Goal: Transaction & Acquisition: Purchase product/service

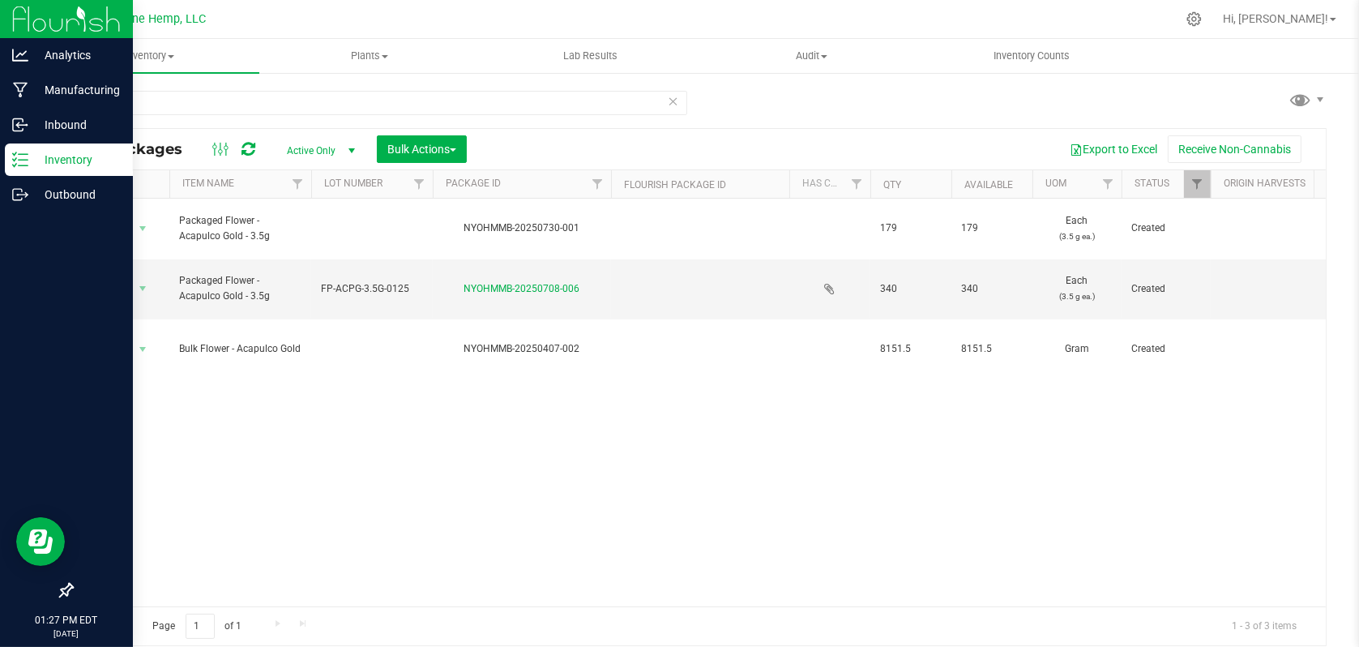
click at [53, 153] on p "Inventory" at bounding box center [76, 159] width 97 height 19
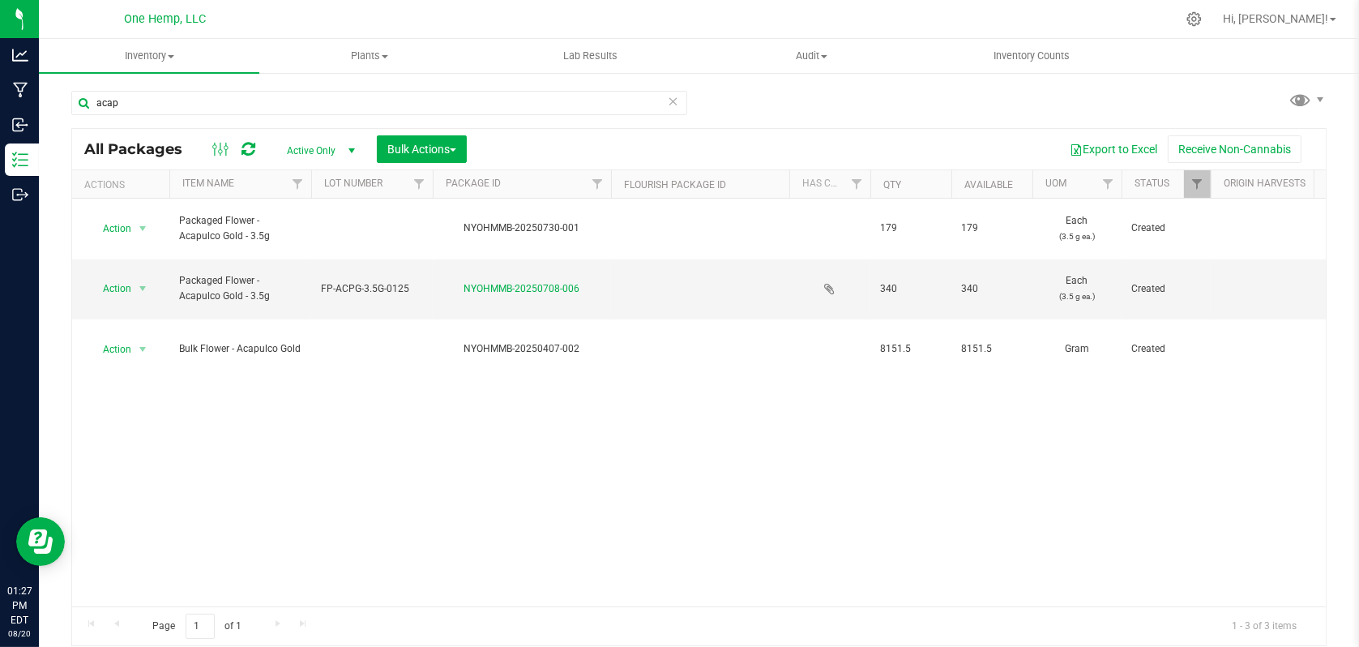
click at [669, 94] on icon at bounding box center [673, 100] width 11 height 19
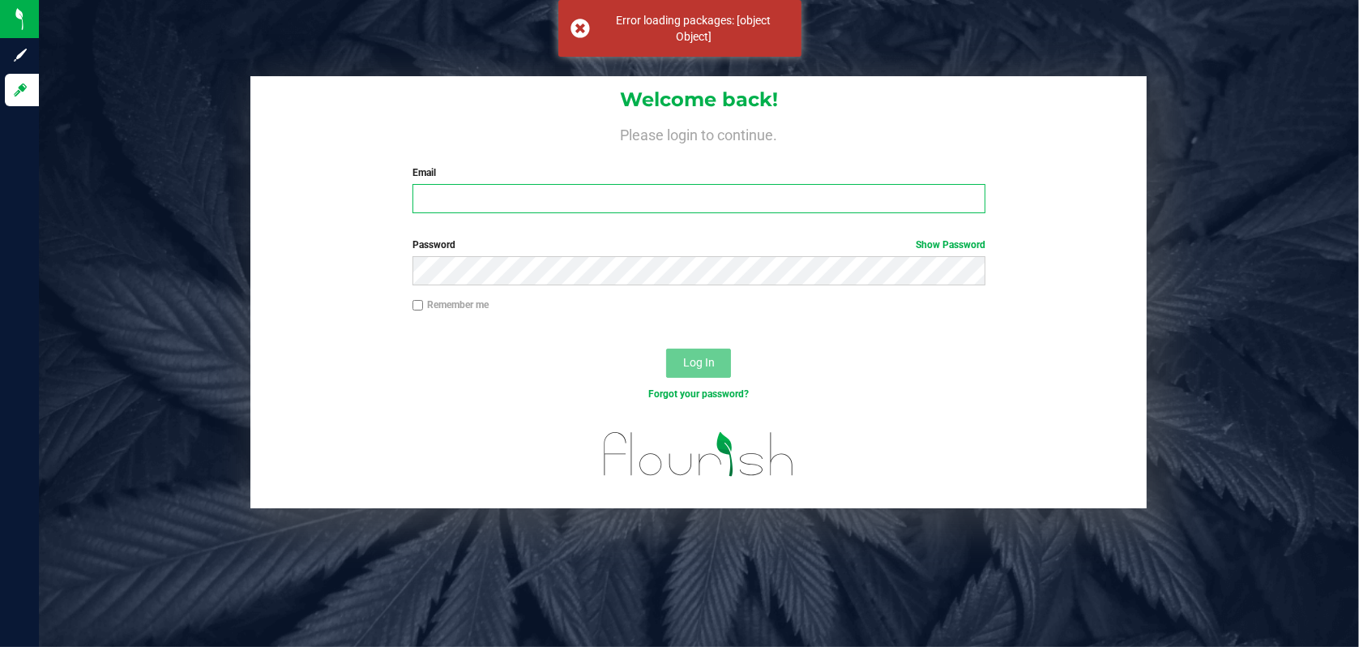
type input "[PERSON_NAME][EMAIL_ADDRESS][DOMAIN_NAME]"
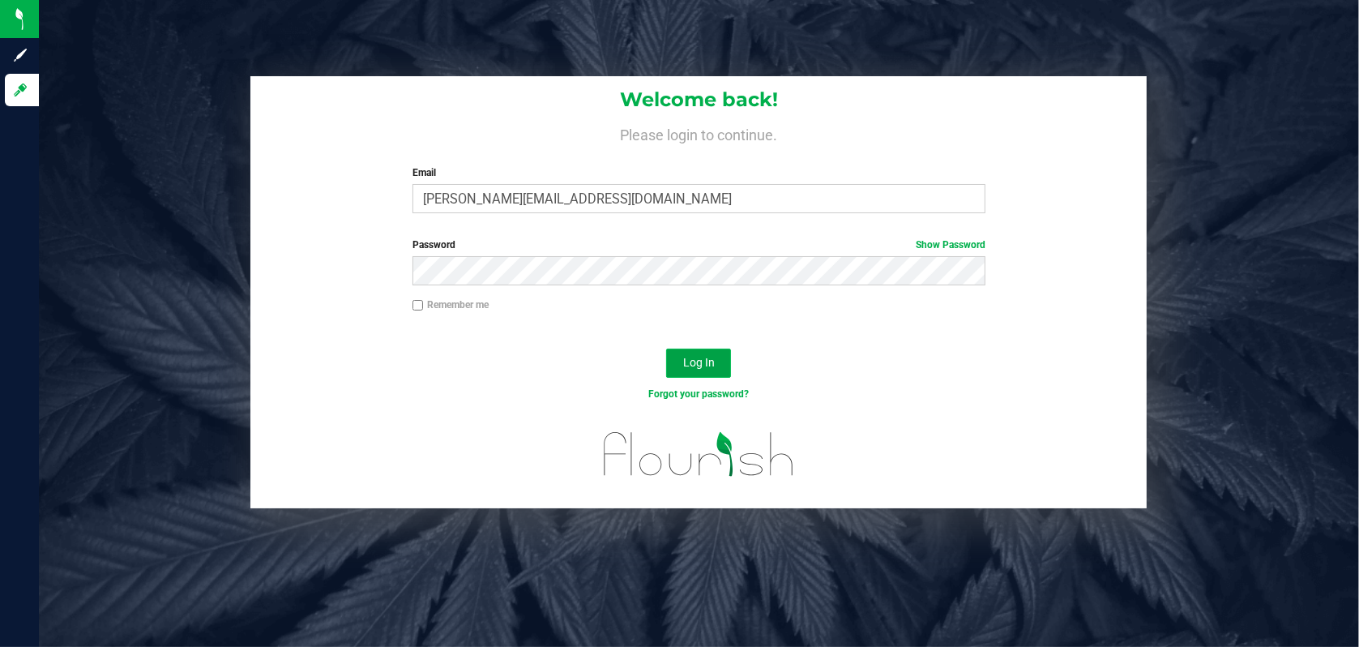
click at [685, 366] on span "Log In" at bounding box center [699, 362] width 32 height 13
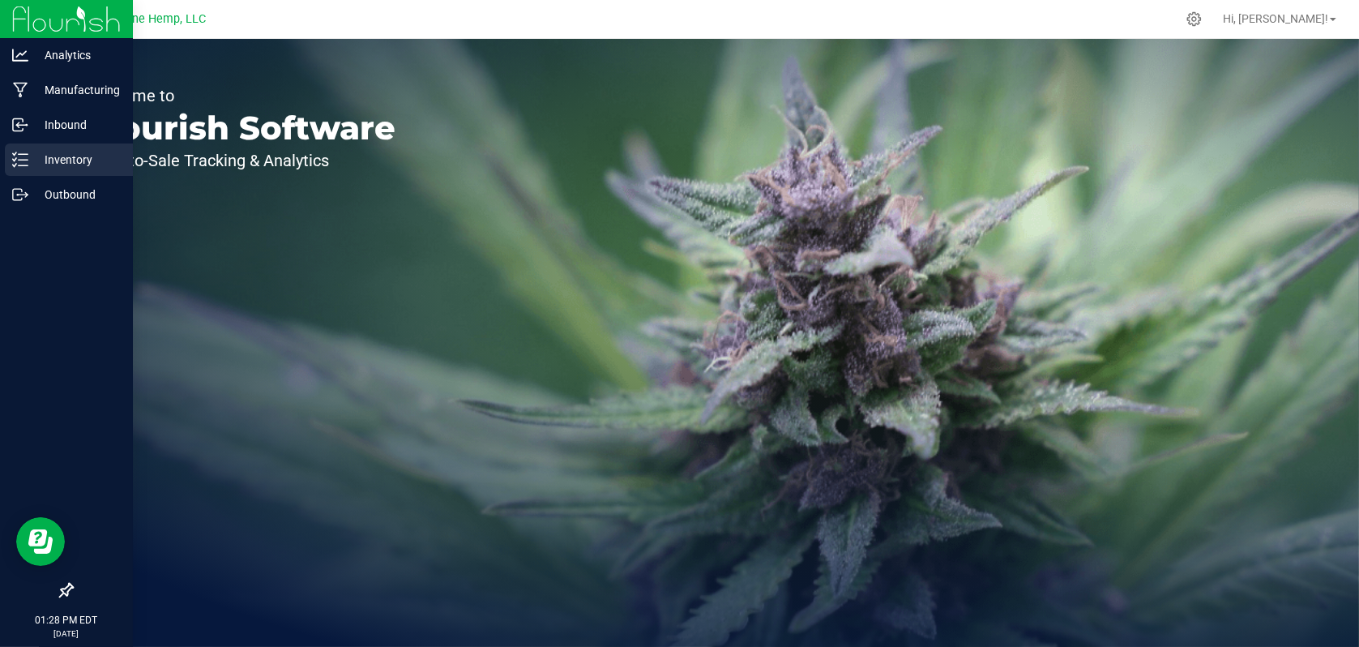
click at [58, 160] on p "Inventory" at bounding box center [76, 159] width 97 height 19
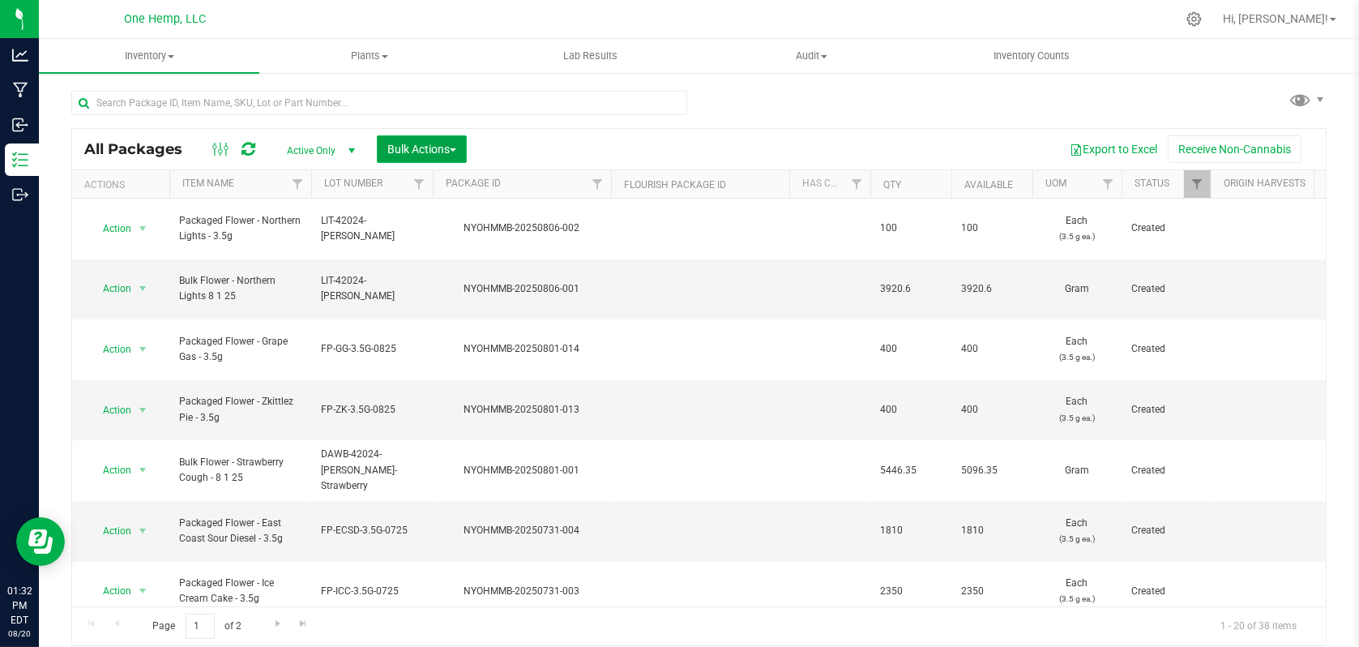
drag, startPoint x: 450, startPoint y: 147, endPoint x: 442, endPoint y: 147, distance: 8.1
click at [442, 147] on span "Bulk Actions" at bounding box center [421, 149] width 69 height 13
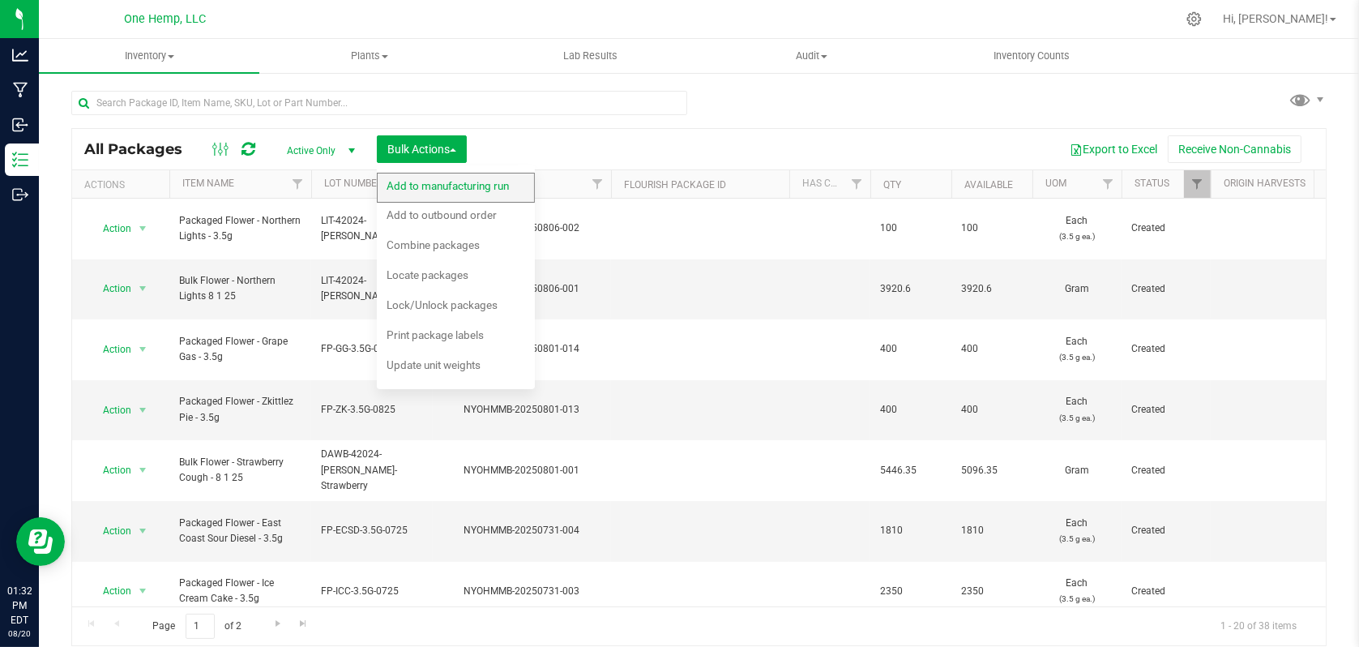
click at [436, 179] on span "Add to manufacturing run" at bounding box center [448, 185] width 122 height 13
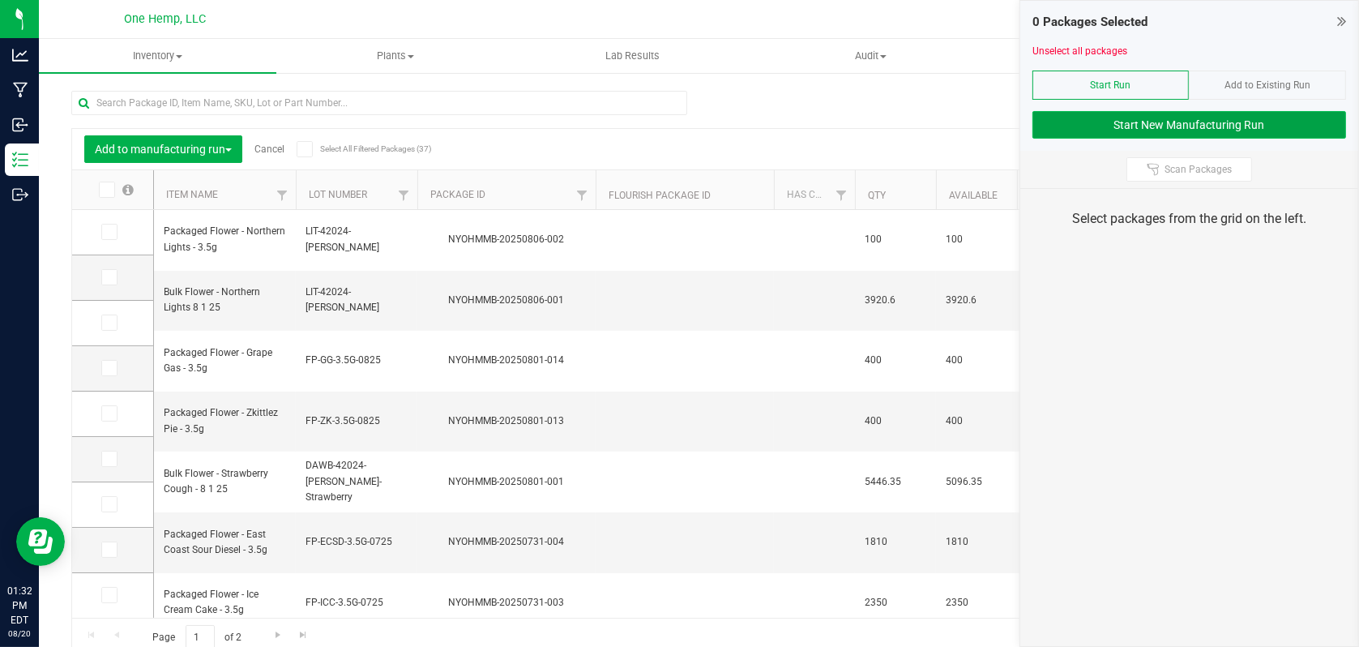
click at [1150, 124] on button "Start New Manufacturing Run" at bounding box center [1189, 125] width 314 height 28
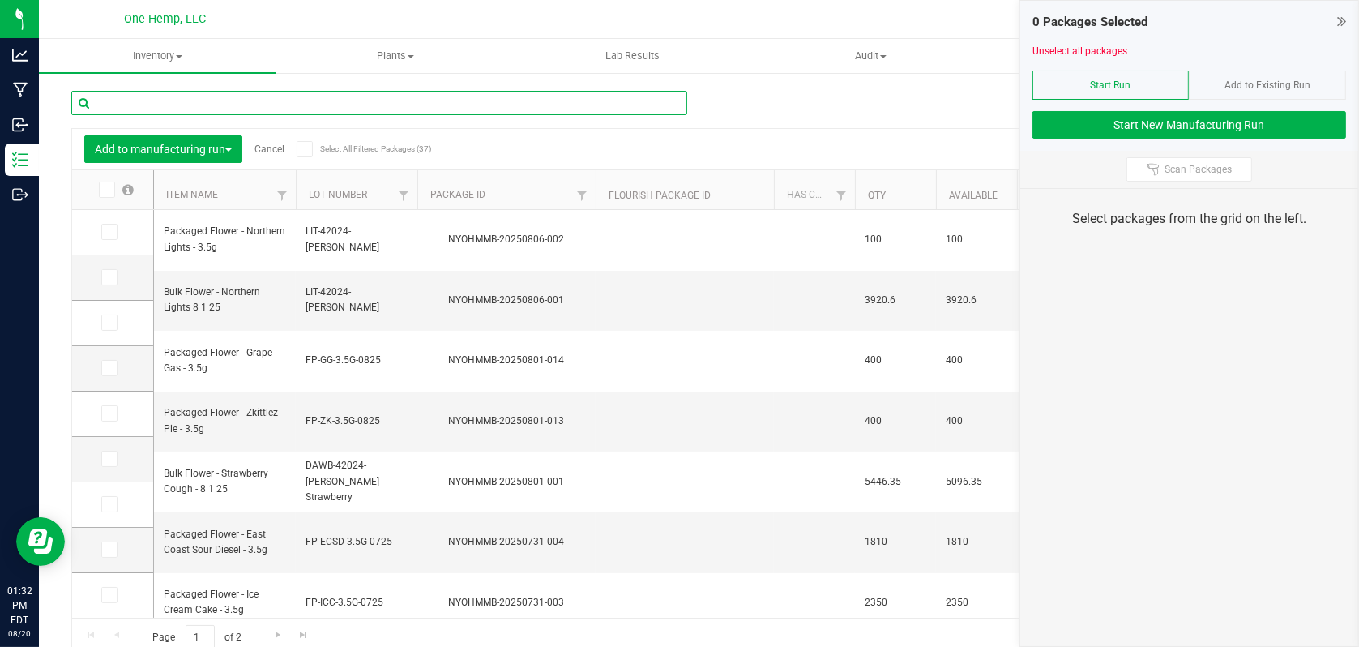
click at [138, 106] on input "text" at bounding box center [379, 103] width 616 height 24
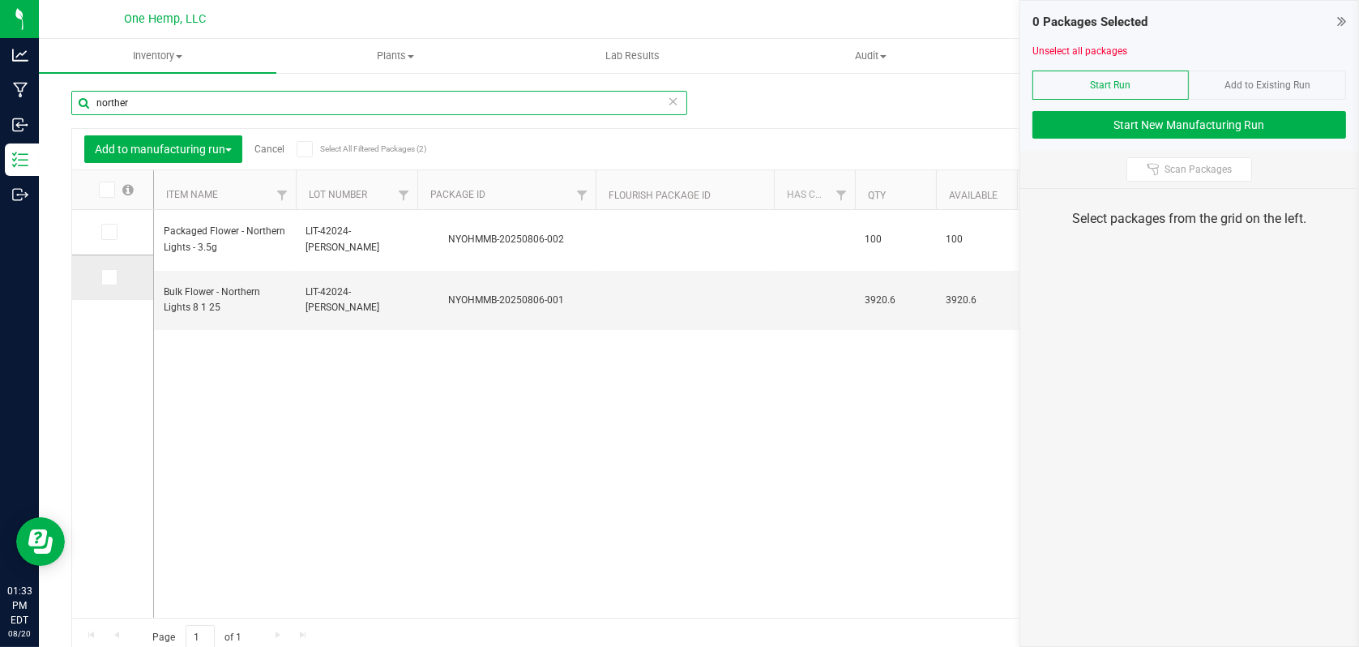
type input "norther"
click at [110, 277] on icon at bounding box center [108, 277] width 11 height 0
click at [0, 0] on input "checkbox" at bounding box center [0, 0] width 0 height 0
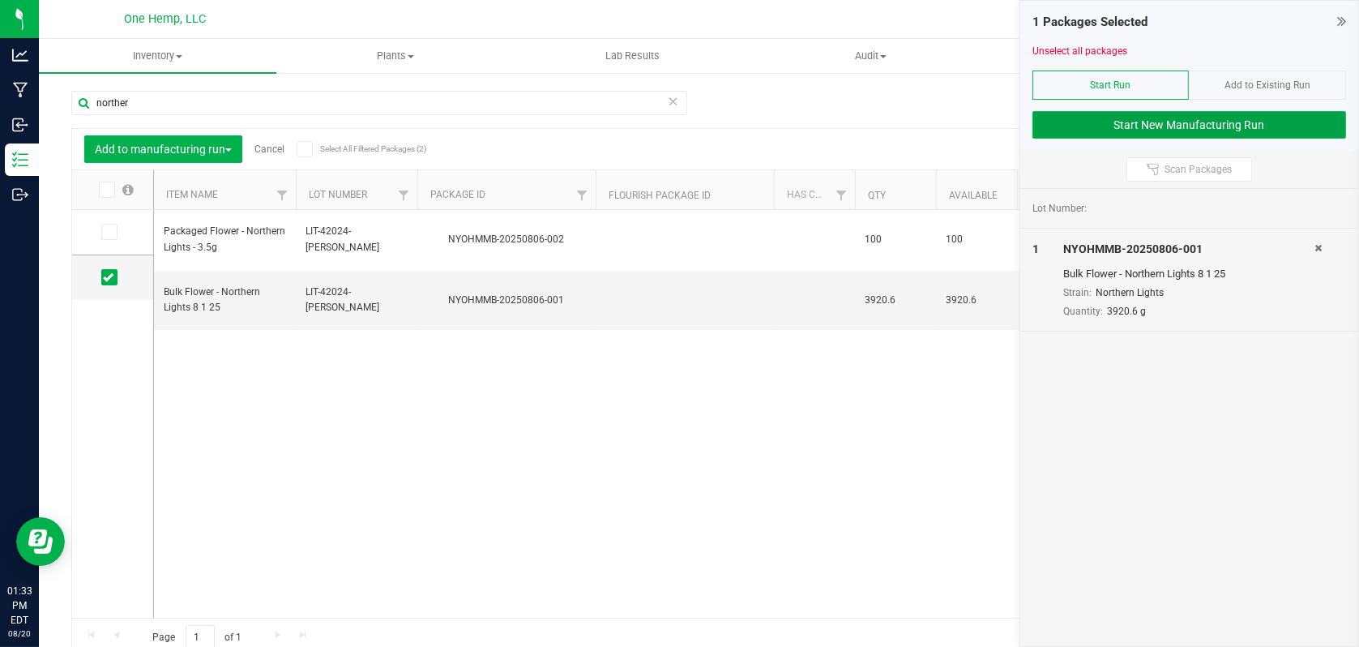
click at [1195, 129] on button "Start New Manufacturing Run" at bounding box center [1189, 125] width 314 height 28
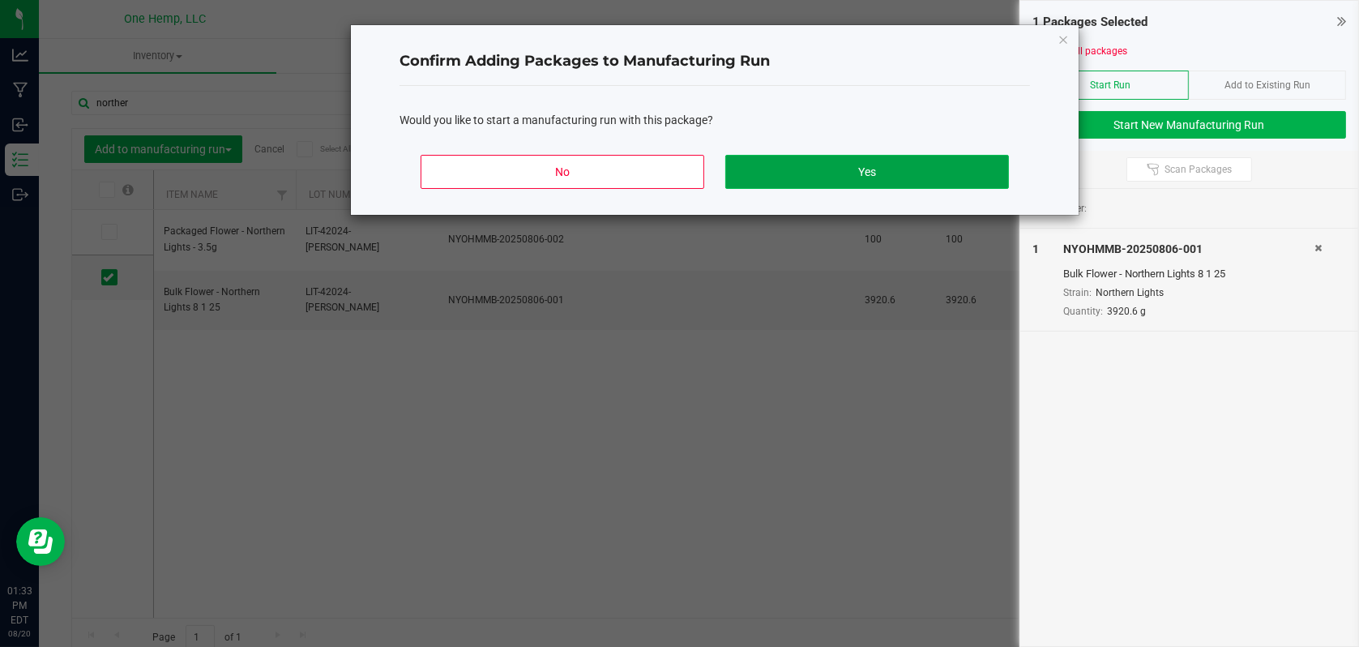
click at [849, 173] on button "Yes" at bounding box center [867, 172] width 284 height 34
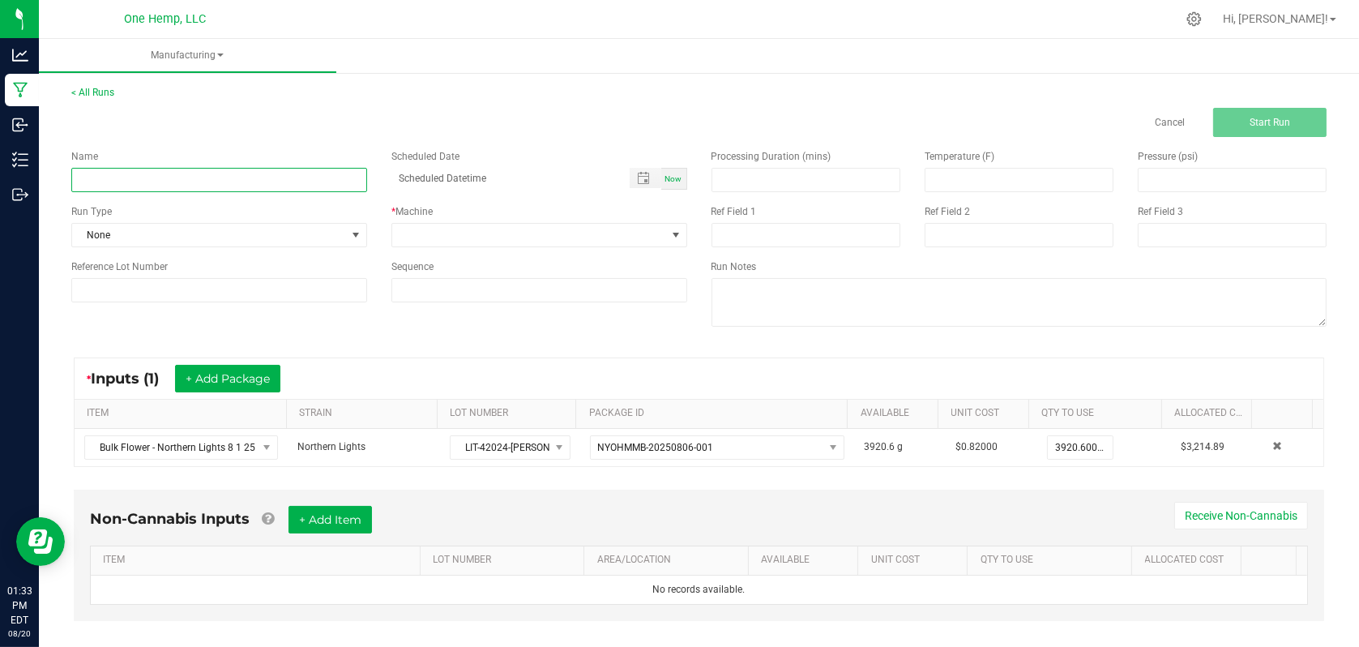
click at [216, 174] on input at bounding box center [219, 180] width 296 height 24
type input "[DATE] Northern Lights 3.5g"
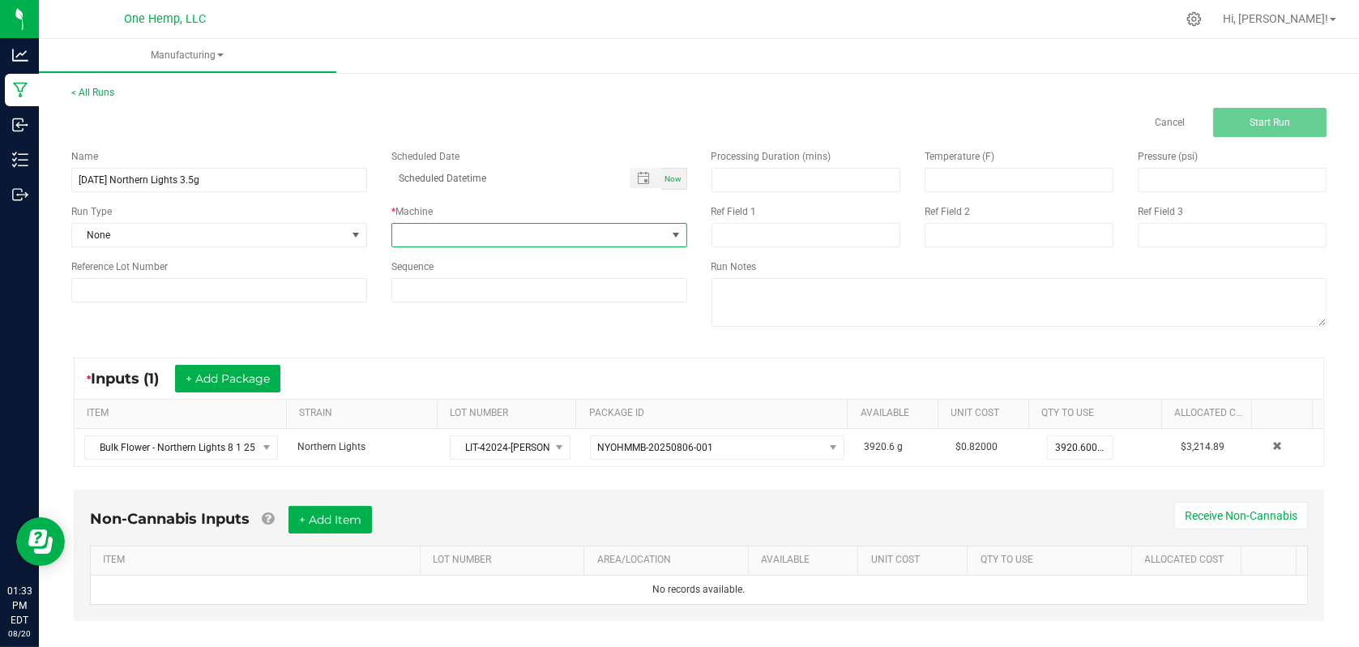
click at [628, 236] on span at bounding box center [529, 235] width 274 height 23
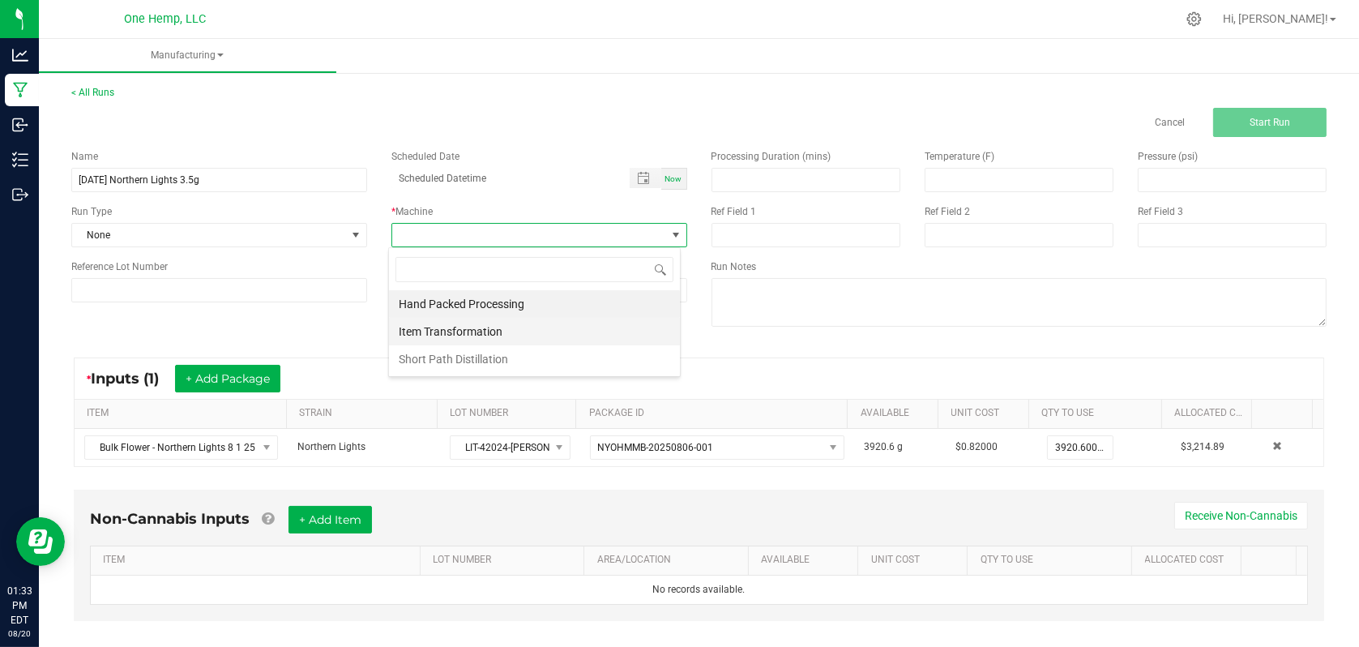
scroll to position [24, 292]
click at [513, 302] on li "Hand Packed Processing" at bounding box center [534, 304] width 291 height 28
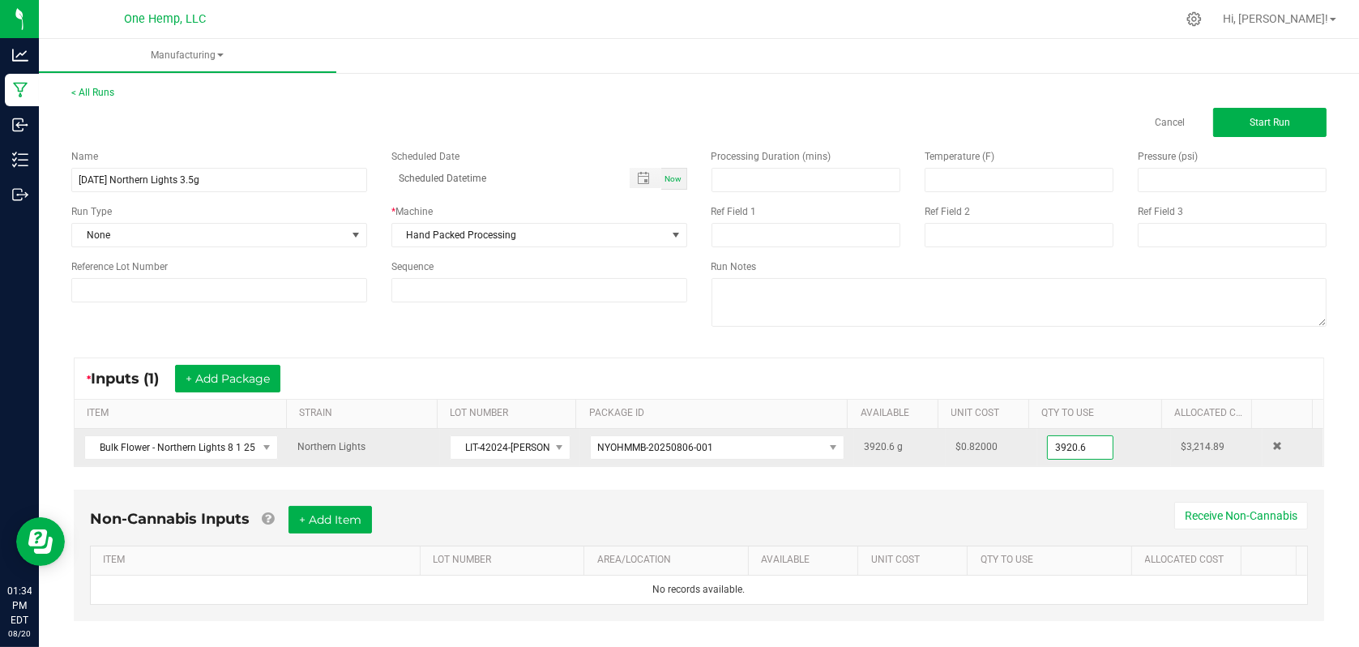
click at [1069, 444] on input "3920.6" at bounding box center [1080, 447] width 65 height 23
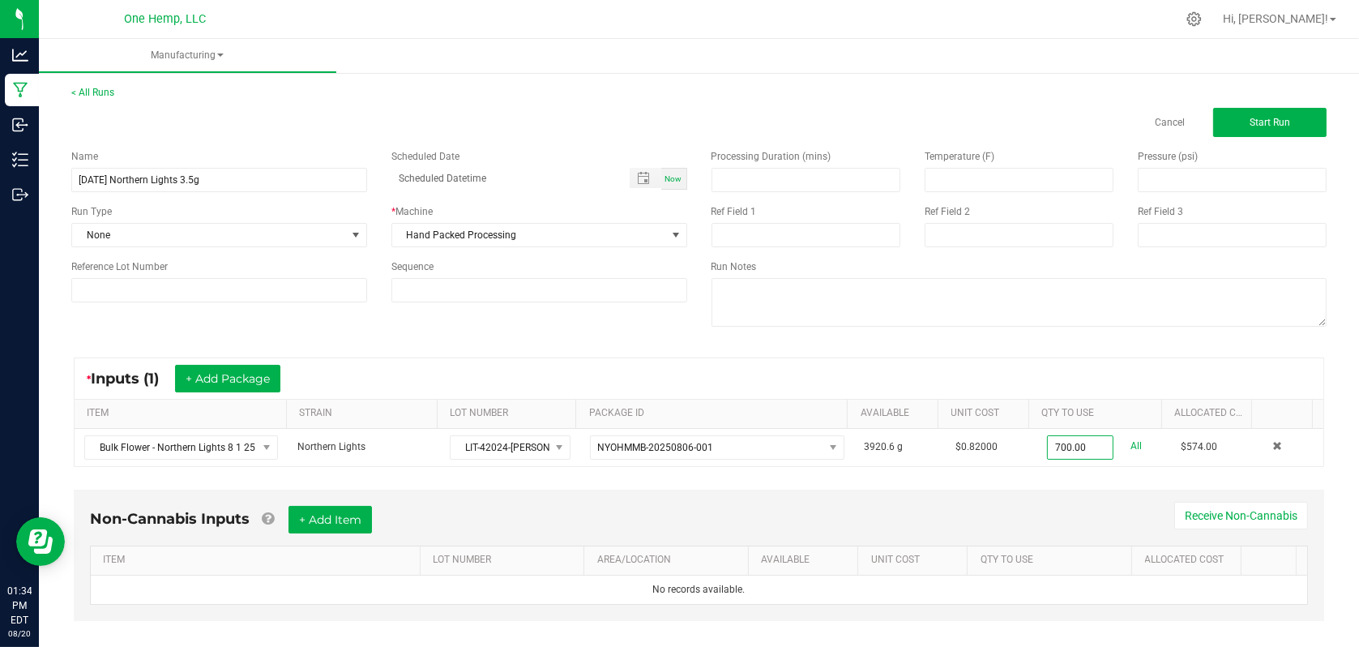
type input "700.0000 g"
click at [1056, 511] on div "Non-Cannabis Inputs + Add Item Receive Non-Cannabis" at bounding box center [699, 526] width 1218 height 40
click at [1278, 129] on button "Start Run" at bounding box center [1269, 122] width 113 height 29
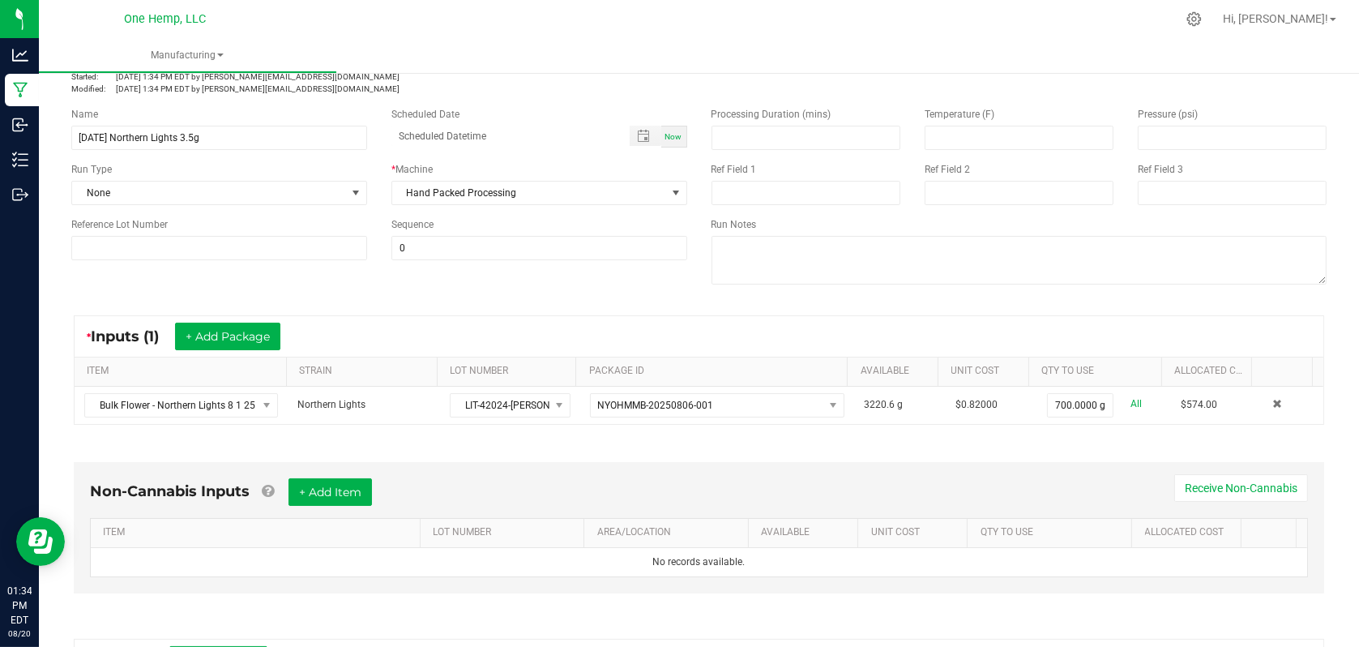
scroll to position [162, 0]
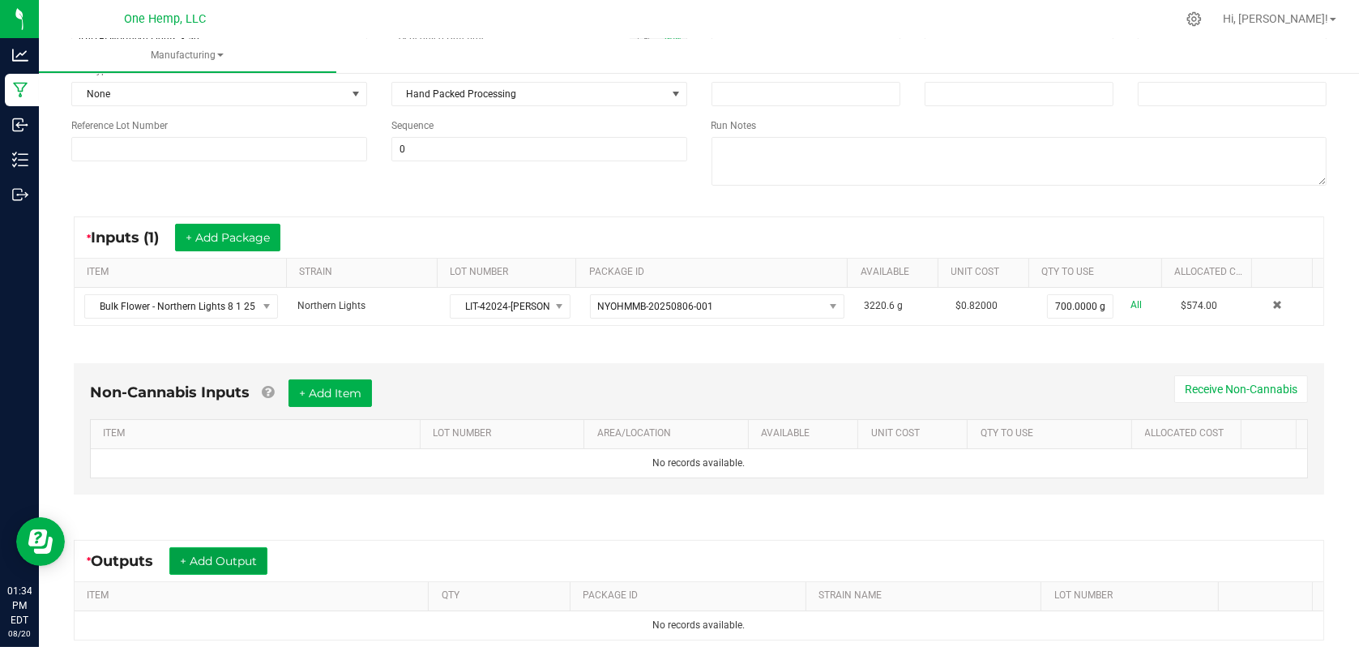
click at [233, 564] on button "+ Add Output" at bounding box center [218, 561] width 98 height 28
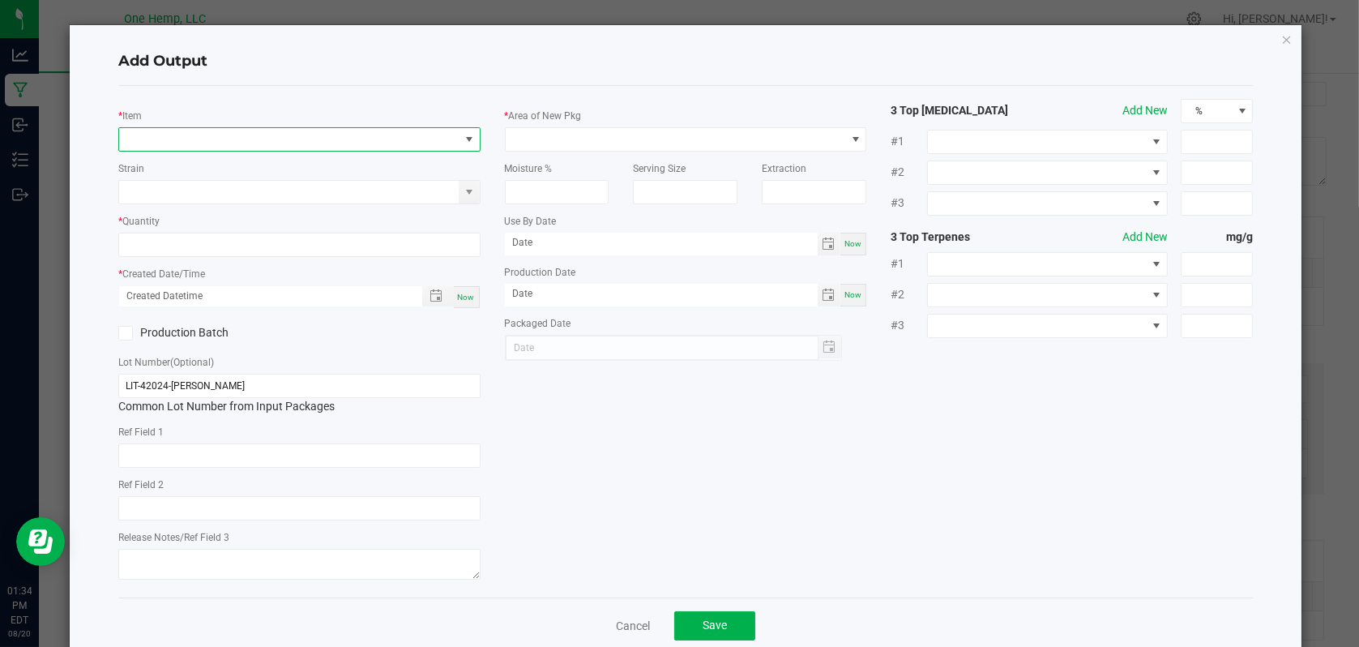
click at [357, 133] on span "NO DATA FOUND" at bounding box center [289, 139] width 340 height 23
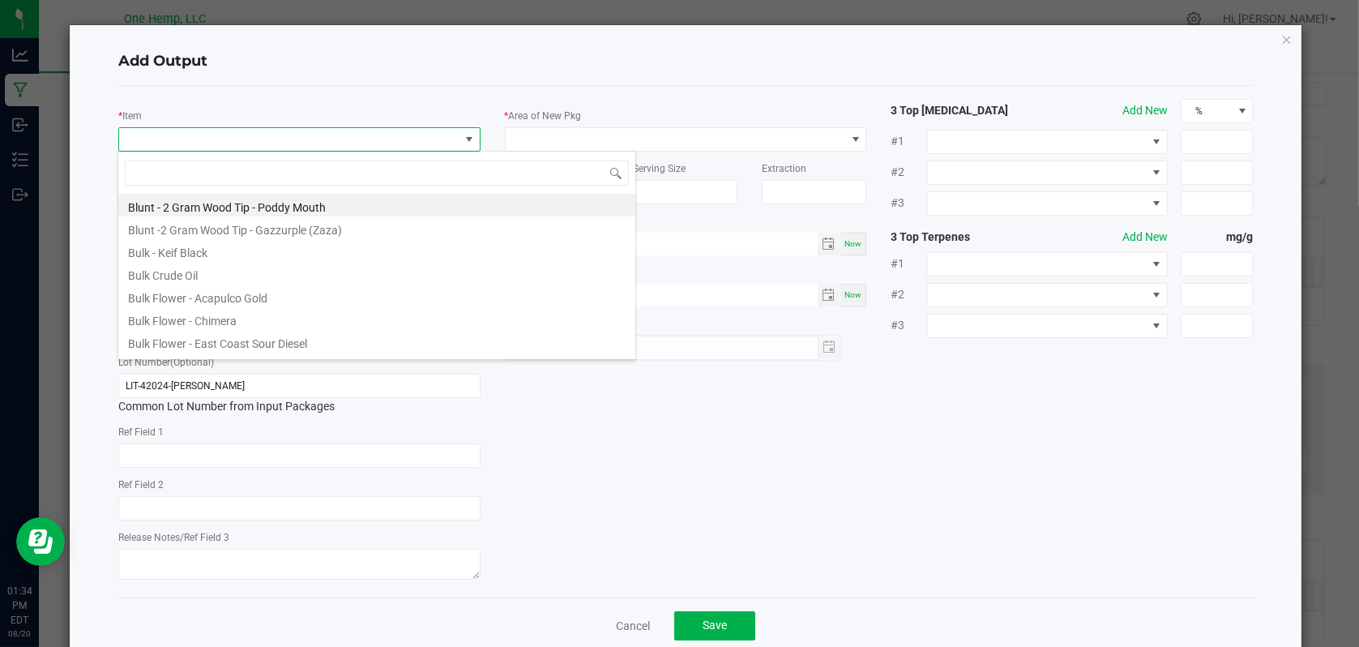
scroll to position [24, 358]
click at [318, 167] on input at bounding box center [377, 172] width 504 height 25
type input "norther"
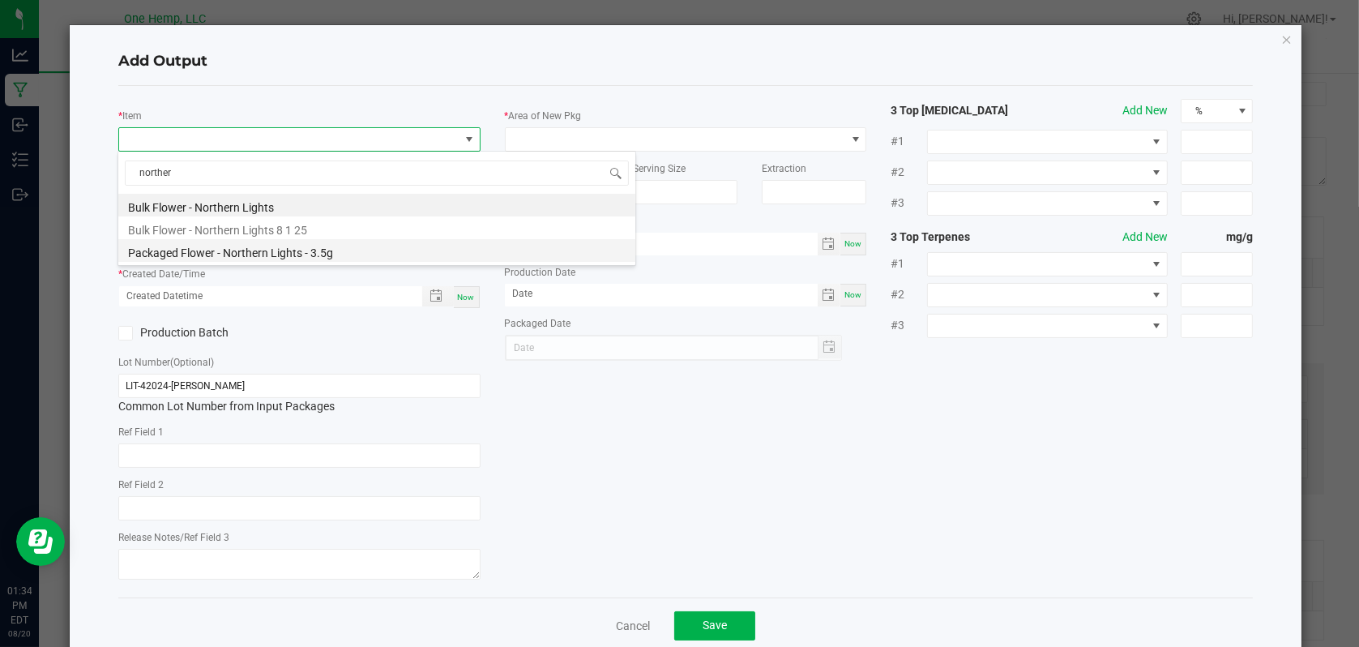
click at [270, 254] on li "Packaged Flower - Northern Lights - 3.5g" at bounding box center [376, 250] width 517 height 23
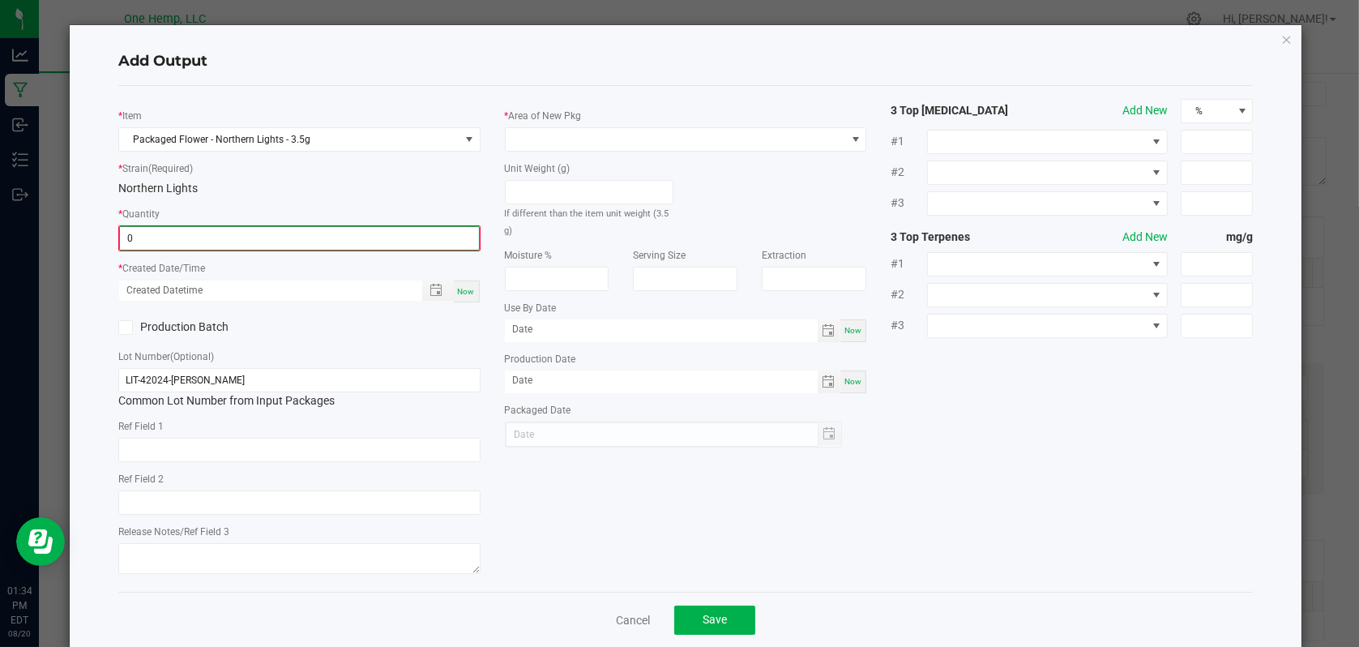
click at [228, 242] on input "0" at bounding box center [299, 238] width 359 height 23
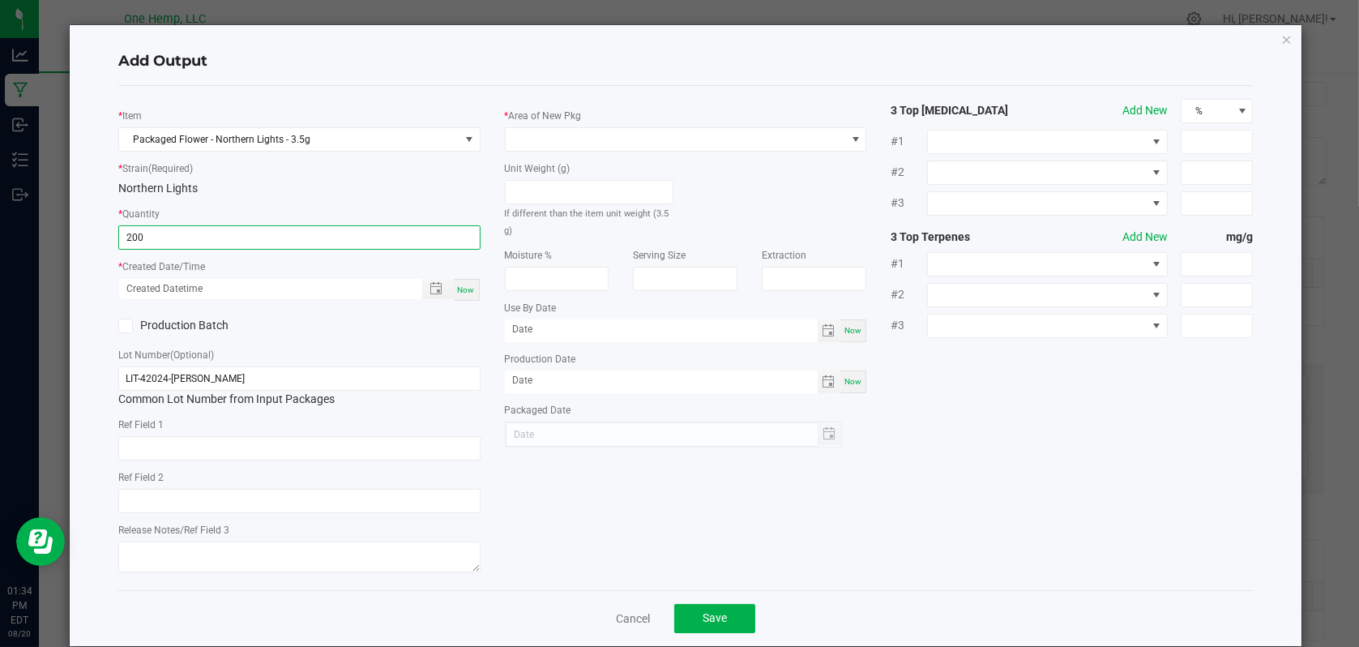
type input "200 ea"
click at [417, 213] on div "* Quantity 200 ea" at bounding box center [299, 227] width 362 height 45
click at [849, 141] on span at bounding box center [855, 139] width 13 height 13
click at [539, 207] on li "Lab" at bounding box center [679, 208] width 357 height 28
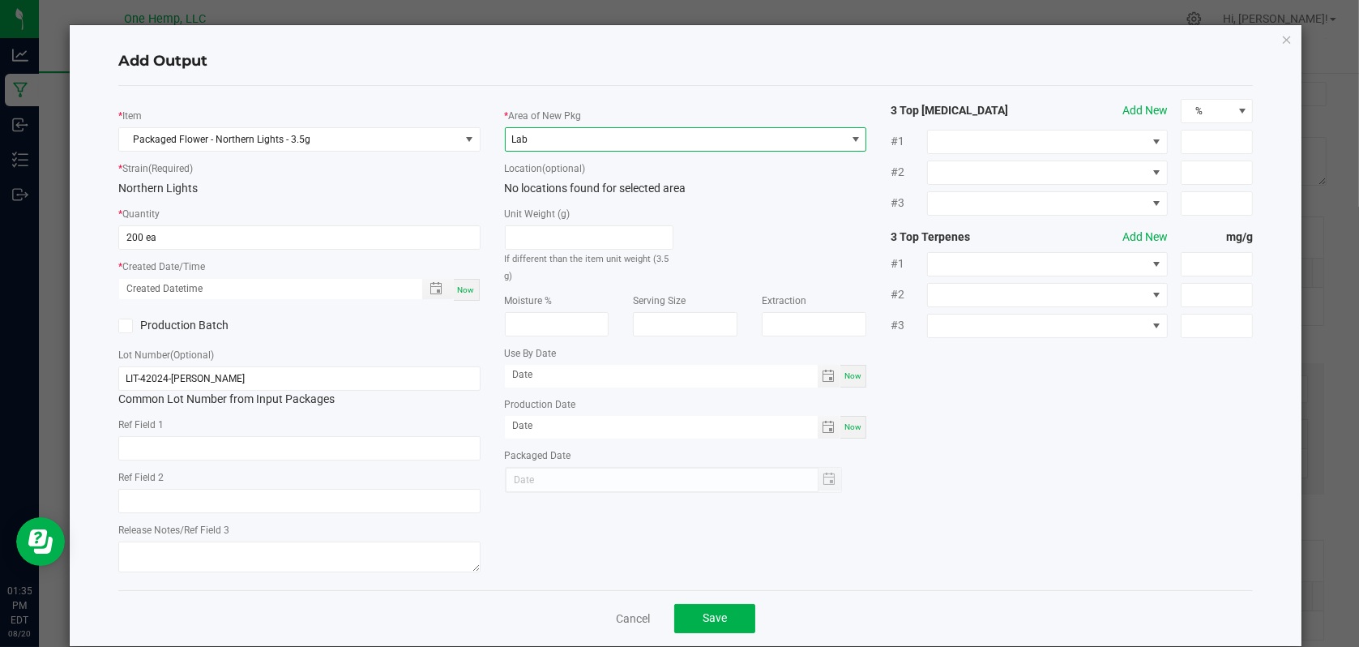
click at [475, 287] on div "Now" at bounding box center [299, 290] width 362 height 24
click at [458, 291] on span "Now" at bounding box center [466, 289] width 17 height 9
type input "[DATE] 1:35 PM"
type input "[DATE]"
click at [704, 615] on span "Save" at bounding box center [715, 617] width 24 height 13
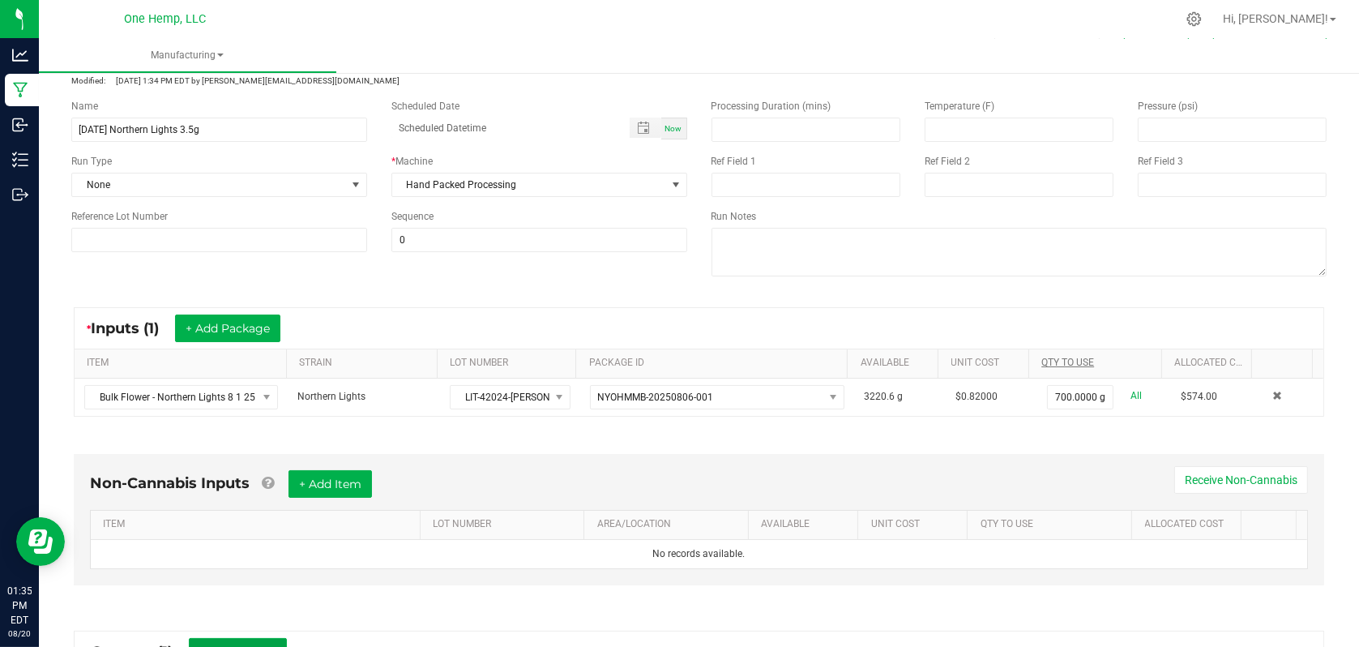
scroll to position [0, 0]
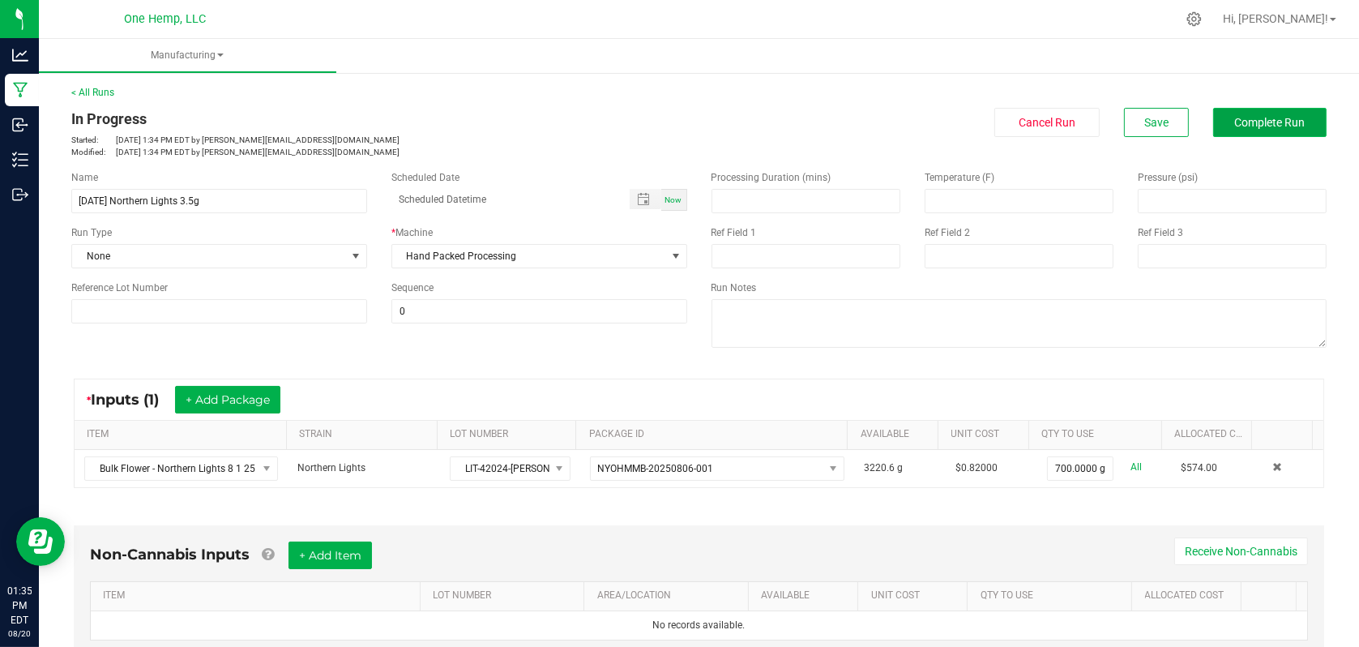
click at [1243, 130] on button "Complete Run" at bounding box center [1269, 122] width 113 height 29
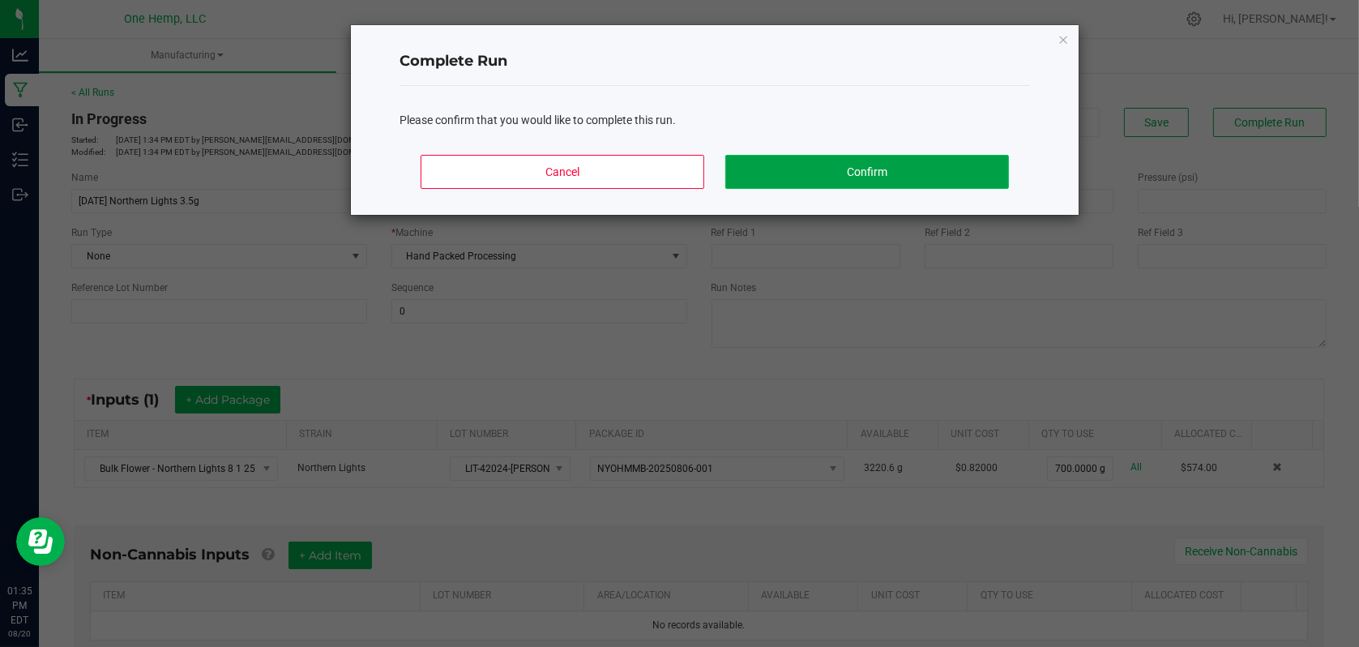
click at [810, 180] on button "Confirm" at bounding box center [867, 172] width 284 height 34
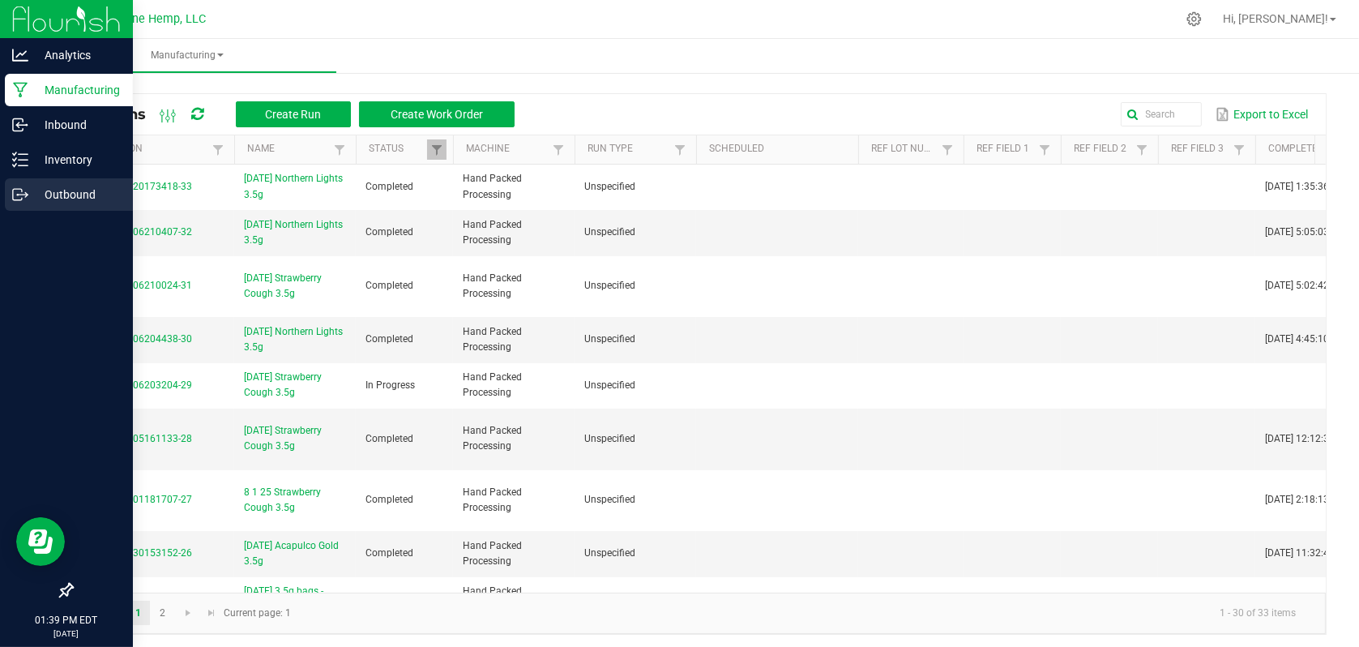
click at [61, 190] on p "Outbound" at bounding box center [76, 194] width 97 height 19
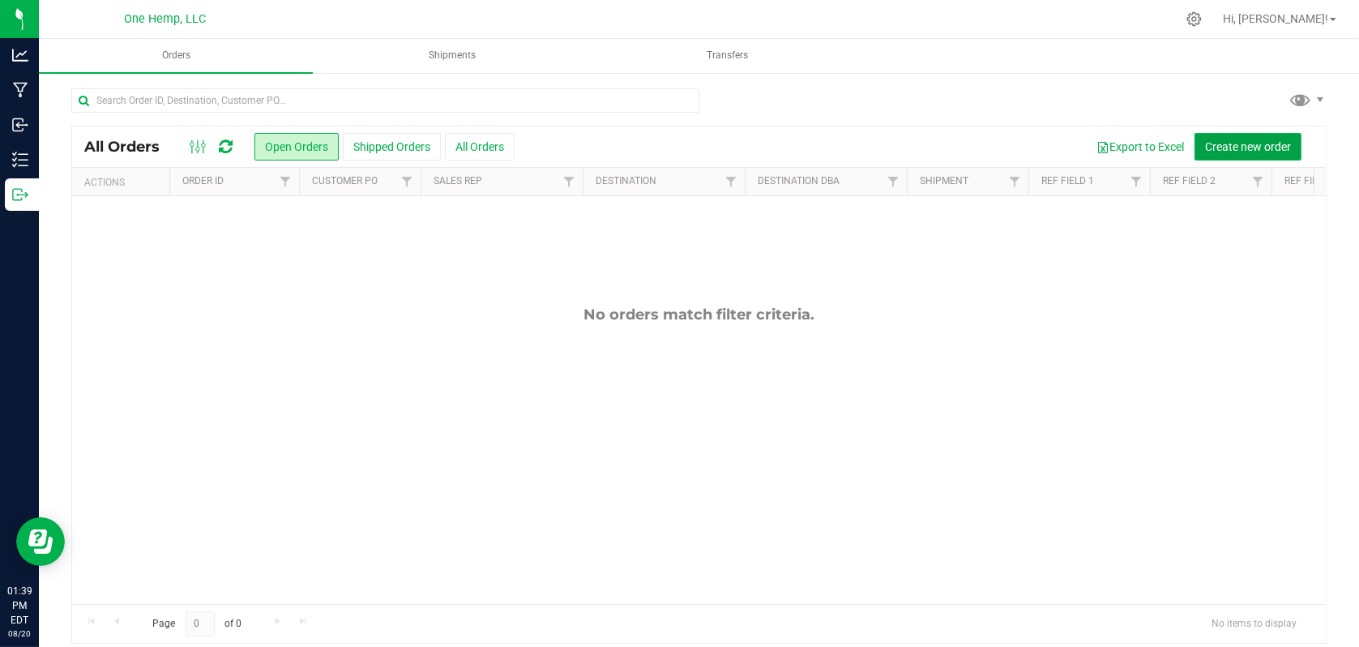
click at [1205, 147] on span "Create new order" at bounding box center [1248, 146] width 86 height 13
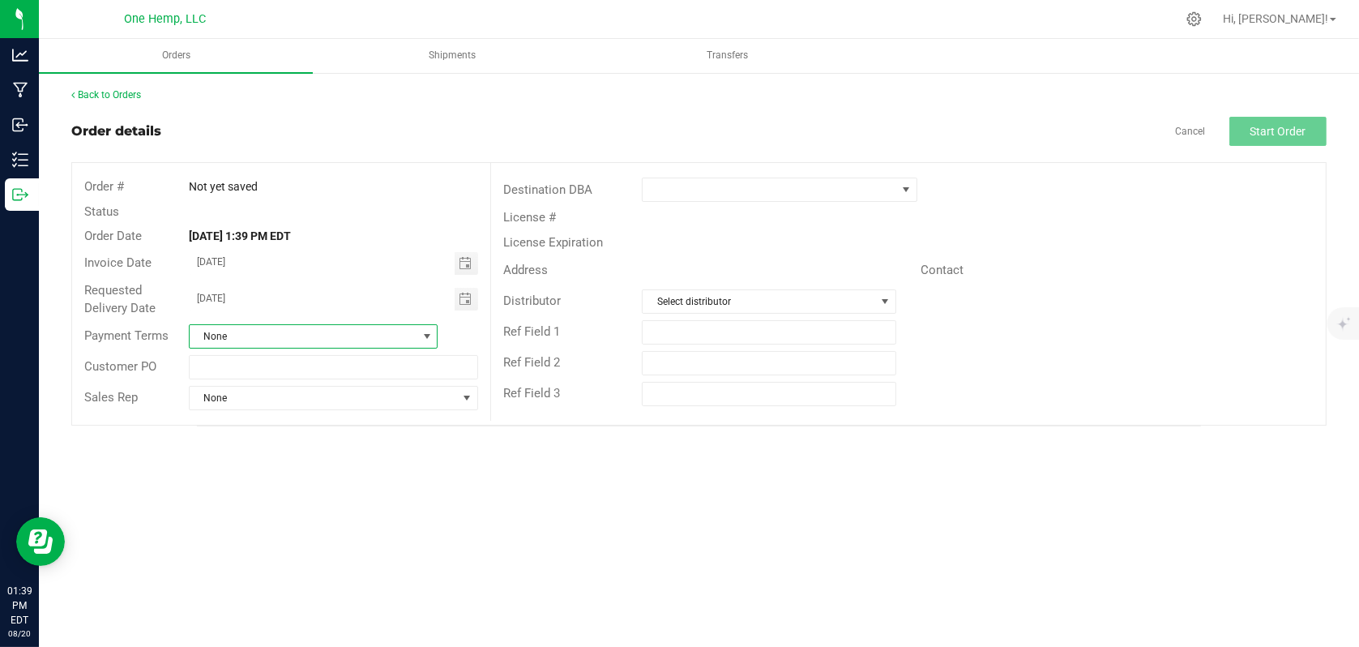
click at [314, 335] on span "None" at bounding box center [303, 336] width 227 height 23
click at [246, 499] on li "Net 30" at bounding box center [313, 491] width 247 height 28
click at [268, 373] on input "text" at bounding box center [333, 367] width 289 height 24
click at [106, 94] on link "Back to Orders" at bounding box center [106, 94] width 70 height 11
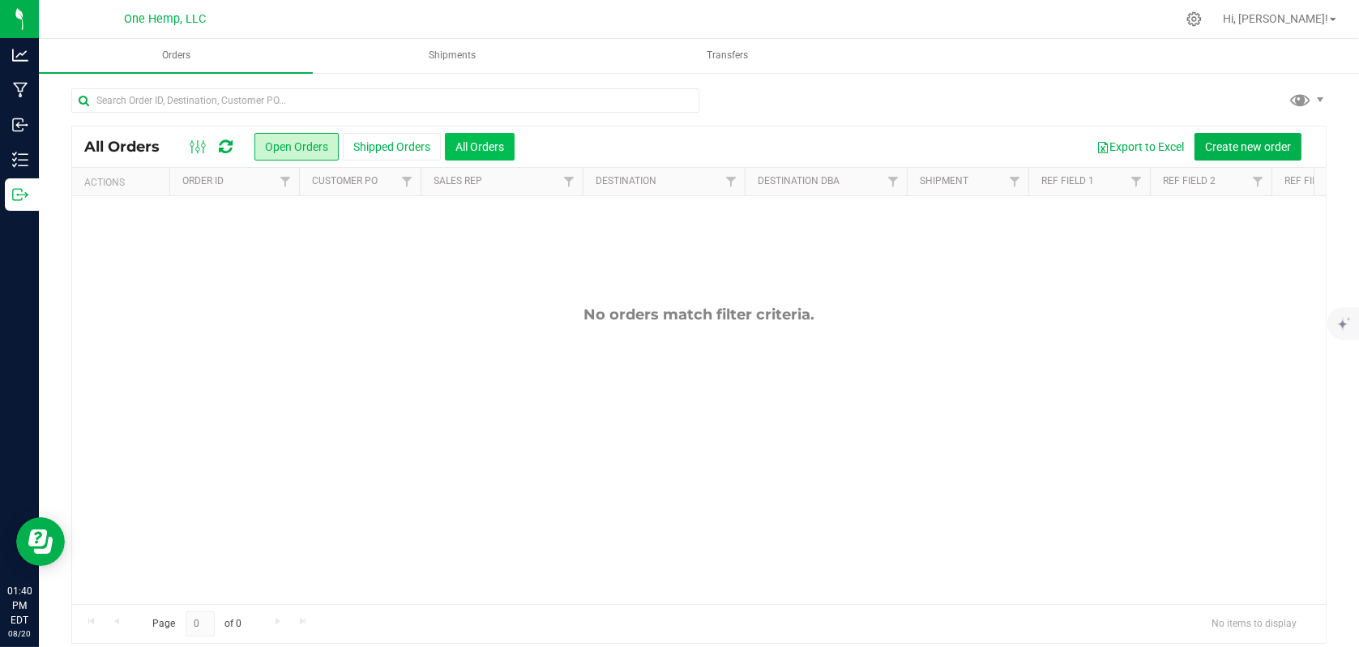
click at [484, 147] on button "All Orders" at bounding box center [480, 147] width 70 height 28
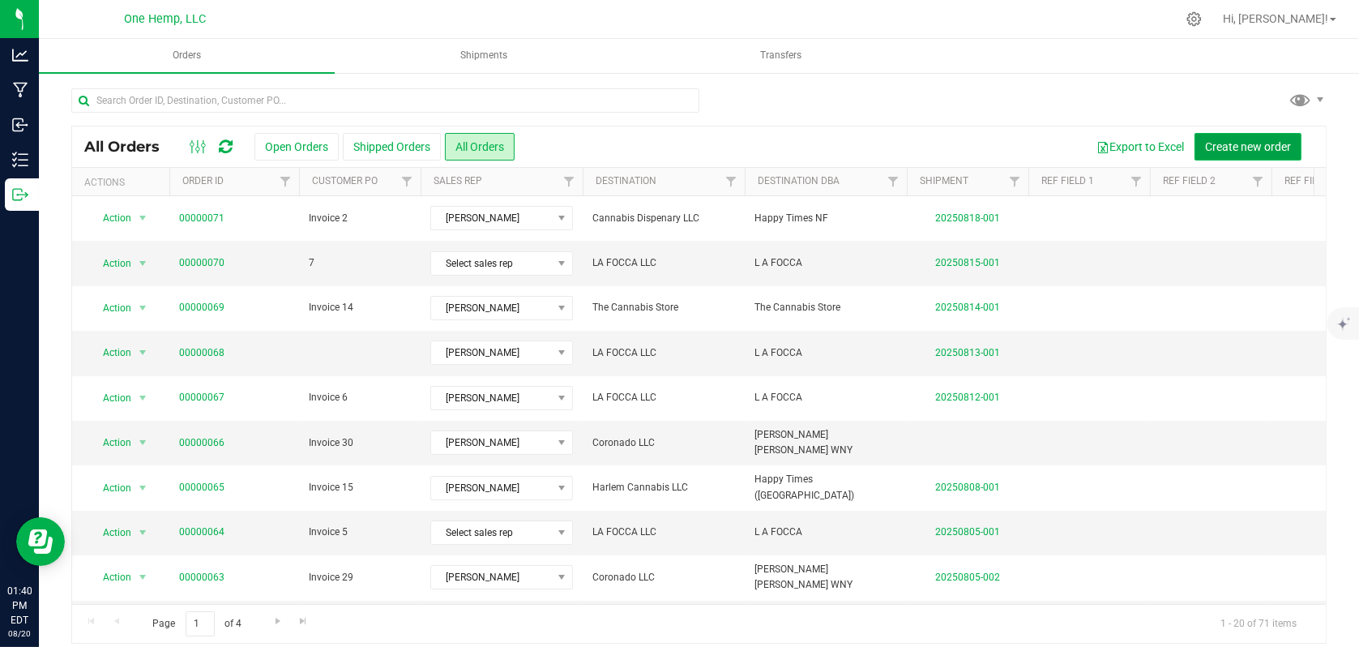
click at [1243, 150] on span "Create new order" at bounding box center [1248, 146] width 86 height 13
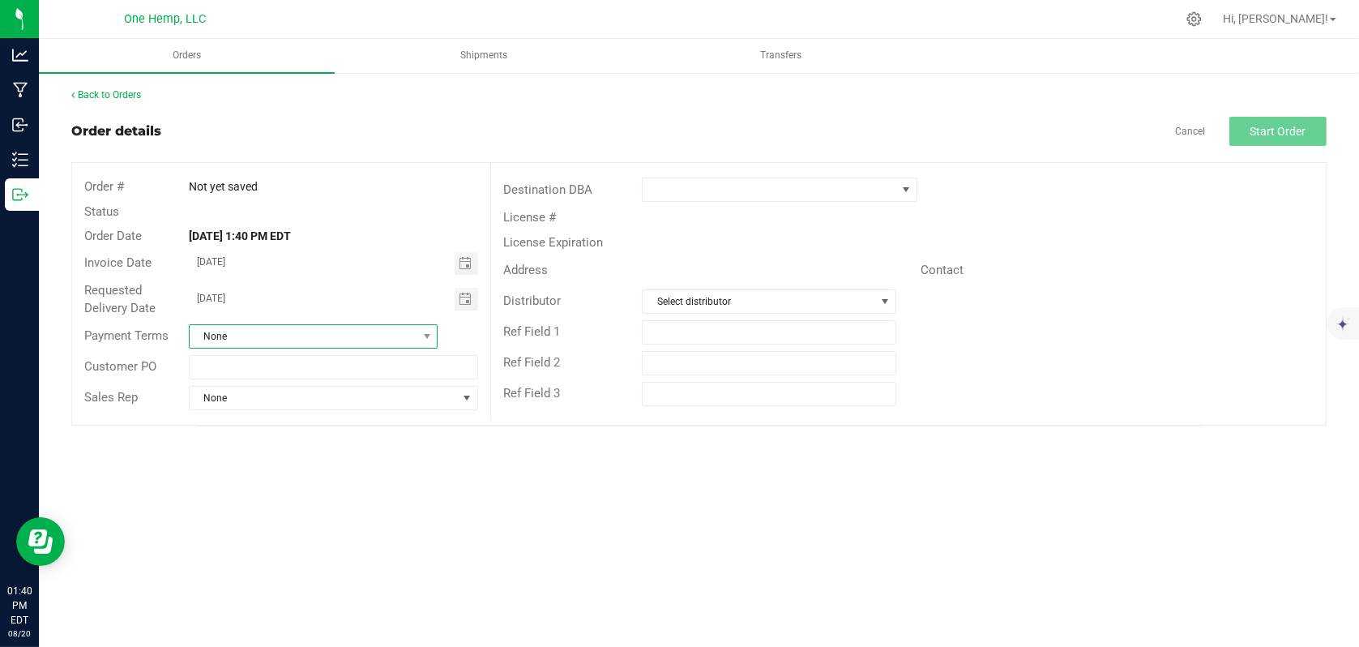
click at [250, 330] on span "None" at bounding box center [303, 336] width 227 height 23
click at [250, 420] on li "Net 30" at bounding box center [313, 432] width 247 height 28
click at [263, 371] on input "text" at bounding box center [333, 367] width 289 height 24
click at [386, 375] on input "Inv 1" at bounding box center [333, 367] width 289 height 24
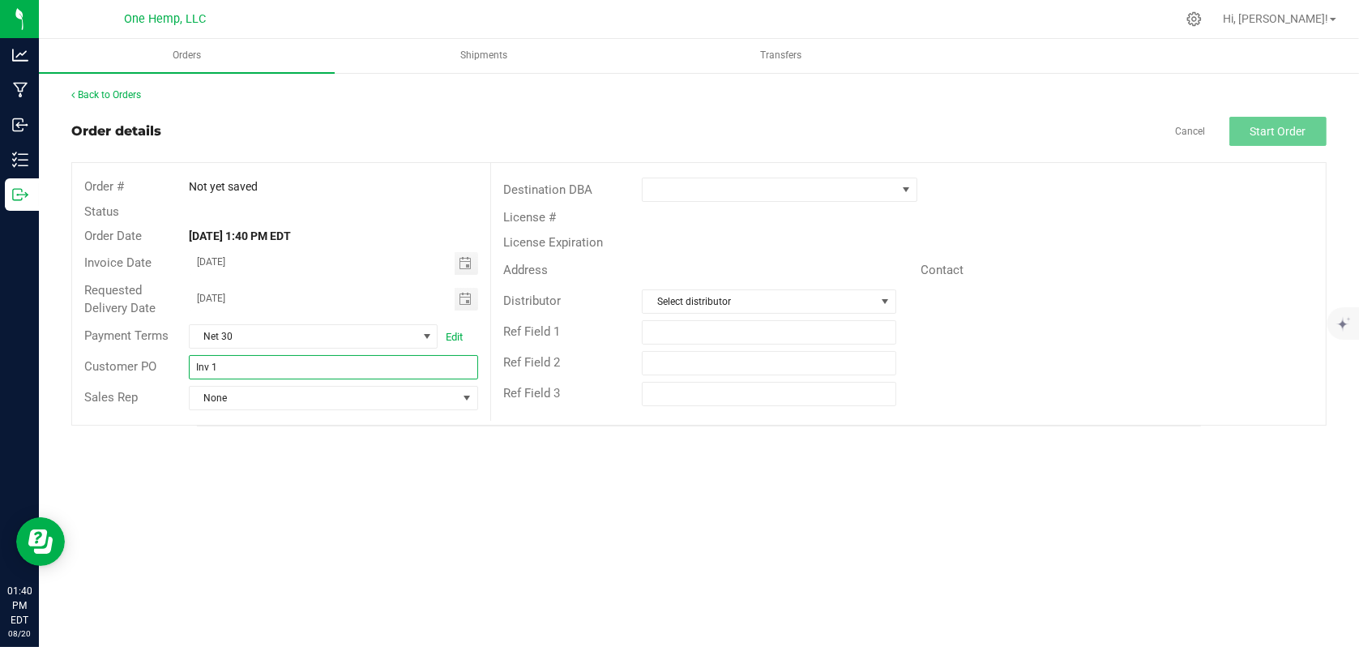
click at [336, 366] on input "Inv 1" at bounding box center [333, 367] width 289 height 24
type input "Invoice 8"
click at [289, 403] on span "None" at bounding box center [323, 398] width 267 height 23
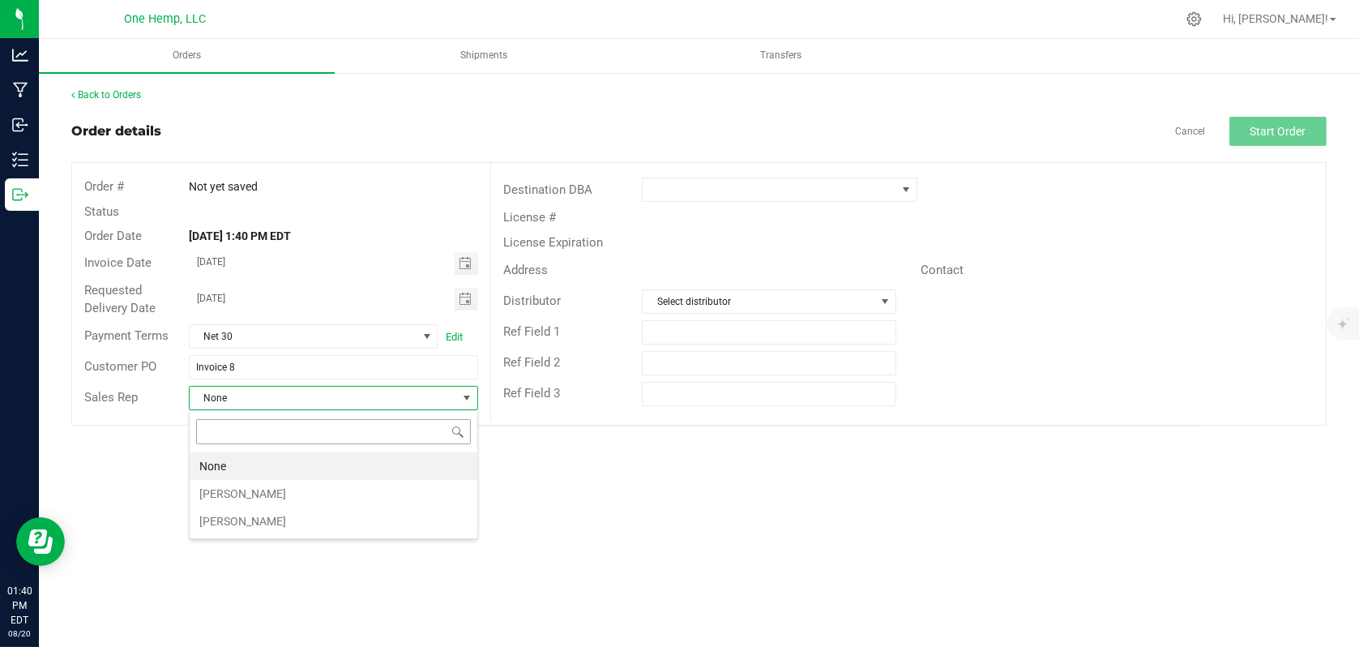
scroll to position [24, 289]
click at [257, 492] on li "[PERSON_NAME]" at bounding box center [334, 494] width 288 height 28
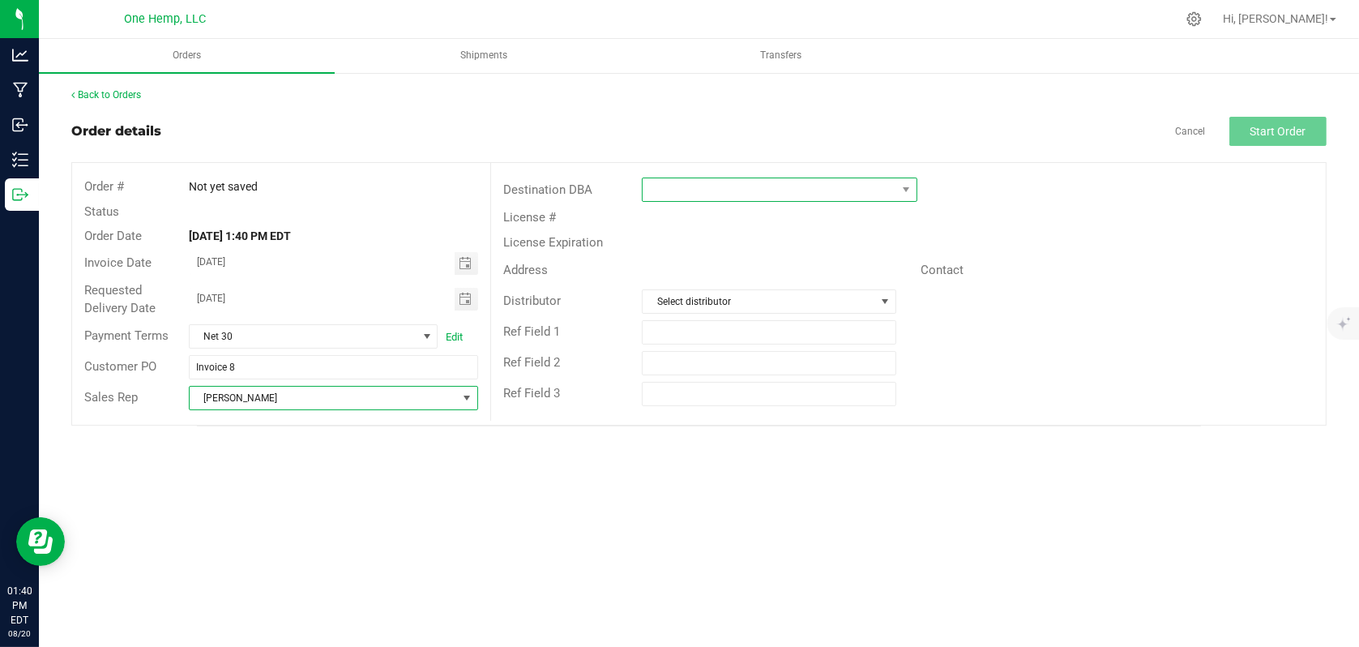
click at [744, 192] on span at bounding box center [769, 189] width 253 height 23
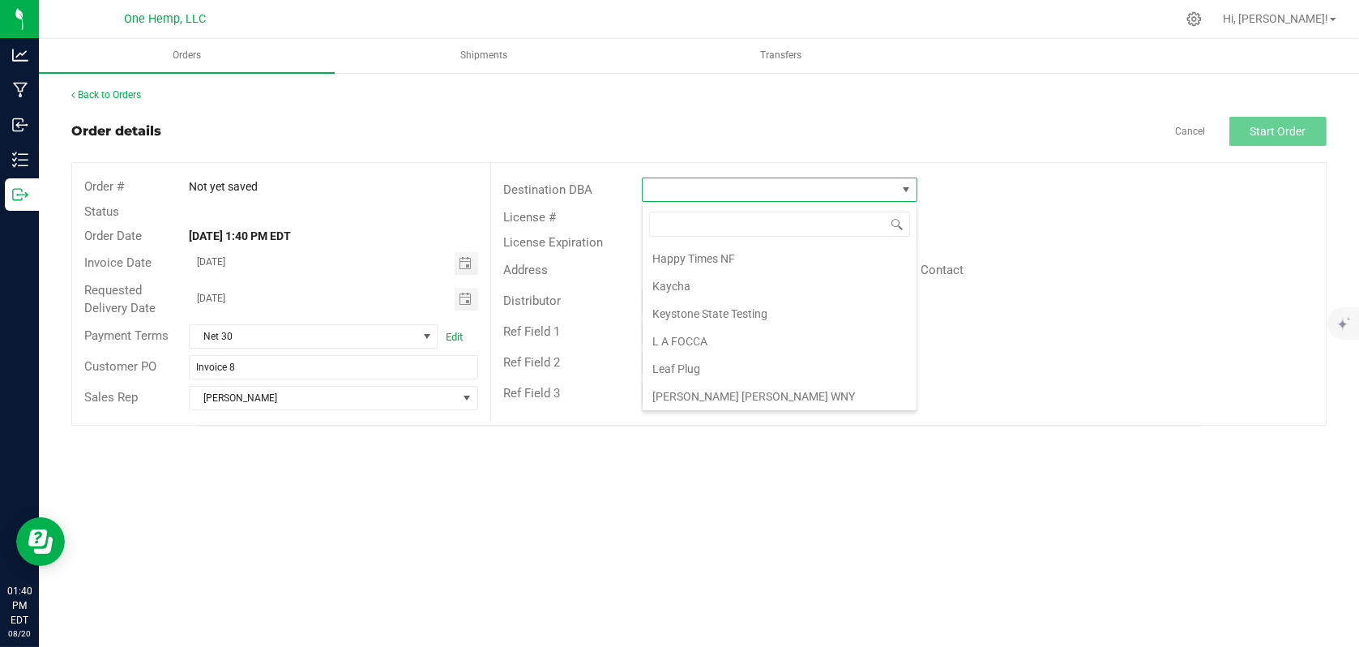
scroll to position [324, 0]
click at [710, 301] on li "L A FOCCA" at bounding box center [780, 293] width 274 height 28
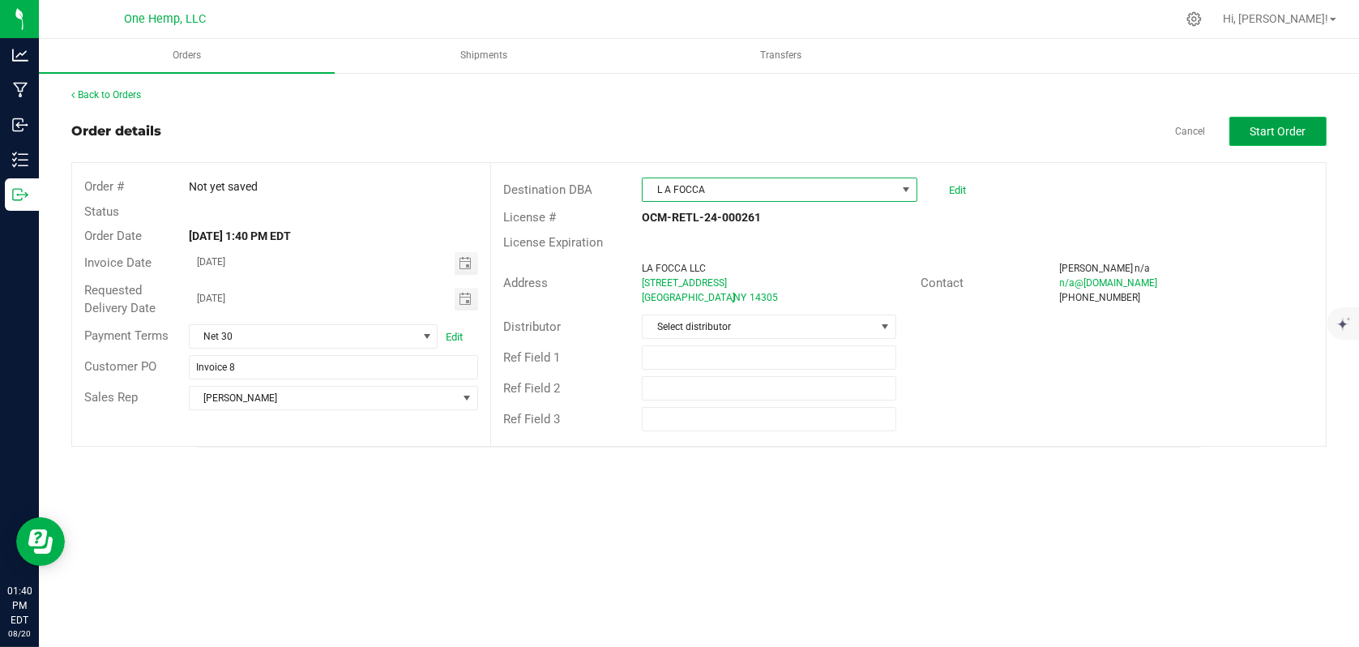
click at [1287, 135] on span "Start Order" at bounding box center [1278, 131] width 56 height 13
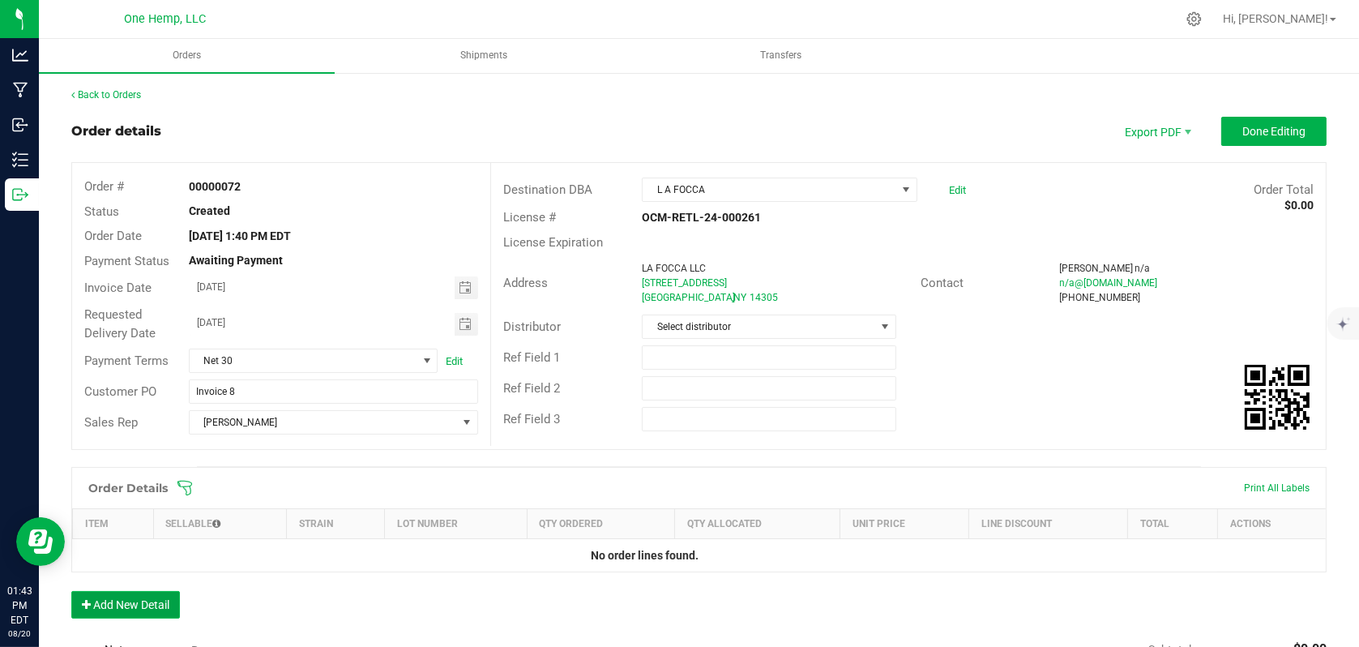
click at [155, 600] on button "Add New Detail" at bounding box center [125, 605] width 109 height 28
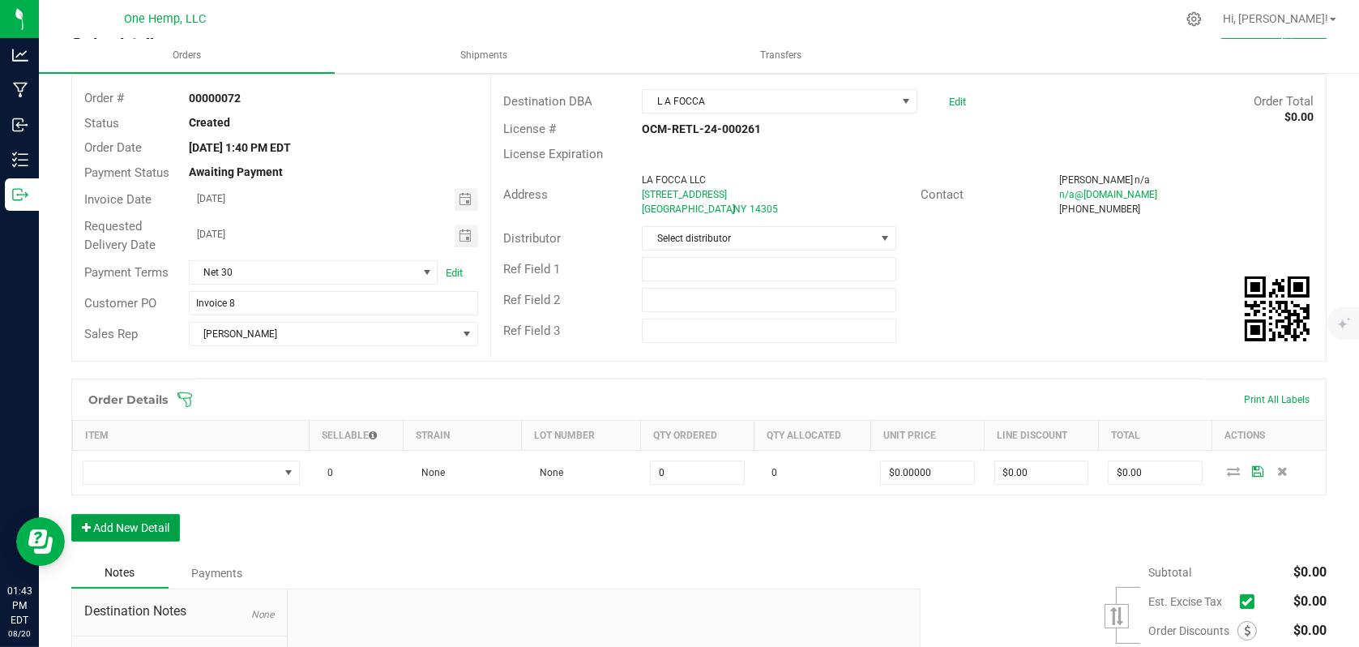
scroll to position [162, 0]
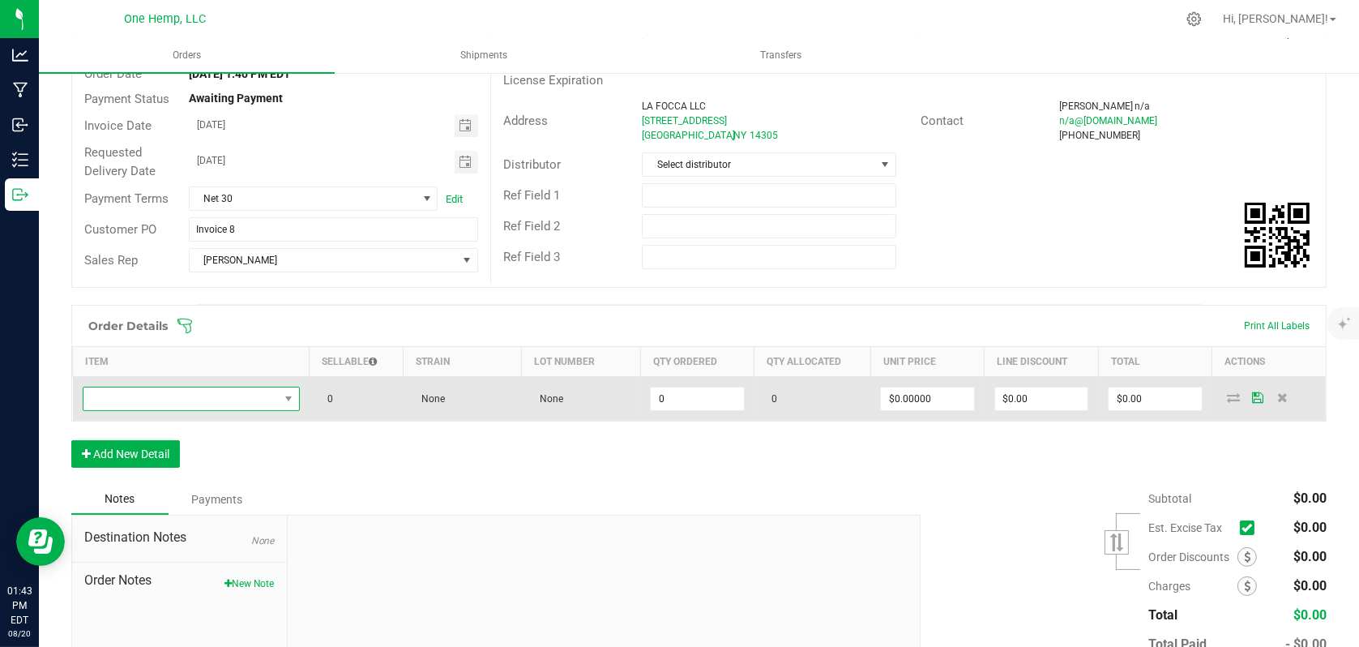
click at [233, 396] on span "NO DATA FOUND" at bounding box center [180, 398] width 195 height 23
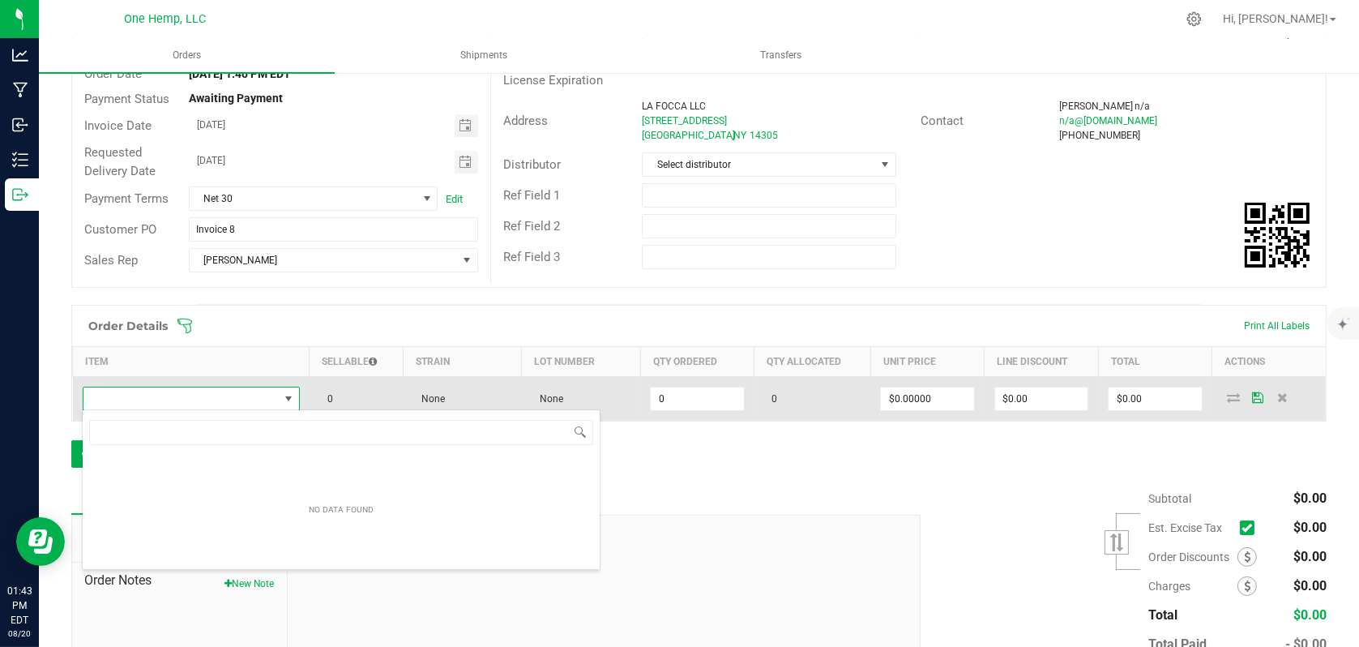
scroll to position [24, 213]
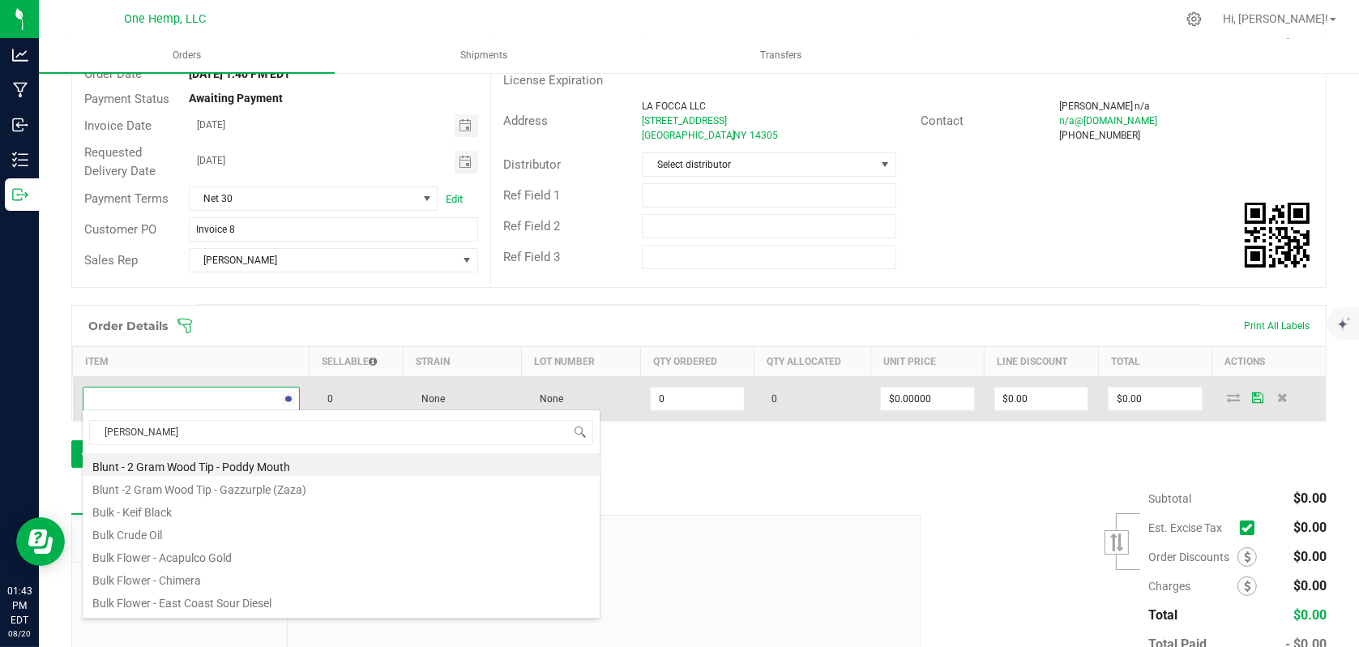
type input "poddy"
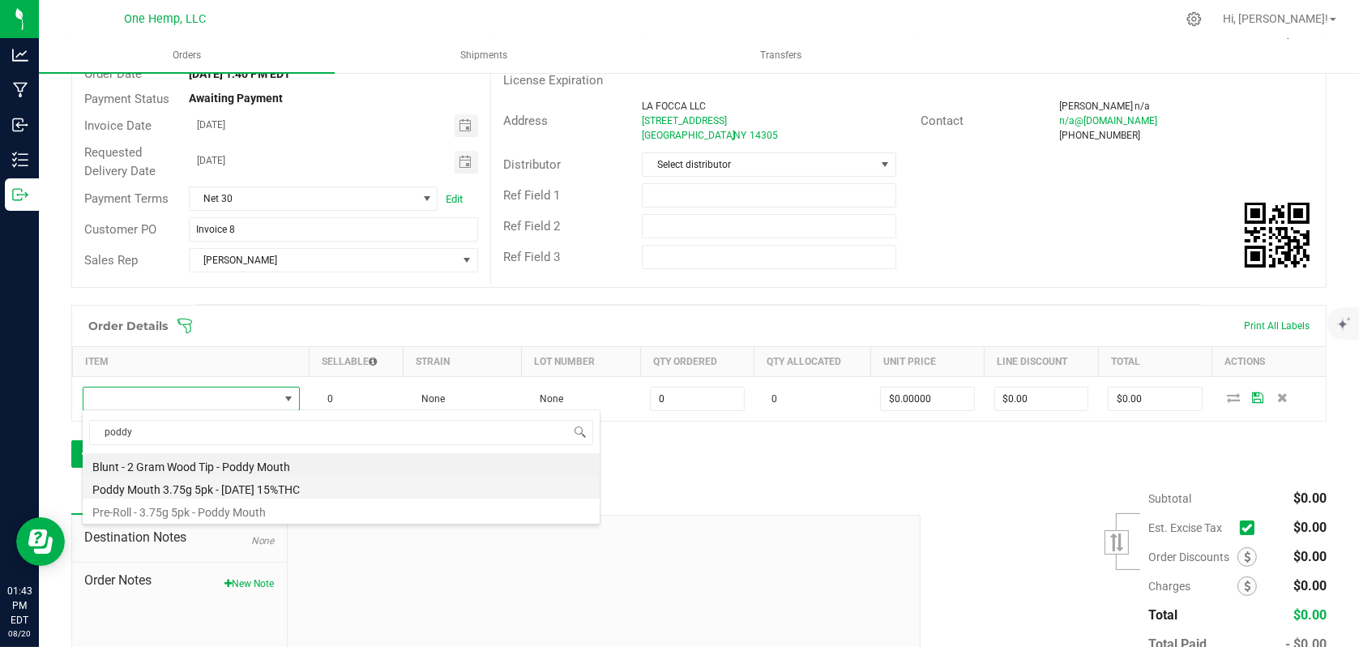
click at [237, 485] on li "Poddy Mouth 3.75g 5pk - [DATE] 15%THC" at bounding box center [341, 487] width 517 height 23
type input "0 ea"
type input "$15.00000"
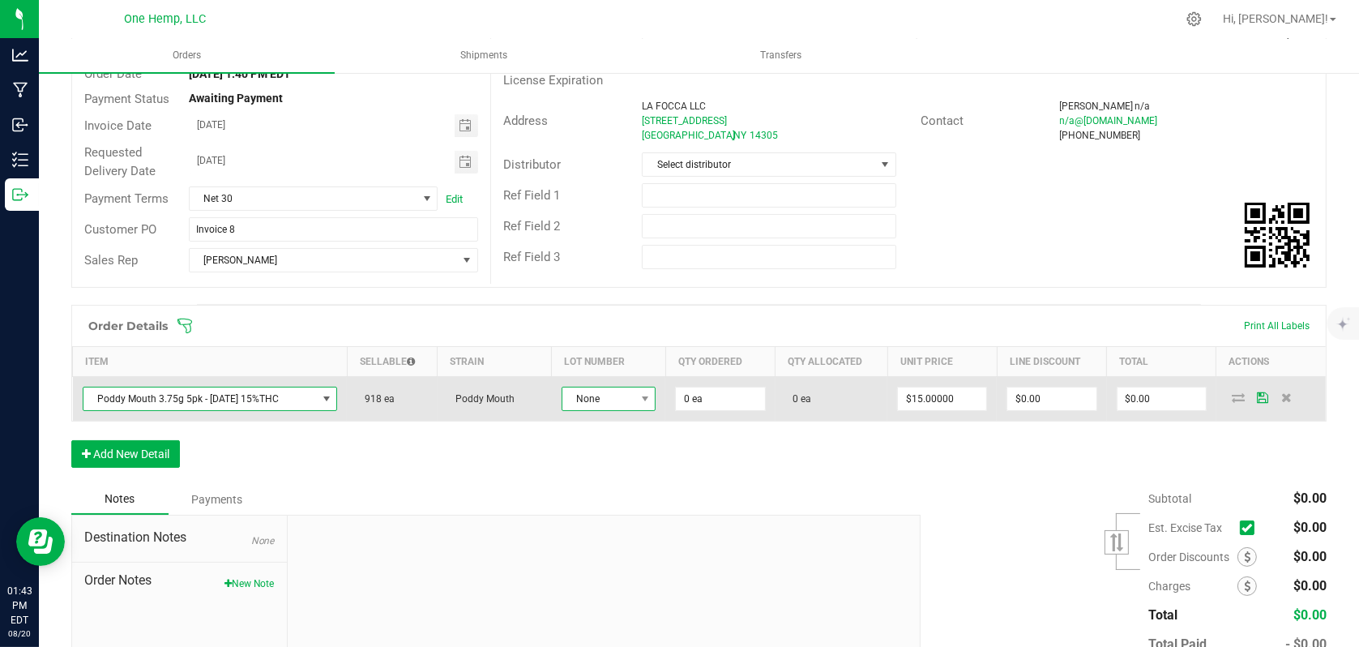
click at [619, 397] on span "None" at bounding box center [598, 398] width 73 height 23
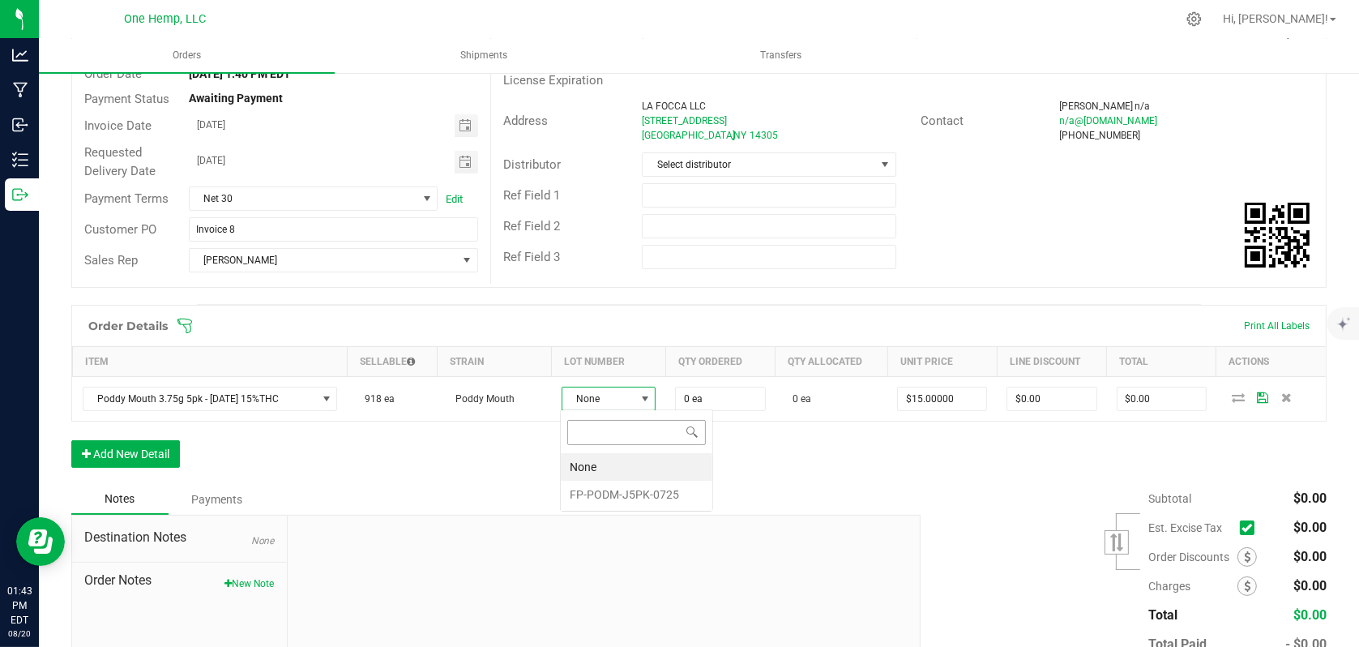
scroll to position [24, 92]
click at [592, 491] on li "FP-PODM-J5PK-0725" at bounding box center [637, 495] width 152 height 28
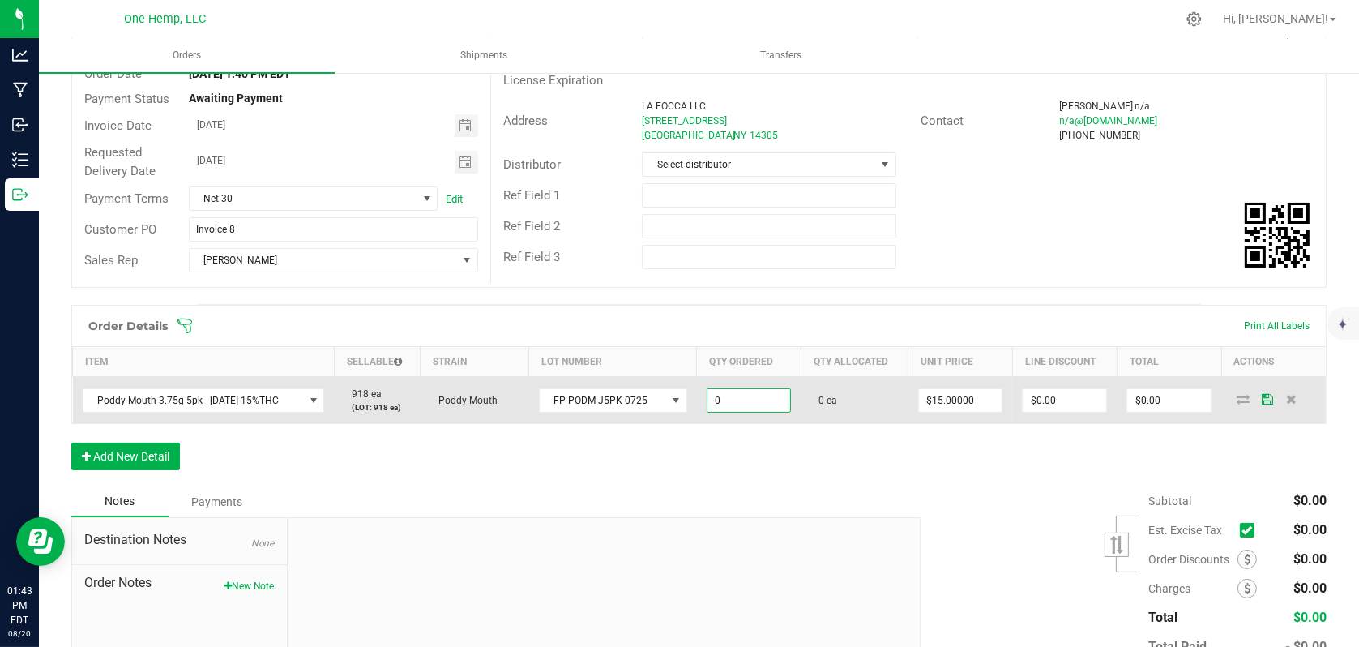
click at [733, 400] on input "0" at bounding box center [748, 400] width 83 height 23
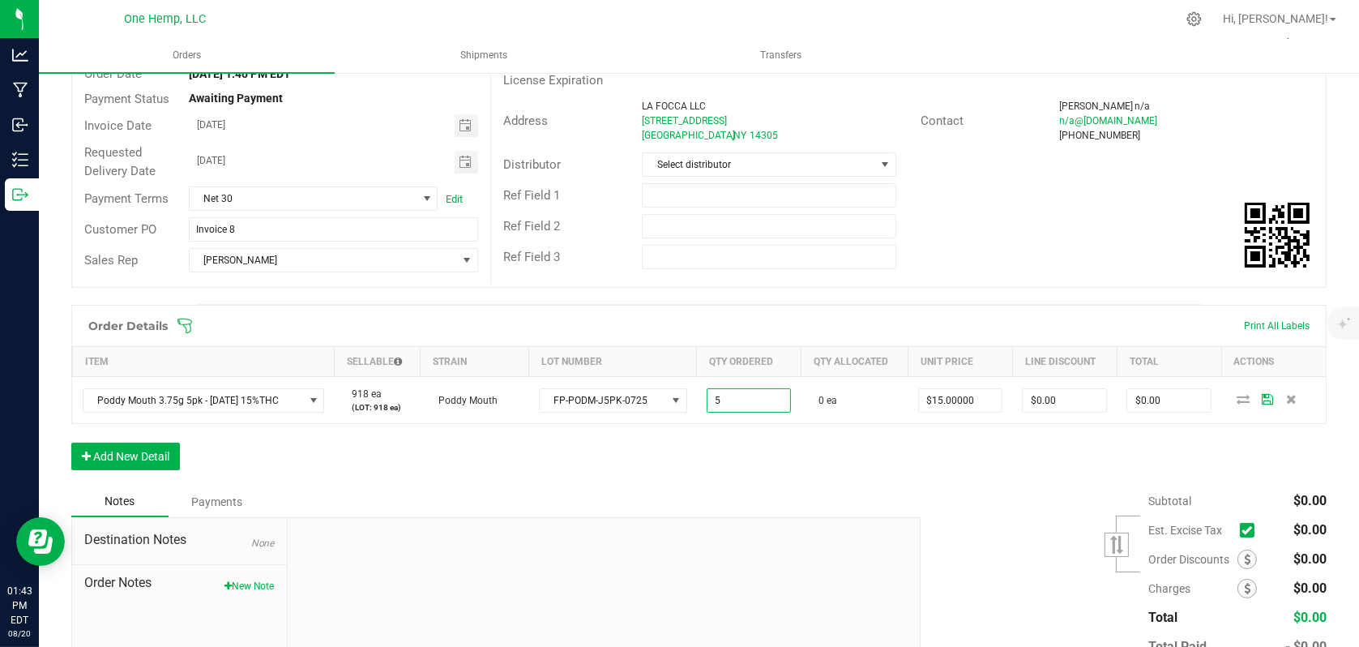
type input "5 ea"
type input "$75.00"
click at [873, 454] on div "Order Details Print All Labels Item Sellable Strain Lot Number Qty Ordered Qty …" at bounding box center [698, 396] width 1255 height 182
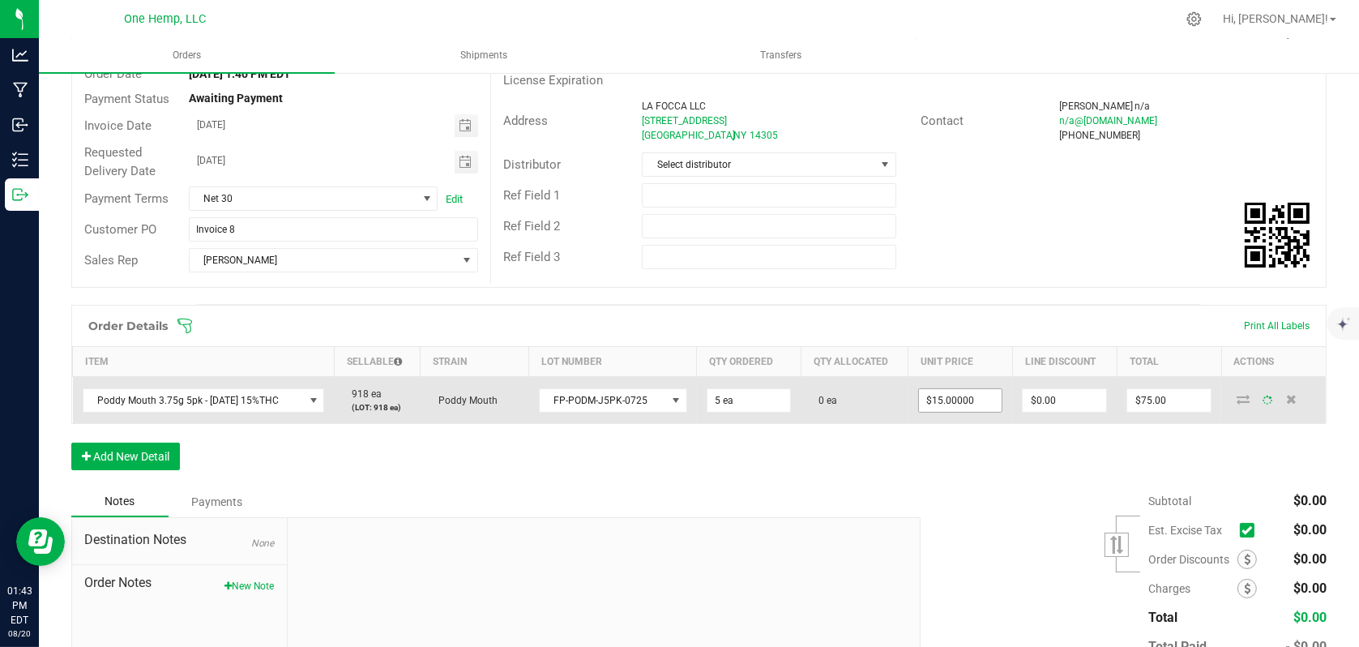
type input "15"
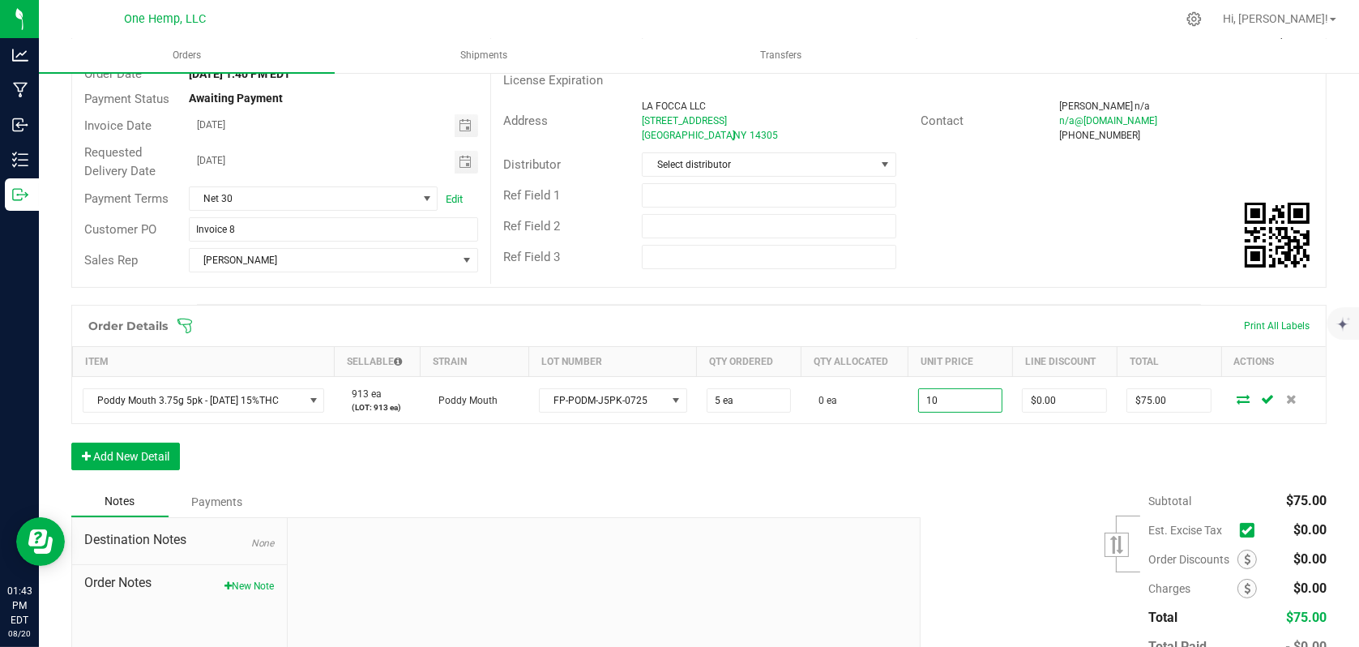
type input "$10.00000"
type input "$50.00"
click at [913, 464] on div "Order Details Print All Labels Item Sellable Strain Lot Number Qty Ordered Qty …" at bounding box center [698, 396] width 1255 height 182
click at [1237, 400] on icon at bounding box center [1243, 399] width 13 height 10
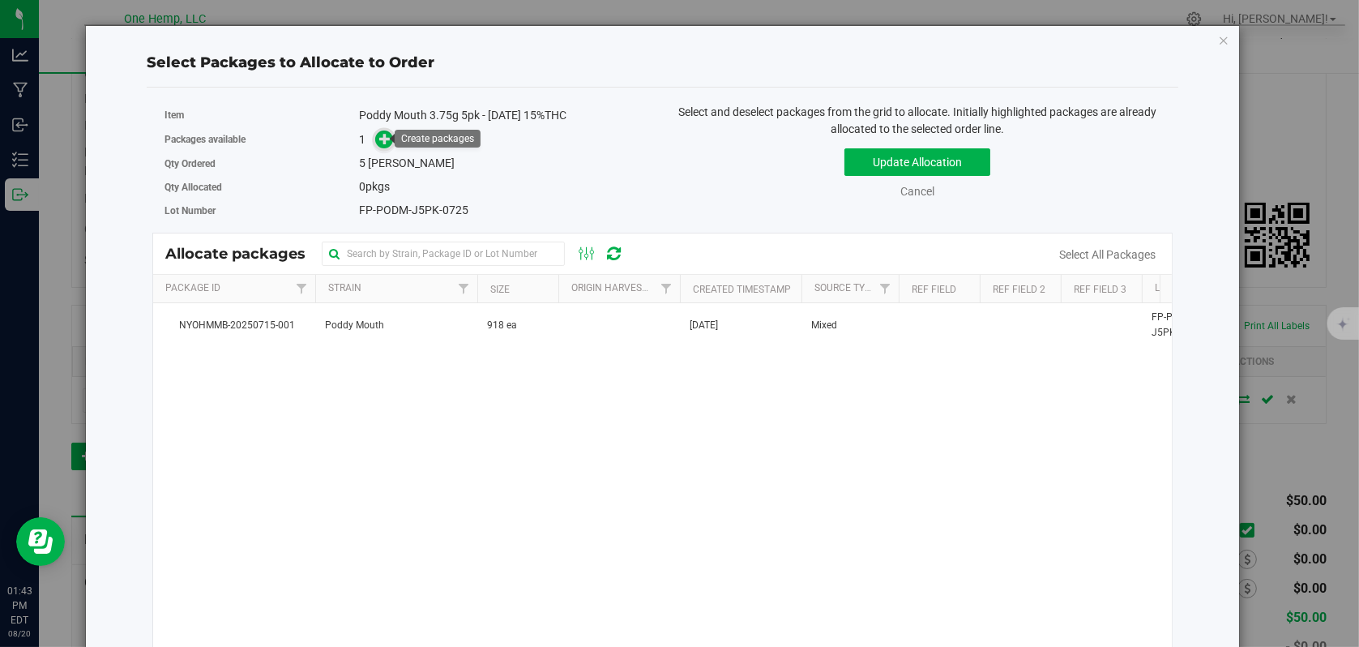
click at [386, 147] on span at bounding box center [384, 139] width 19 height 19
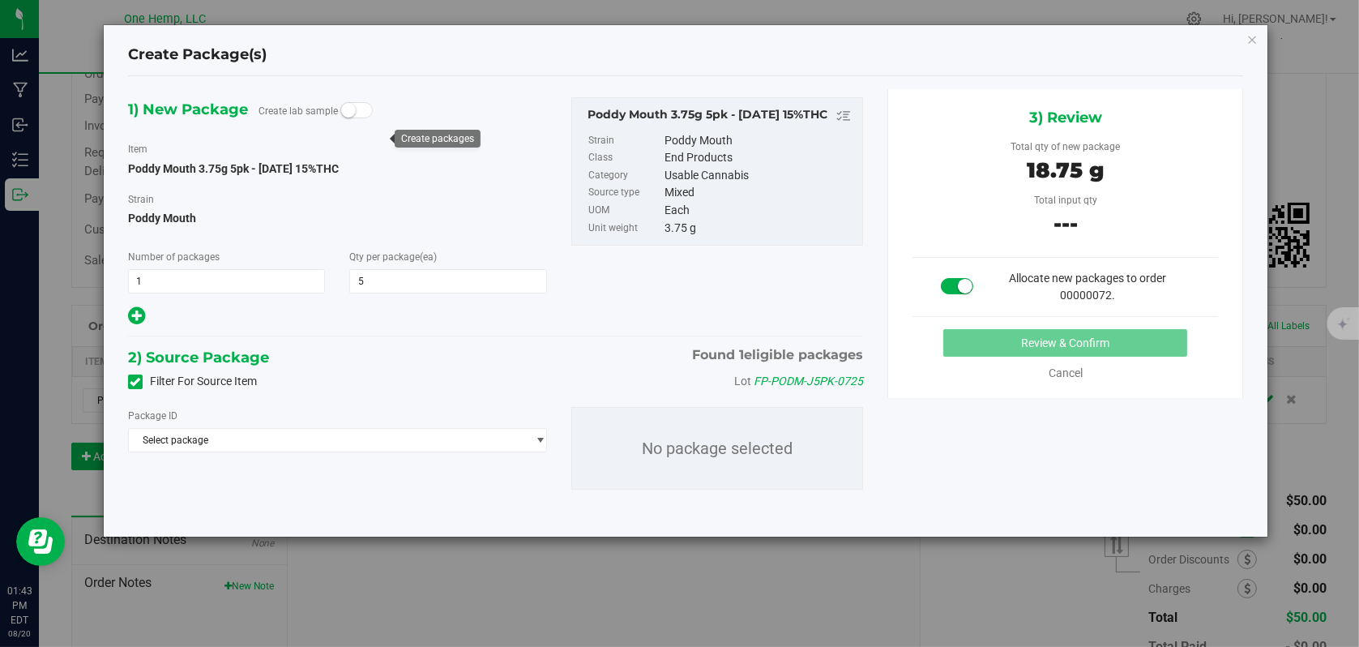
click at [130, 382] on icon at bounding box center [135, 382] width 11 height 0
click at [0, 0] on input "Filter For Source Item" at bounding box center [0, 0] width 0 height 0
click at [455, 442] on span "Select package" at bounding box center [327, 440] width 397 height 23
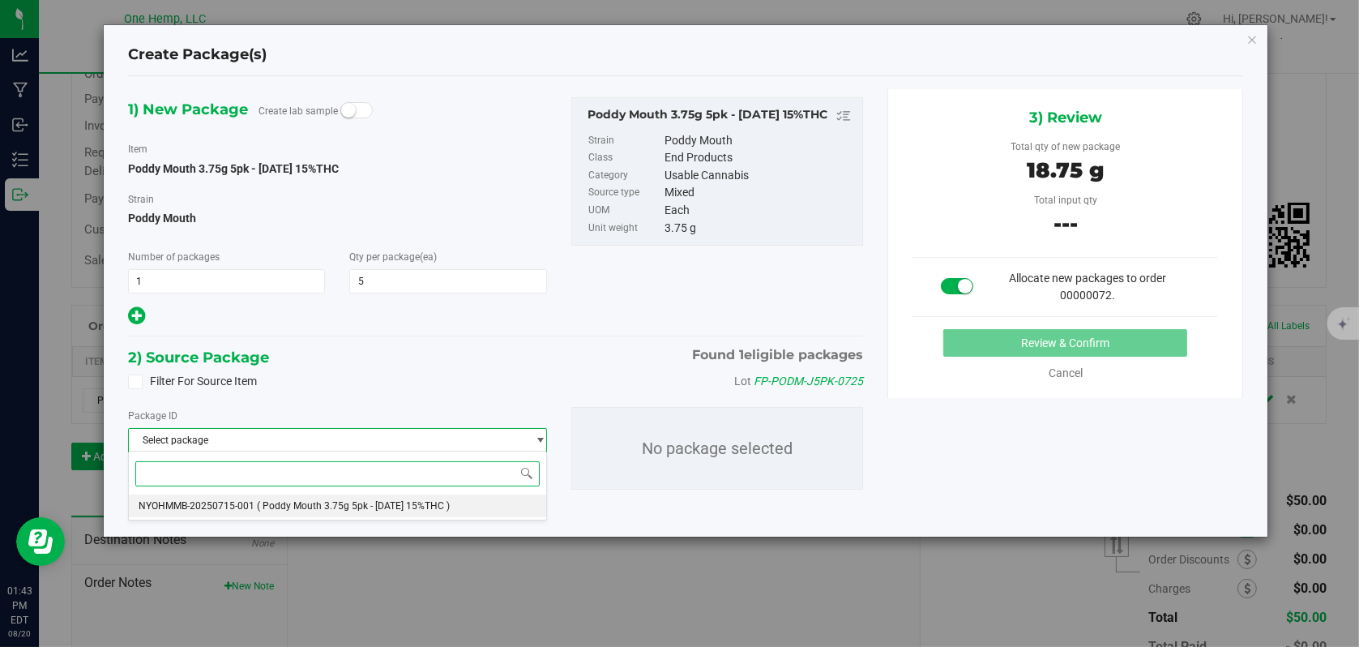
click at [408, 494] on li "NYOHMMB-20250715-001 ( Poddy Mouth 3.75g 5pk - [DATE] 15%THC )" at bounding box center [337, 505] width 417 height 23
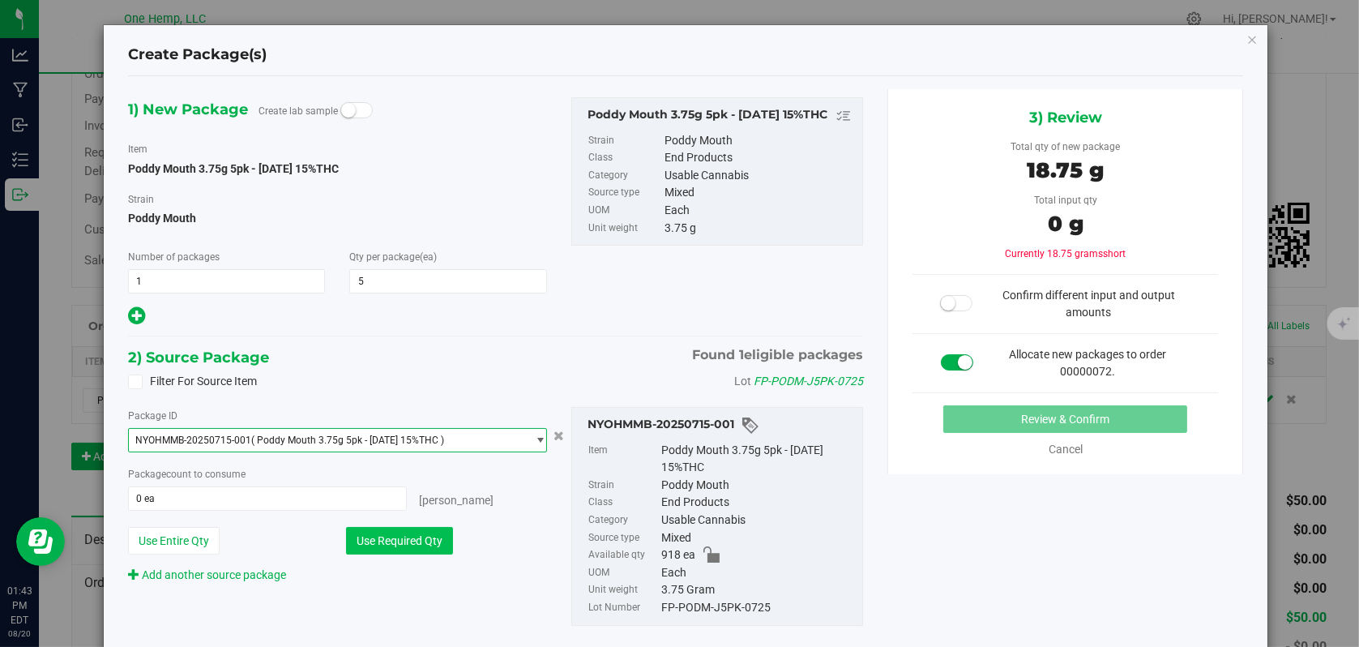
click at [417, 540] on button "Use Required Qty" at bounding box center [399, 541] width 107 height 28
type input "5 ea"
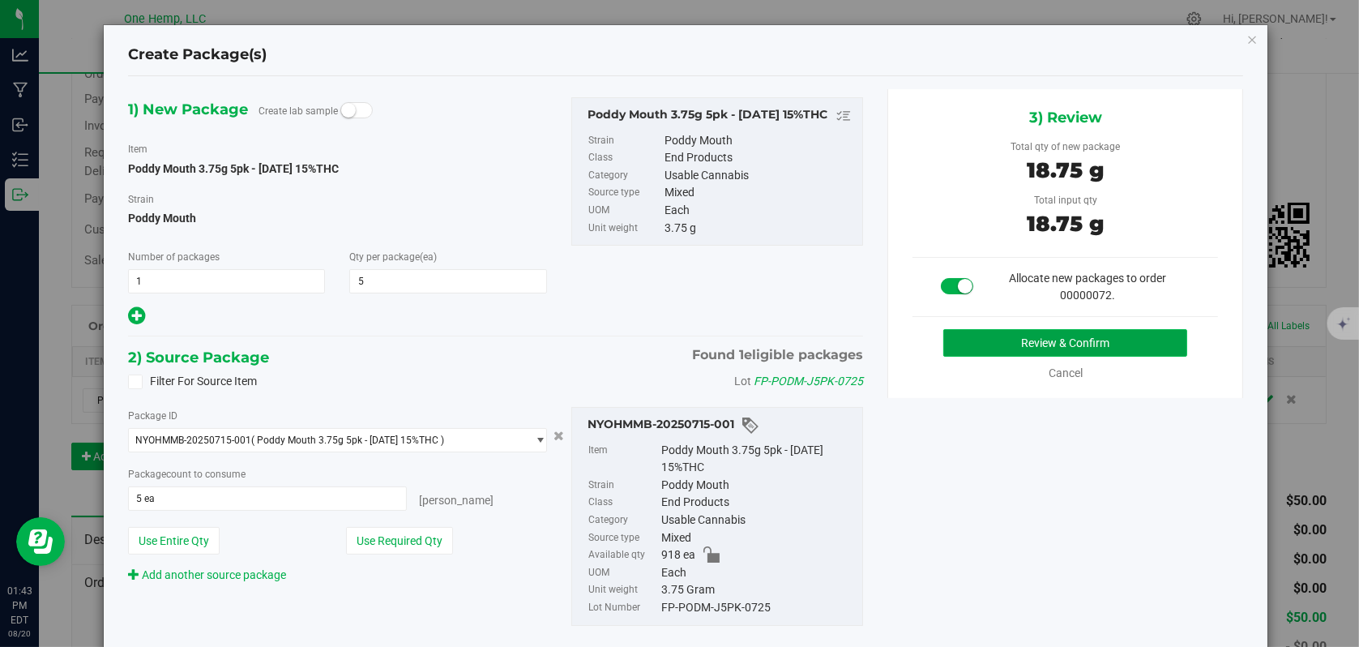
click at [1011, 343] on button "Review & Confirm" at bounding box center [1065, 343] width 244 height 28
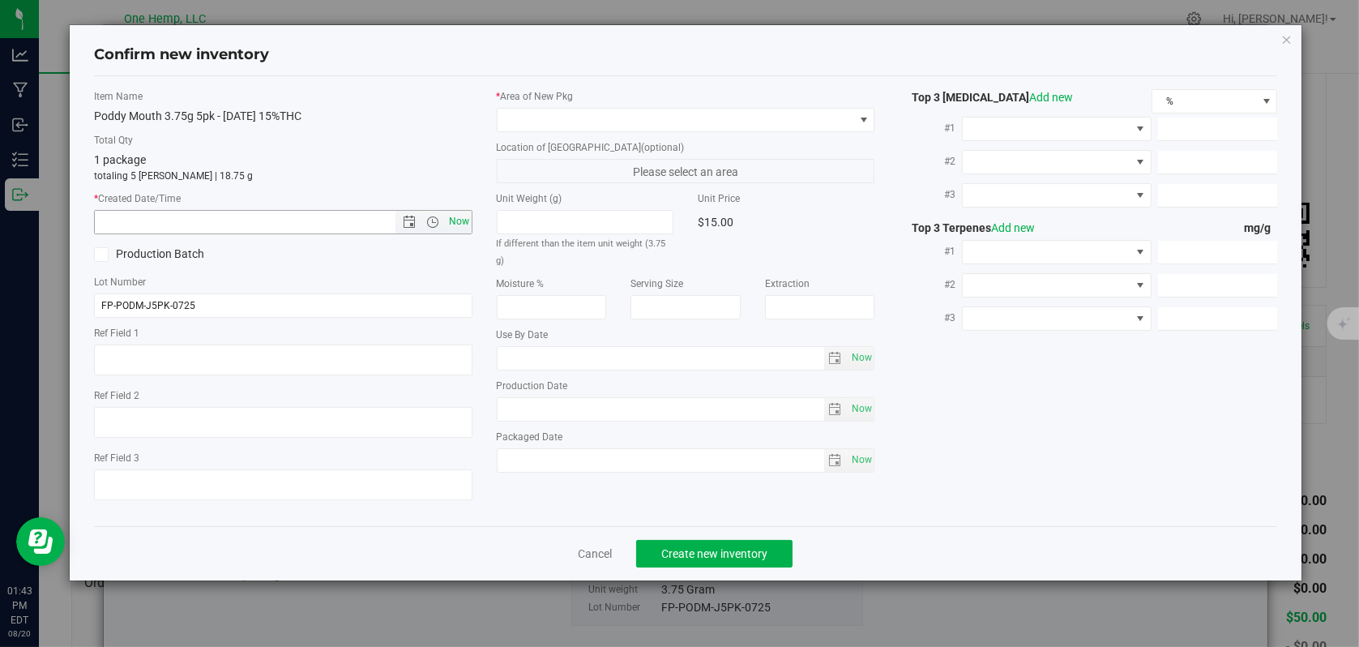
click at [465, 220] on span "Now" at bounding box center [459, 222] width 28 height 24
type input "[DATE] 1:43 PM"
click at [865, 122] on span at bounding box center [863, 119] width 13 height 13
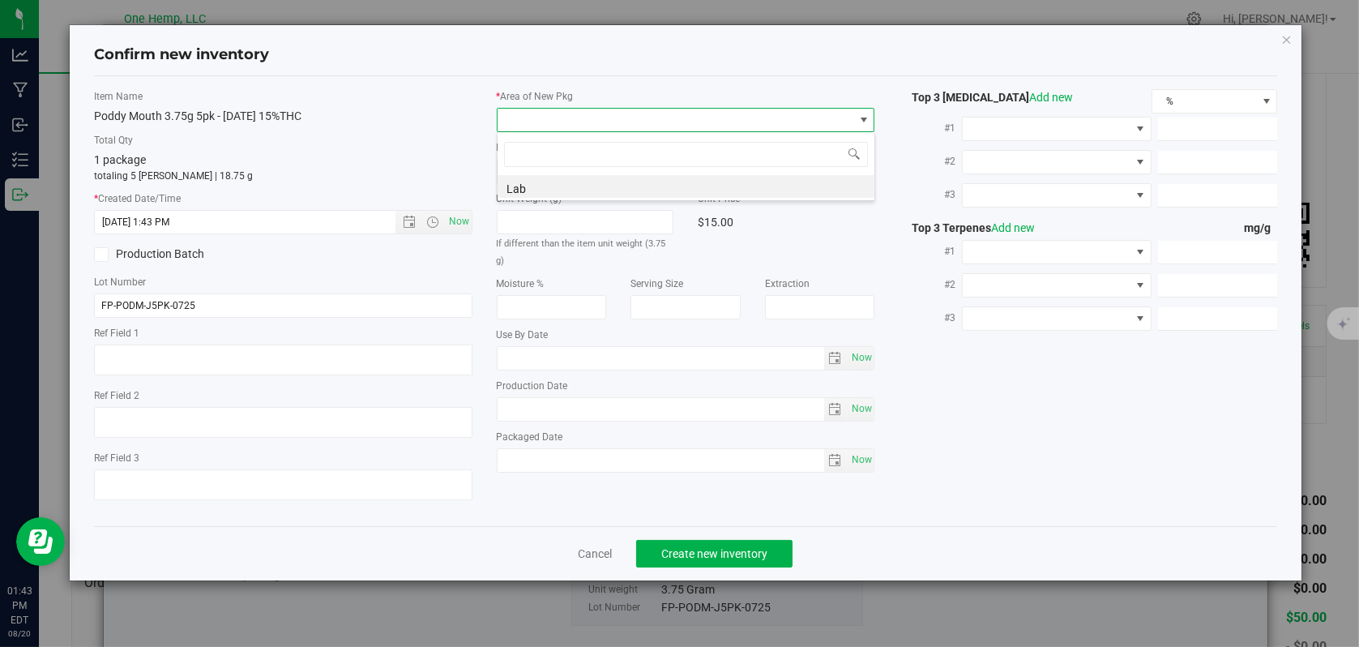
scroll to position [24, 378]
click at [529, 190] on li "Lab" at bounding box center [686, 186] width 377 height 23
click at [694, 550] on span "Create new inventory" at bounding box center [714, 553] width 106 height 13
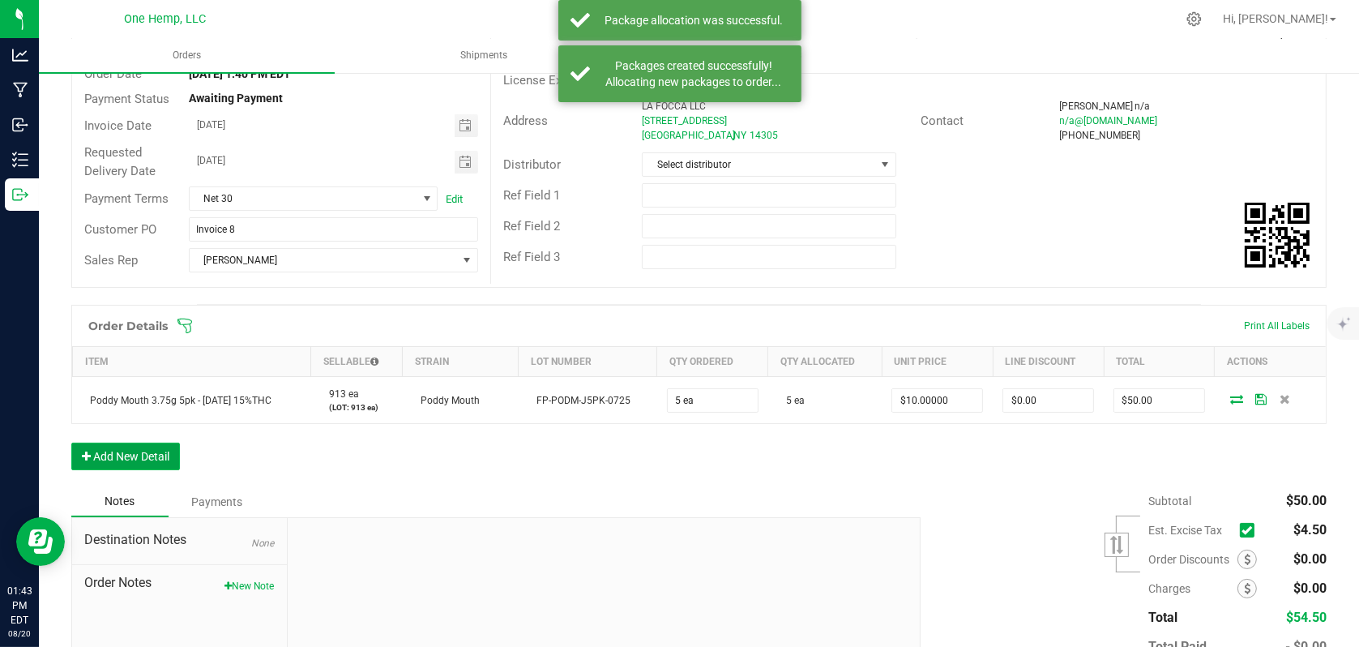
click at [127, 457] on button "Add New Detail" at bounding box center [125, 456] width 109 height 28
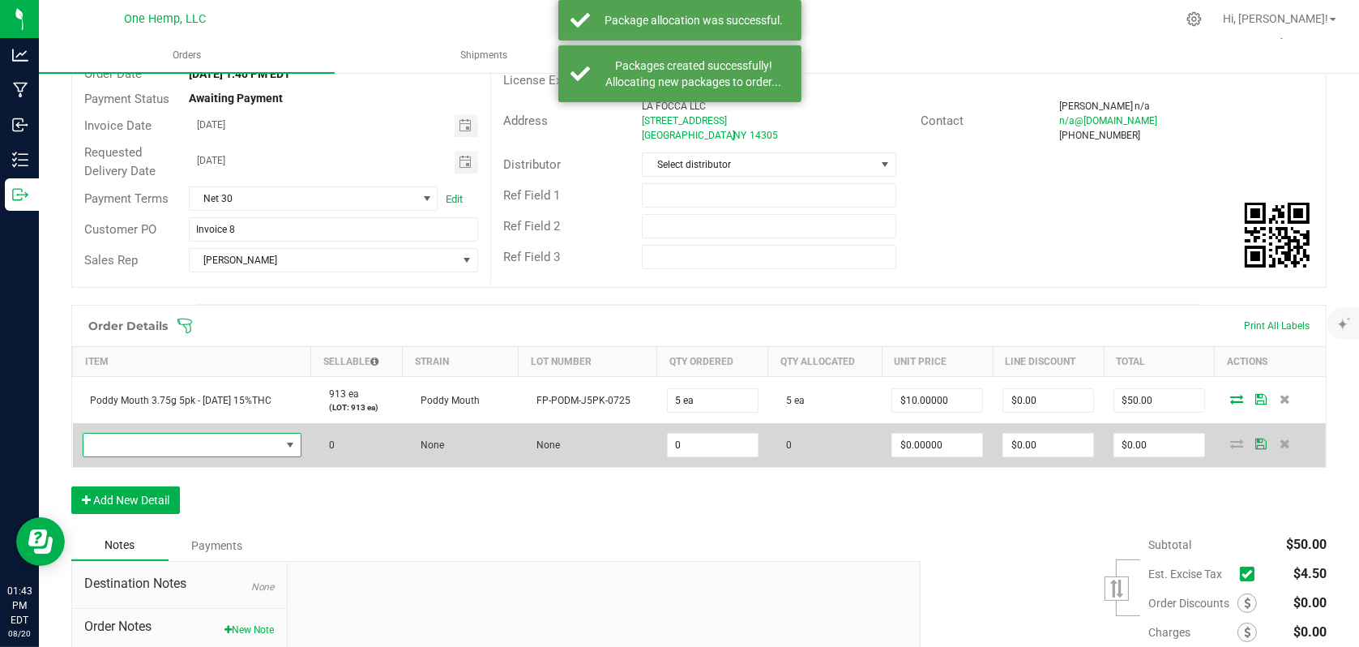
click at [231, 449] on span "NO DATA FOUND" at bounding box center [181, 445] width 197 height 23
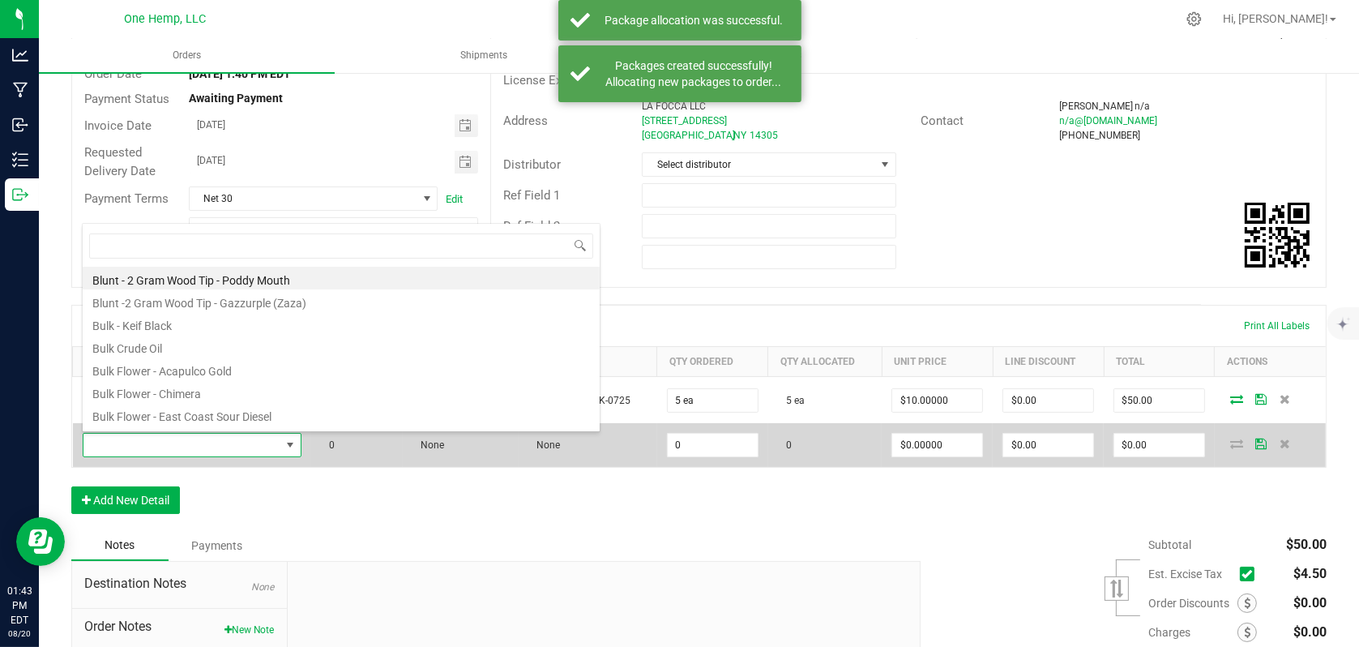
scroll to position [24, 217]
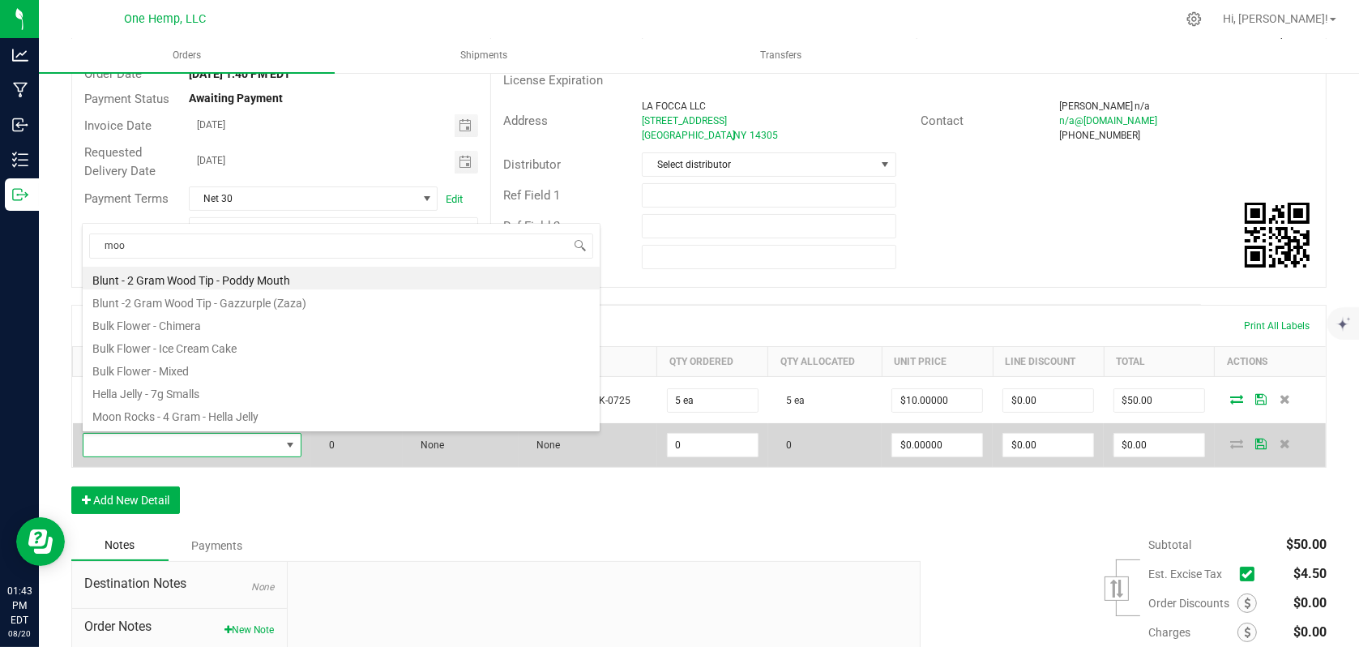
type input "moon"
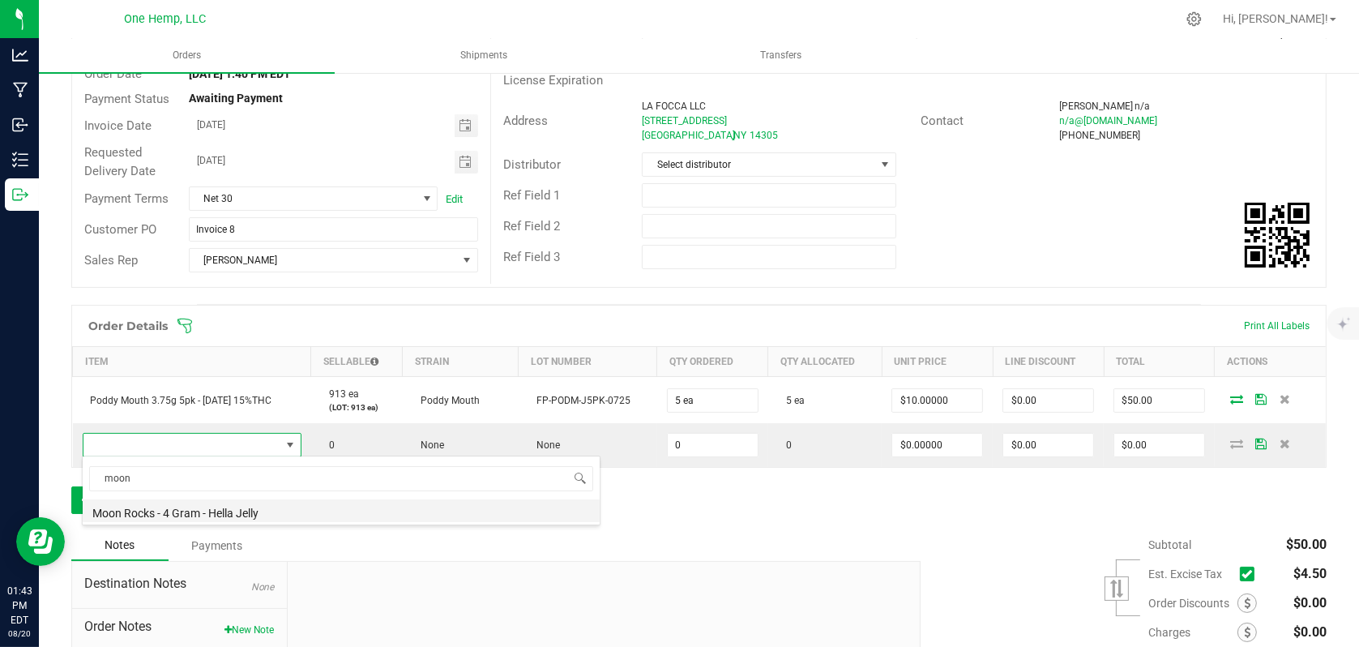
click at [227, 516] on li "Moon Rocks - 4 Gram - Hella Jelly" at bounding box center [341, 510] width 517 height 23
type input "0 ea"
type input "$21.00000"
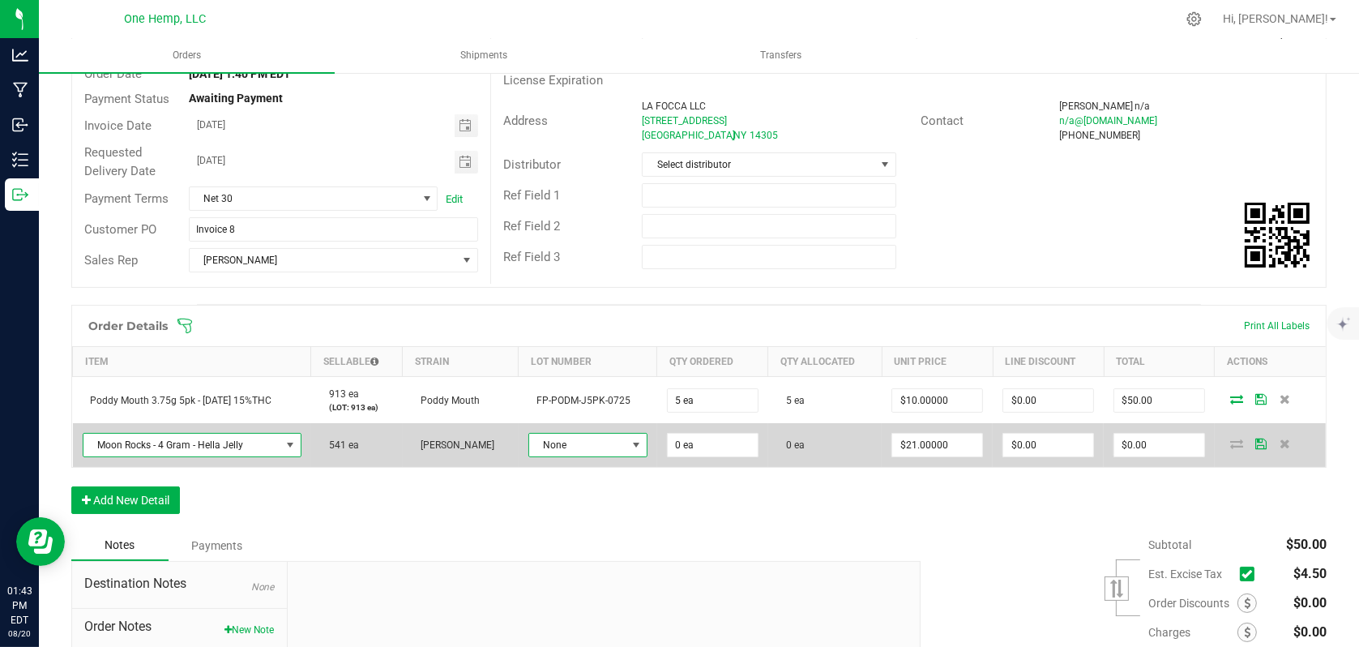
click at [630, 448] on span at bounding box center [636, 444] width 13 height 13
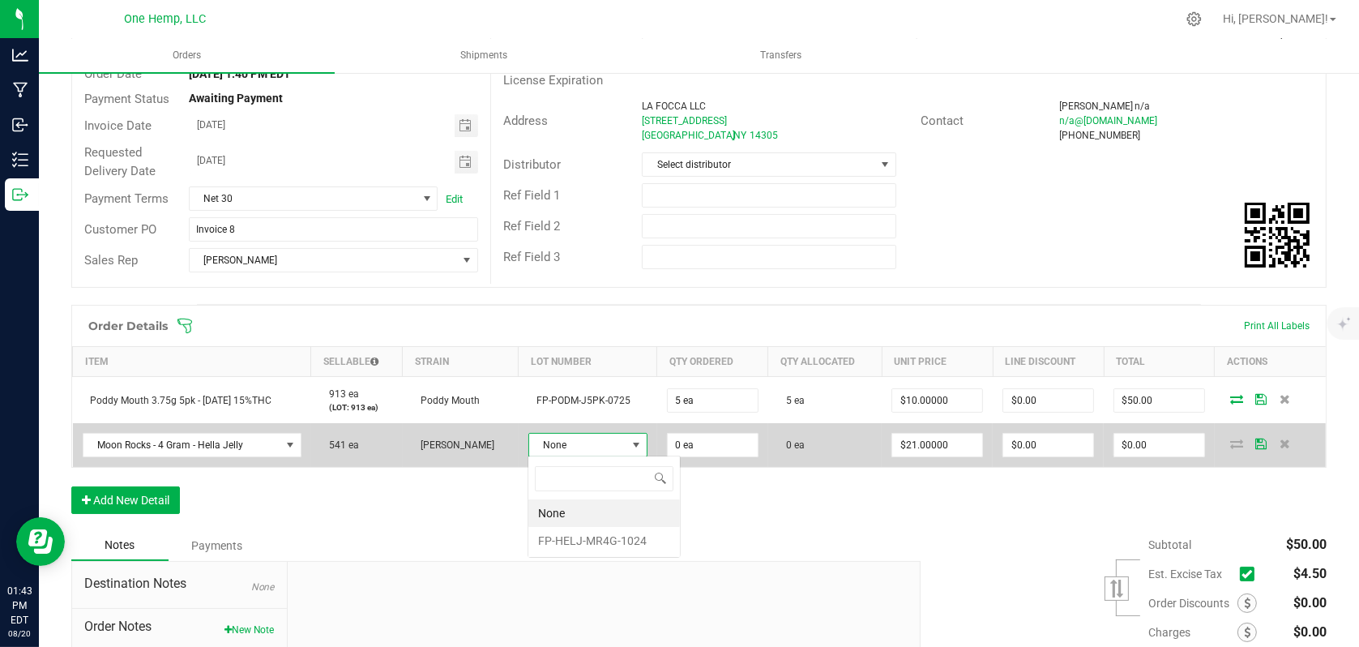
scroll to position [24, 115]
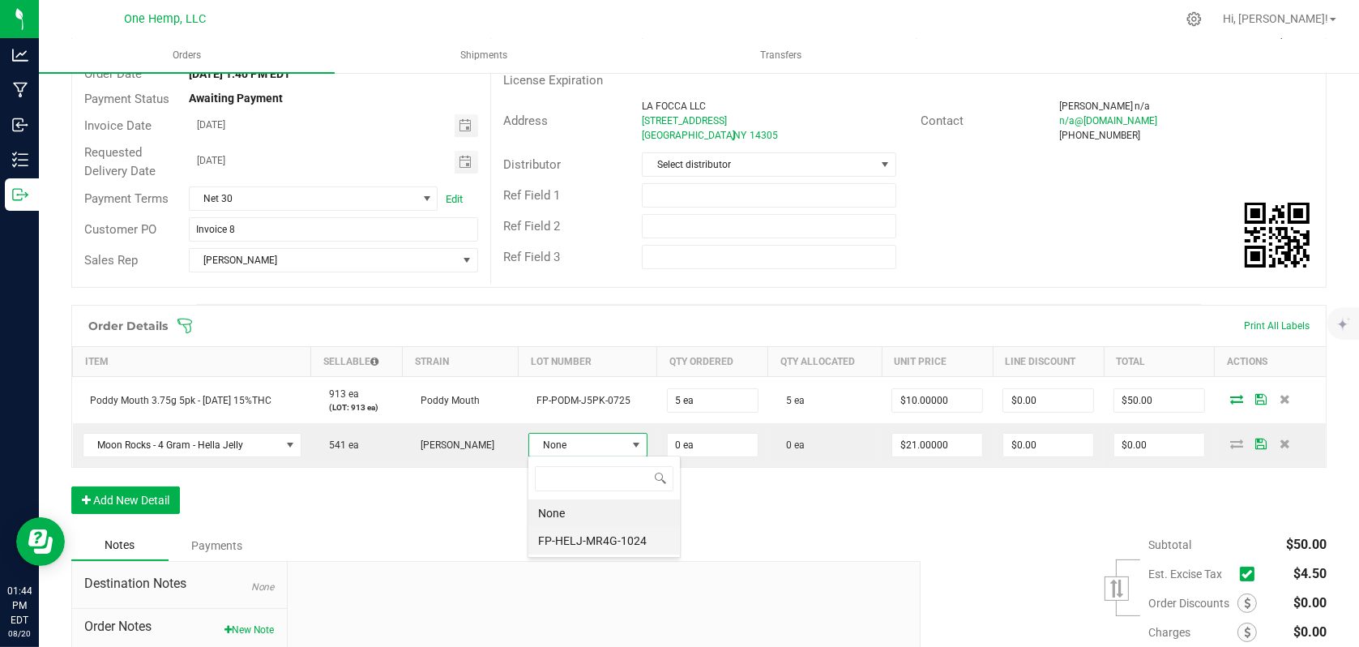
click at [585, 541] on li "FP-HELJ-MR4G-1024" at bounding box center [604, 541] width 152 height 28
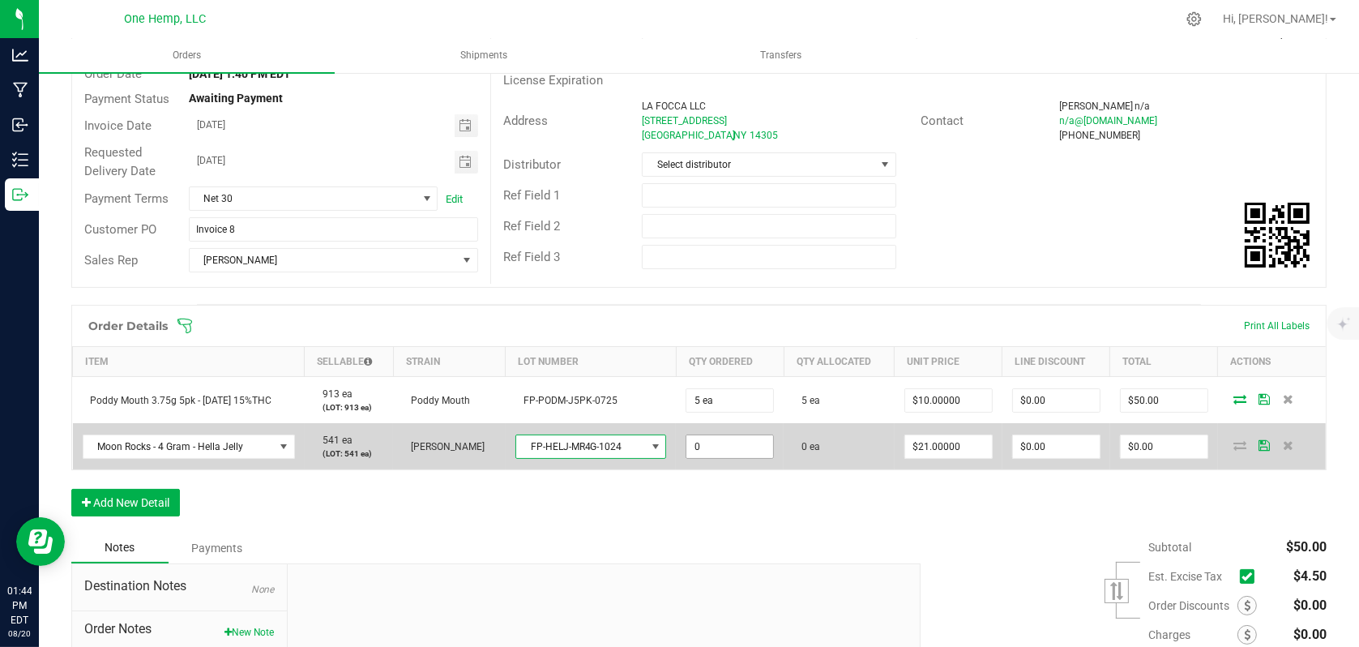
click at [738, 442] on input "0" at bounding box center [729, 446] width 87 height 23
type input "10 ea"
type input "21"
type input "$210.00"
click at [977, 454] on input "21" at bounding box center [948, 446] width 87 height 23
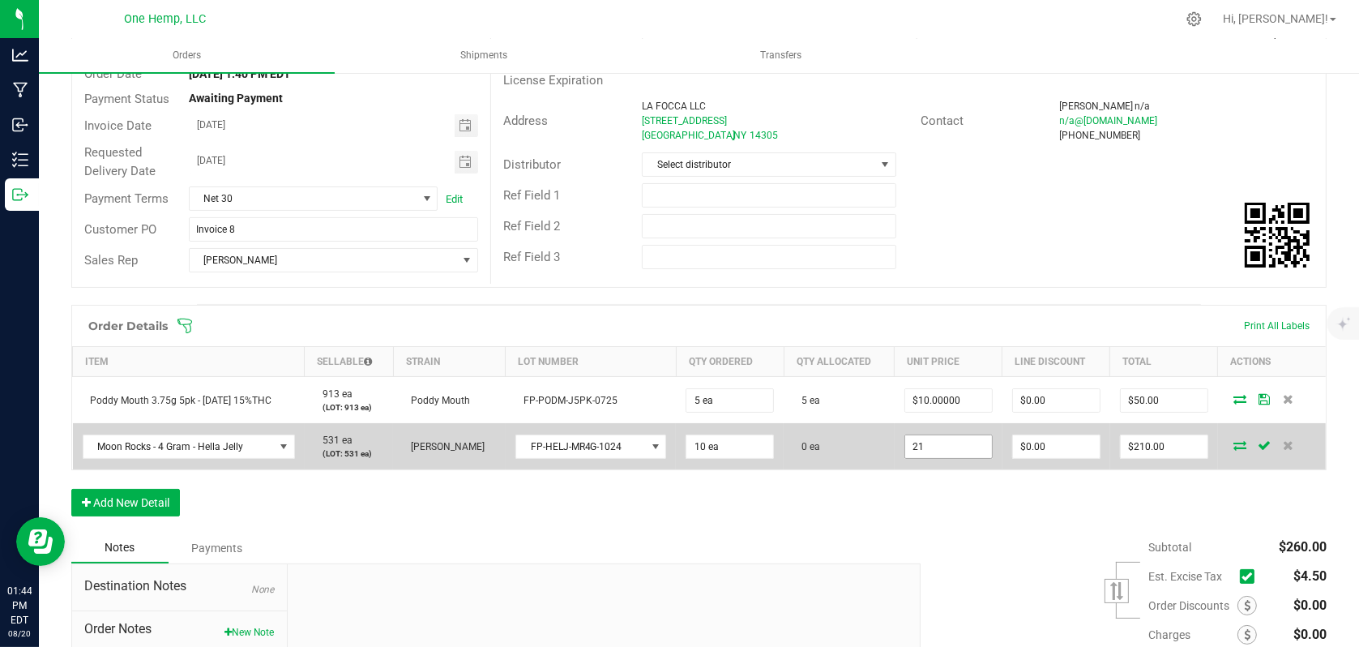
click at [964, 450] on input "21" at bounding box center [948, 446] width 87 height 23
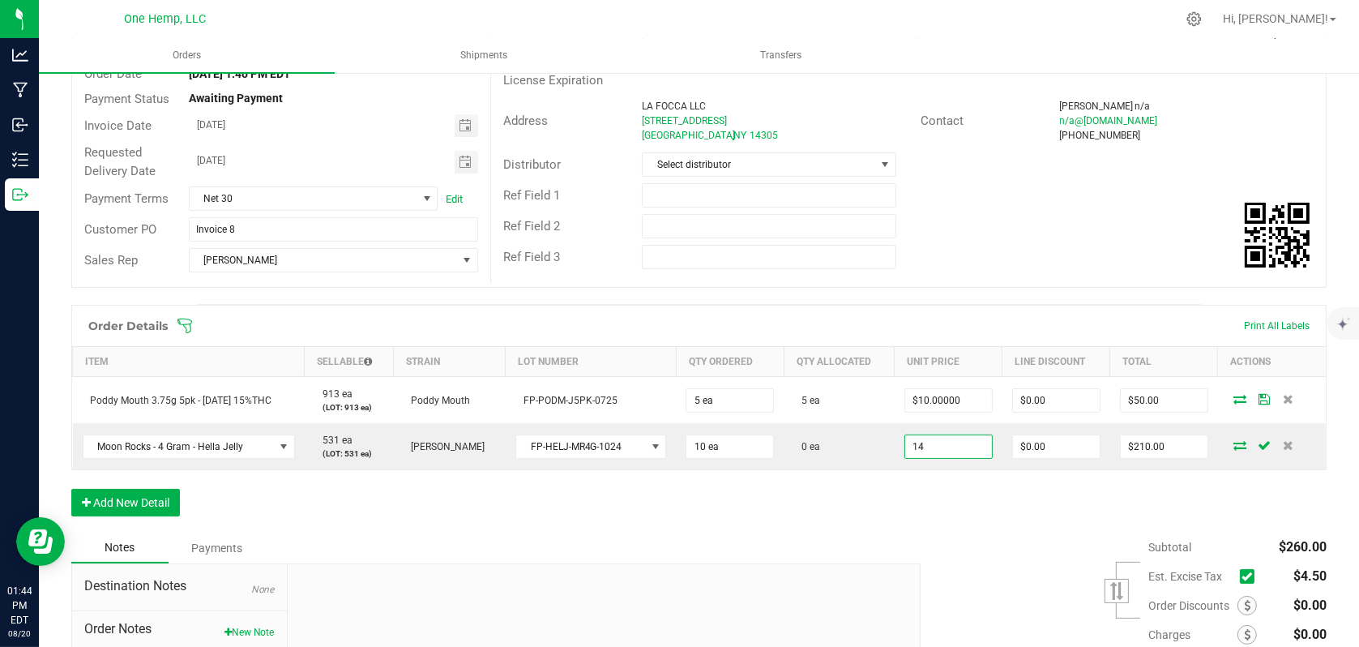
type input "$14.00000"
type input "$140.00"
click at [952, 520] on div "Order Details Print All Labels Item Sellable Strain Lot Number Qty Ordered Qty …" at bounding box center [698, 419] width 1255 height 228
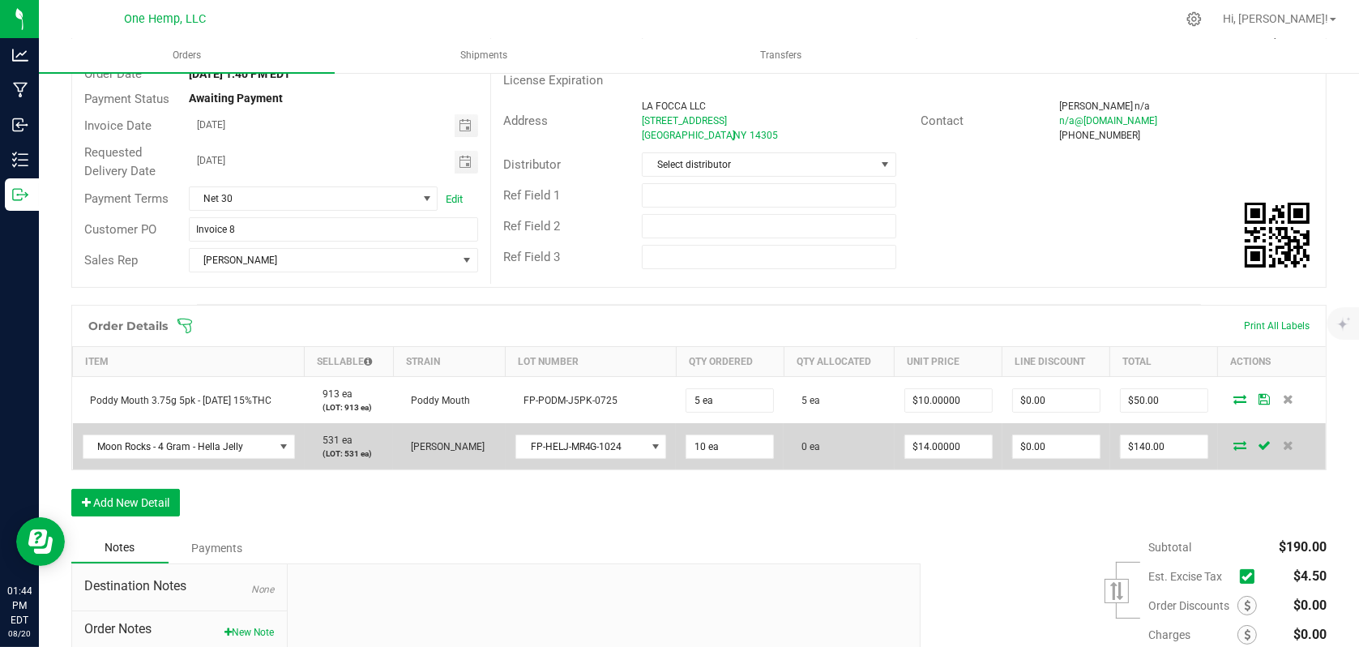
click at [1233, 442] on icon at bounding box center [1239, 445] width 13 height 10
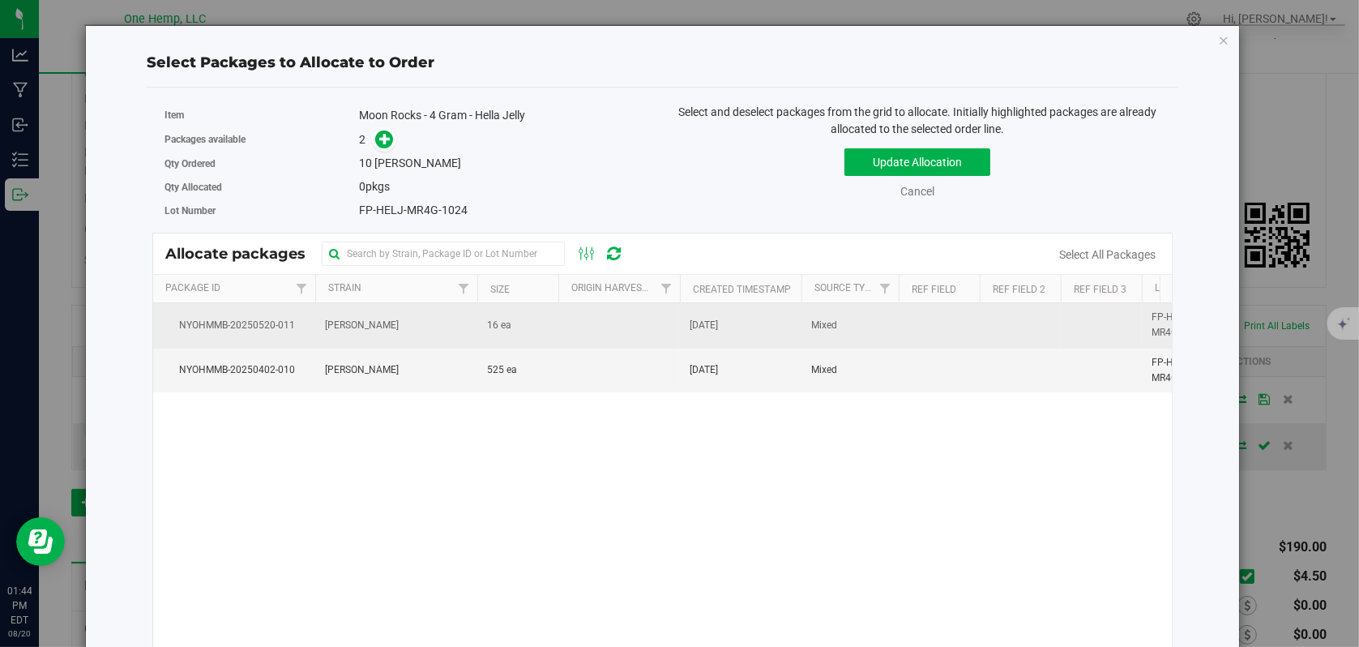
click at [281, 321] on span "NYOHMMB-20250520-011" at bounding box center [234, 325] width 143 height 15
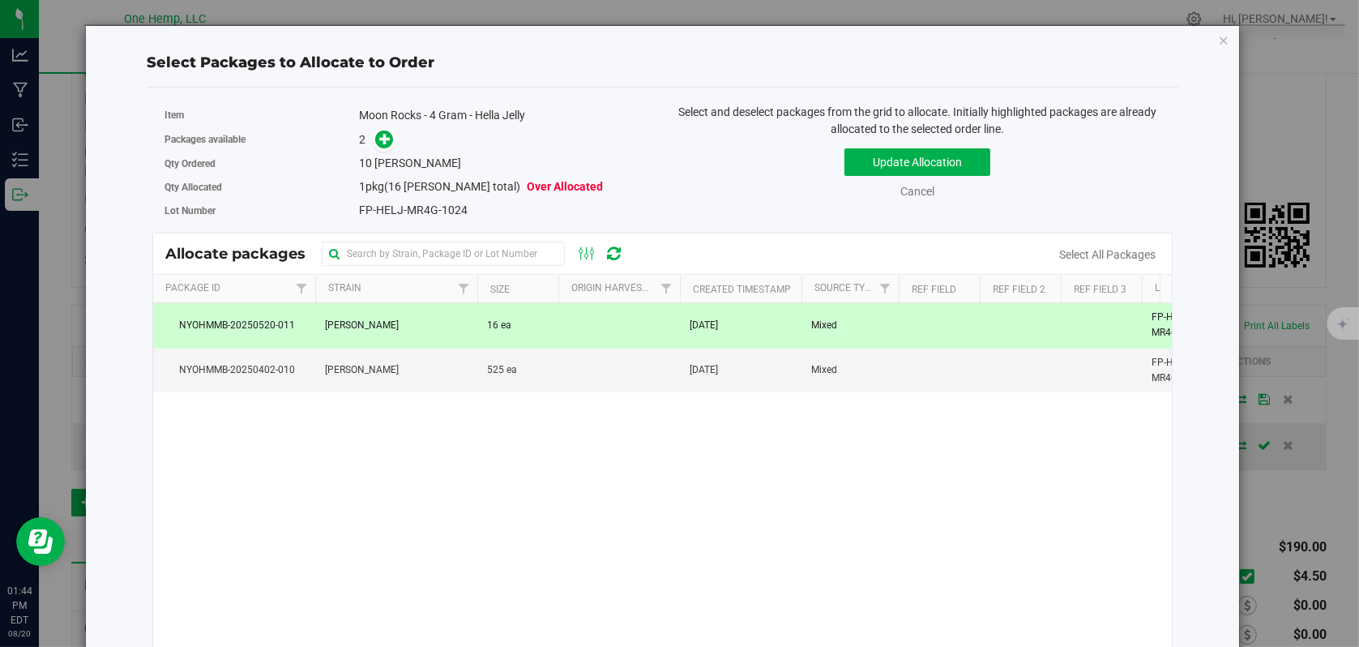
click at [385, 150] on div "Packages available 2" at bounding box center [407, 139] width 485 height 25
click at [385, 139] on icon at bounding box center [384, 138] width 11 height 11
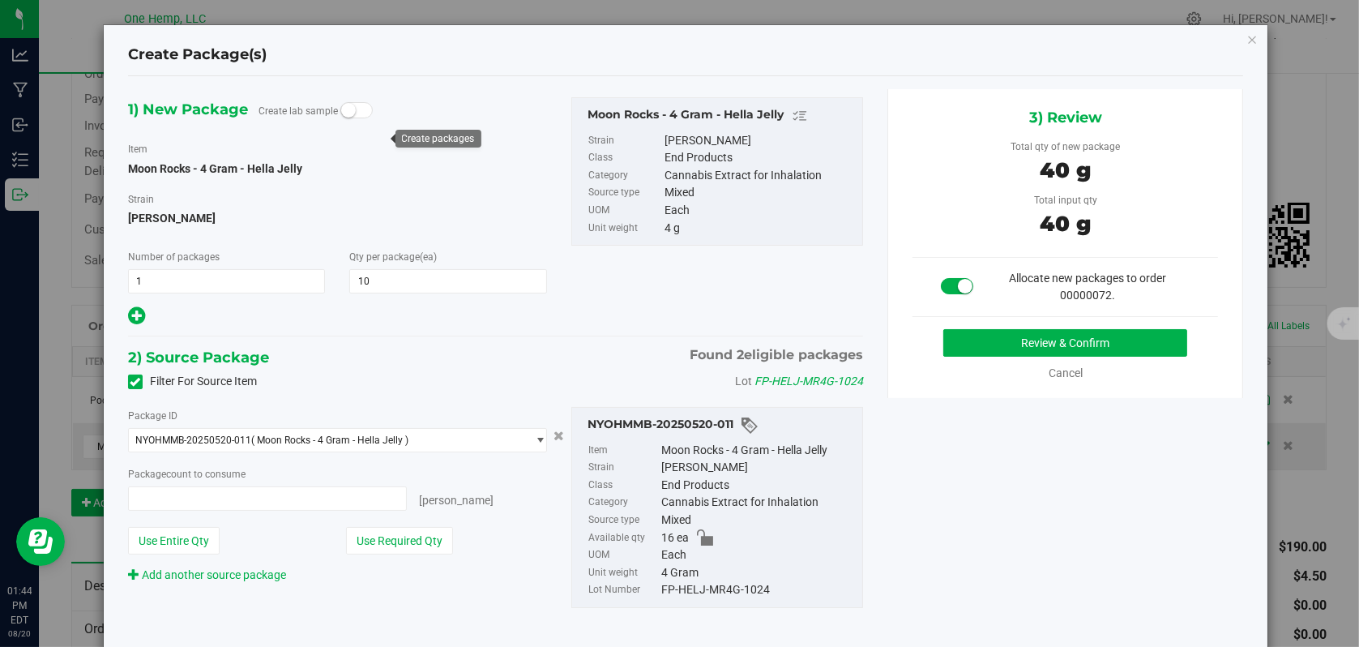
type input "10 ea"
click at [367, 537] on button "Use Required Qty" at bounding box center [399, 541] width 107 height 28
click at [977, 344] on button "Review & Confirm" at bounding box center [1065, 343] width 244 height 28
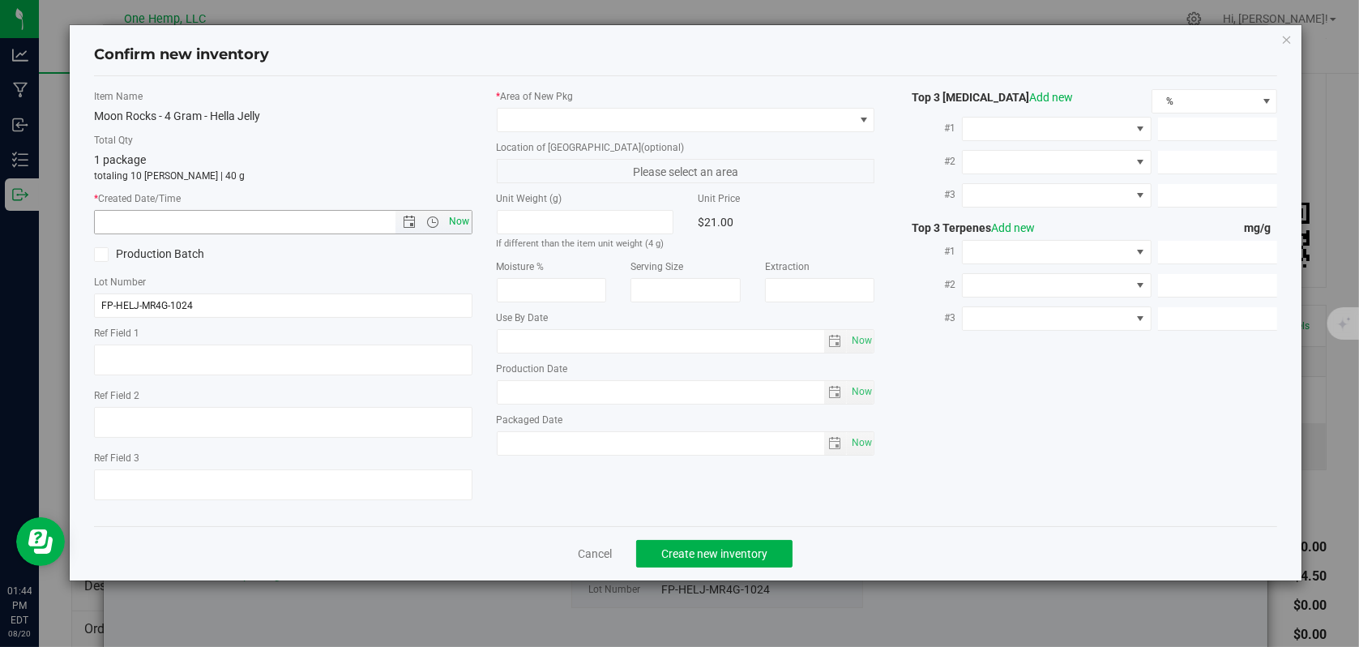
click at [454, 220] on span "Now" at bounding box center [459, 222] width 28 height 24
type input "[DATE] 1:44 PM"
click at [853, 122] on span at bounding box center [676, 120] width 357 height 23
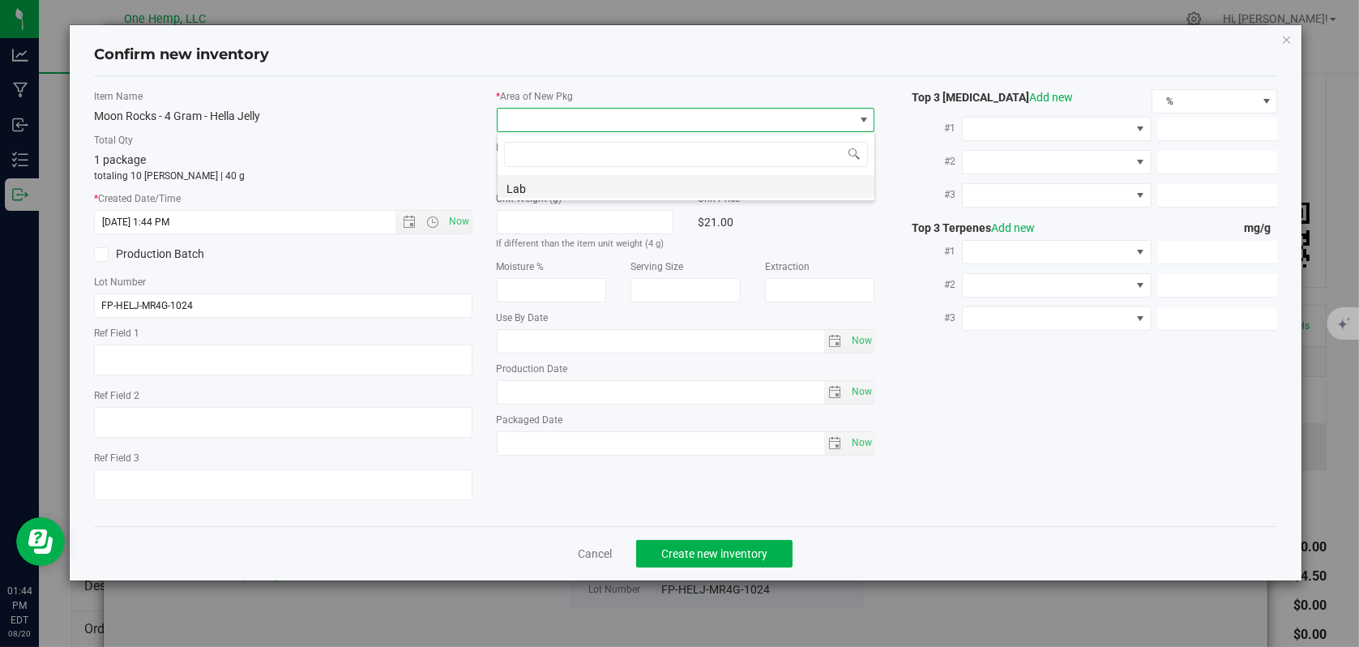
scroll to position [24, 378]
click at [610, 194] on li "Lab" at bounding box center [686, 186] width 377 height 23
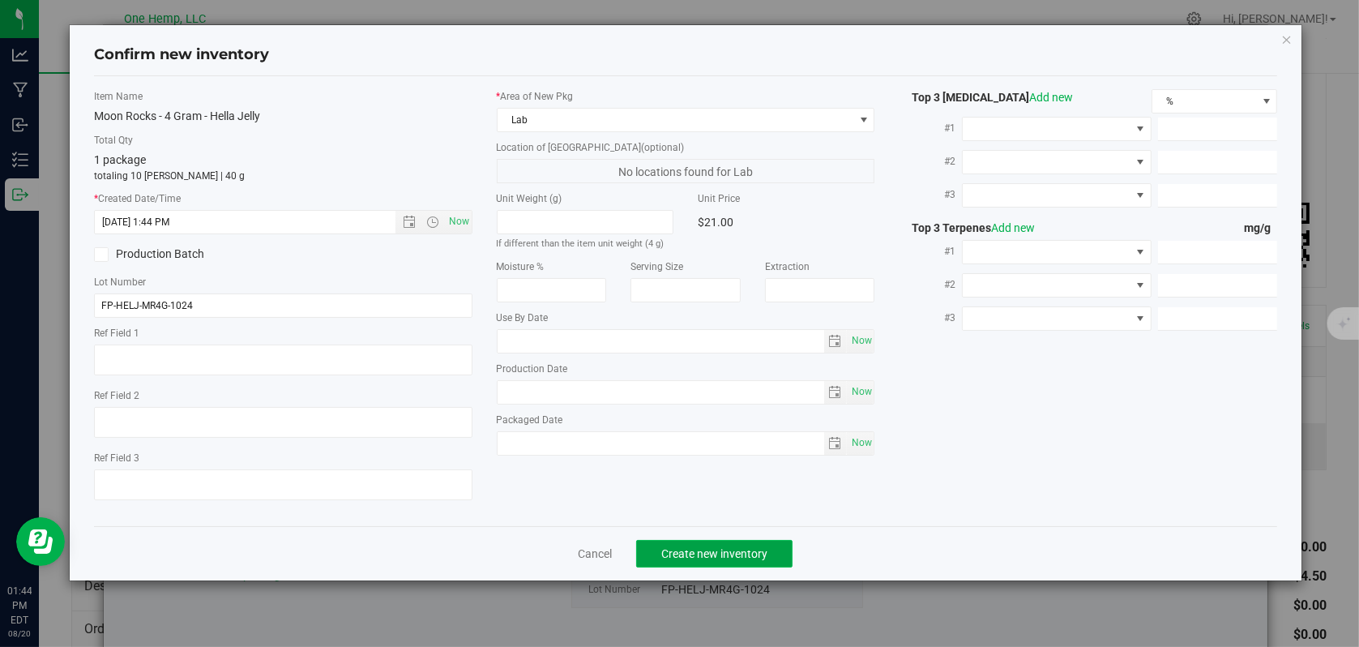
click at [703, 553] on span "Create new inventory" at bounding box center [714, 553] width 106 height 13
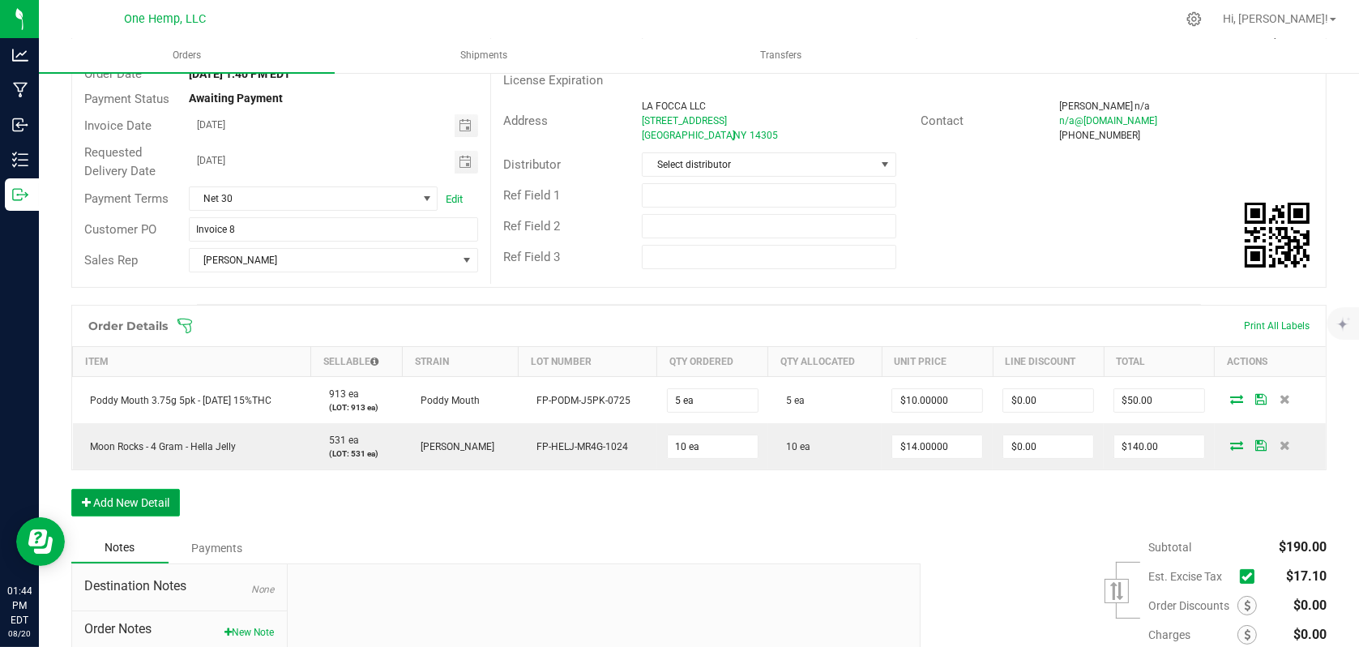
click at [149, 510] on button "Add New Detail" at bounding box center [125, 503] width 109 height 28
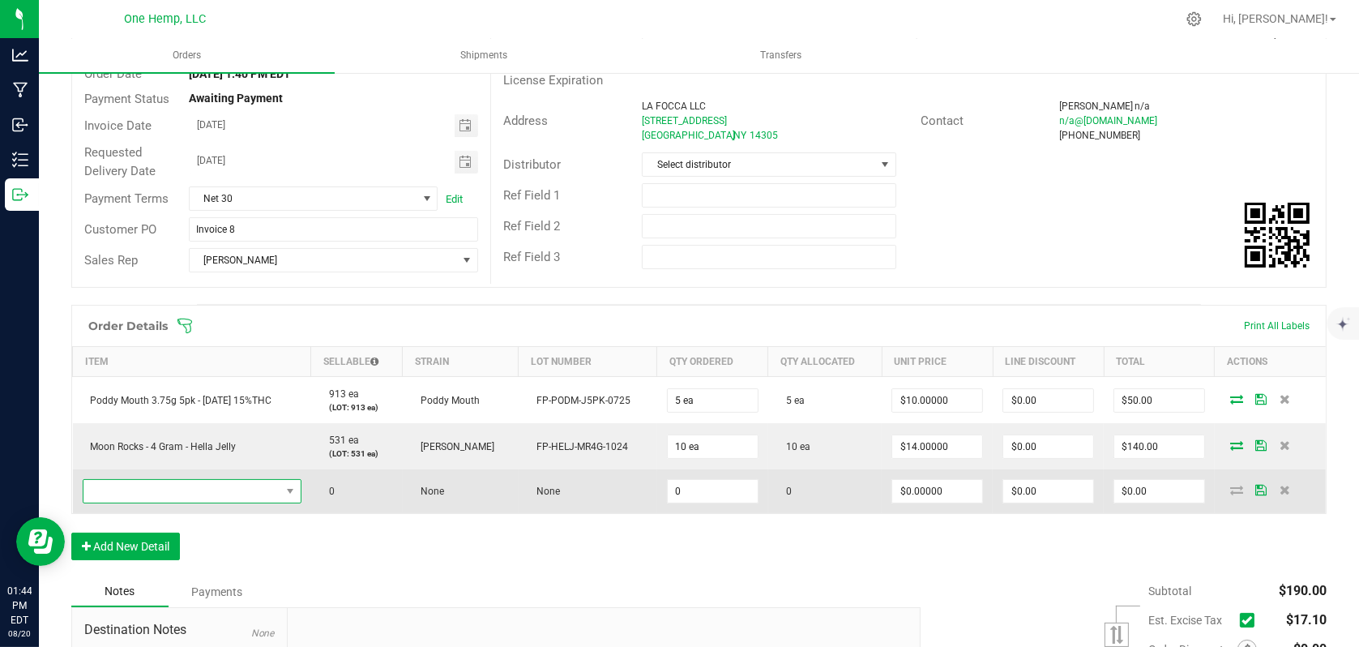
click at [286, 498] on span "NO DATA FOUND" at bounding box center [290, 491] width 20 height 23
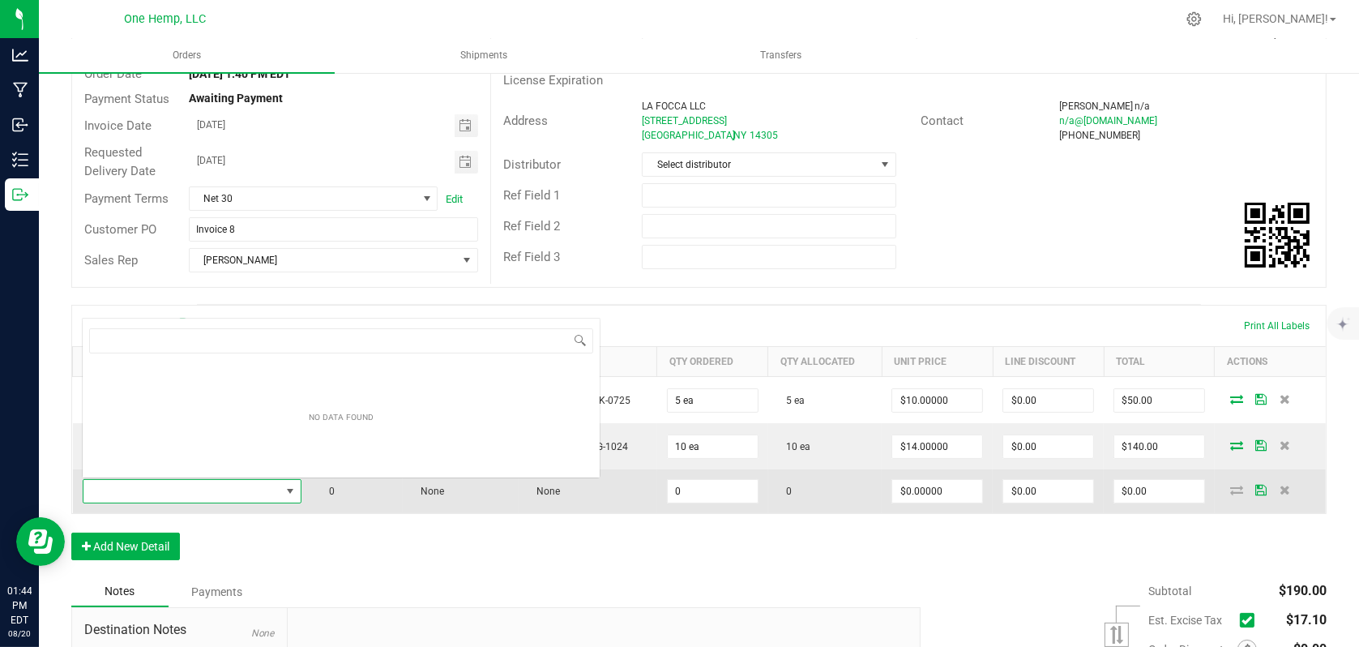
scroll to position [24, 217]
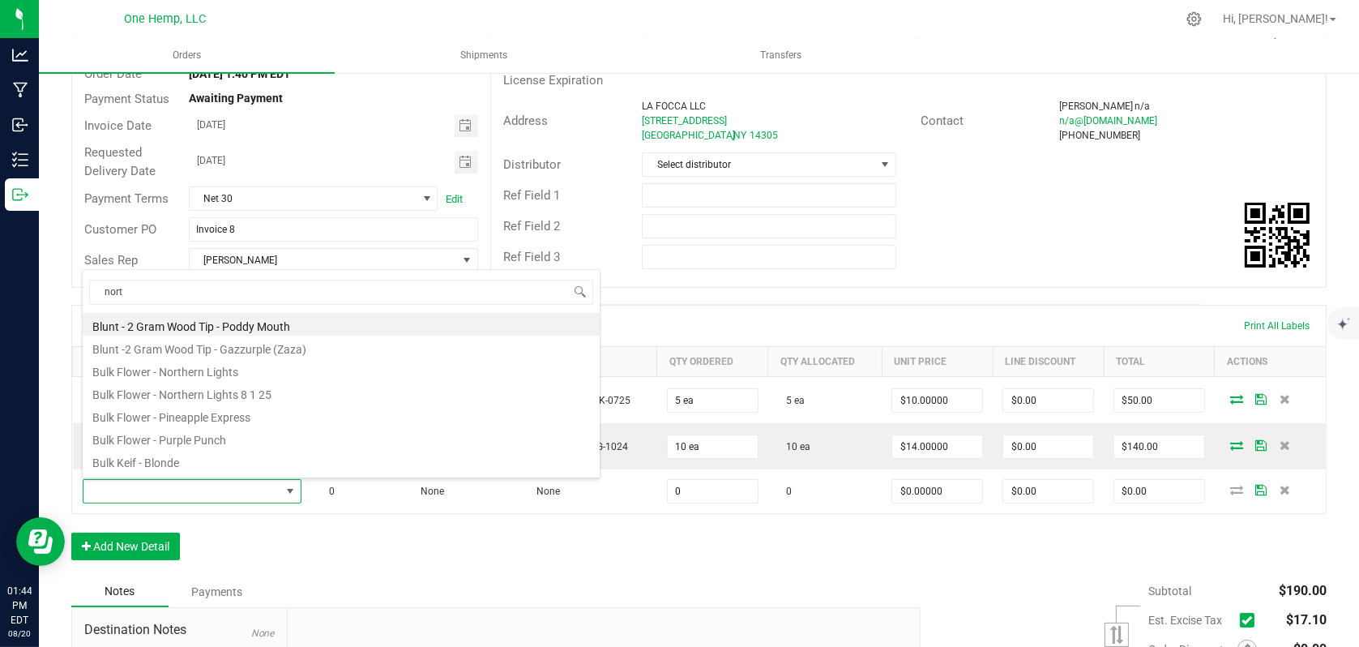
type input "north"
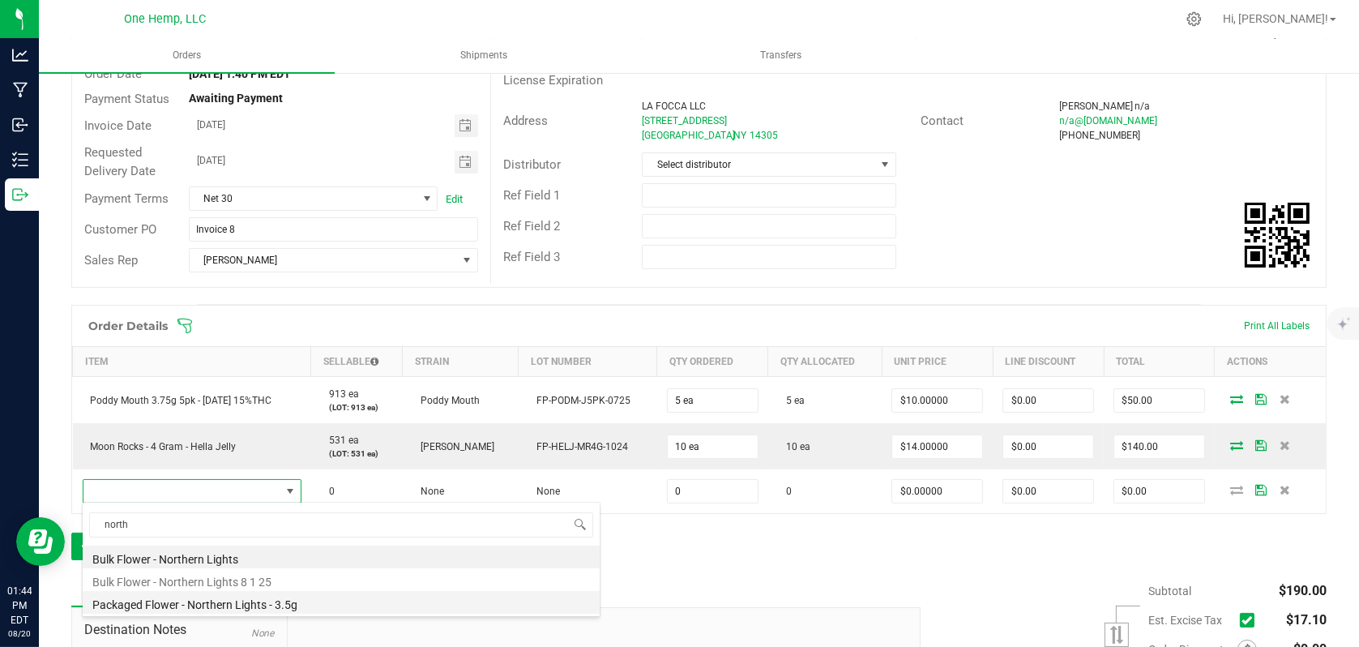
click at [227, 609] on li "Packaged Flower - Northern Lights - 3.5g" at bounding box center [341, 602] width 517 height 23
type input "0 ea"
type input "$12.00000"
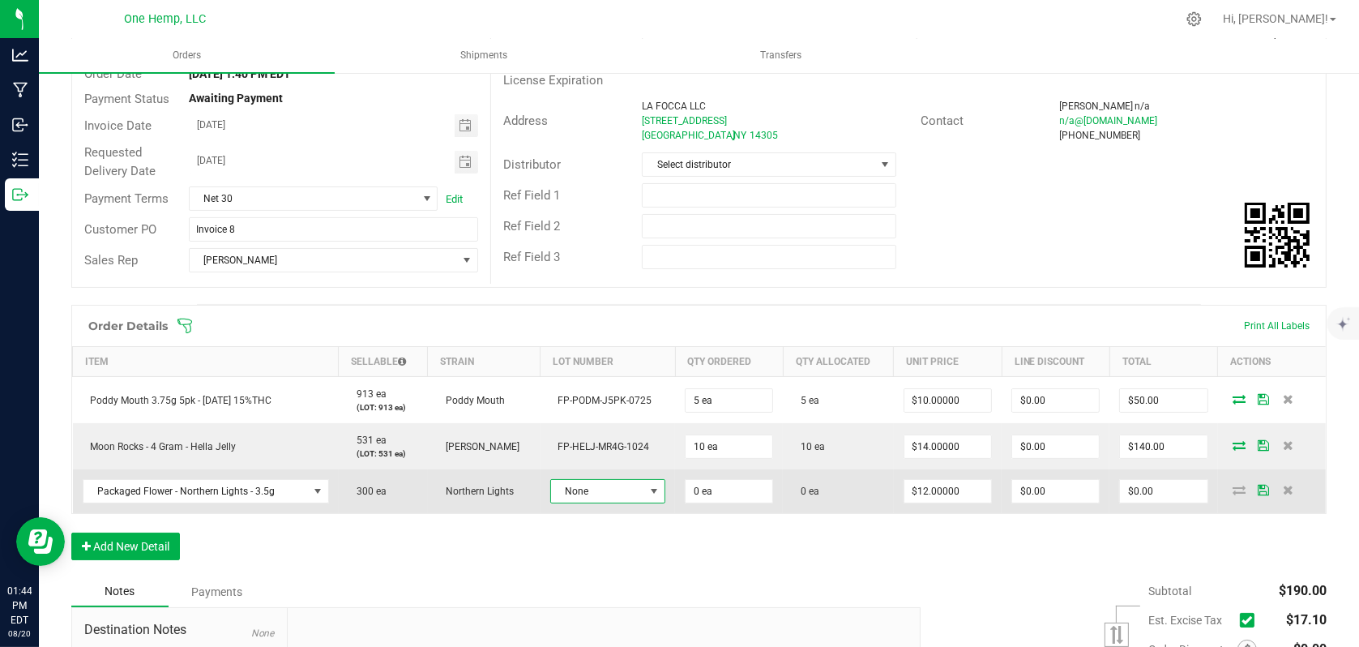
click at [650, 489] on span at bounding box center [654, 491] width 13 height 13
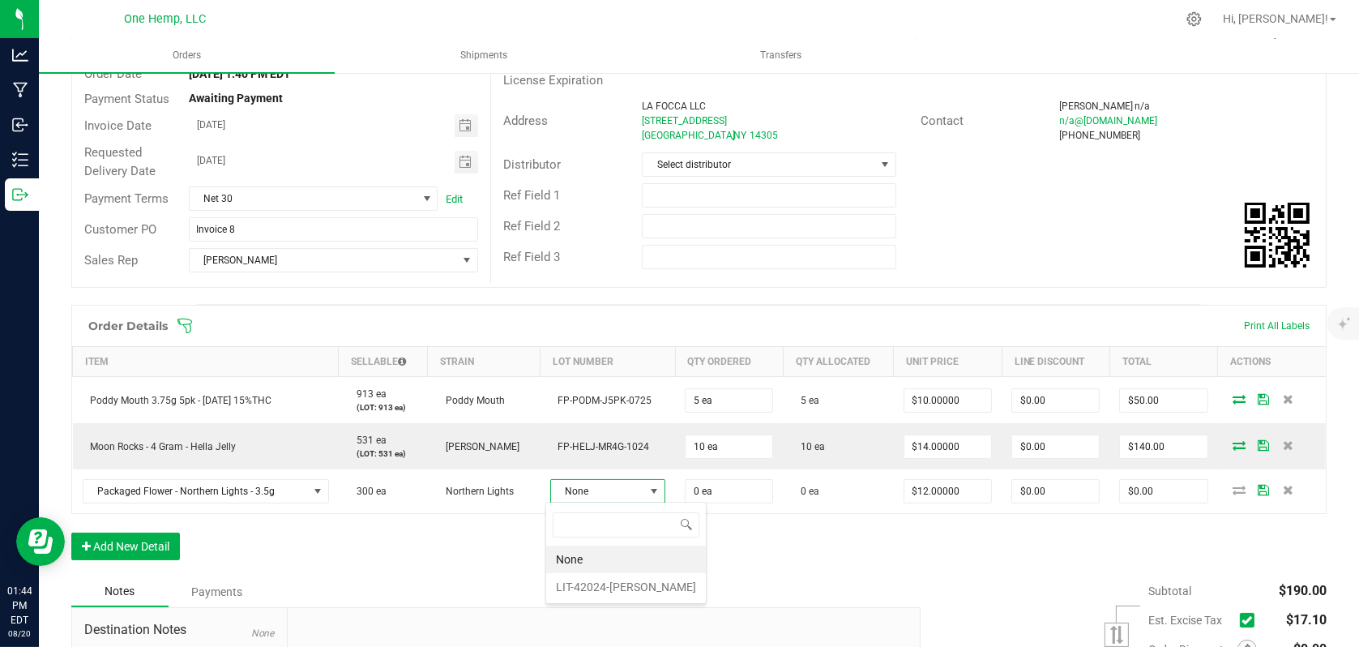
scroll to position [24, 112]
click at [594, 582] on li "LIT-42024-[PERSON_NAME]" at bounding box center [626, 587] width 160 height 28
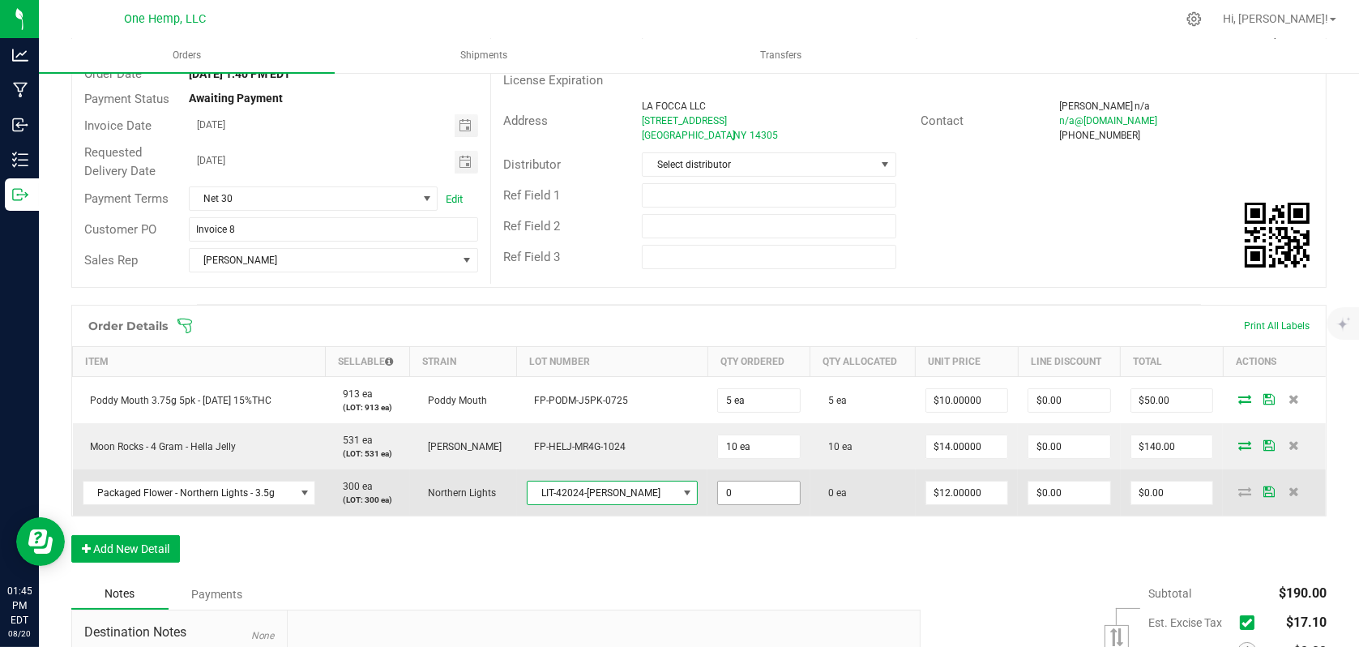
click at [734, 501] on input "0" at bounding box center [759, 492] width 82 height 23
type input "10 ea"
type input "$120.00"
click at [759, 514] on td "10 ea" at bounding box center [758, 492] width 103 height 46
click at [1238, 494] on icon at bounding box center [1244, 491] width 13 height 10
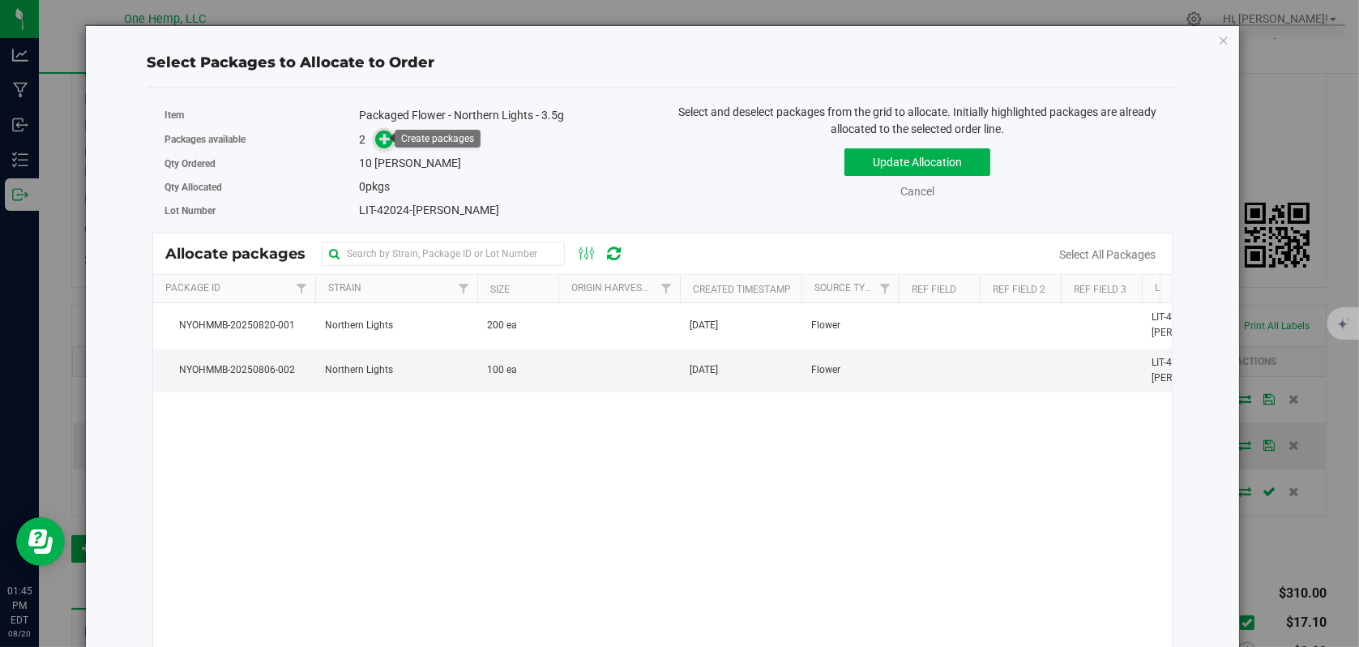
click at [387, 135] on icon at bounding box center [384, 138] width 11 height 11
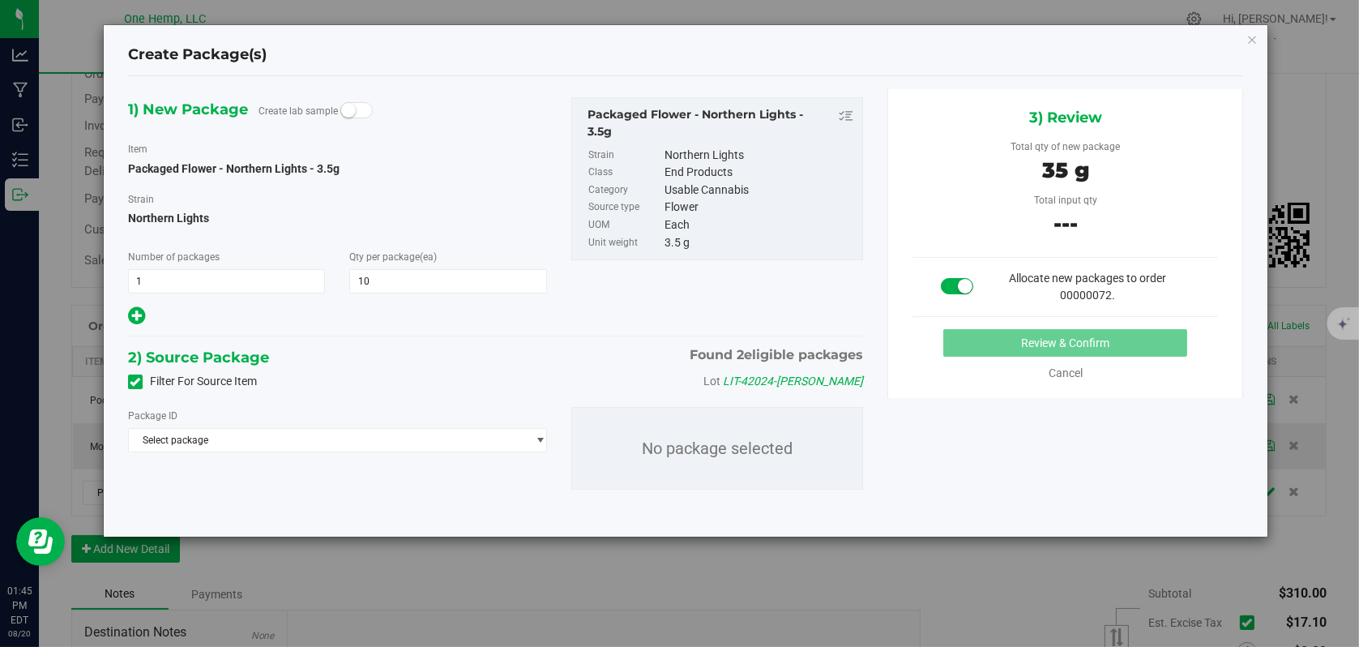
click at [137, 382] on icon at bounding box center [135, 382] width 11 height 0
click at [0, 0] on input "Filter For Source Item" at bounding box center [0, 0] width 0 height 0
click at [377, 440] on span "Select package" at bounding box center [327, 440] width 397 height 23
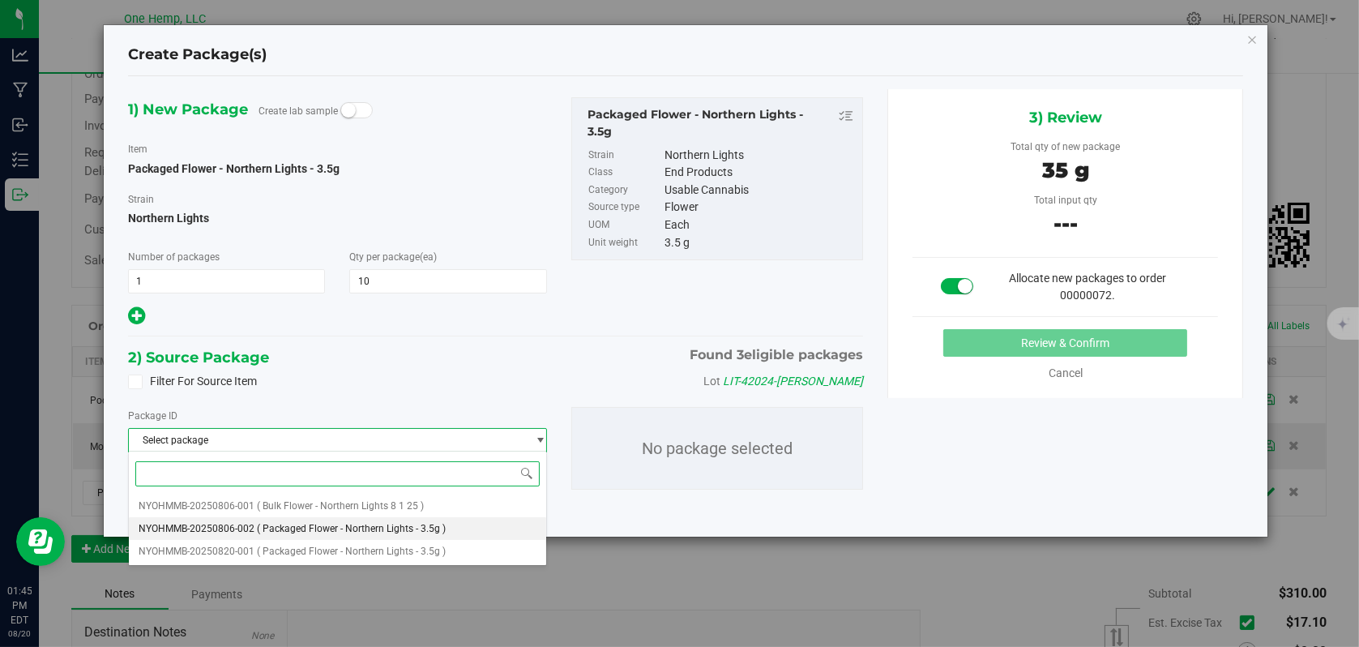
click at [384, 523] on span "( Packaged Flower - Northern Lights - 3.5g )" at bounding box center [351, 528] width 189 height 11
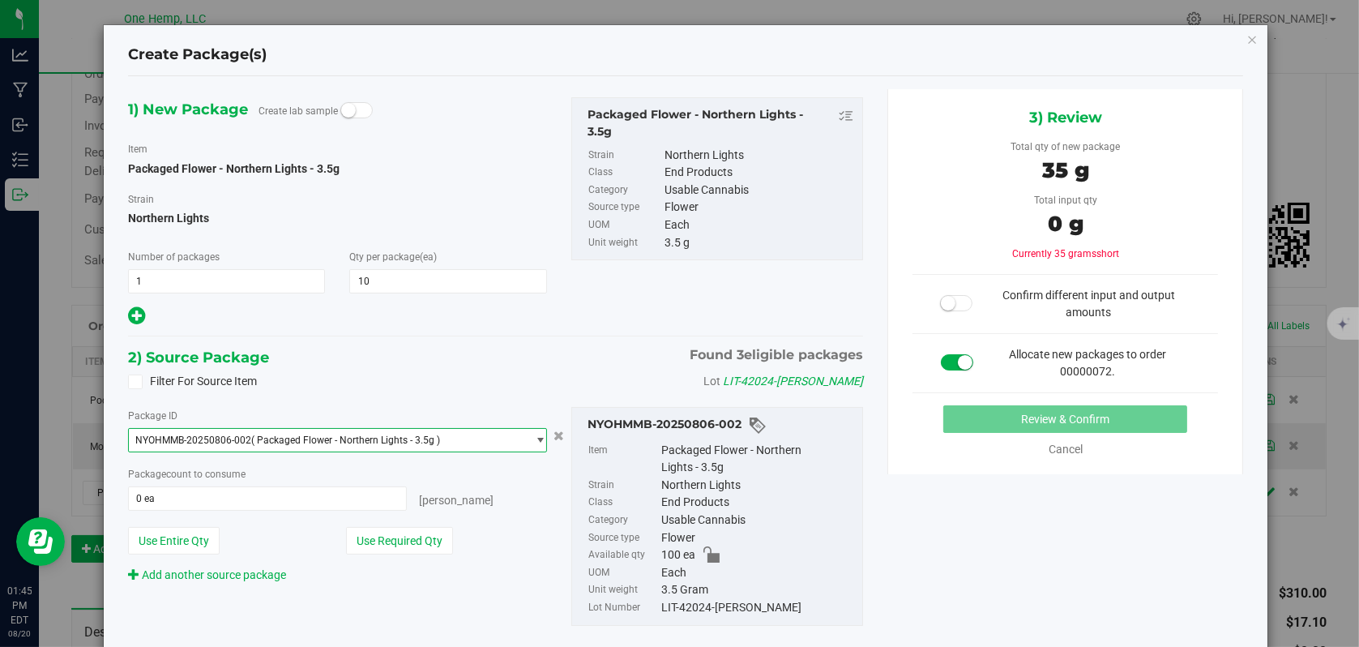
click at [468, 439] on span "NYOHMMB-20250806-002 ( Packaged Flower - Northern Lights - 3.5g )" at bounding box center [327, 440] width 397 height 23
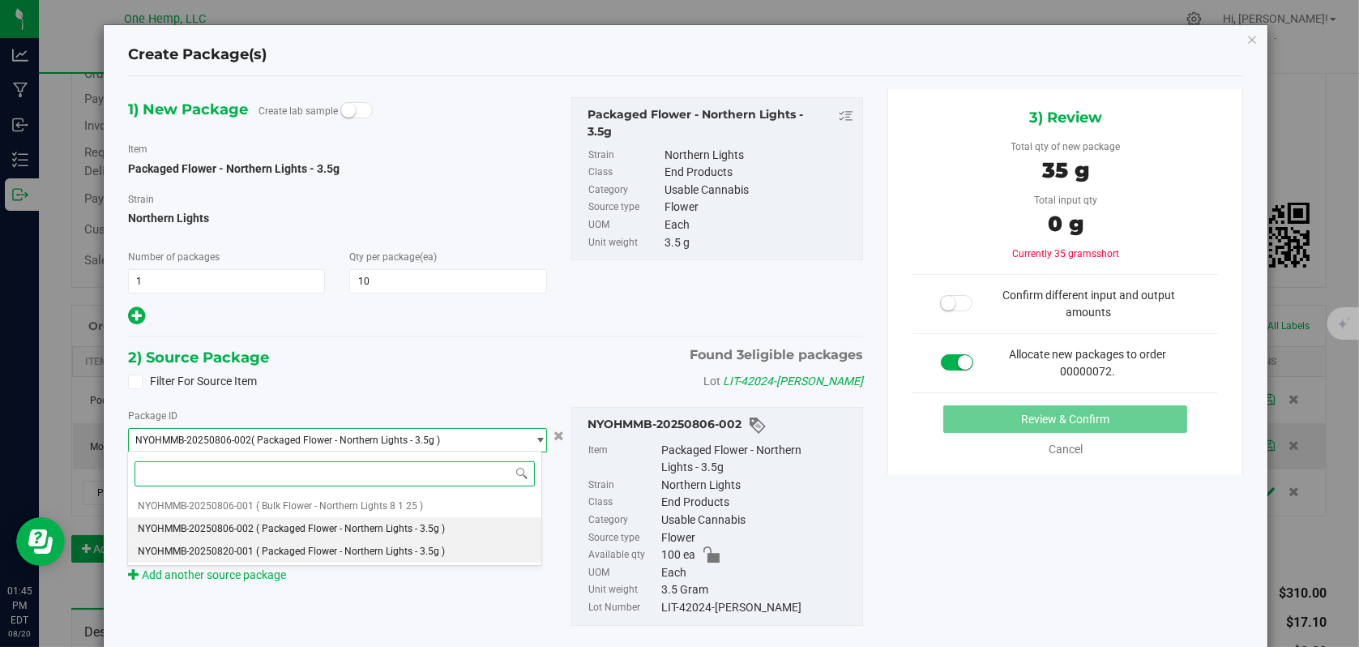
click at [367, 546] on span "( Packaged Flower - Northern Lights - 3.5g )" at bounding box center [350, 550] width 189 height 11
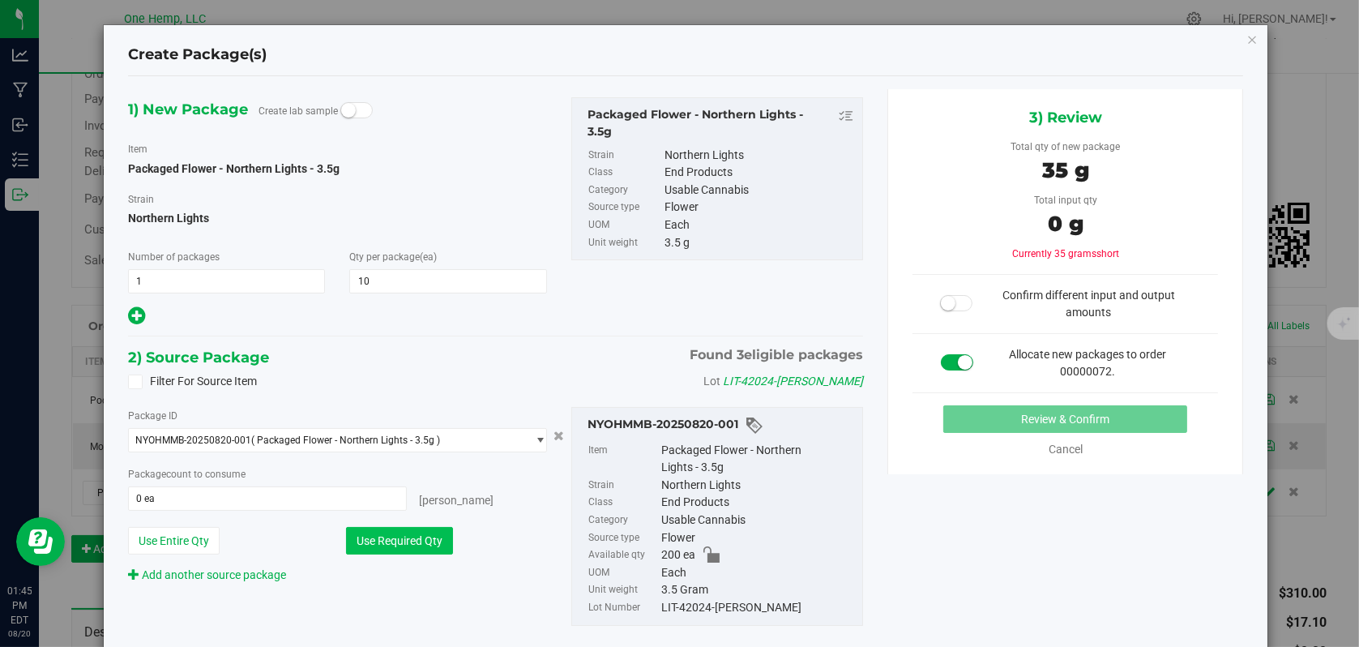
click at [372, 541] on button "Use Required Qty" at bounding box center [399, 541] width 107 height 28
type input "10 ea"
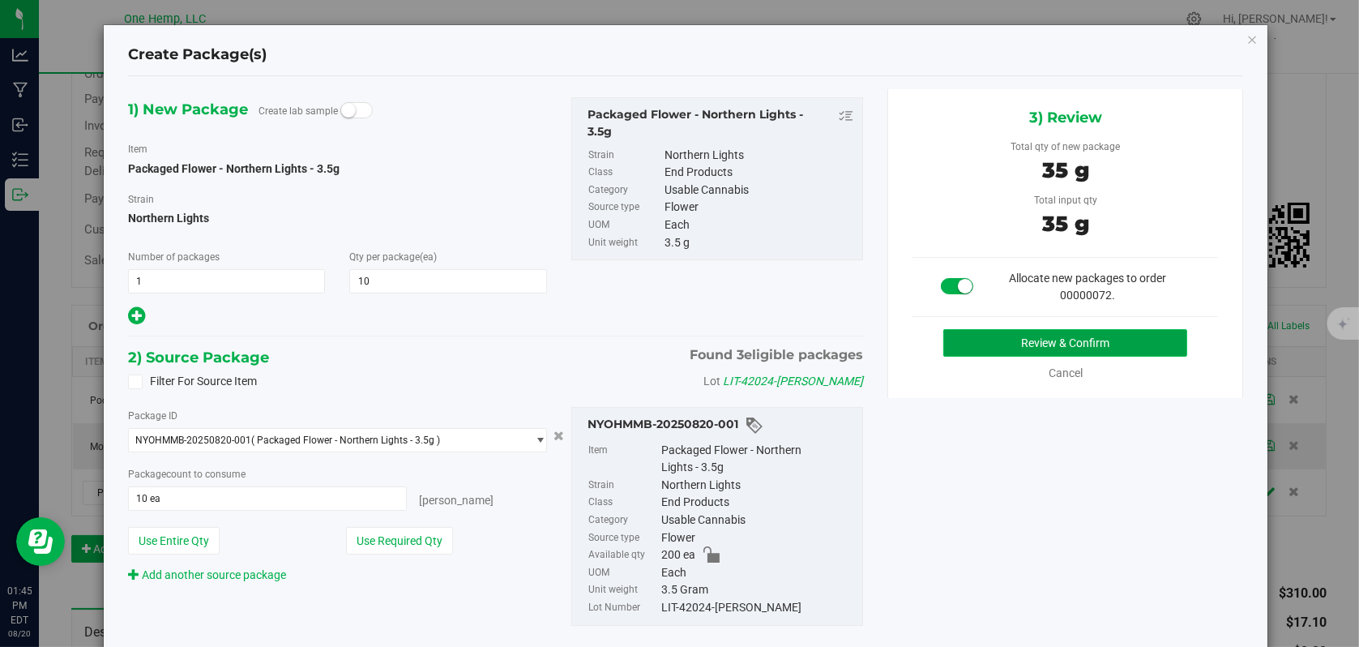
click at [997, 343] on button "Review & Confirm" at bounding box center [1065, 343] width 244 height 28
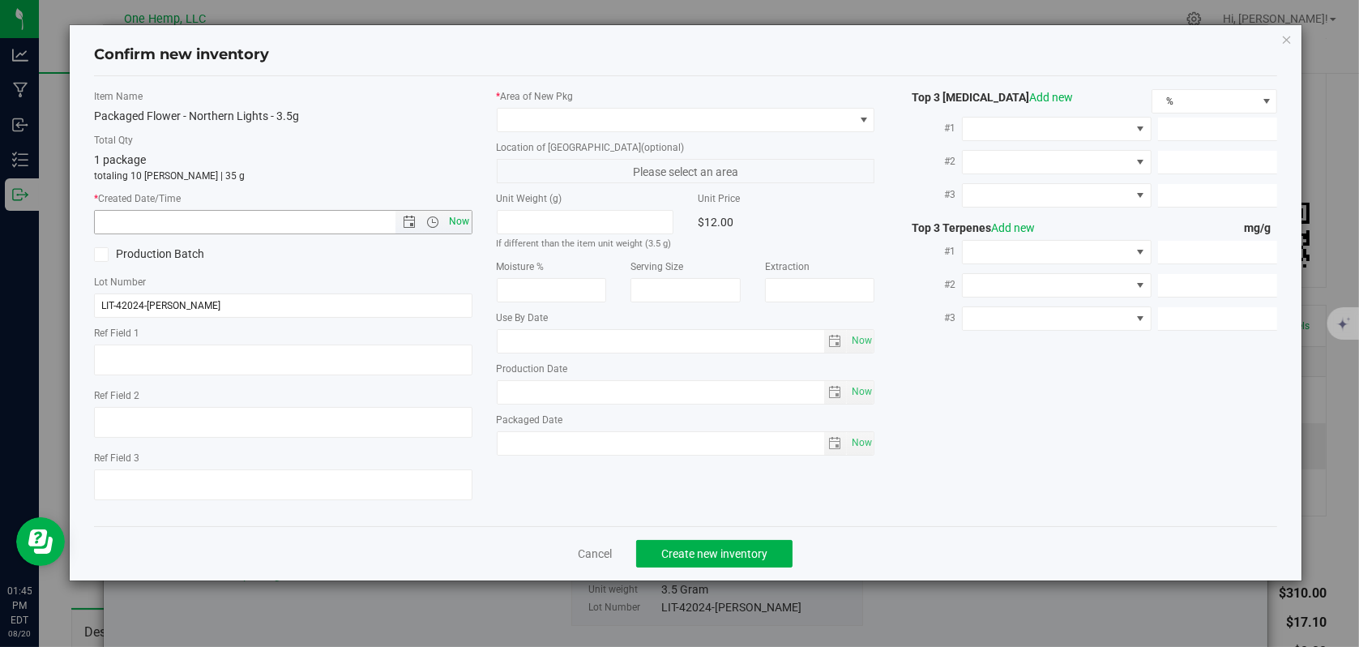
click at [457, 223] on span "Now" at bounding box center [459, 222] width 28 height 24
type input "[DATE] 1:45 PM"
click at [859, 120] on span at bounding box center [863, 119] width 13 height 13
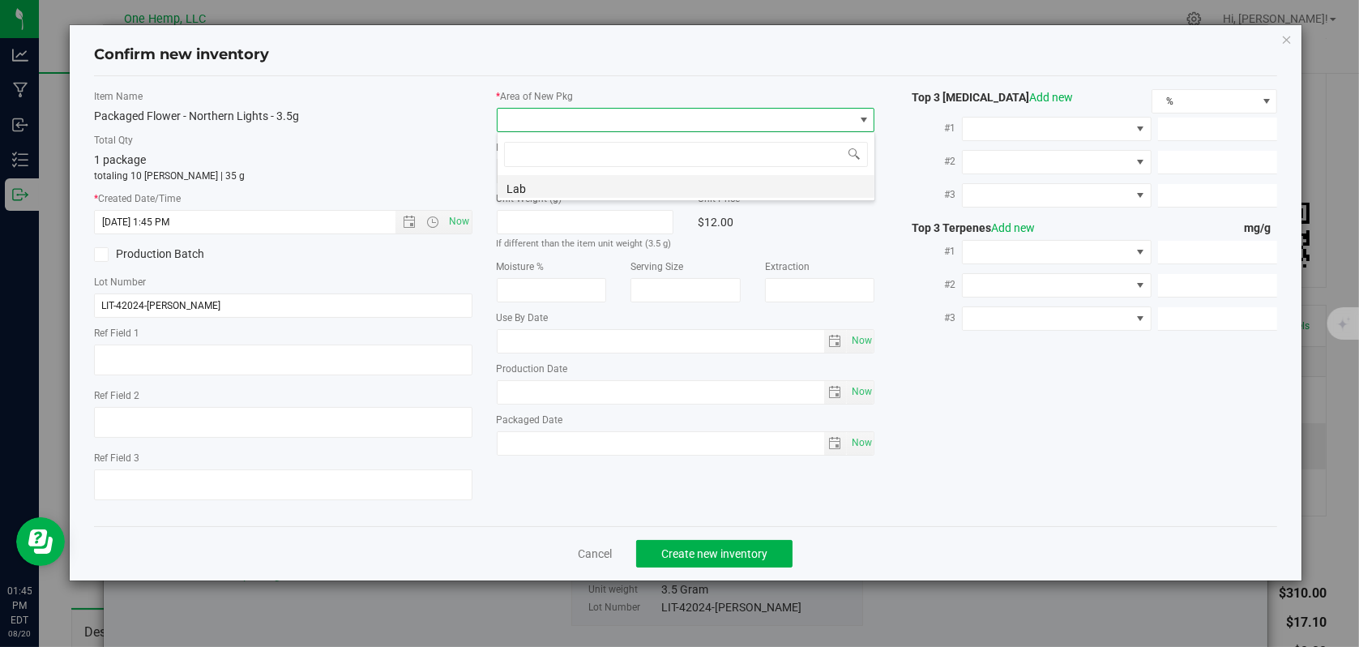
scroll to position [24, 378]
click at [648, 192] on li "Lab" at bounding box center [686, 186] width 377 height 23
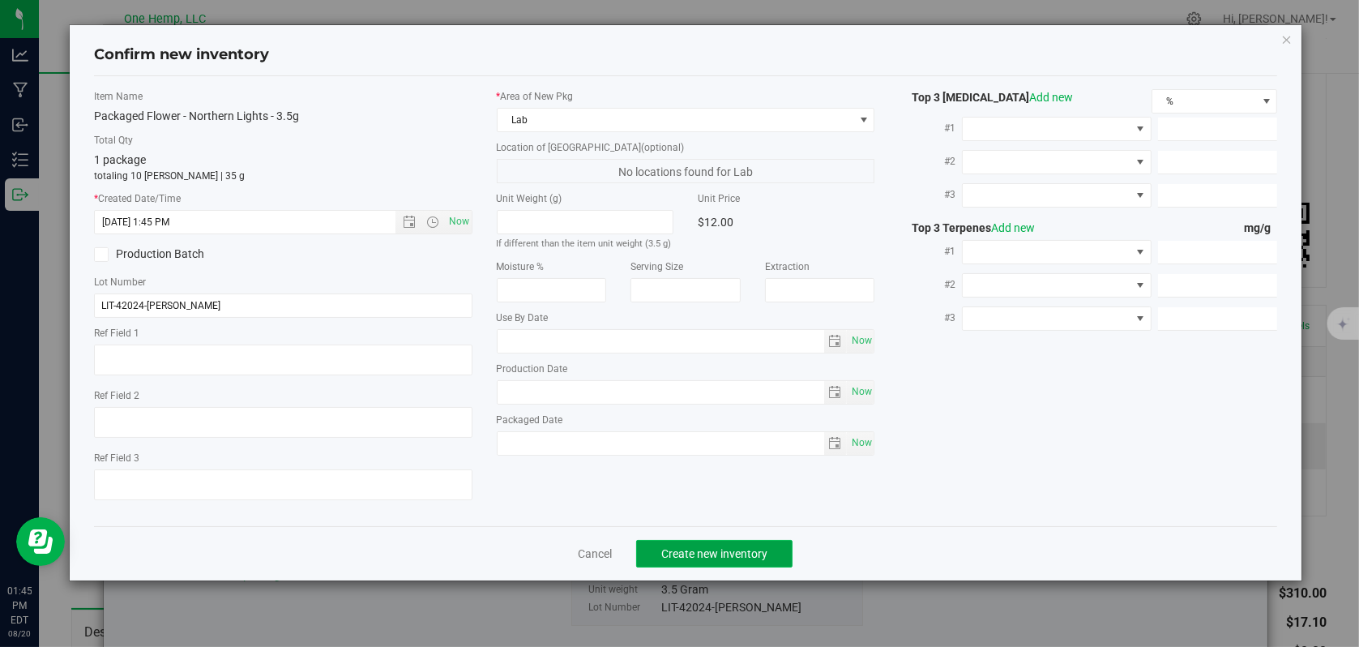
click at [712, 550] on span "Create new inventory" at bounding box center [714, 553] width 106 height 13
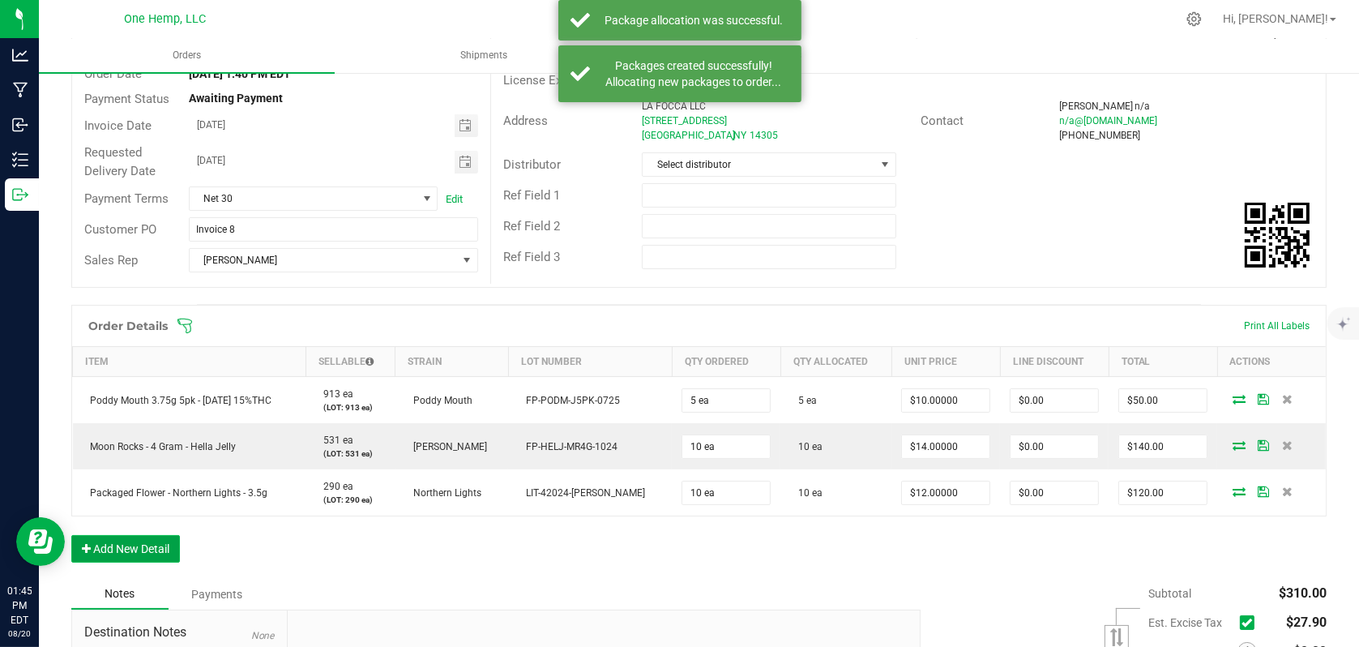
click at [129, 553] on button "Add New Detail" at bounding box center [125, 549] width 109 height 28
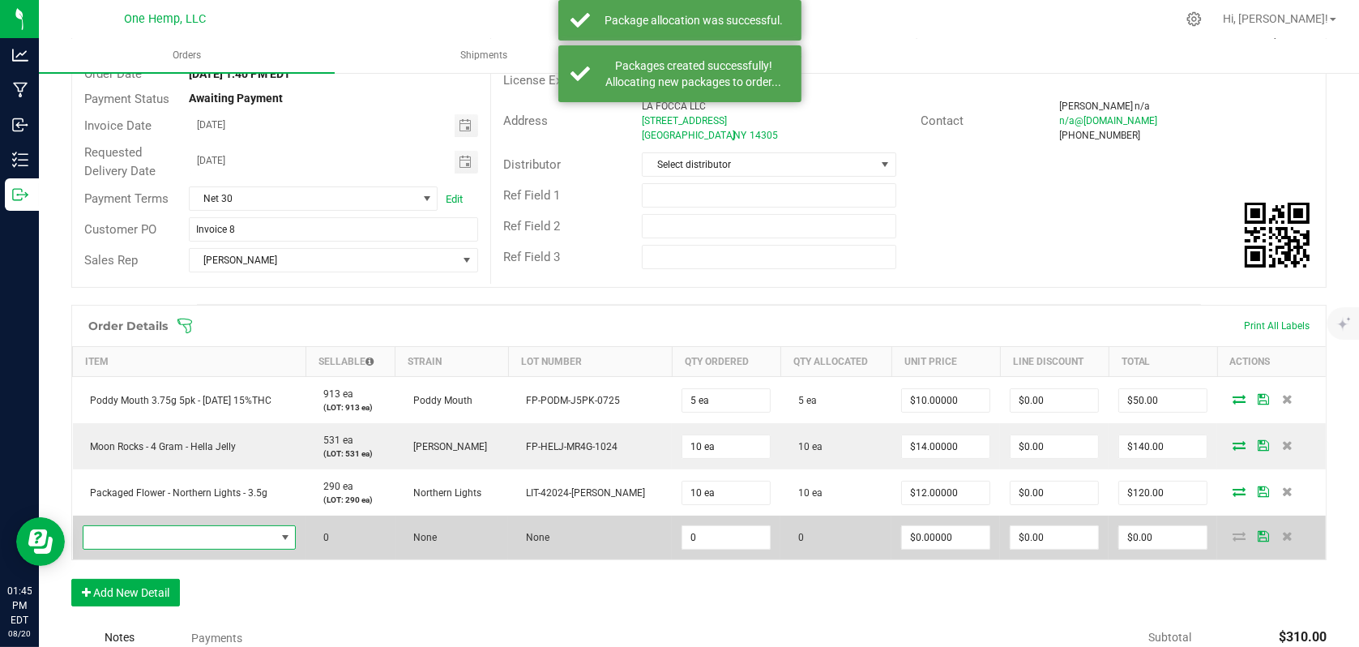
click at [270, 532] on span "NO DATA FOUND" at bounding box center [179, 537] width 192 height 23
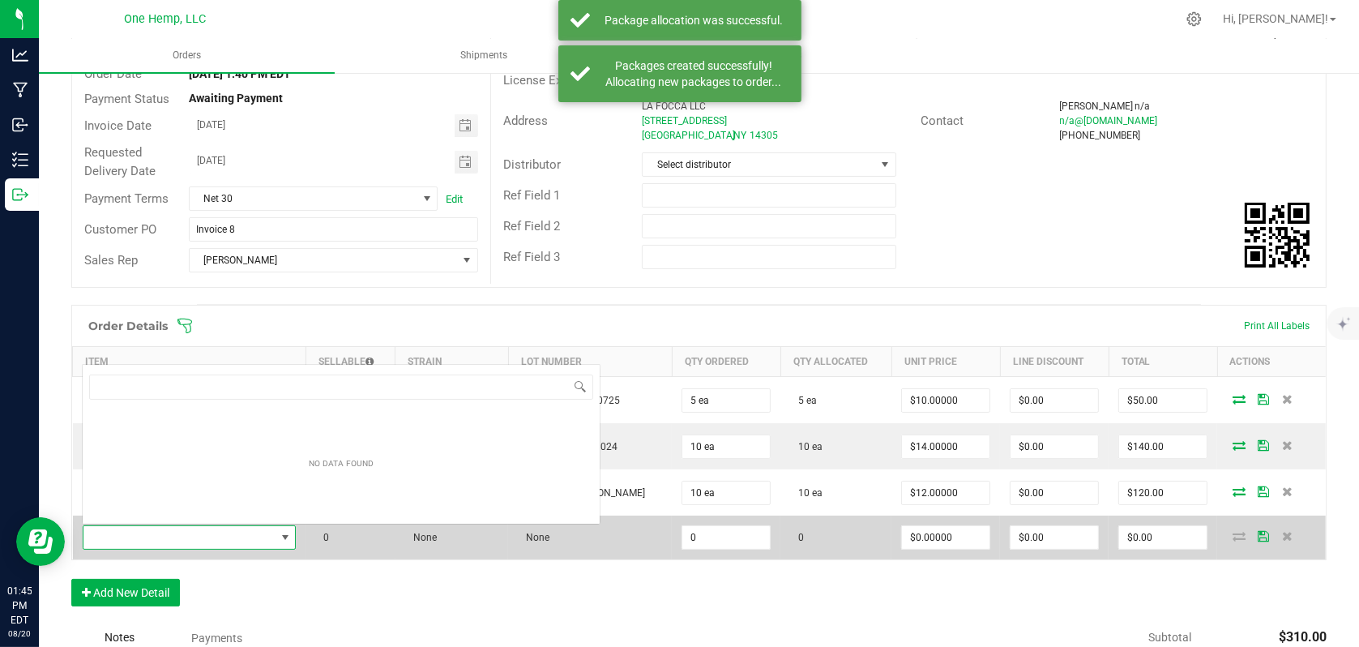
scroll to position [24, 217]
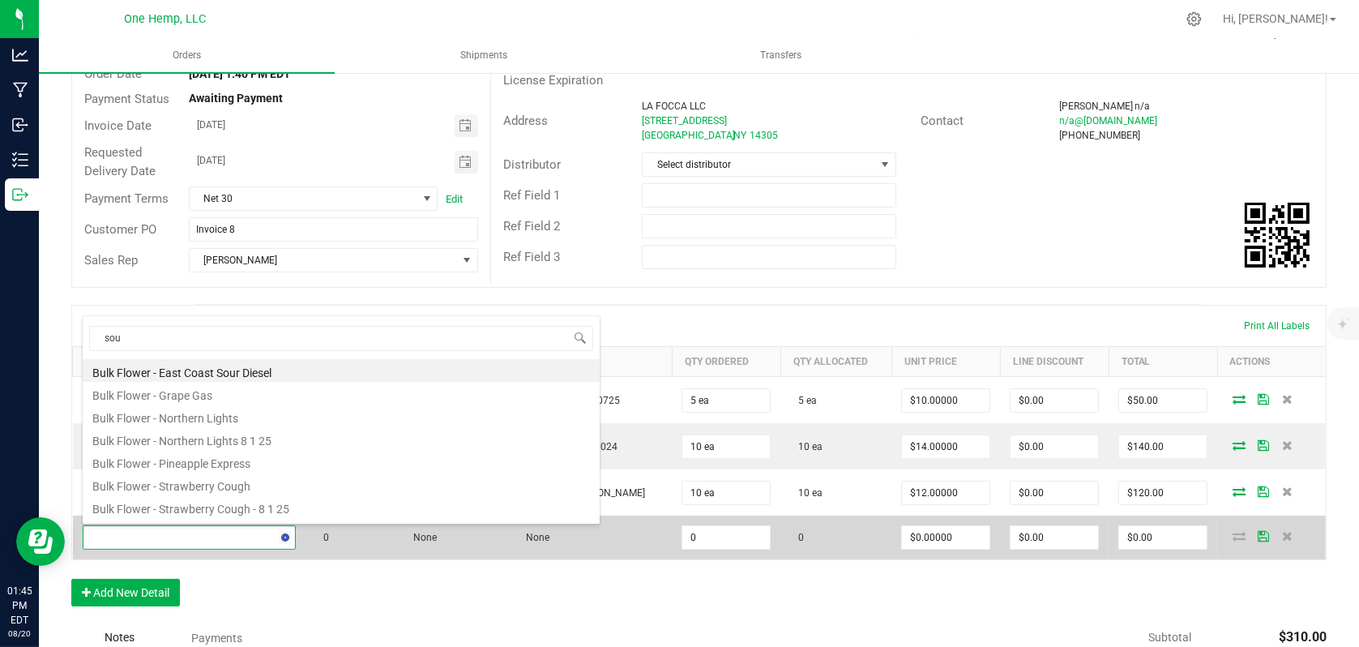
type input "sour"
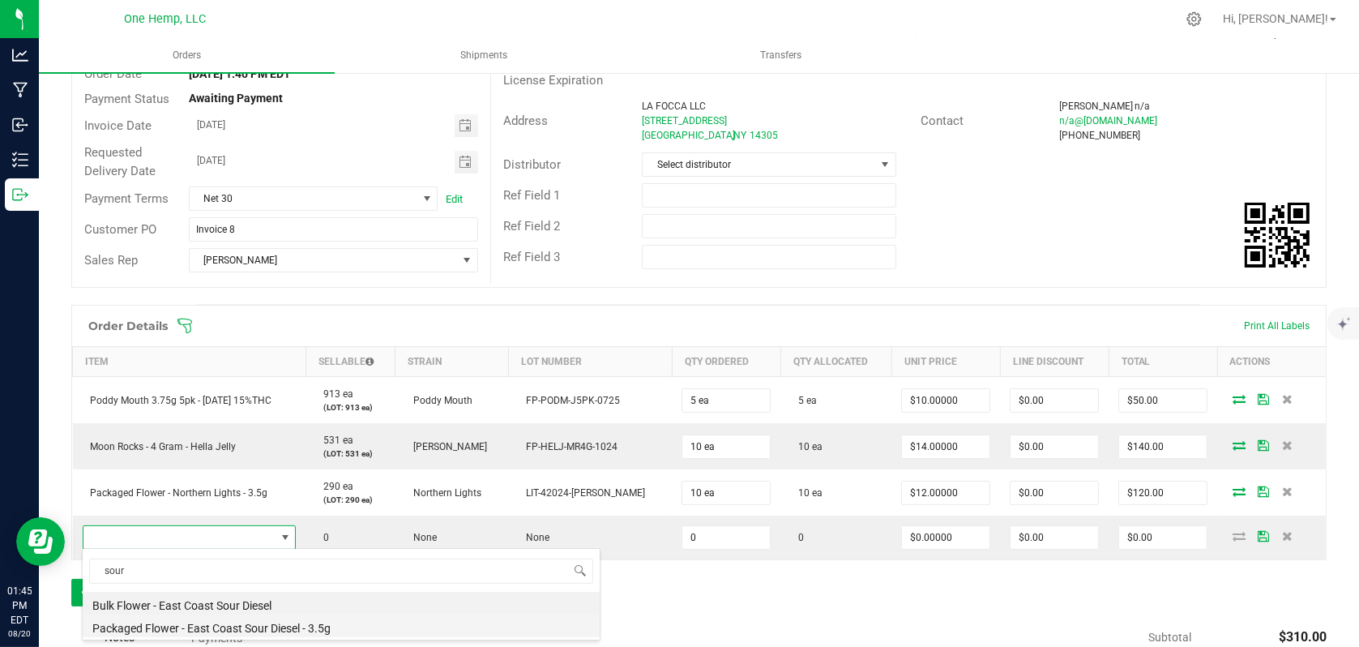
click at [212, 621] on li "Packaged Flower - East Coast Sour Diesel - 3.5g" at bounding box center [341, 625] width 517 height 23
type input "0 ea"
type input "$17.00000"
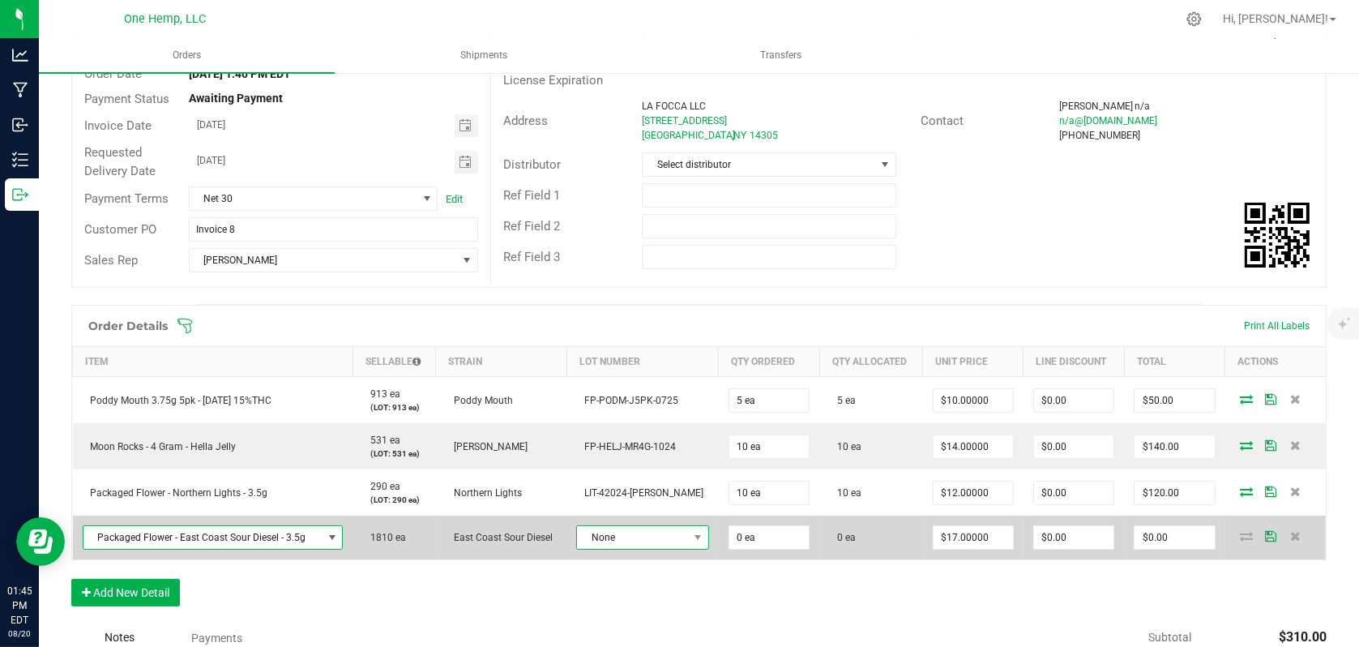
click at [688, 542] on span at bounding box center [698, 537] width 20 height 23
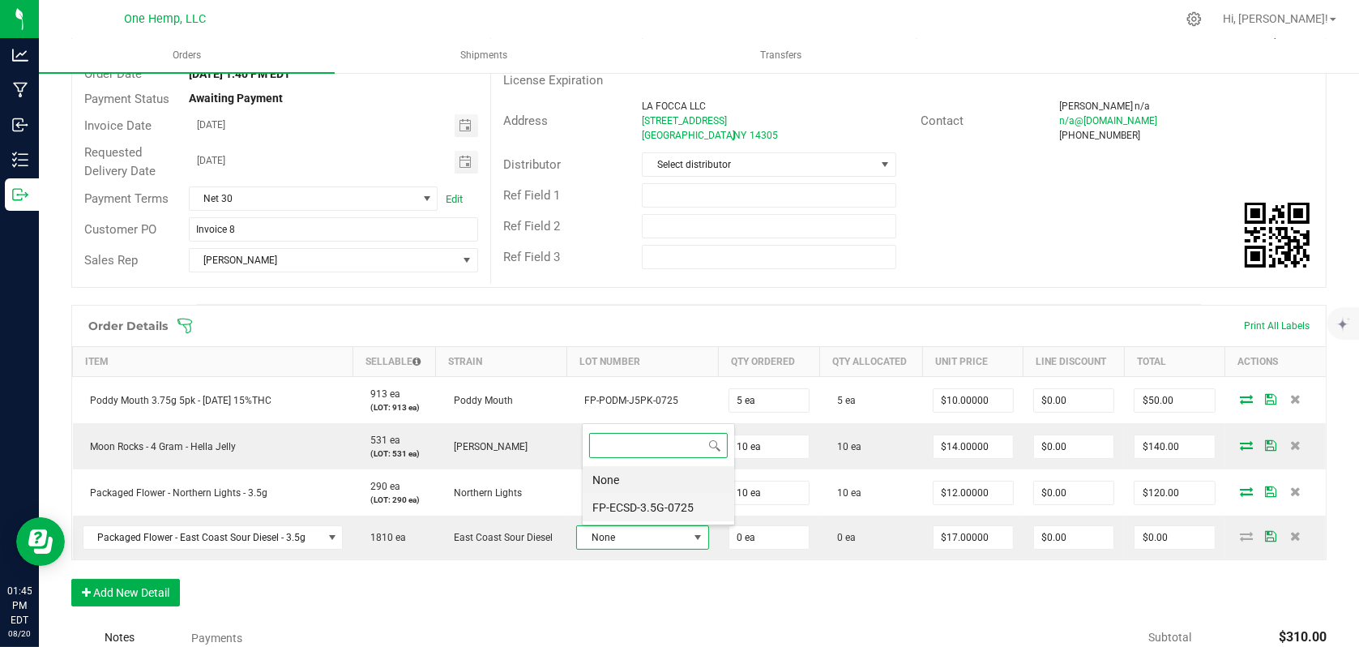
click at [652, 511] on li "FP-ECSD-3.5G-0725" at bounding box center [659, 508] width 152 height 28
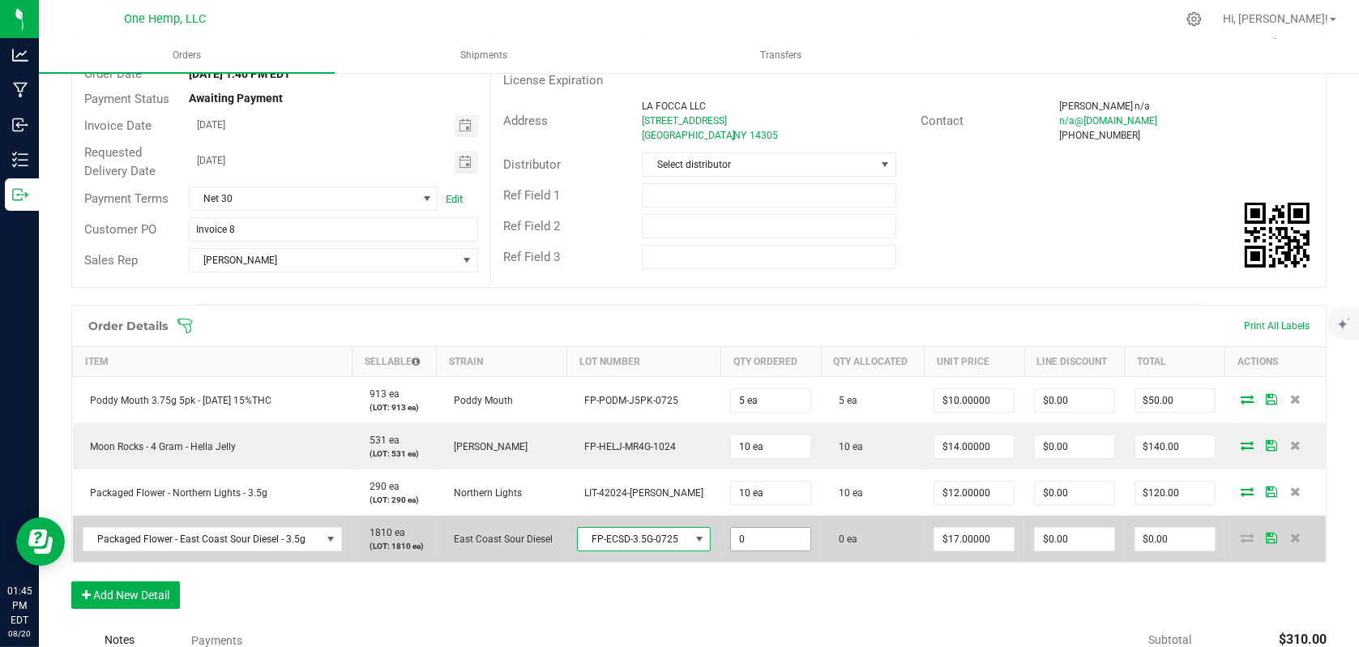
click at [740, 532] on input "0" at bounding box center [770, 539] width 79 height 23
type input "10 ea"
type input "17"
type input "$170.00"
click at [980, 537] on input "17" at bounding box center [973, 539] width 79 height 23
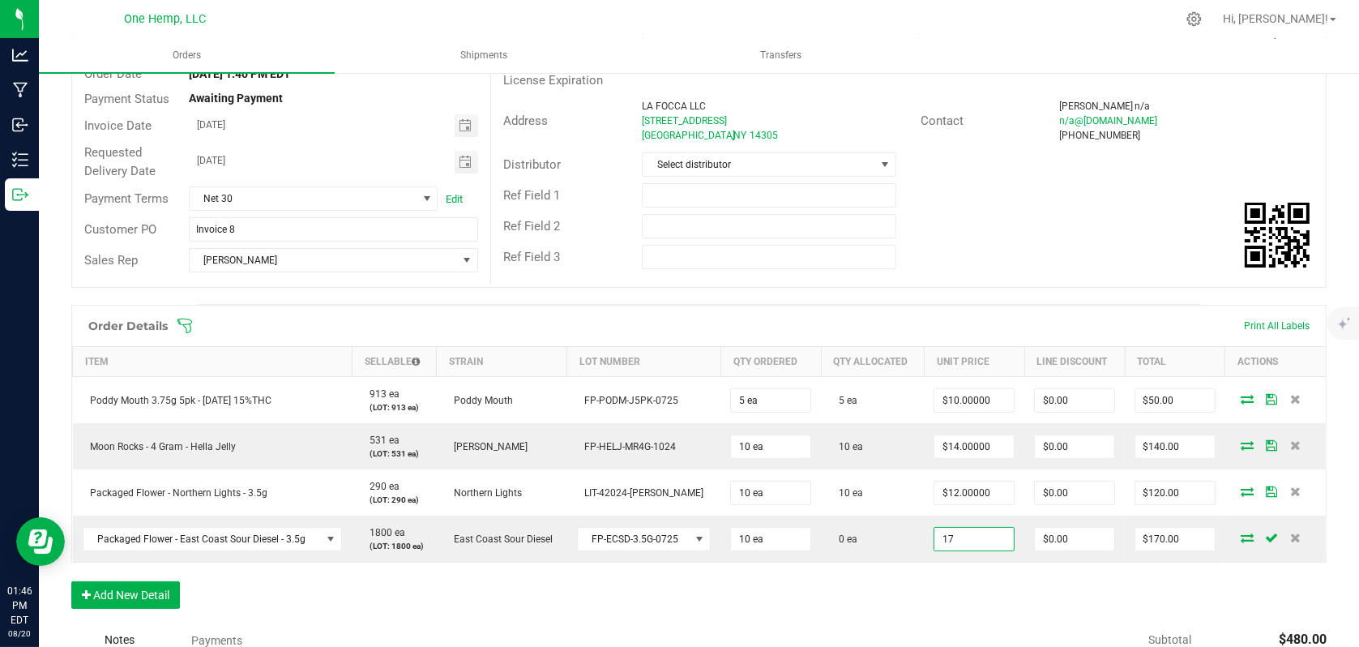
click at [980, 537] on input "17" at bounding box center [973, 539] width 79 height 23
type input "$15.00000"
type input "$150.00"
click at [1036, 600] on div "Order Details Print All Labels Item Sellable Strain Lot Number Qty Ordered Qty …" at bounding box center [698, 465] width 1255 height 320
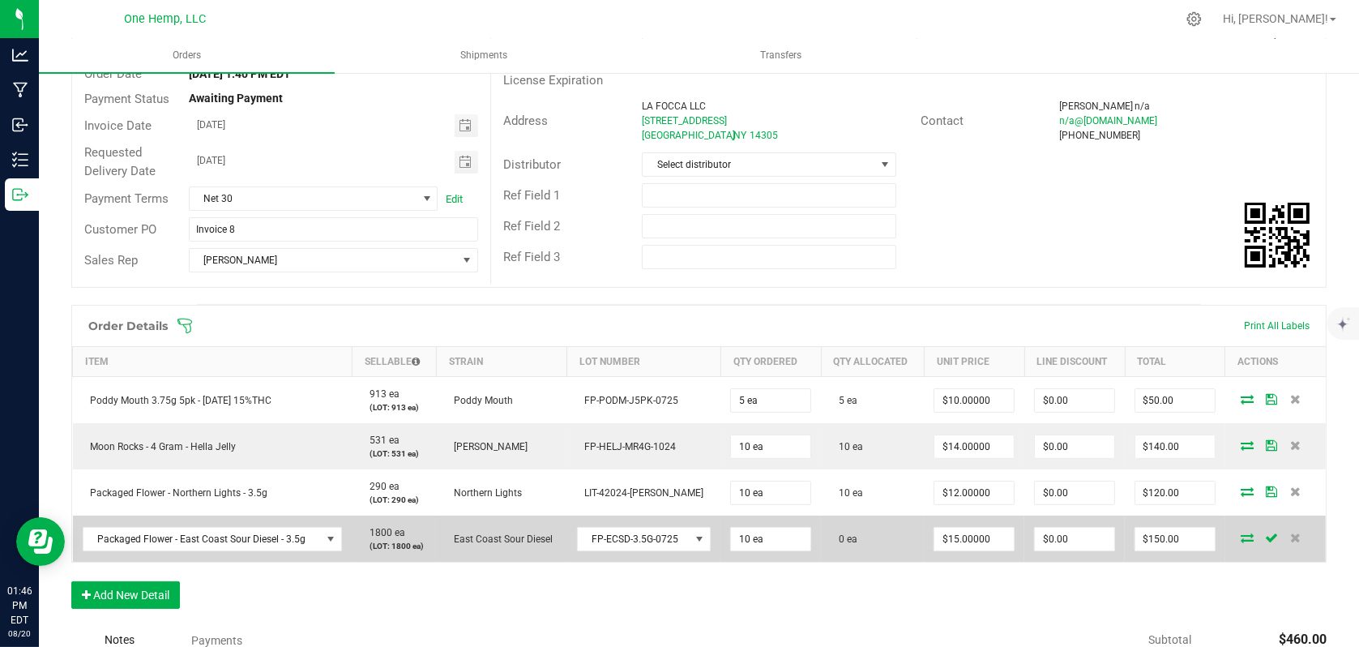
click at [1241, 534] on icon at bounding box center [1247, 537] width 13 height 10
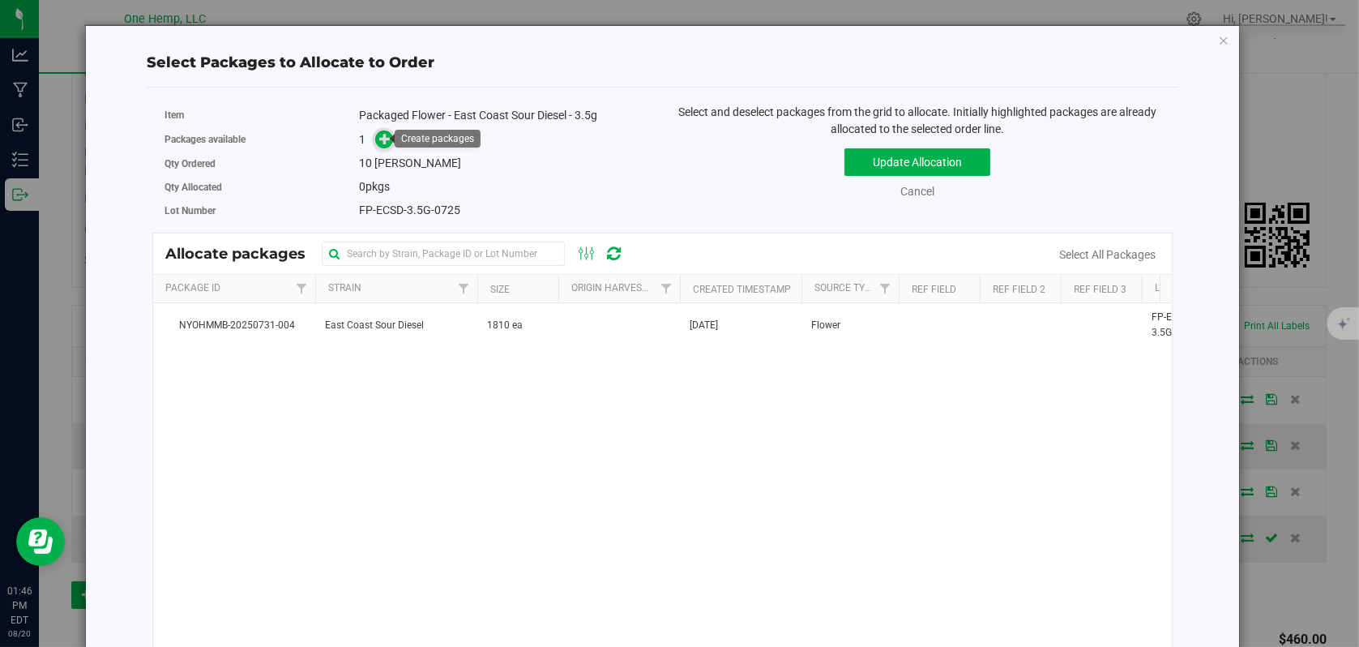
click at [388, 139] on icon at bounding box center [384, 138] width 11 height 11
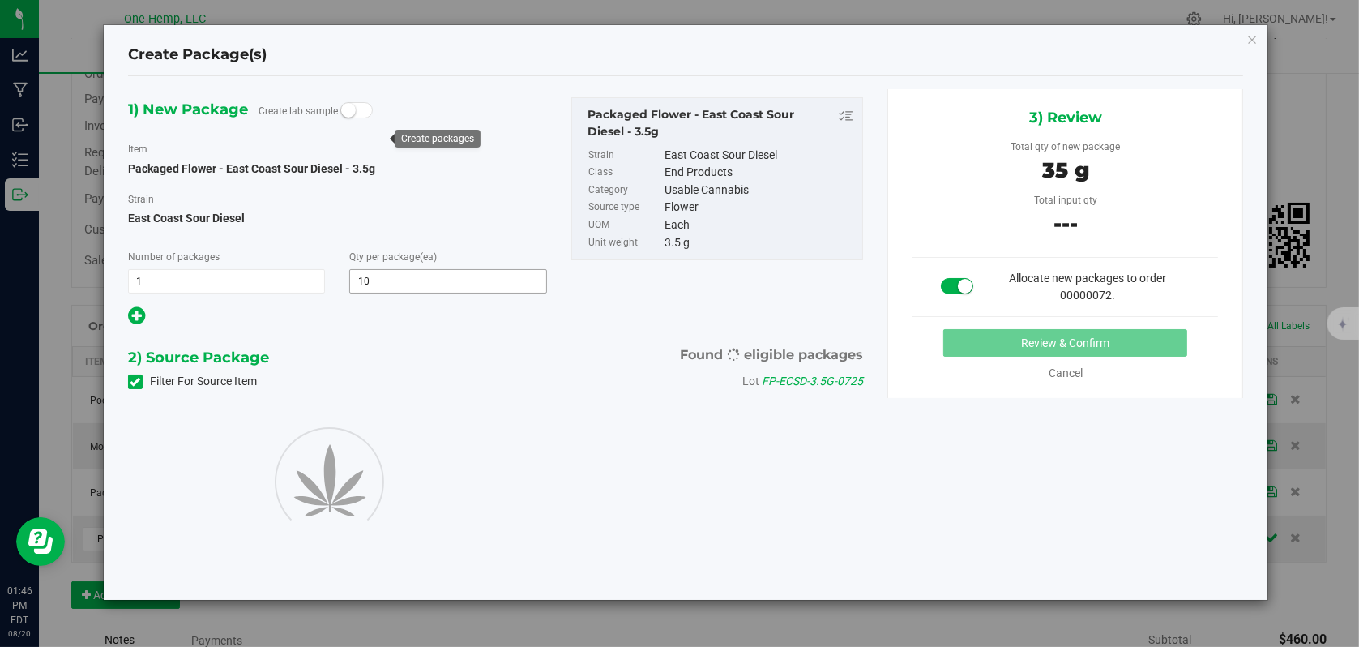
type input "10"
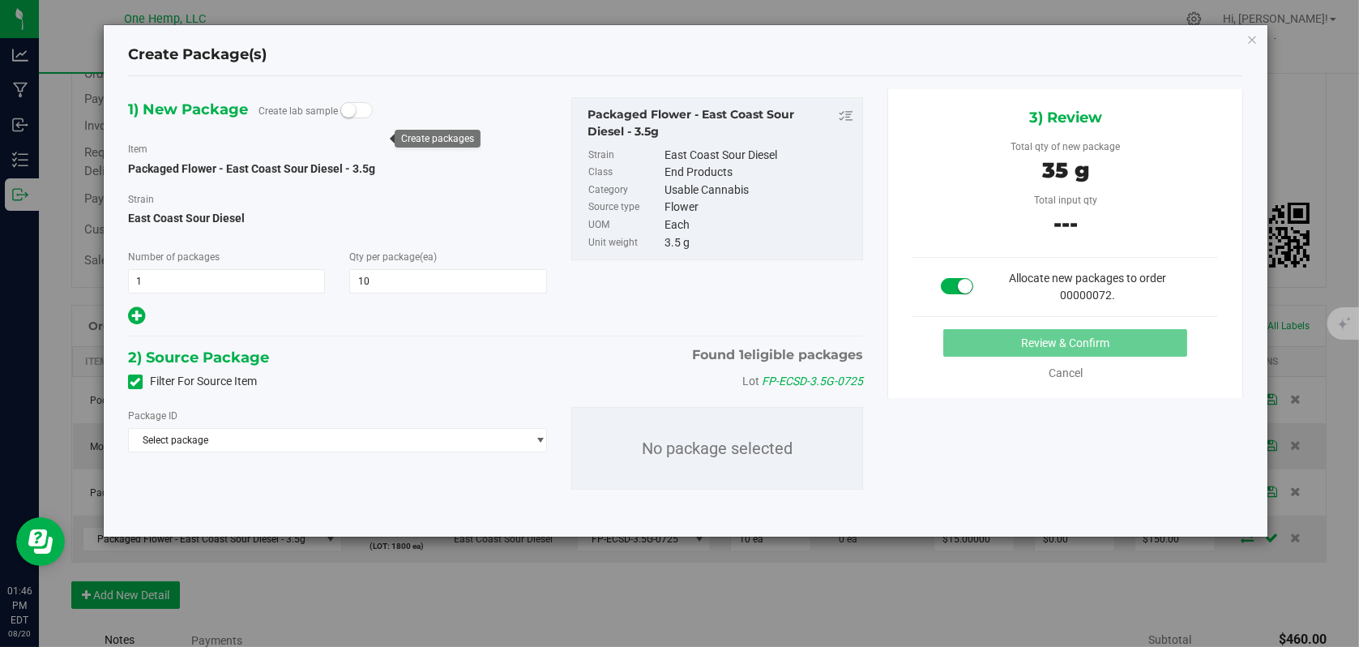
click at [130, 386] on span at bounding box center [135, 381] width 15 height 15
click at [0, 0] on input "Filter For Source Item" at bounding box center [0, 0] width 0 height 0
click at [211, 436] on span "Select package" at bounding box center [327, 440] width 397 height 23
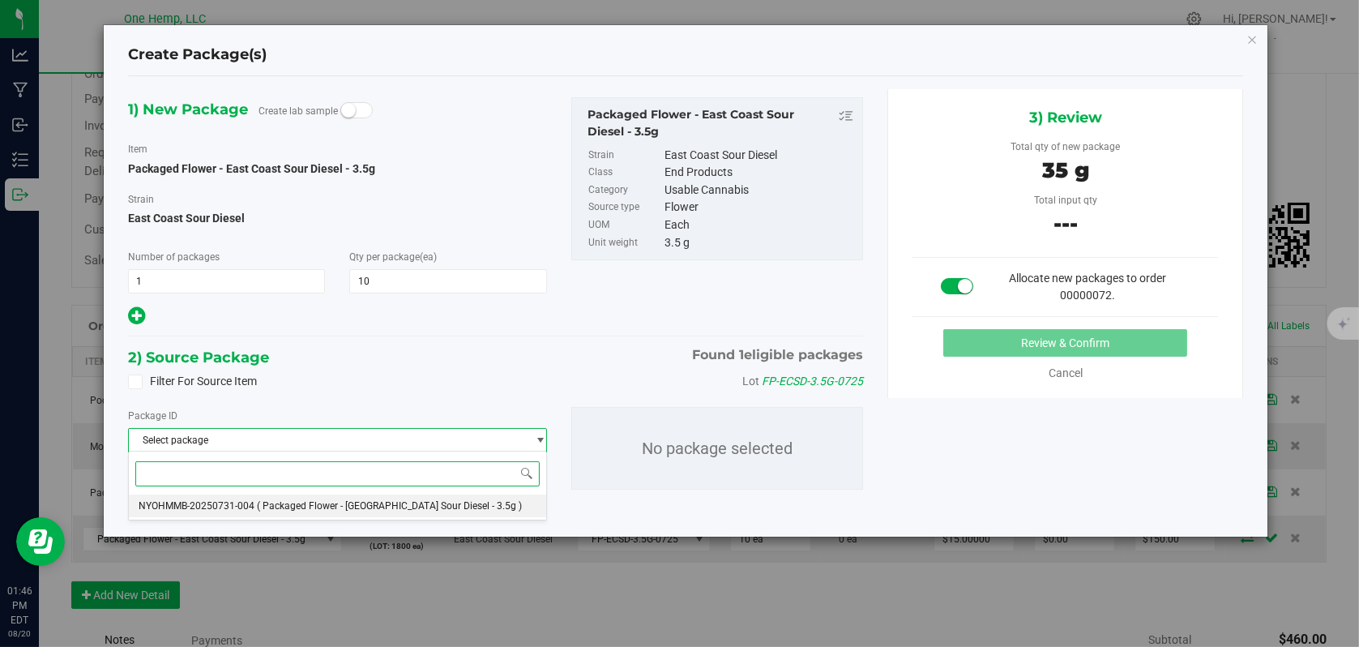
click at [211, 502] on span "NYOHMMB-20250731-004" at bounding box center [197, 505] width 116 height 11
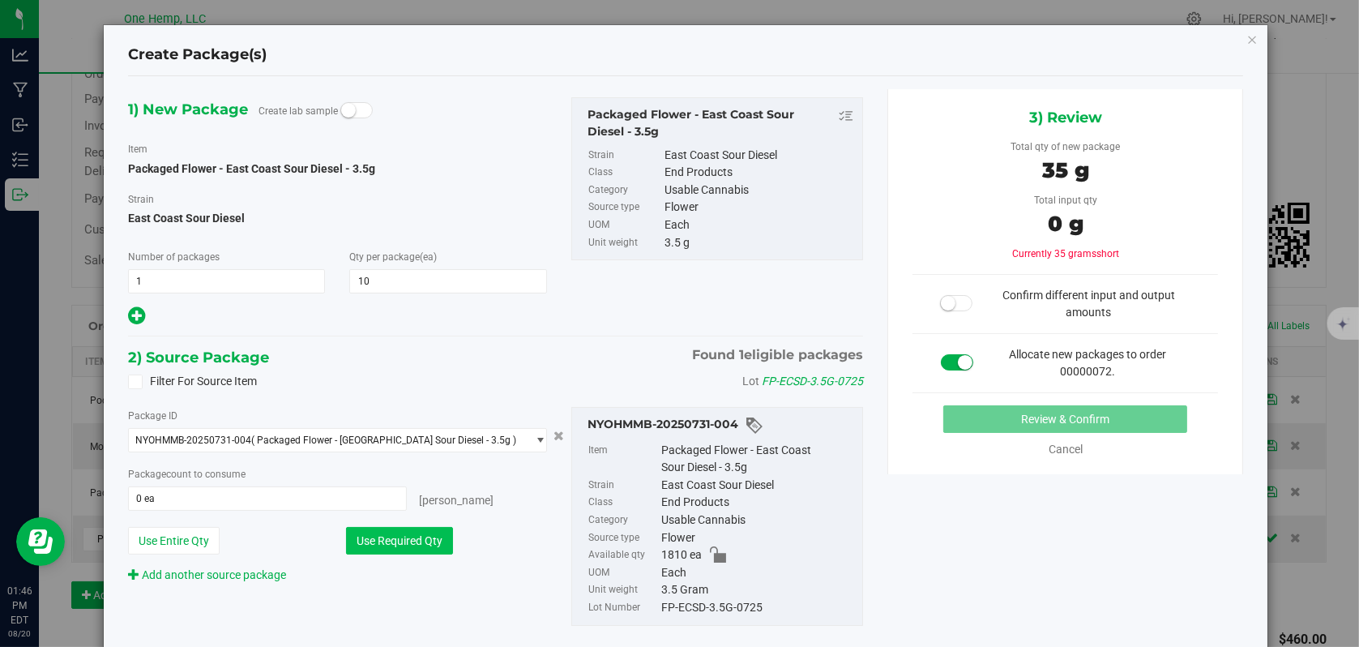
click at [400, 535] on button "Use Required Qty" at bounding box center [399, 541] width 107 height 28
type input "10 ea"
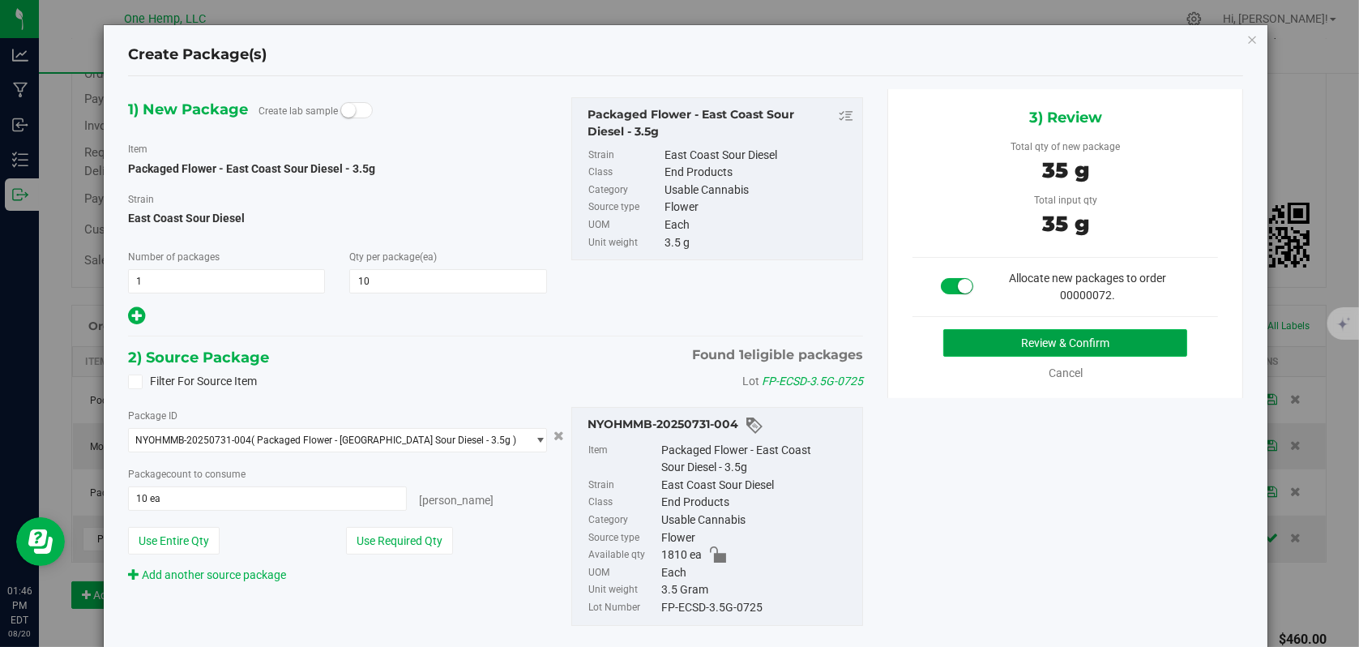
click at [1007, 352] on button "Review & Confirm" at bounding box center [1065, 343] width 244 height 28
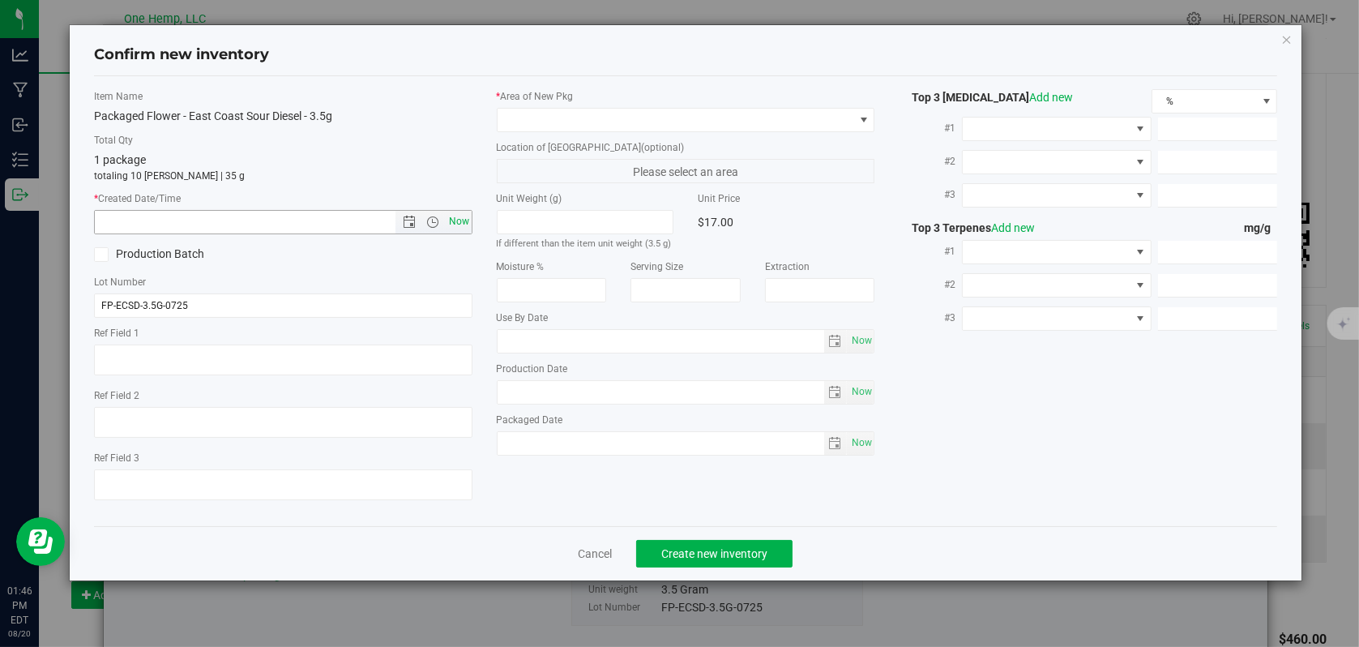
click at [459, 228] on span "Now" at bounding box center [459, 222] width 28 height 24
type input "[DATE] 1:46 PM"
click at [867, 119] on span at bounding box center [863, 119] width 13 height 13
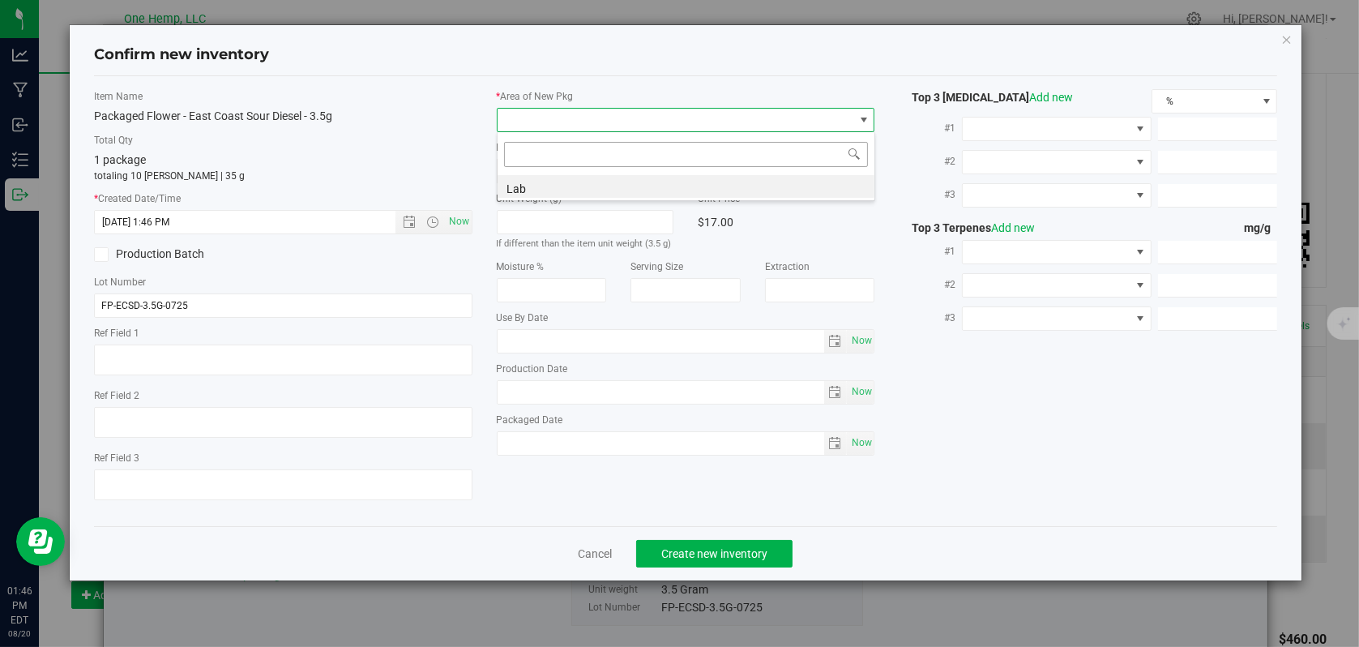
scroll to position [24, 378]
click at [524, 186] on li "Lab" at bounding box center [686, 186] width 377 height 23
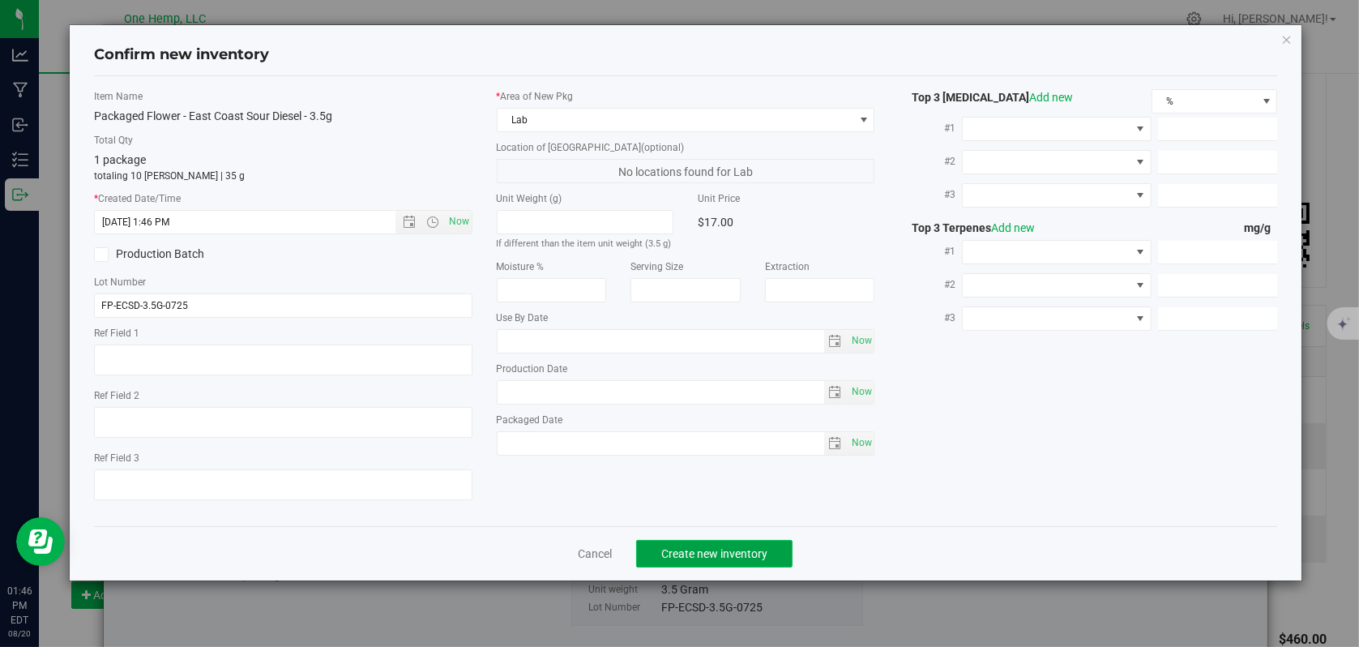
click at [708, 552] on span "Create new inventory" at bounding box center [714, 553] width 106 height 13
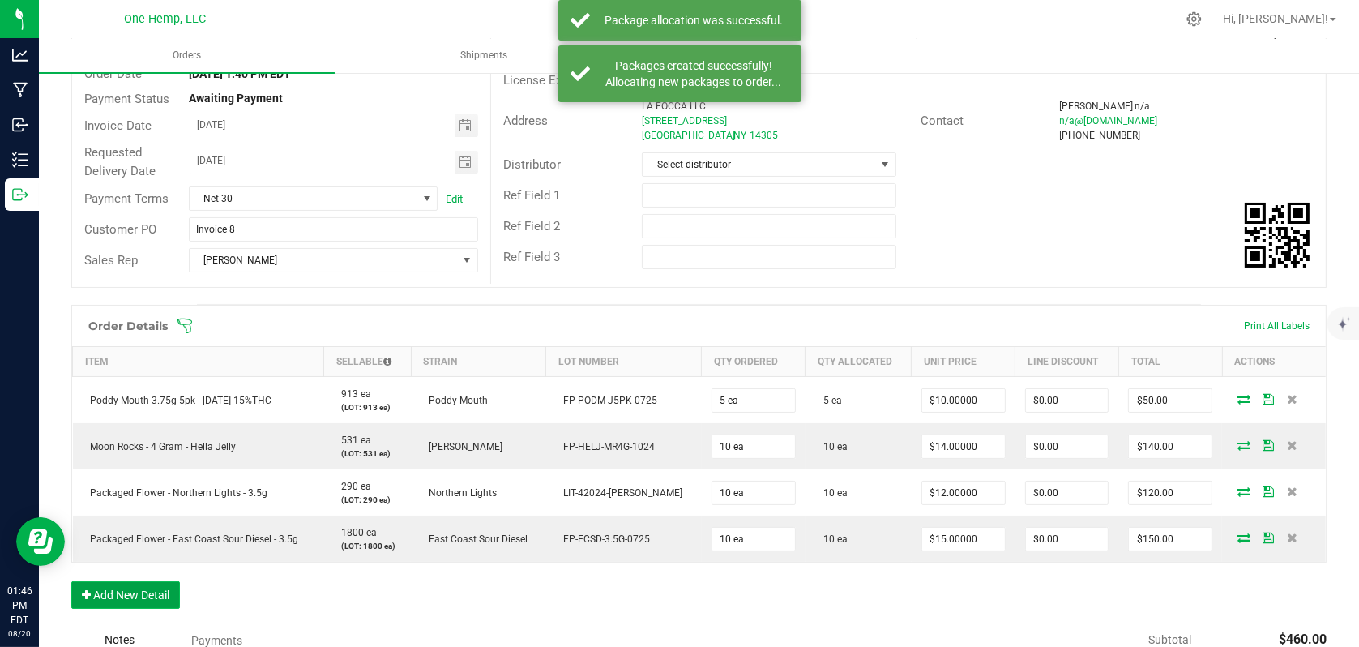
click at [112, 600] on button "Add New Detail" at bounding box center [125, 595] width 109 height 28
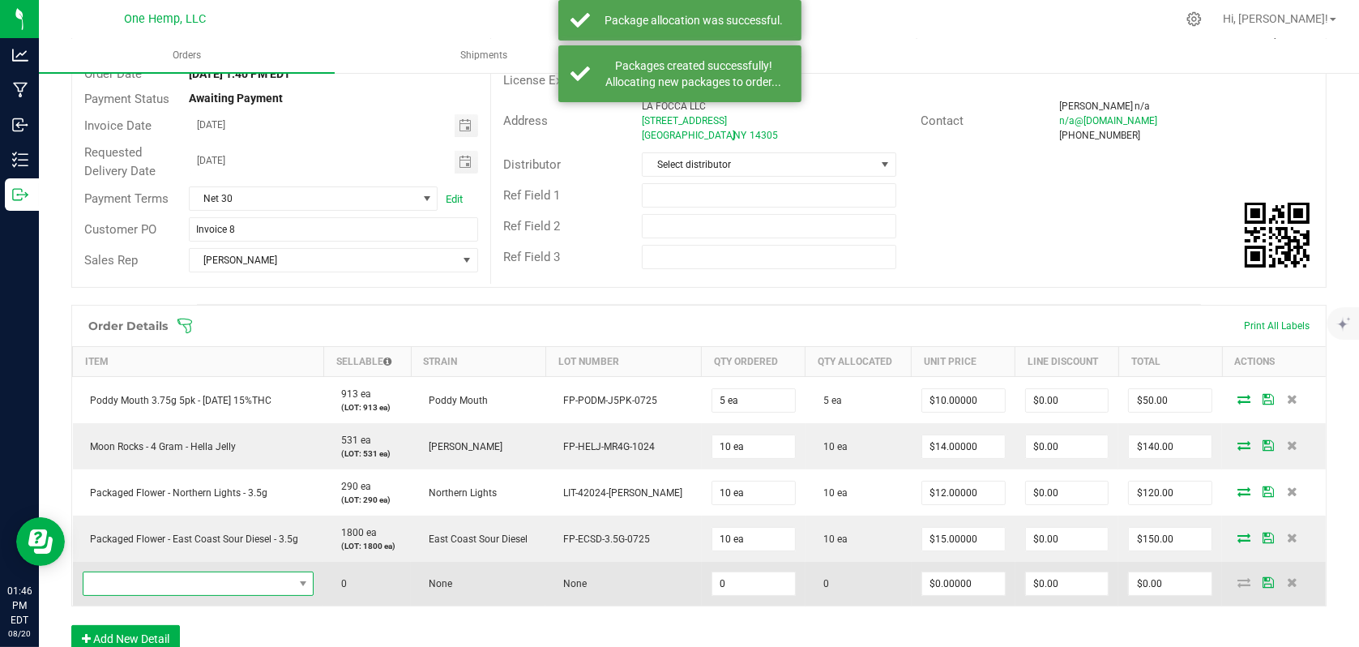
click at [313, 586] on span "NO DATA FOUND" at bounding box center [303, 583] width 20 height 23
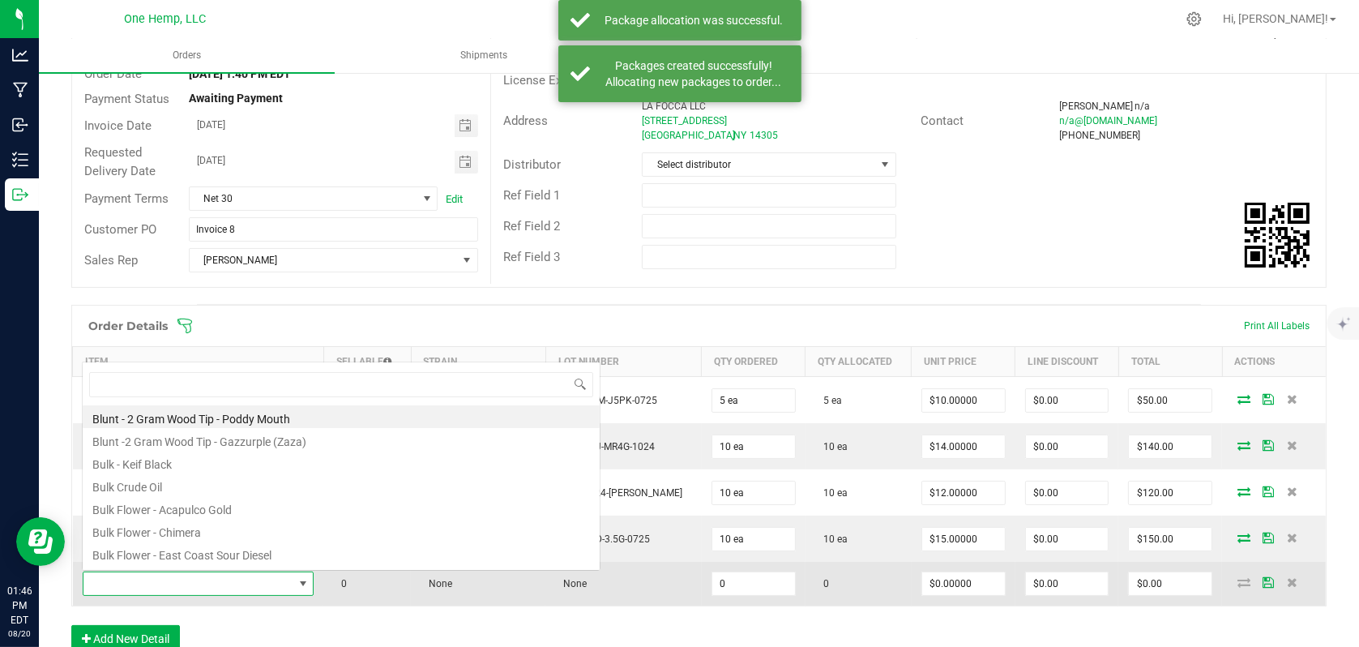
scroll to position [24, 231]
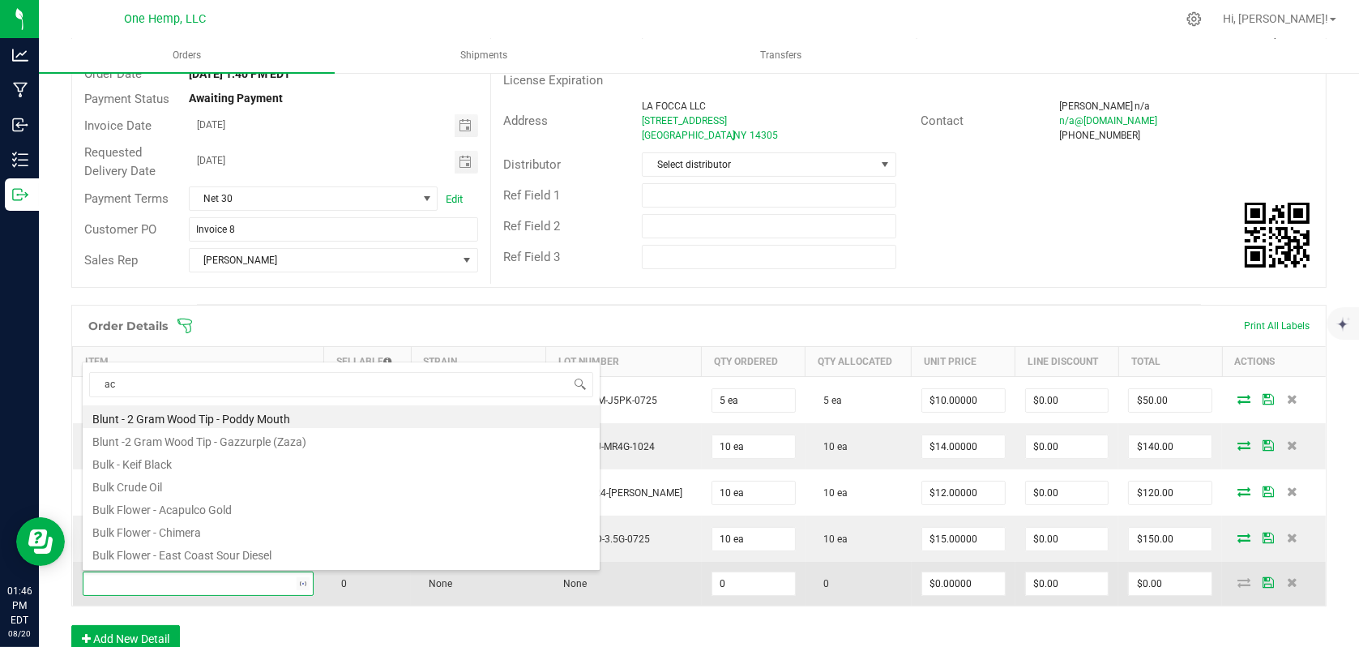
type input "aca"
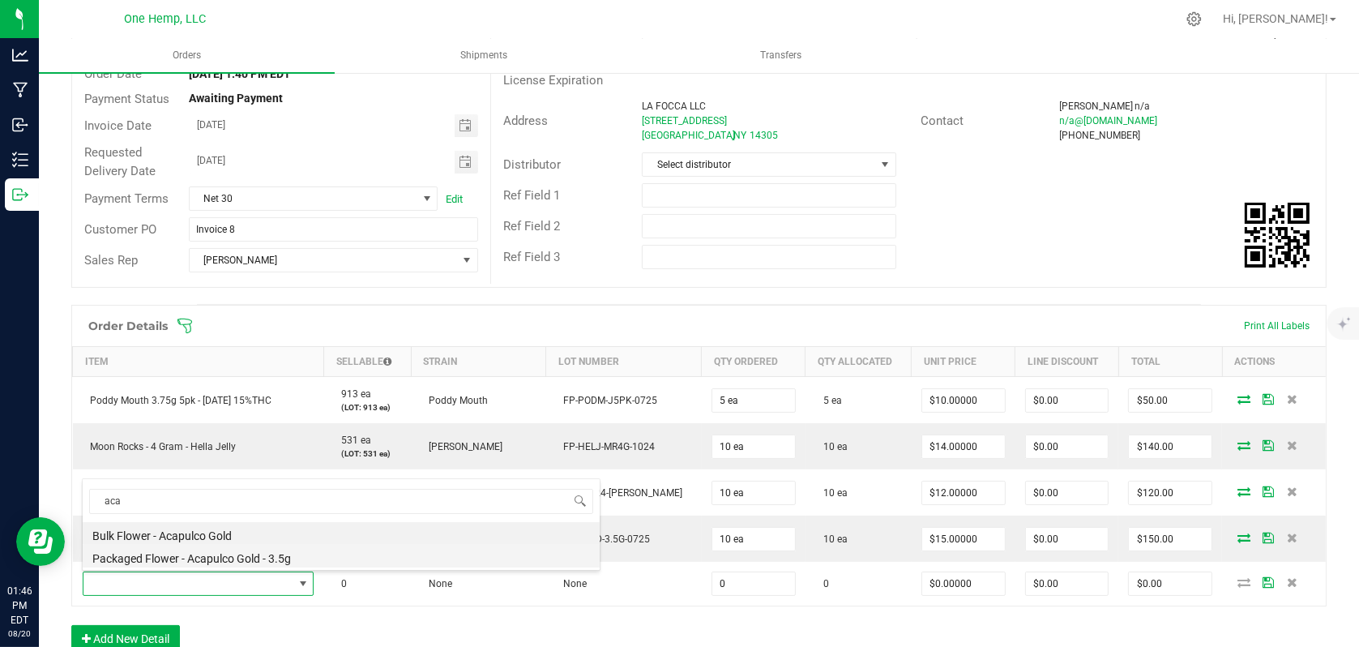
click at [259, 552] on li "Packaged Flower - Acapulco Gold - 3.5g" at bounding box center [341, 556] width 517 height 23
type input "0 ea"
type input "$12.00000"
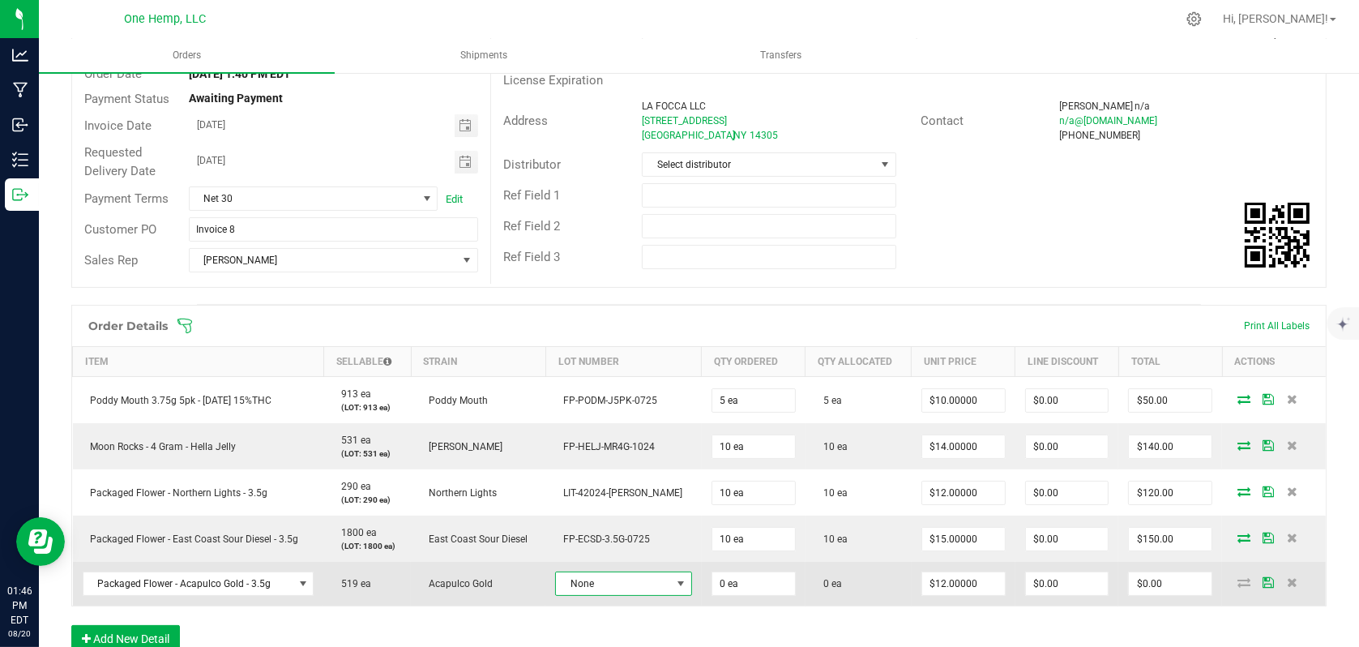
click at [674, 579] on span at bounding box center [680, 583] width 13 height 13
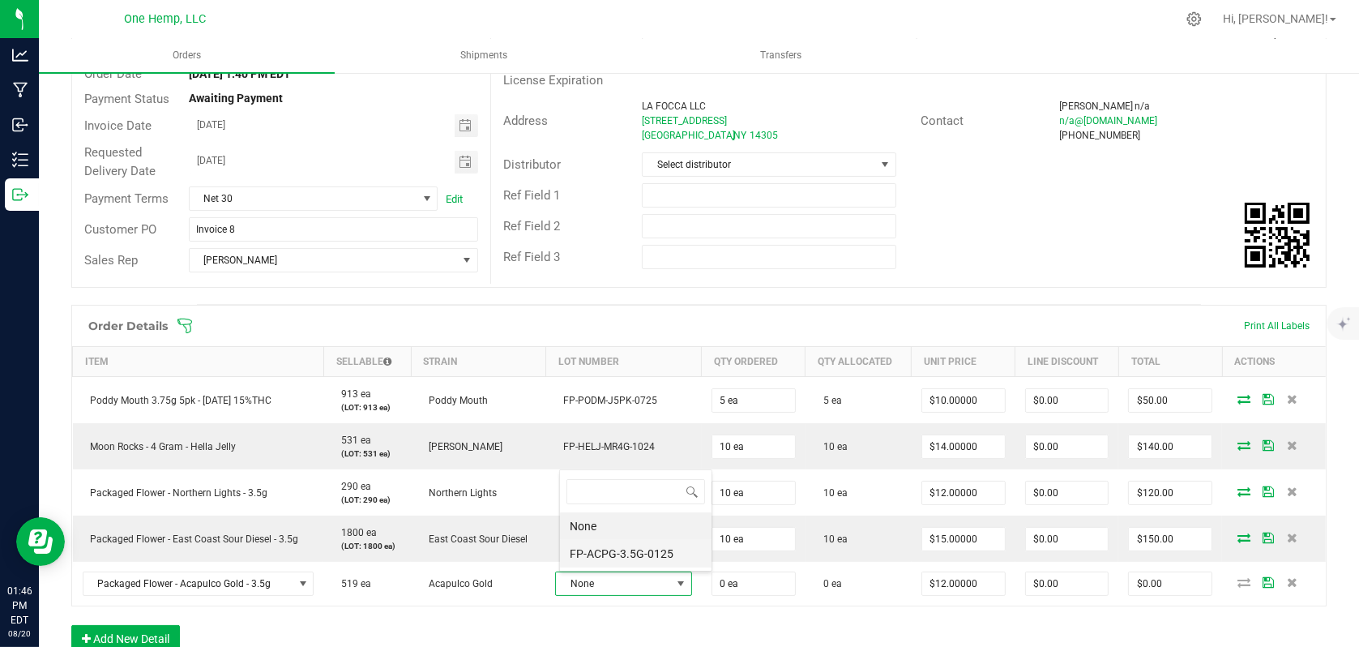
click at [637, 550] on li "FP-ACPG-3.5G-0125" at bounding box center [636, 554] width 152 height 28
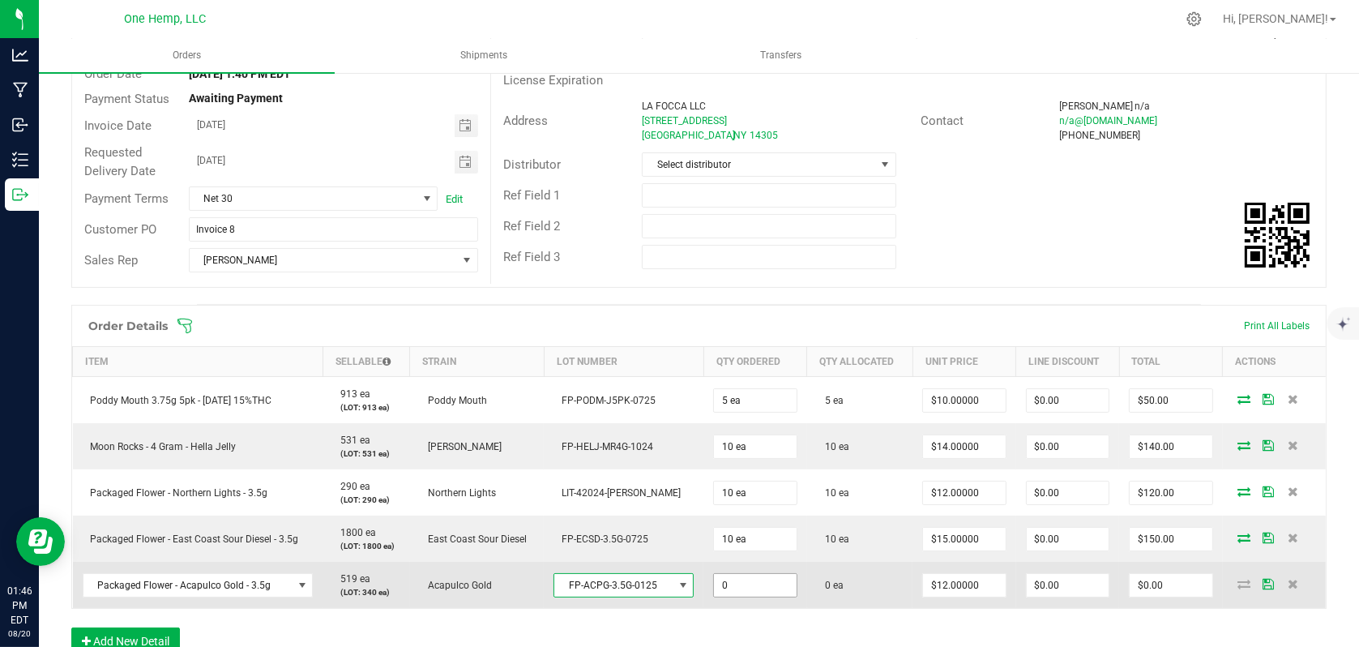
click at [744, 588] on input "0" at bounding box center [755, 585] width 82 height 23
type input "10 ea"
type input "$120.00"
click at [985, 603] on td "$12.00000" at bounding box center [964, 585] width 103 height 46
click at [1238, 586] on icon at bounding box center [1244, 584] width 13 height 10
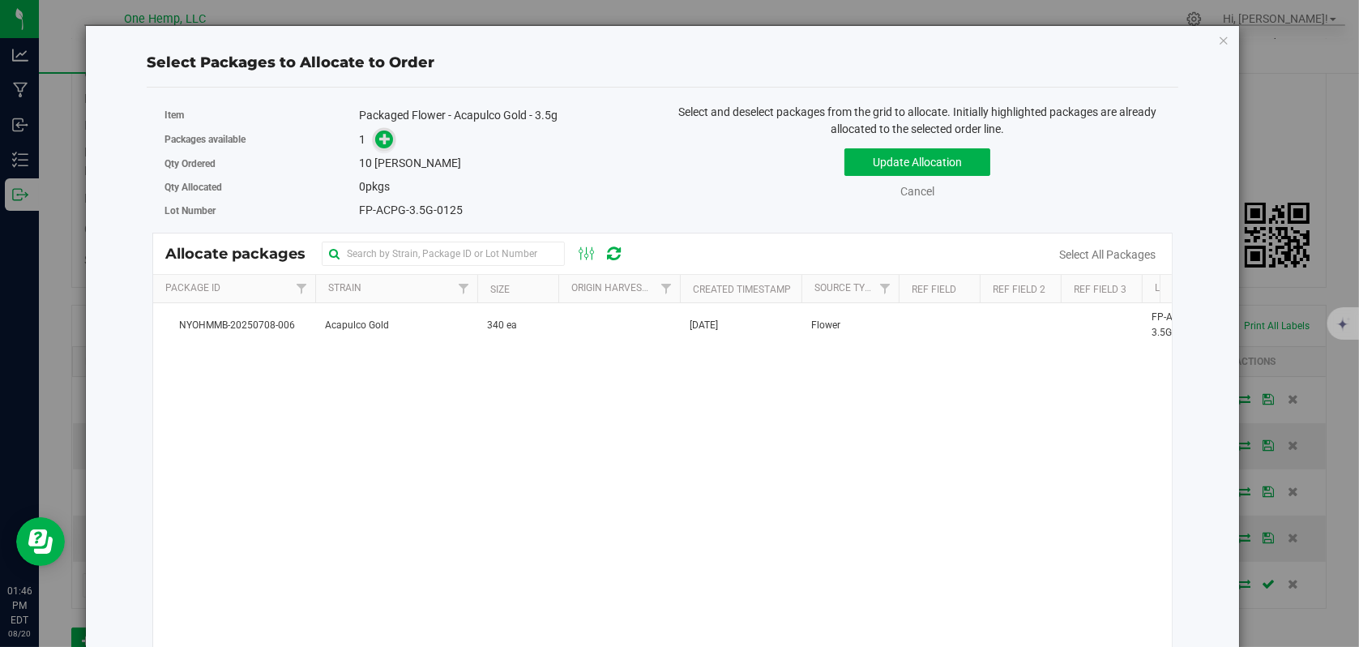
click at [386, 147] on span at bounding box center [384, 139] width 19 height 19
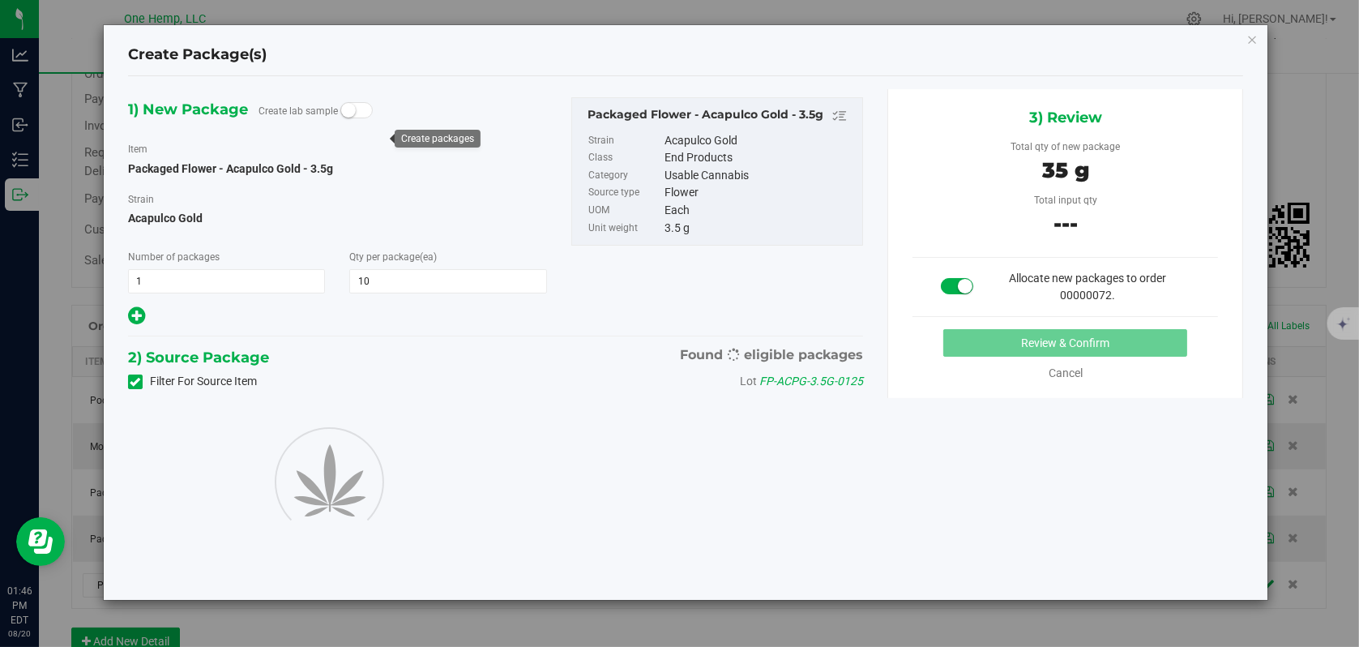
type input "10"
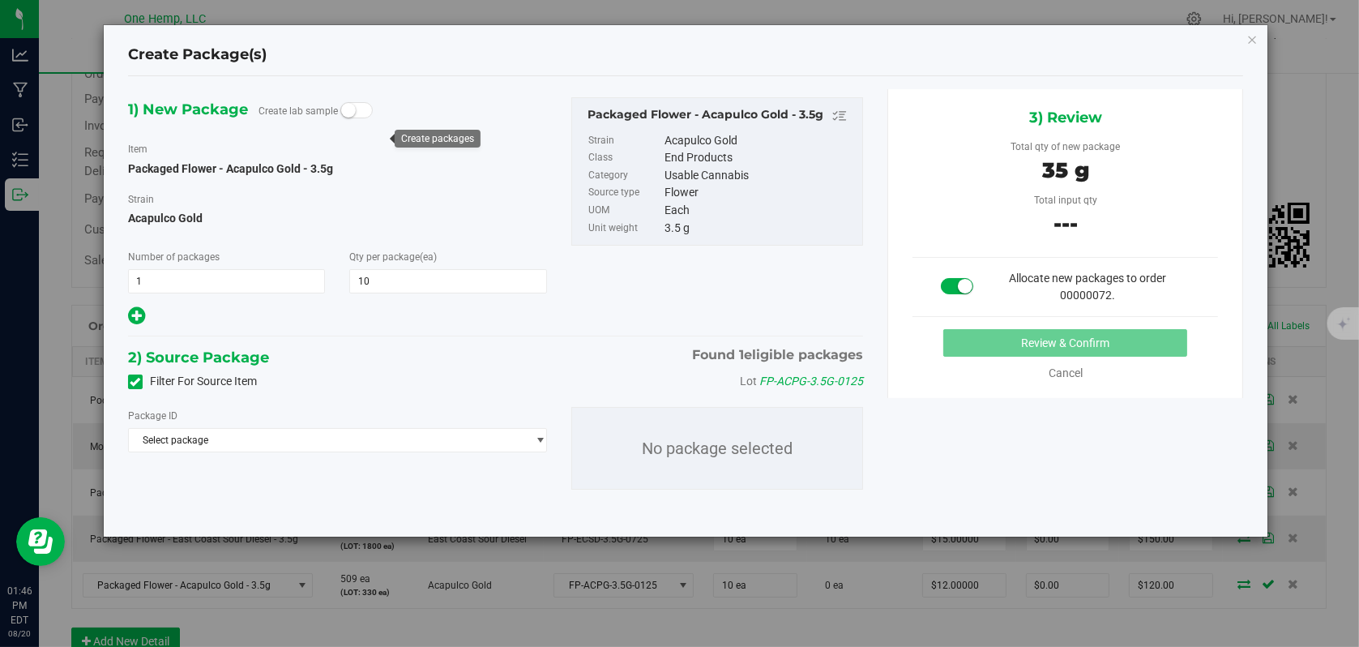
click at [143, 378] on label "Filter For Source Item" at bounding box center [192, 381] width 129 height 17
click at [0, 0] on input "Filter For Source Item" at bounding box center [0, 0] width 0 height 0
click at [274, 441] on span "Select package" at bounding box center [327, 440] width 397 height 23
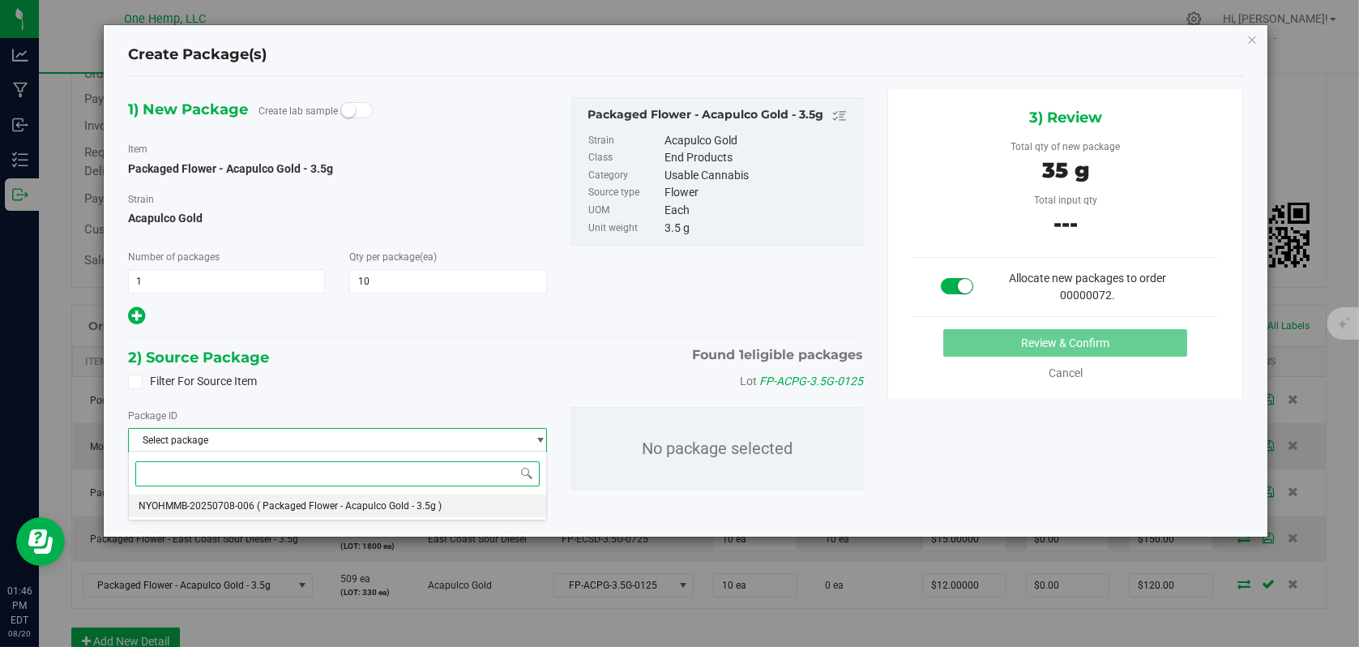
click at [264, 511] on li "NYOHMMB-20250708-006 ( Packaged Flower - Acapulco Gold - 3.5g )" at bounding box center [337, 505] width 417 height 23
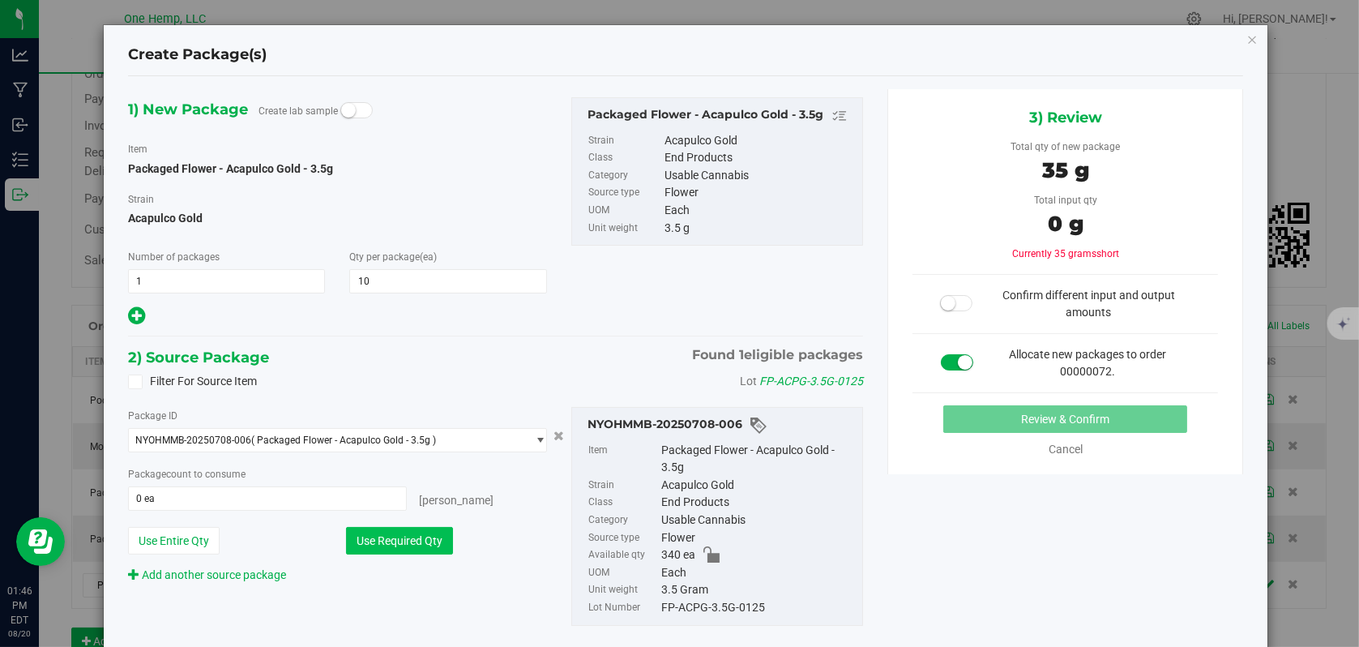
click at [395, 529] on button "Use Required Qty" at bounding box center [399, 541] width 107 height 28
type input "10 ea"
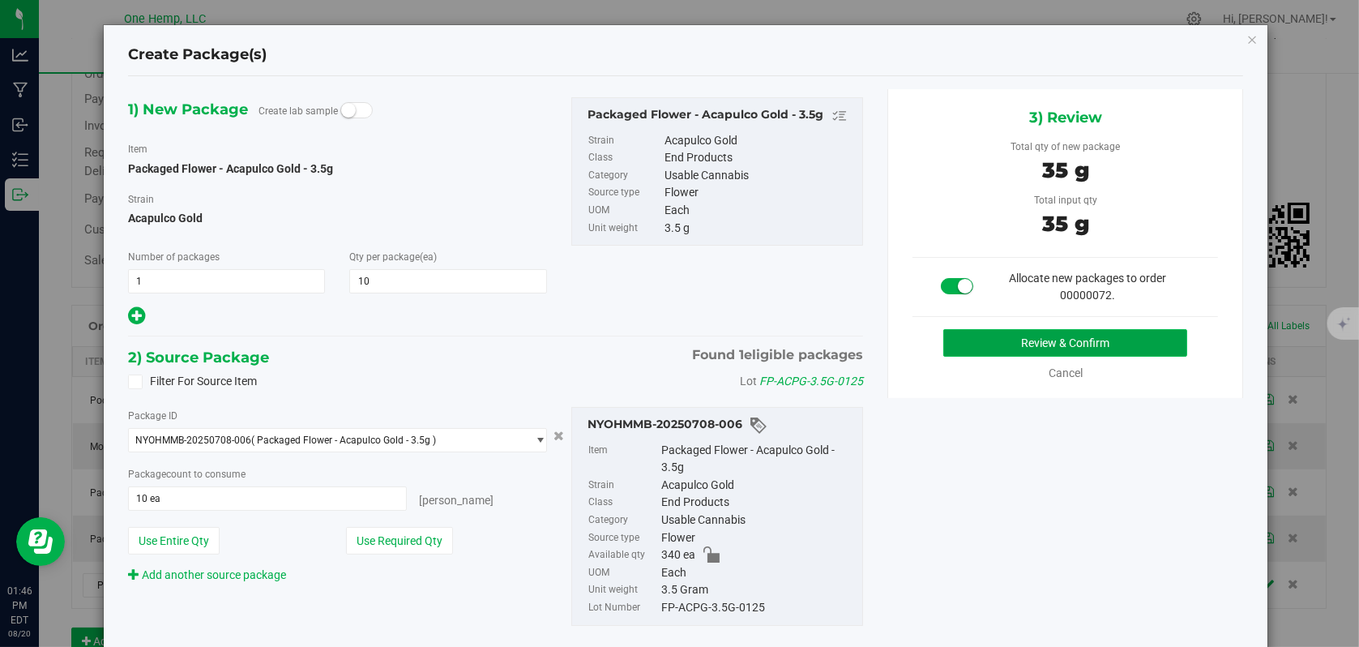
click at [963, 338] on button "Review & Confirm" at bounding box center [1065, 343] width 244 height 28
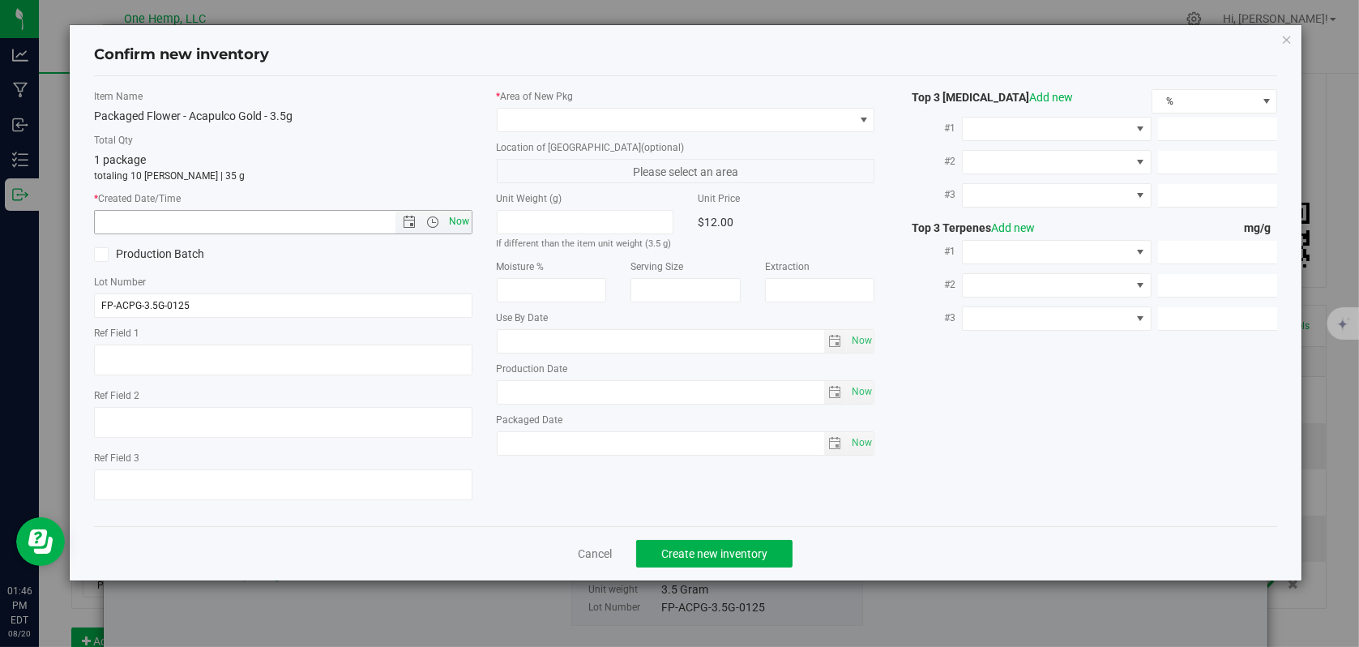
click at [455, 228] on span "Now" at bounding box center [459, 222] width 28 height 24
type input "[DATE] 1:46 PM"
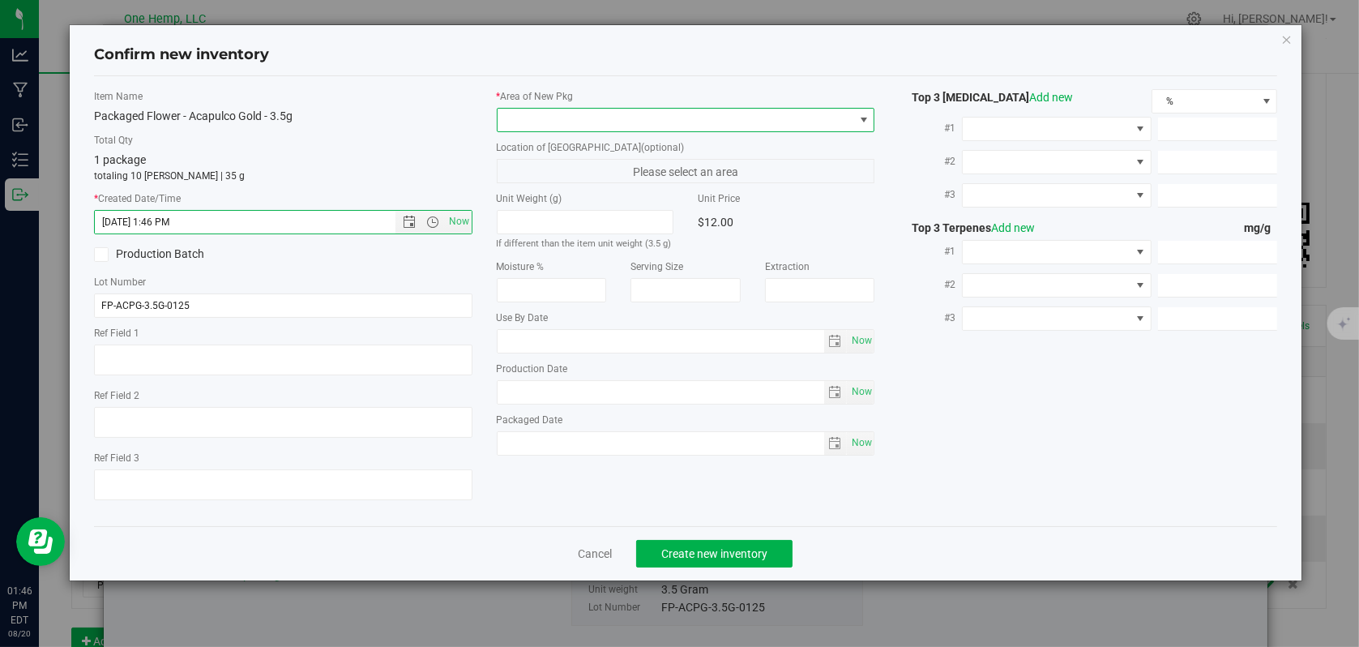
click at [863, 118] on span at bounding box center [863, 119] width 13 height 13
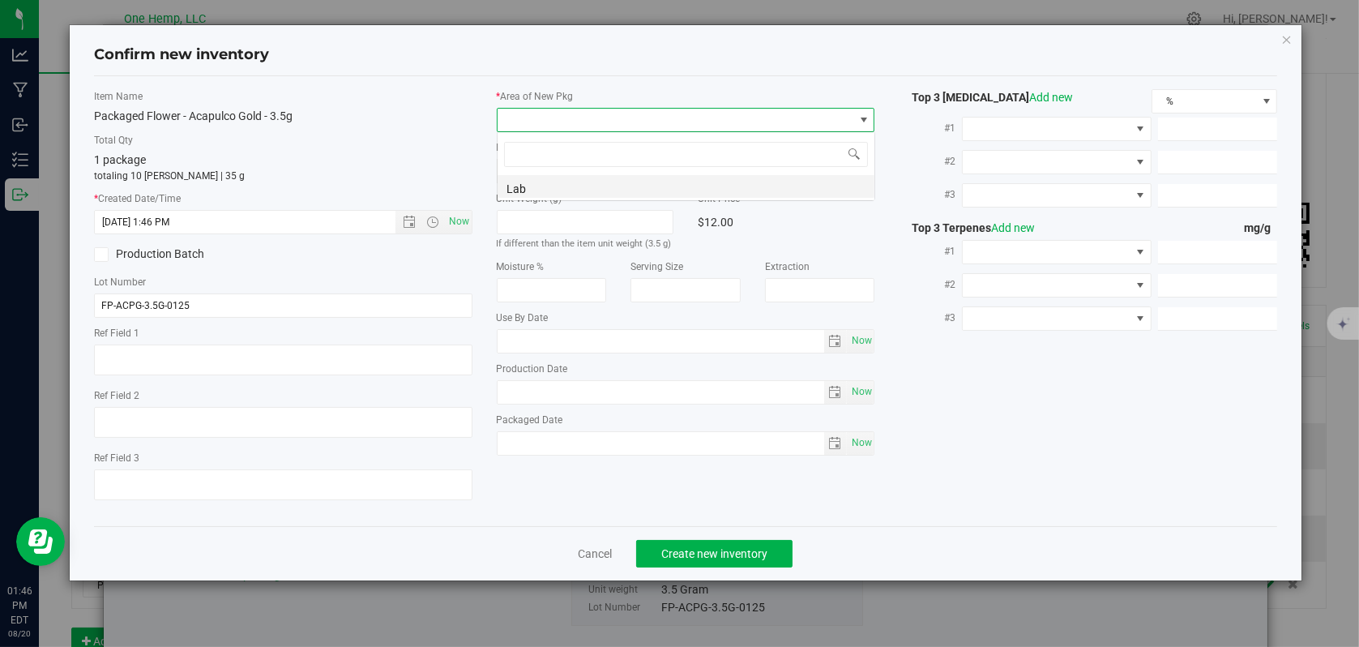
scroll to position [24, 378]
click at [519, 190] on li "Lab" at bounding box center [686, 186] width 377 height 23
click at [682, 541] on button "Create new inventory" at bounding box center [714, 554] width 156 height 28
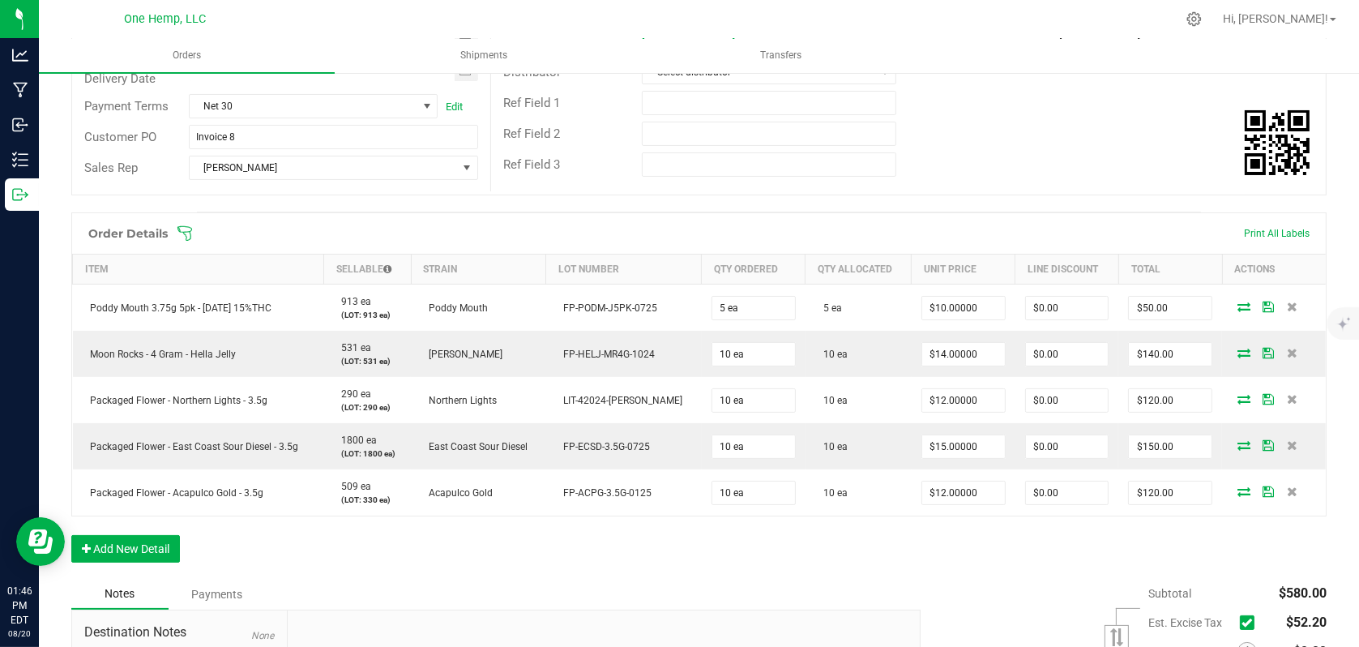
scroll to position [324, 0]
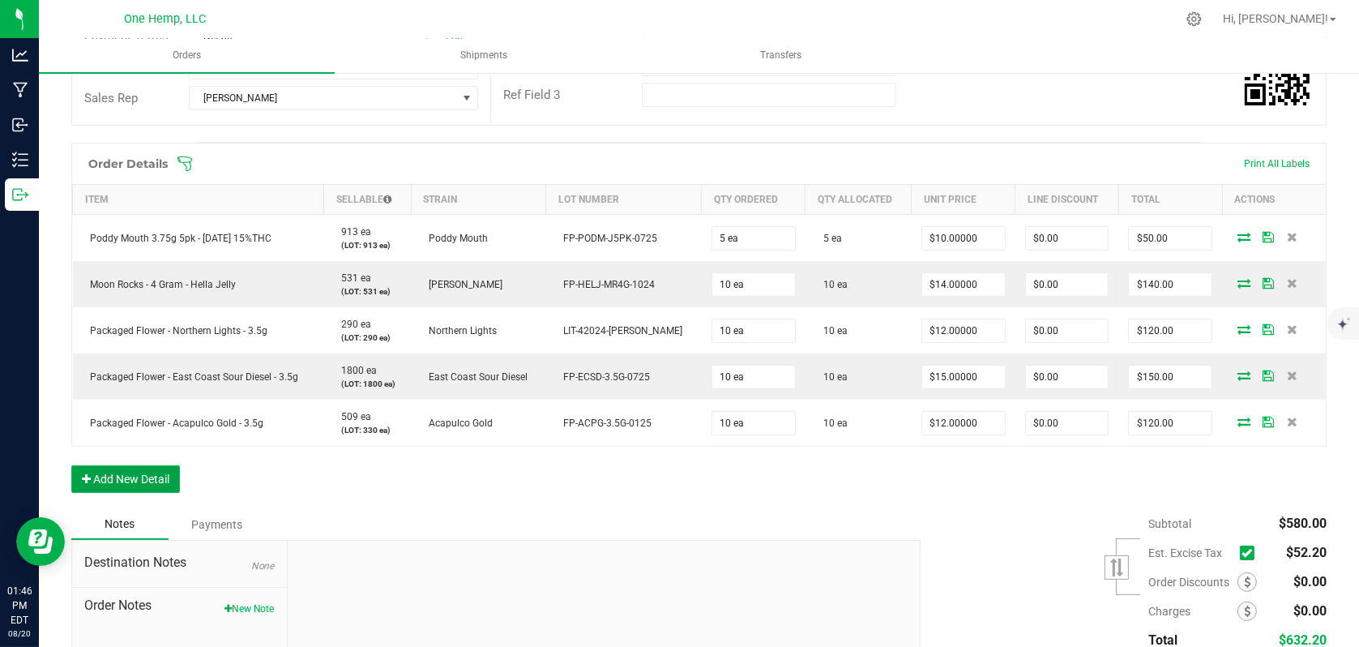
click at [134, 472] on button "Add New Detail" at bounding box center [125, 479] width 109 height 28
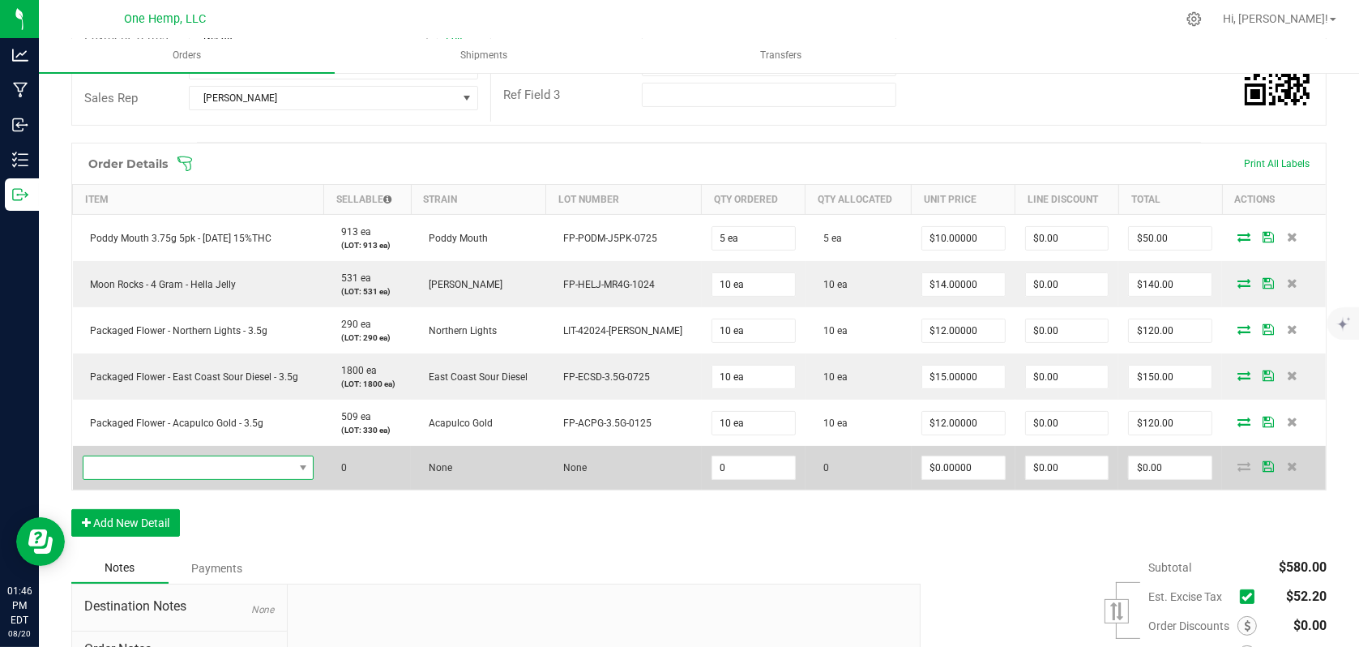
click at [300, 472] on span "NO DATA FOUND" at bounding box center [303, 467] width 20 height 23
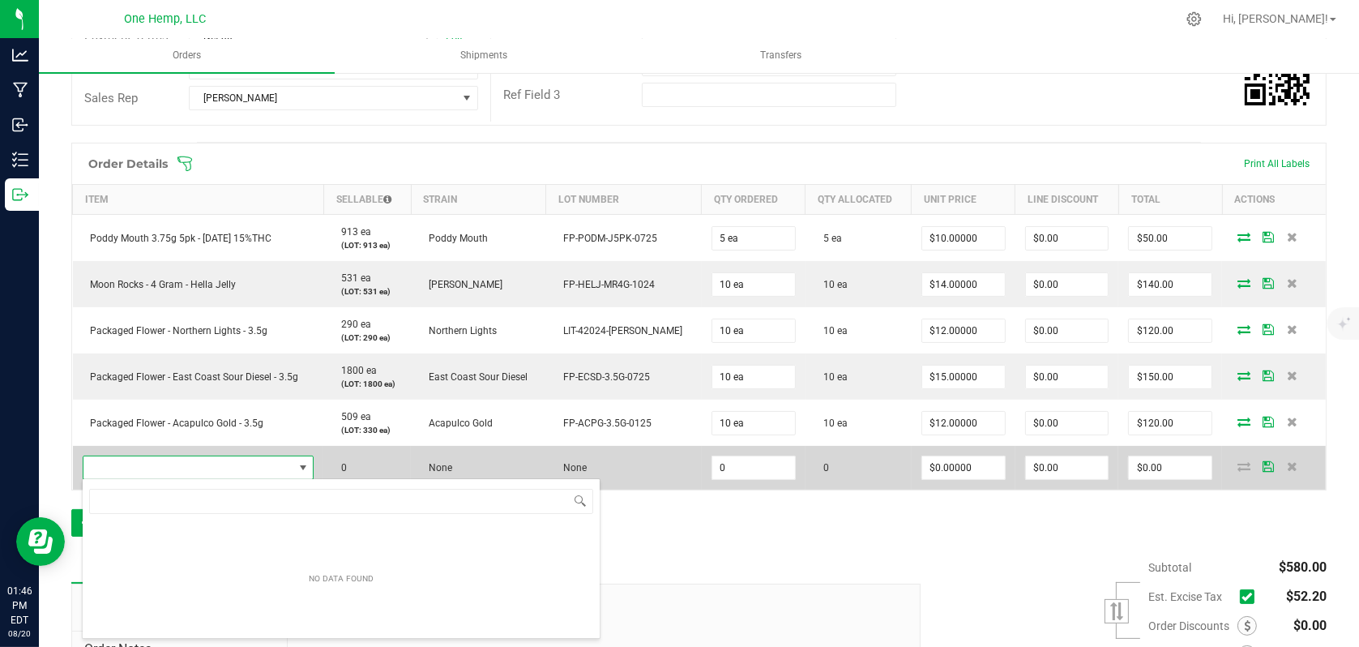
scroll to position [24, 231]
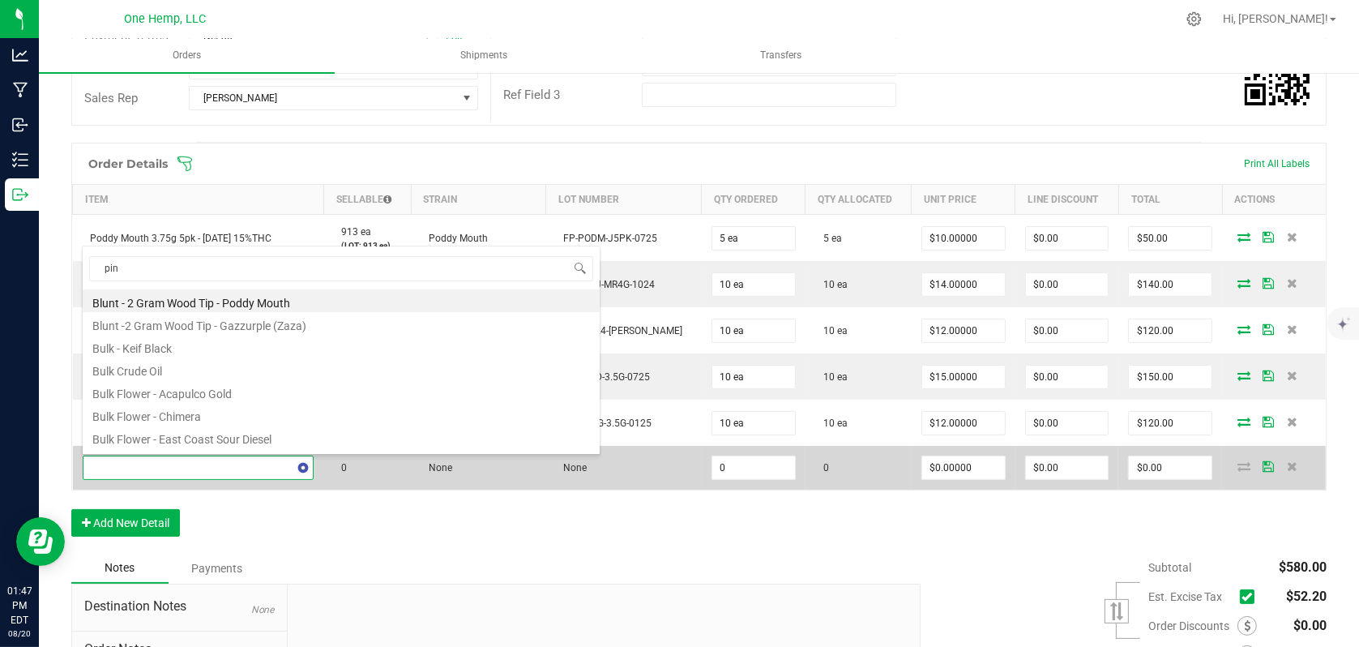
type input "pine"
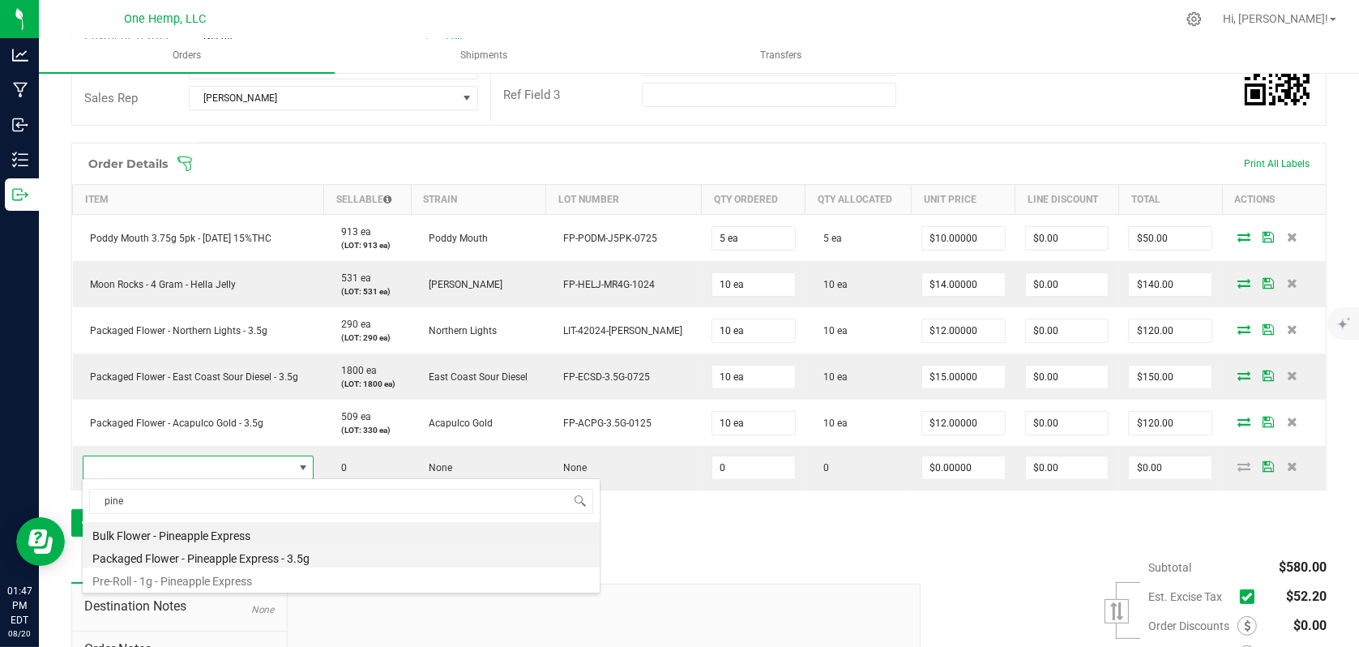
click at [215, 545] on li "Packaged Flower - Pineapple Express - 3.5g" at bounding box center [341, 556] width 517 height 23
type input "0 ea"
type input "$12.00000"
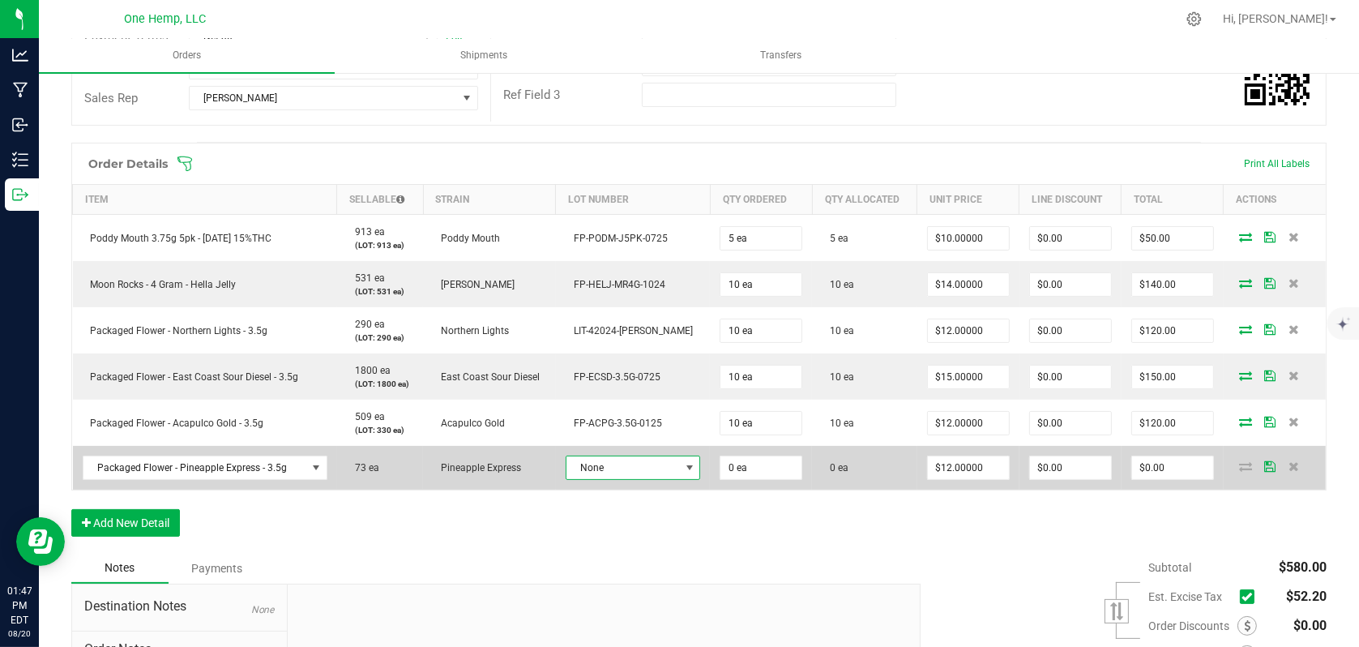
click at [635, 462] on span "None" at bounding box center [622, 467] width 113 height 23
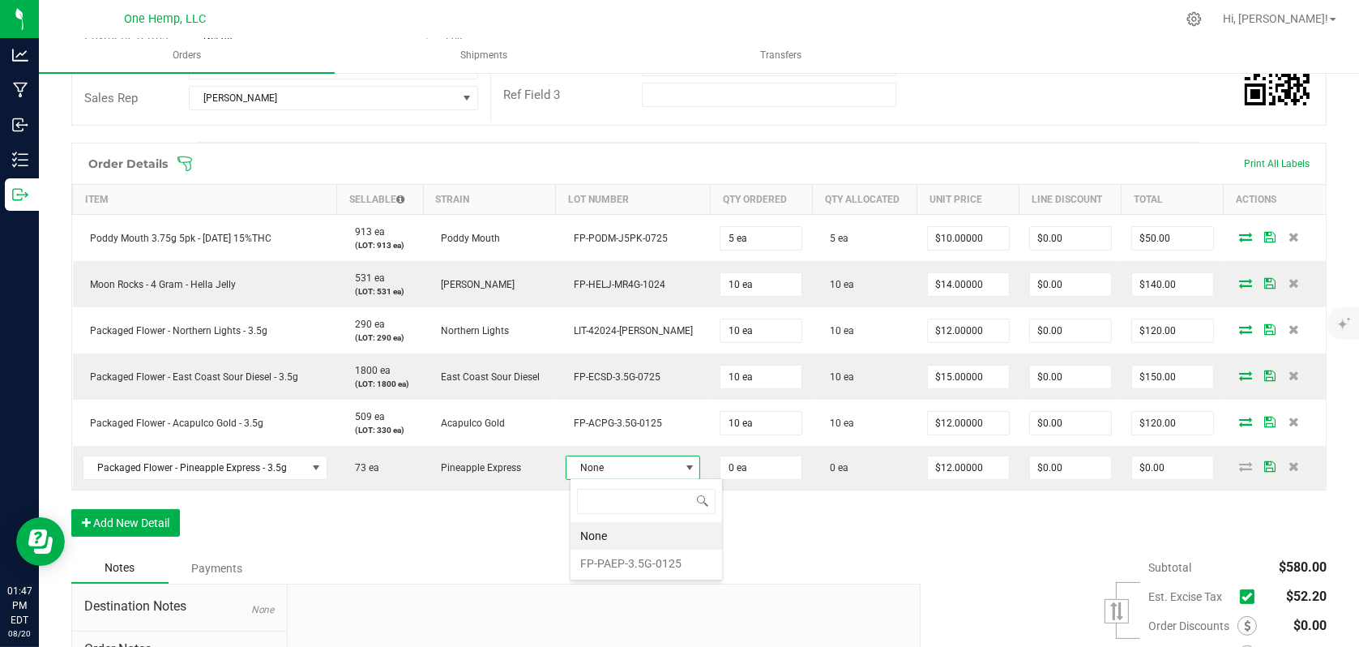
scroll to position [24, 108]
click at [624, 557] on li "FP-PAEP-3.5G-0125" at bounding box center [647, 563] width 152 height 28
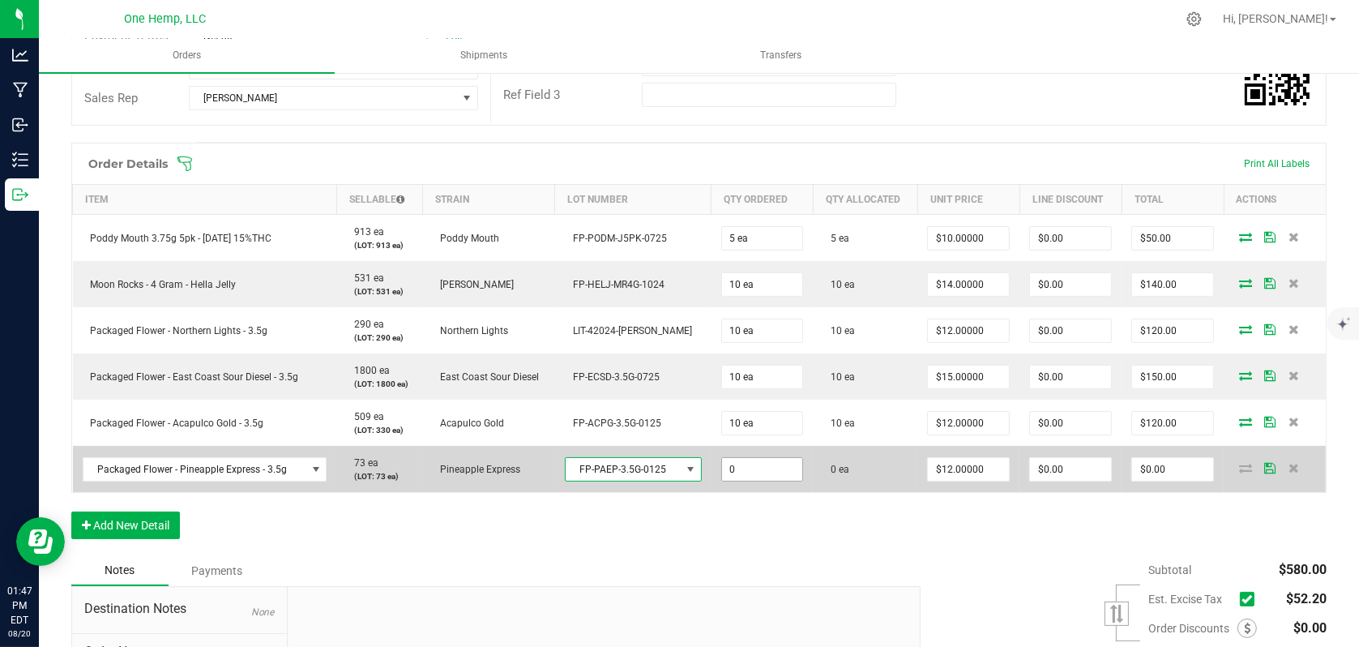
click at [761, 462] on input "0" at bounding box center [762, 469] width 81 height 23
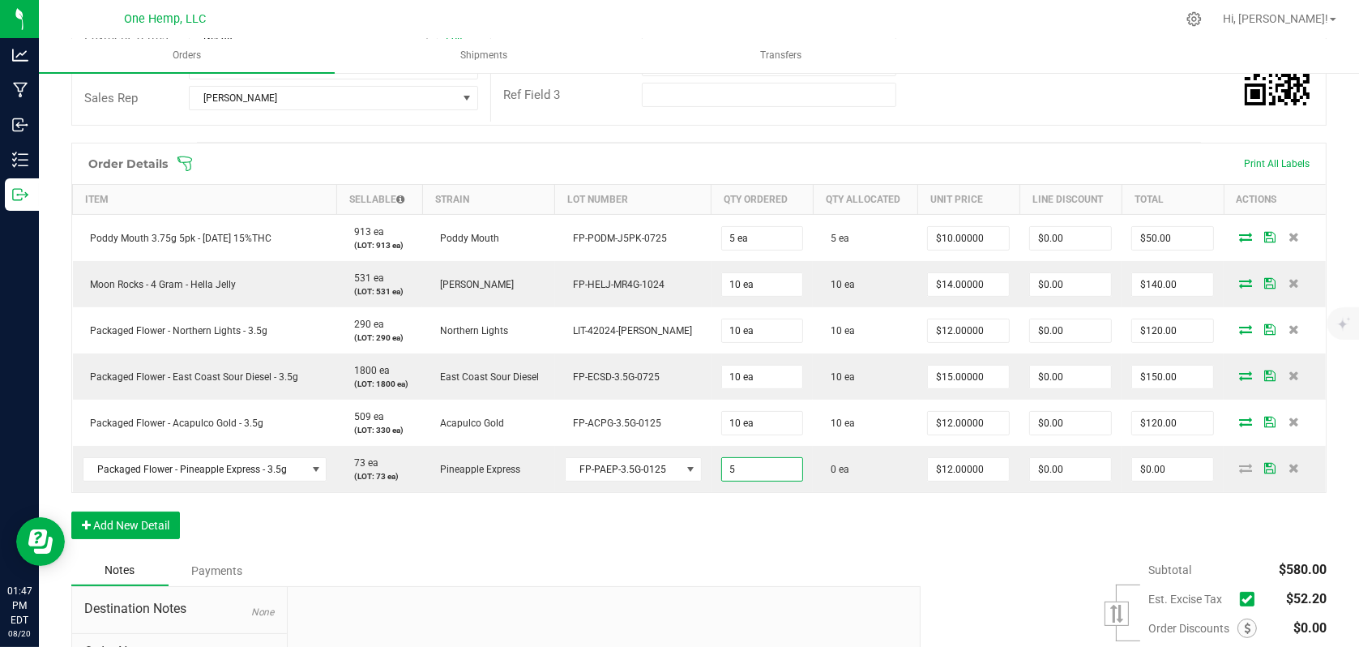
type input "5 ea"
type input "$60.00"
click at [780, 513] on div "Order Details Print All Labels Item Sellable Strain Lot Number Qty Ordered Qty …" at bounding box center [698, 349] width 1255 height 412
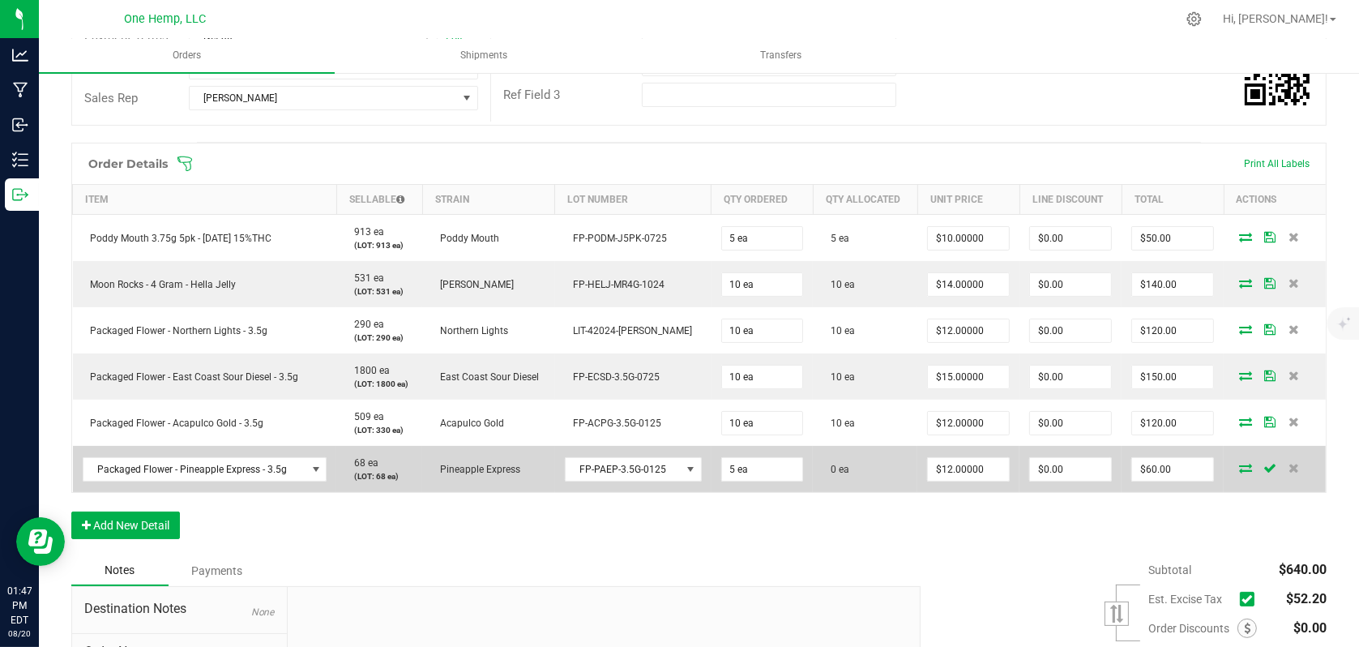
click at [1239, 472] on icon at bounding box center [1245, 468] width 13 height 10
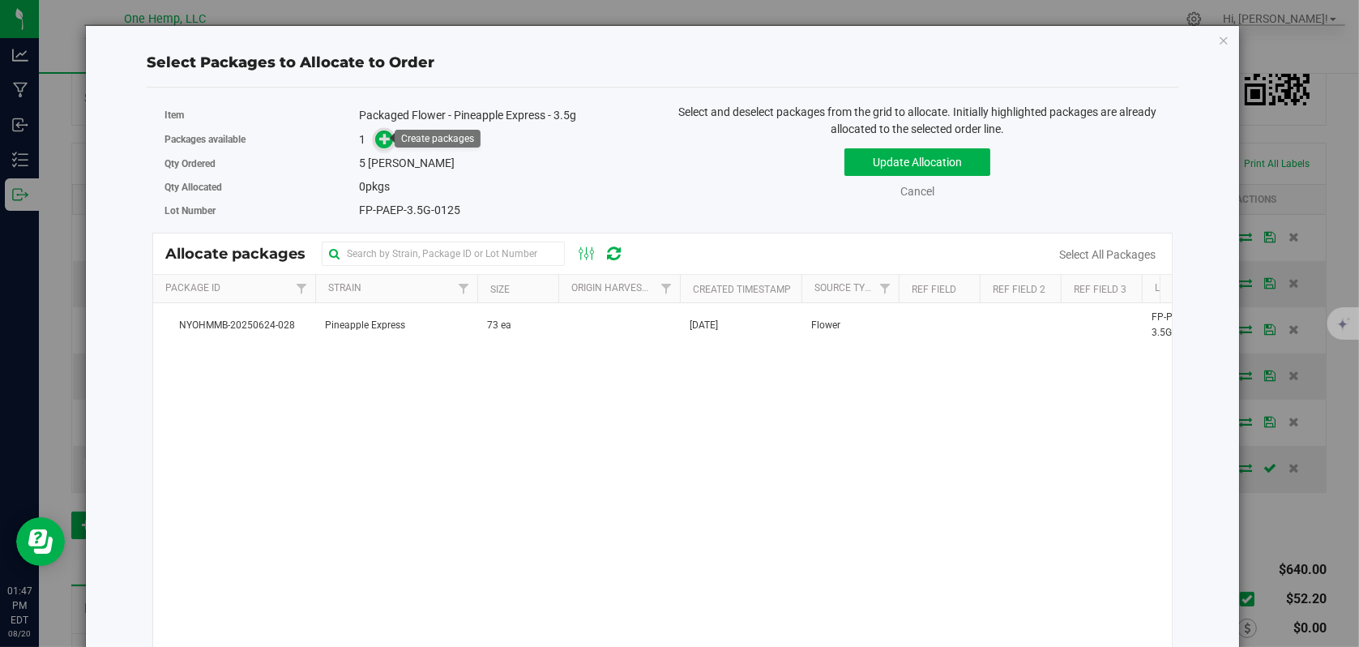
click at [379, 142] on icon at bounding box center [384, 138] width 11 height 11
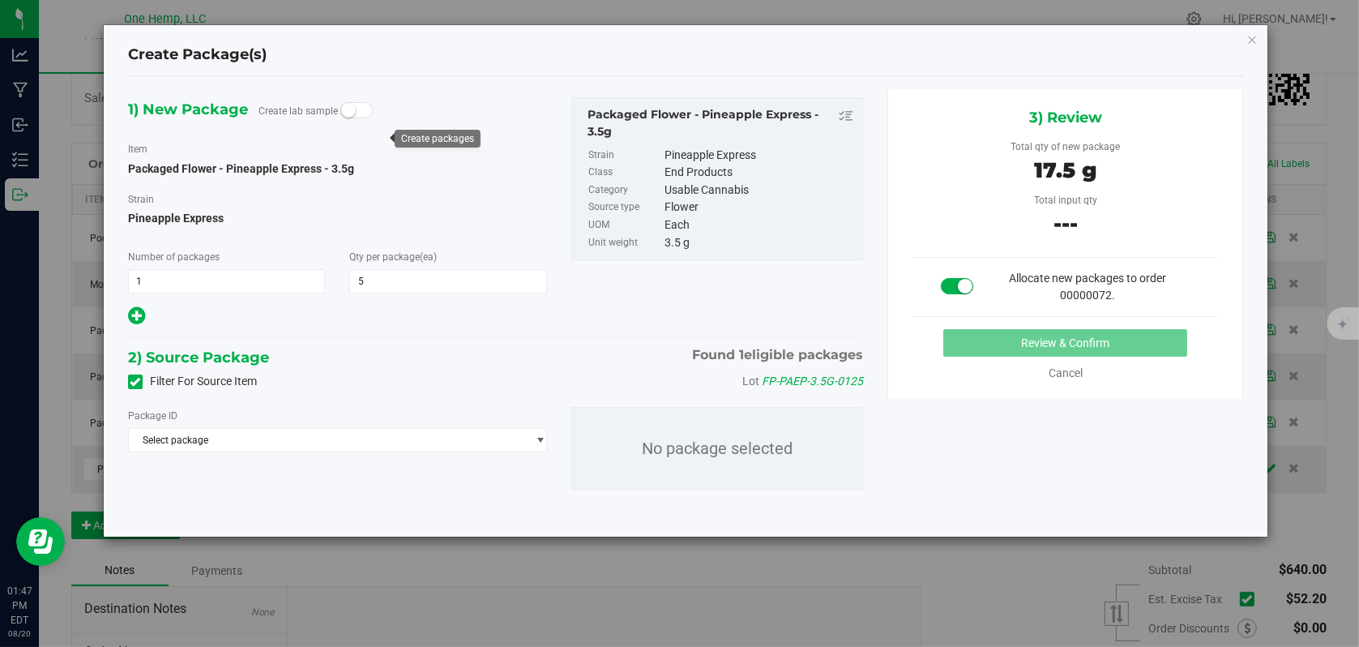
click at [133, 382] on icon at bounding box center [135, 382] width 11 height 0
click at [0, 0] on input "Filter For Source Item" at bounding box center [0, 0] width 0 height 0
click at [262, 447] on span "Select package" at bounding box center [327, 440] width 397 height 23
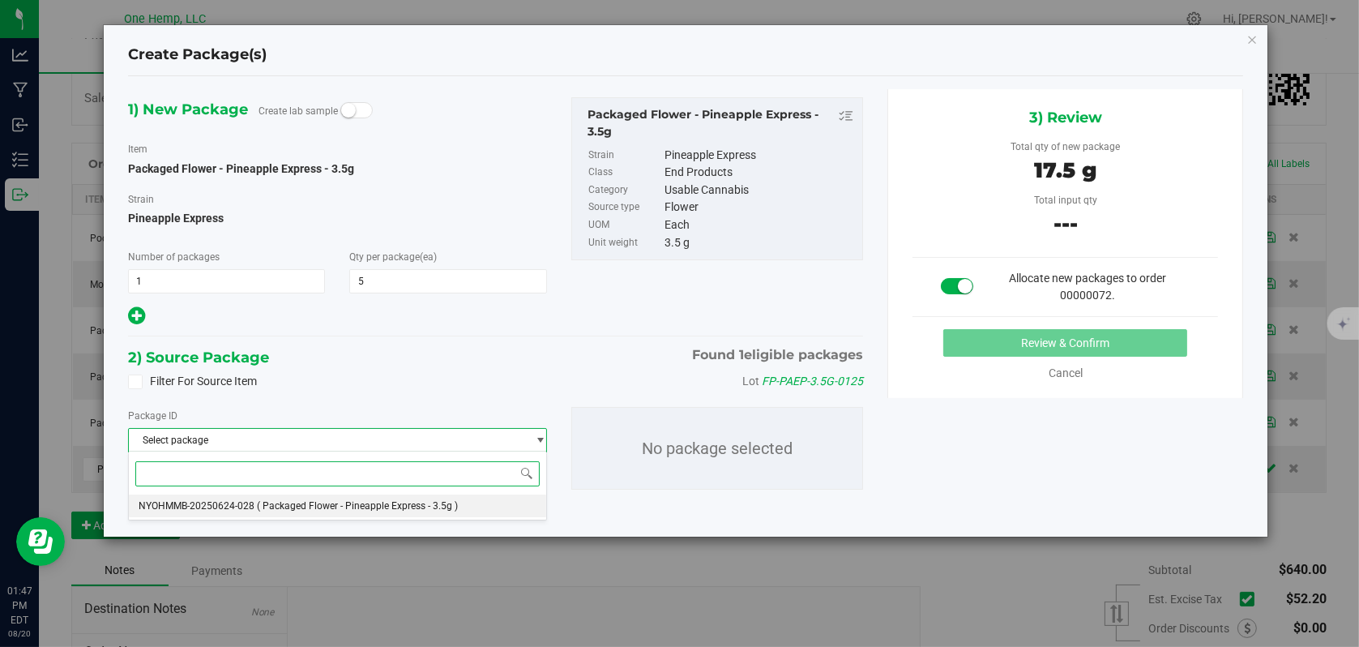
click at [256, 506] on li "NYOHMMB-20250624-028 ( Packaged Flower - Pineapple Express - 3.5g )" at bounding box center [337, 505] width 417 height 23
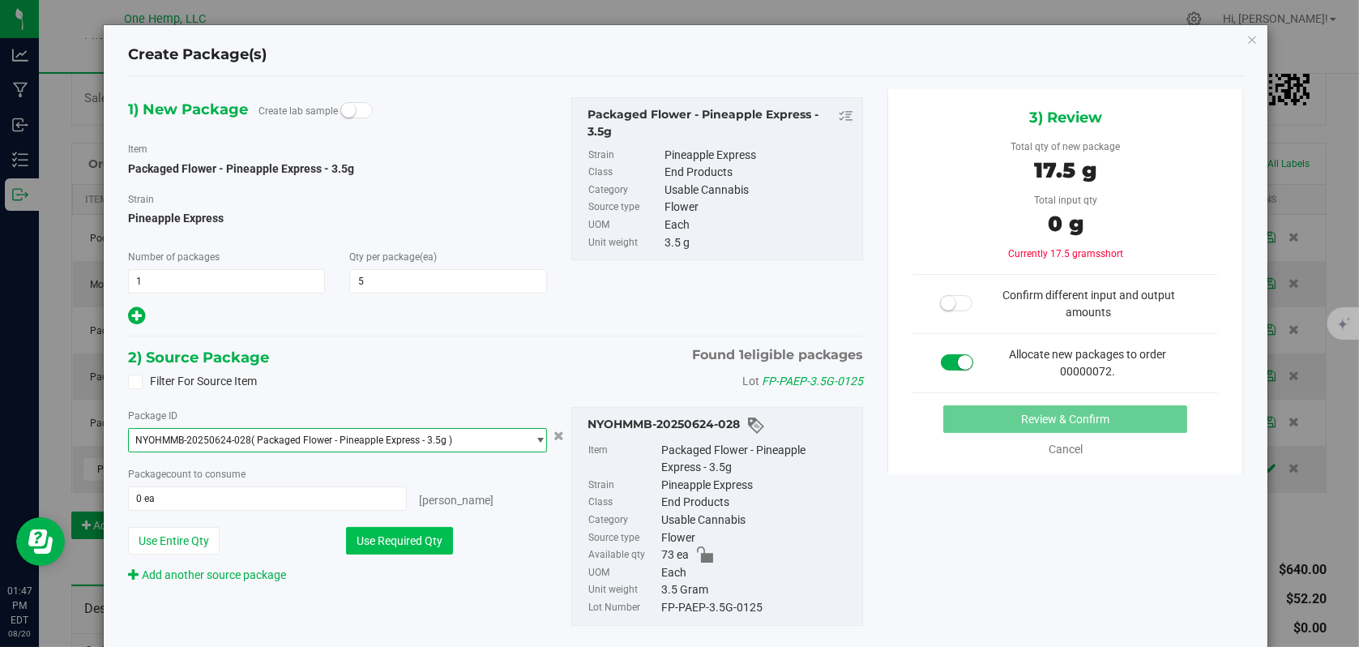
click at [433, 535] on button "Use Required Qty" at bounding box center [399, 541] width 107 height 28
type input "5 ea"
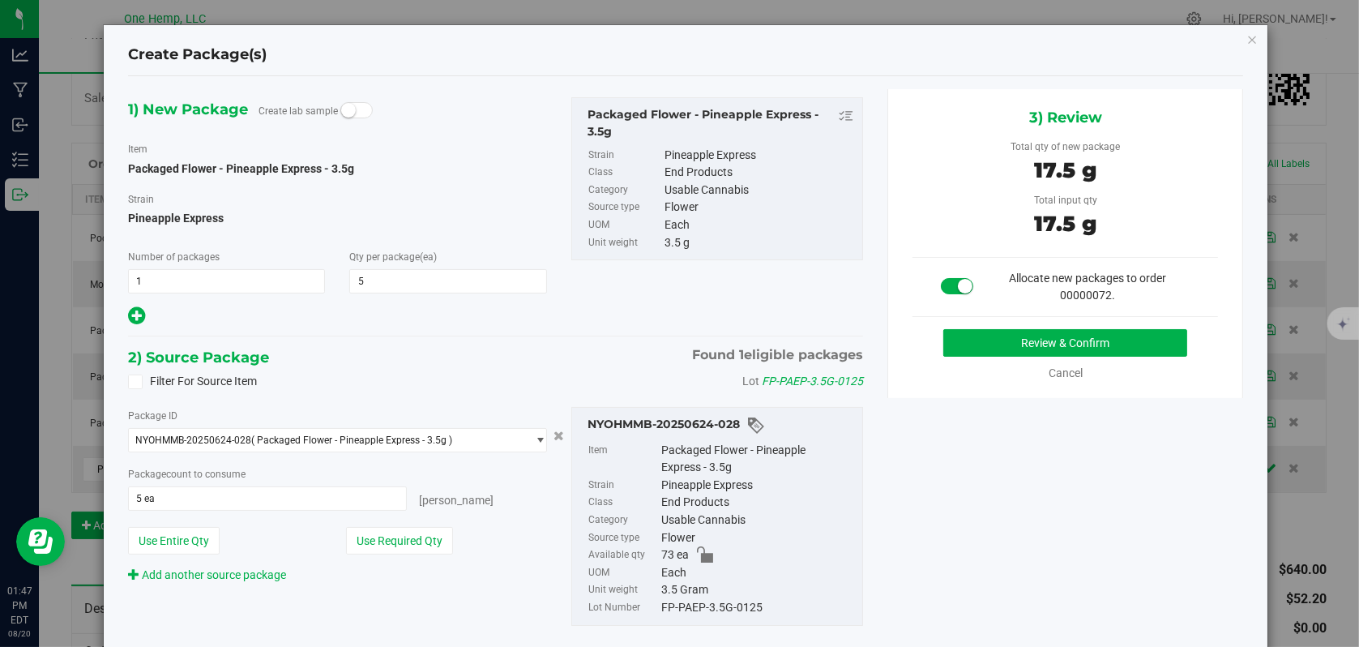
click at [998, 327] on div "3) Review Total qty of new package 17.5 g Total input qty 17.5 g Allocate new p…" at bounding box center [1065, 243] width 356 height 309
click at [1005, 333] on button "Review & Confirm" at bounding box center [1065, 343] width 244 height 28
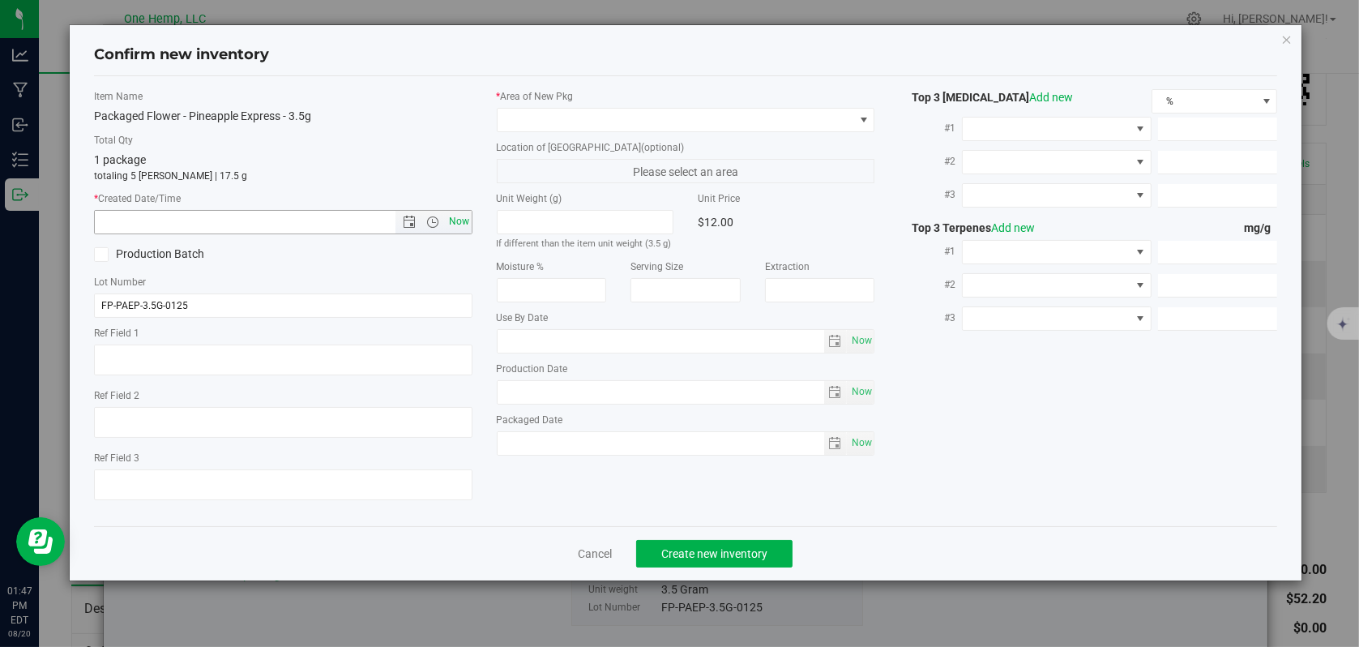
click at [465, 228] on span "Now" at bounding box center [459, 222] width 28 height 24
type input "[DATE] 1:47 PM"
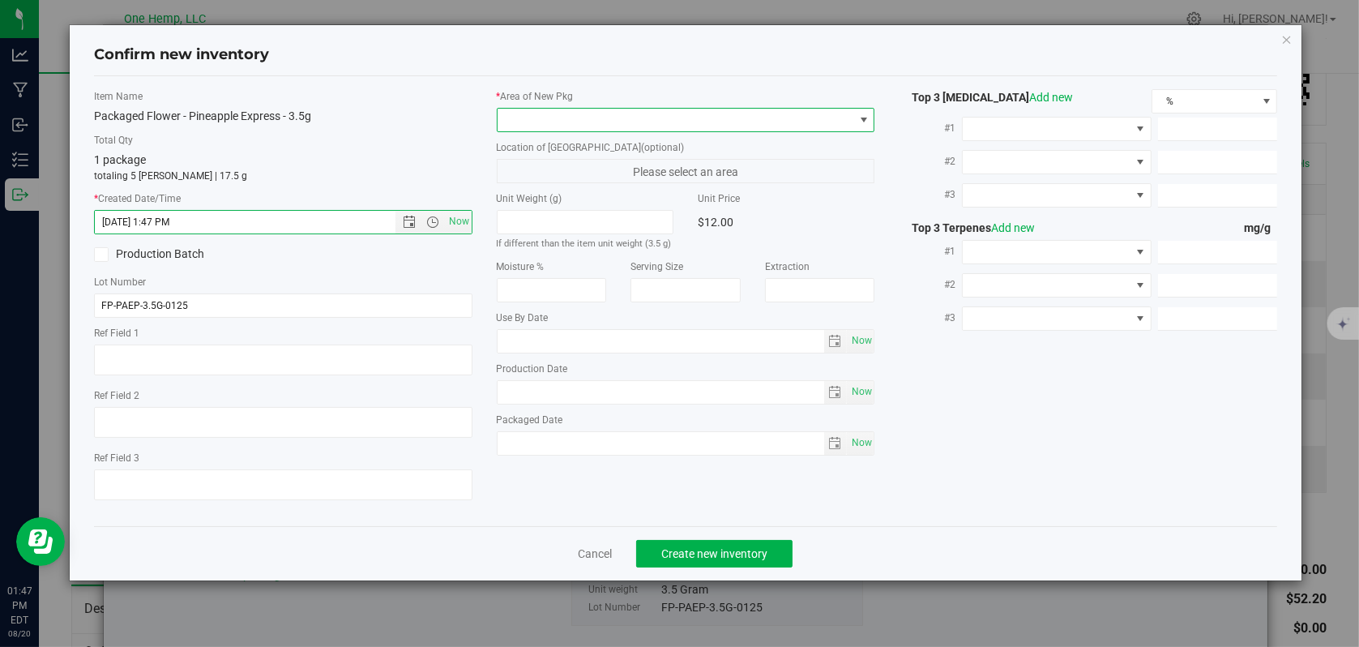
click at [860, 120] on span at bounding box center [863, 119] width 13 height 13
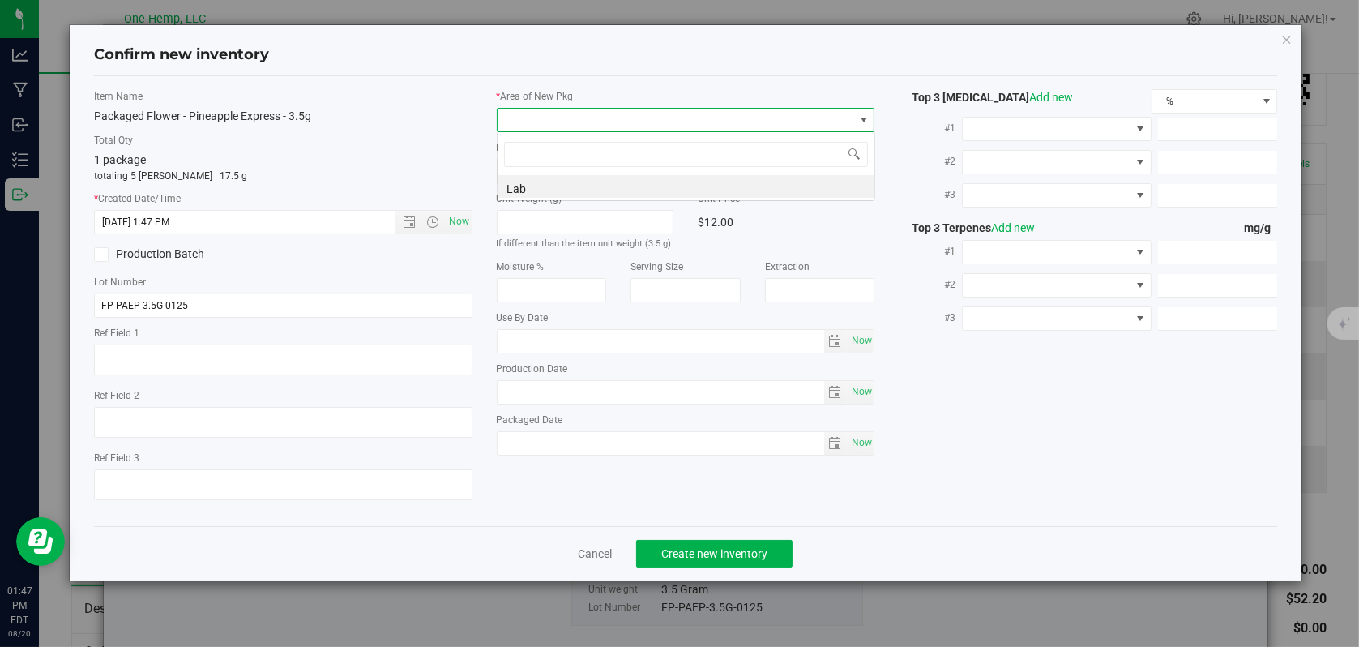
scroll to position [24, 378]
click at [552, 182] on li "Lab" at bounding box center [686, 186] width 377 height 23
click at [694, 547] on span "Create new inventory" at bounding box center [714, 553] width 106 height 13
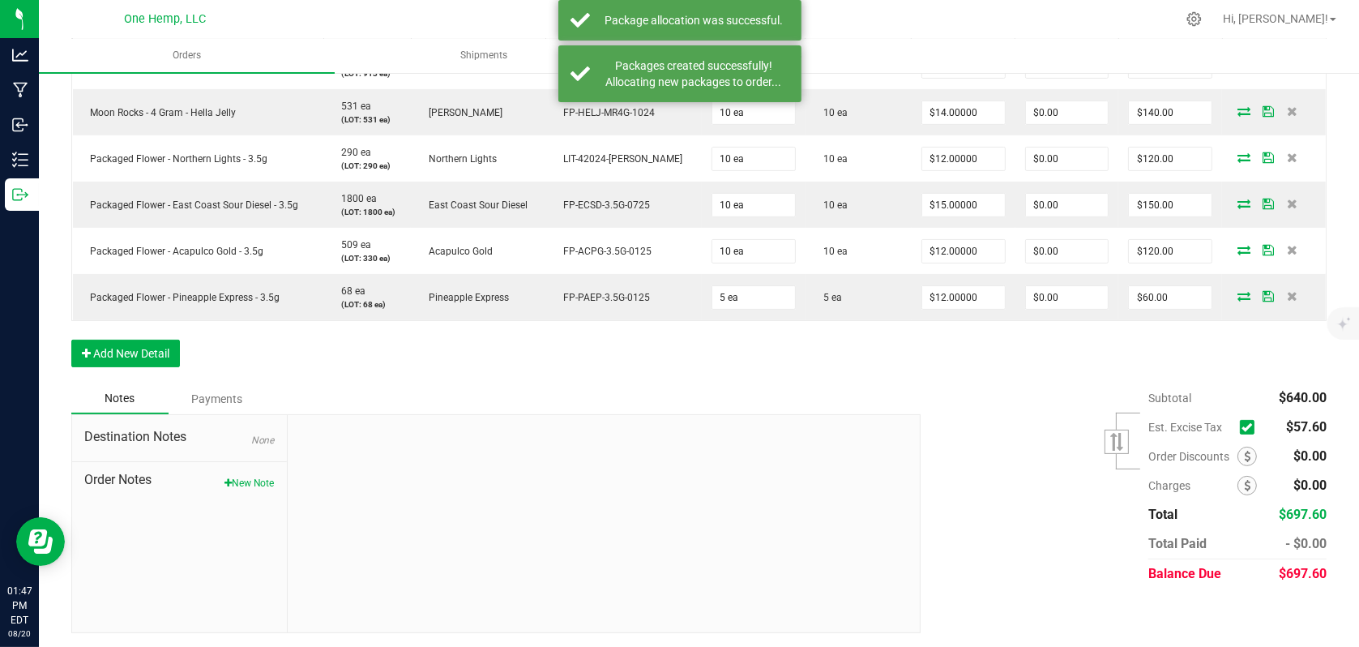
scroll to position [497, 0]
click at [1242, 426] on icon at bounding box center [1247, 426] width 11 height 0
click at [0, 0] on input "checkbox" at bounding box center [0, 0] width 0 height 0
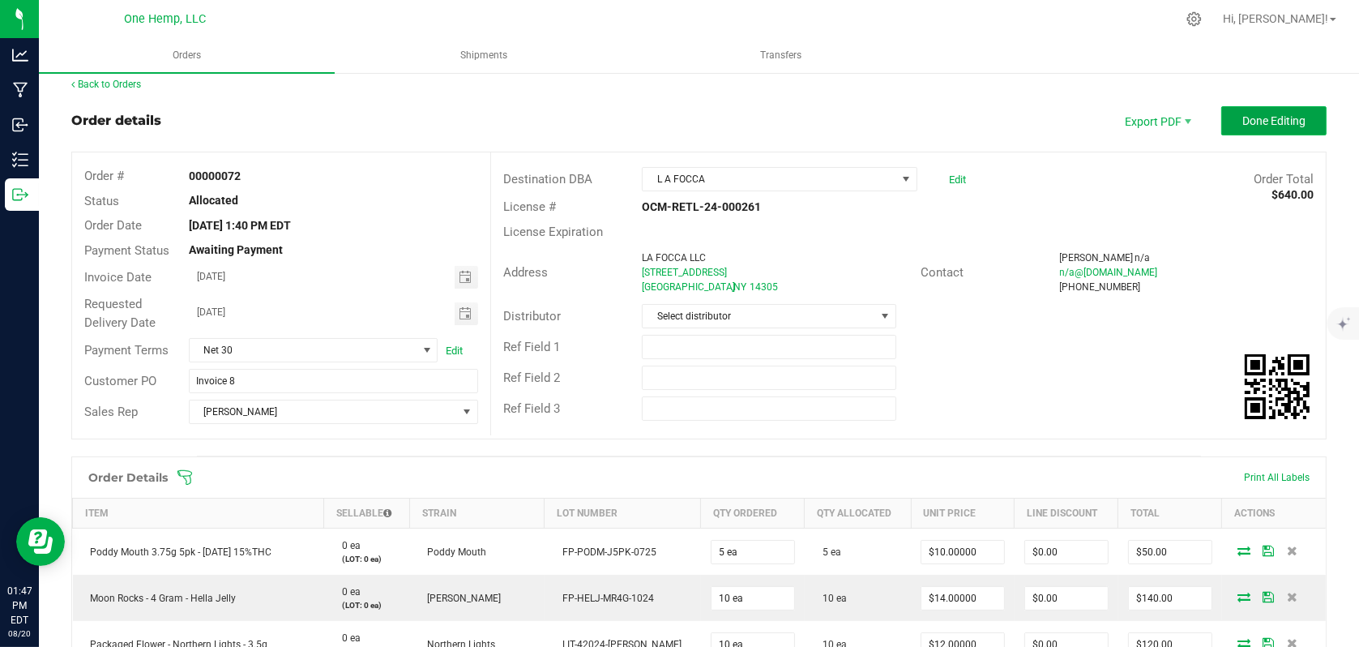
click at [1263, 116] on span "Done Editing" at bounding box center [1273, 120] width 63 height 13
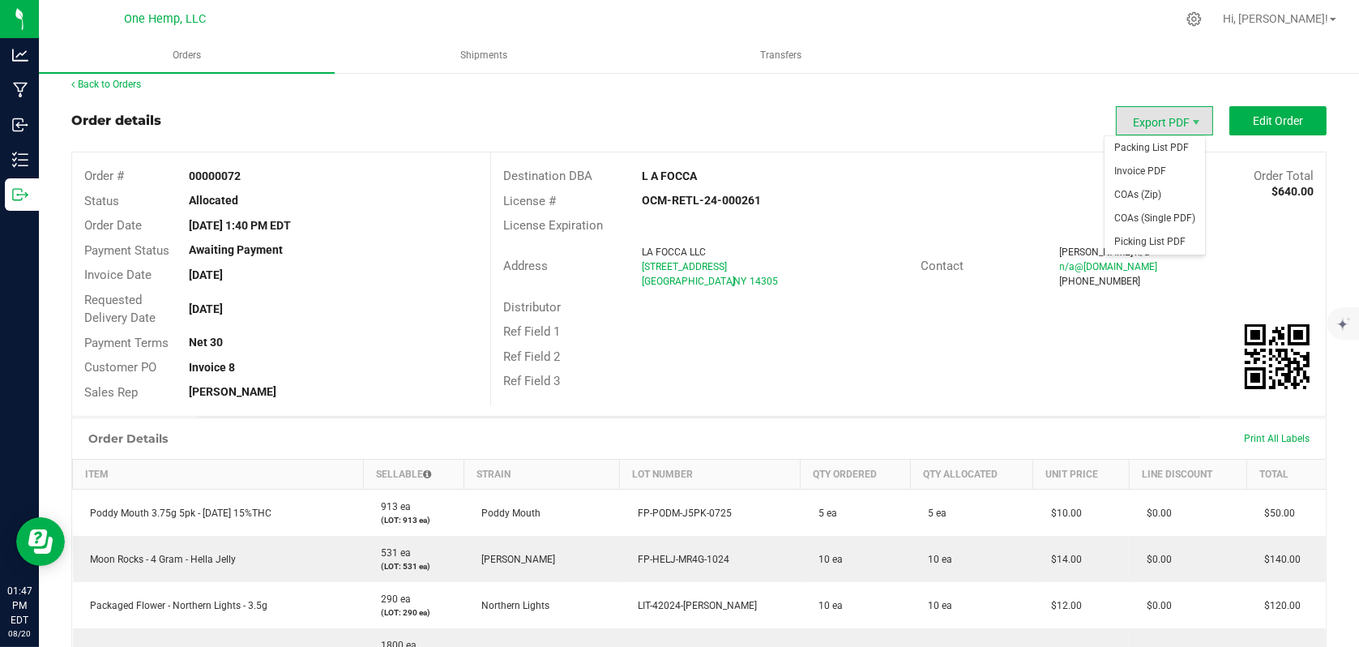
click at [1160, 118] on span "Export PDF" at bounding box center [1164, 120] width 97 height 29
click at [1152, 138] on span "Packing List PDF" at bounding box center [1155, 148] width 100 height 24
click at [1190, 118] on span "Export PDF" at bounding box center [1196, 122] width 13 height 13
click at [1164, 170] on span "Invoice PDF" at bounding box center [1155, 172] width 100 height 24
click at [127, 81] on link "Back to Orders" at bounding box center [106, 84] width 70 height 11
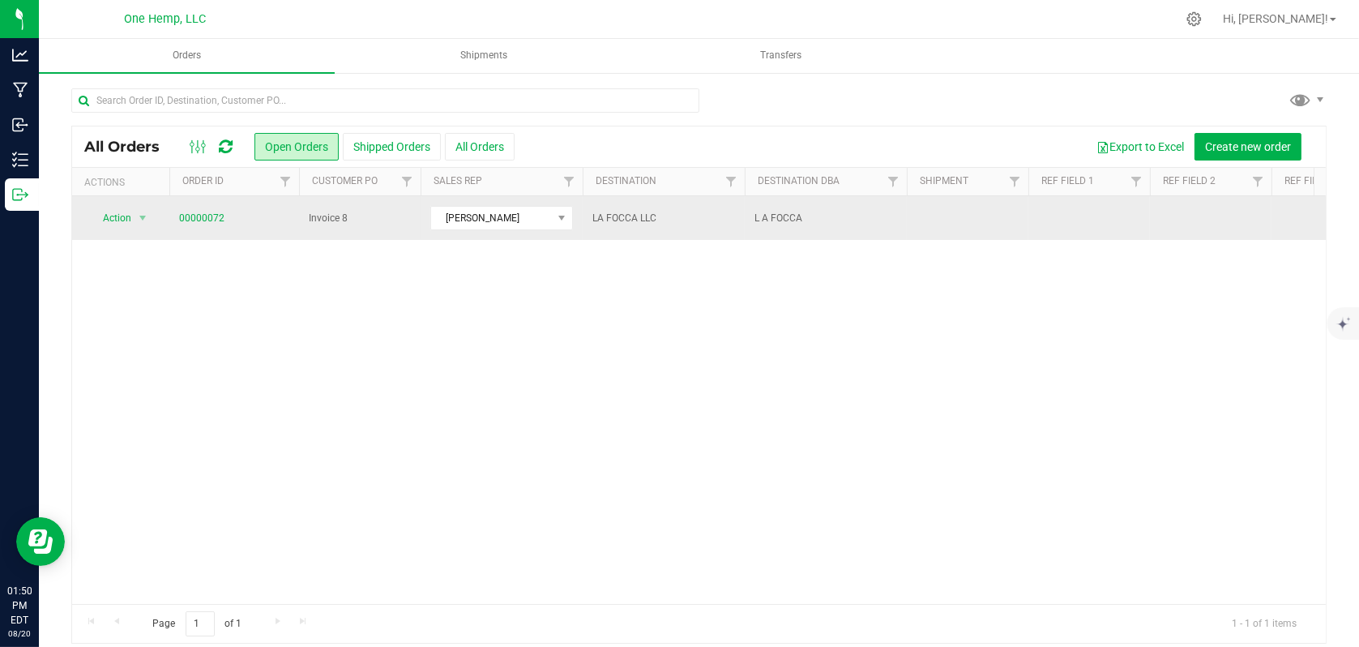
click at [380, 218] on span "Invoice 8" at bounding box center [360, 218] width 102 height 15
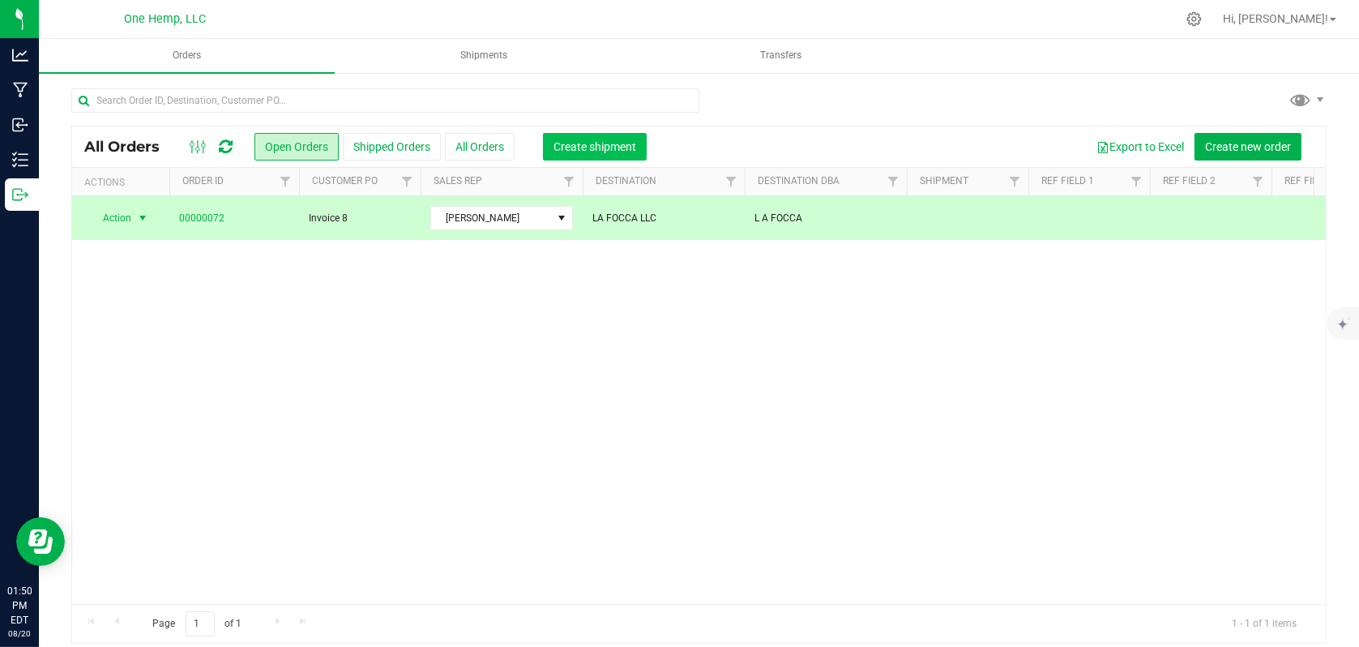
click at [593, 151] on span "Create shipment" at bounding box center [595, 146] width 83 height 13
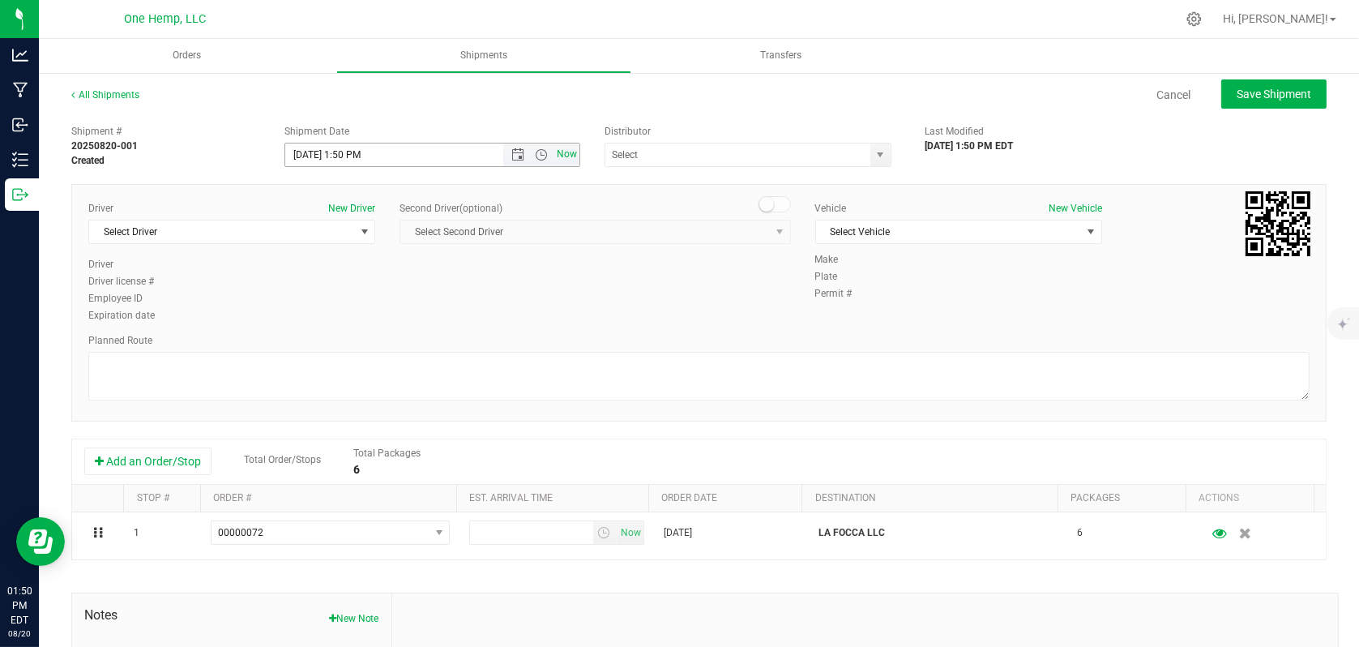
click at [554, 151] on span "Now" at bounding box center [568, 155] width 28 height 24
click at [354, 233] on span "select" at bounding box center [364, 231] width 20 height 23
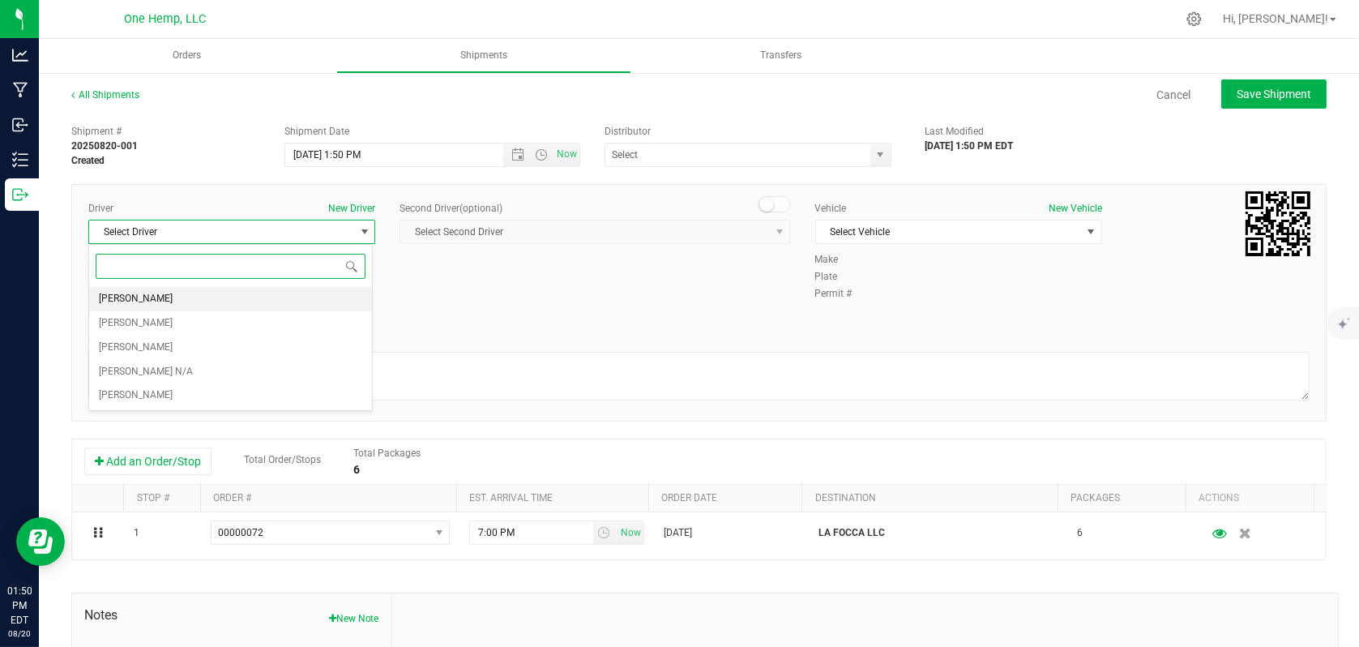
click at [147, 301] on span "[PERSON_NAME]" at bounding box center [136, 299] width 74 height 21
click at [890, 231] on span "Select Vehicle" at bounding box center [948, 231] width 265 height 23
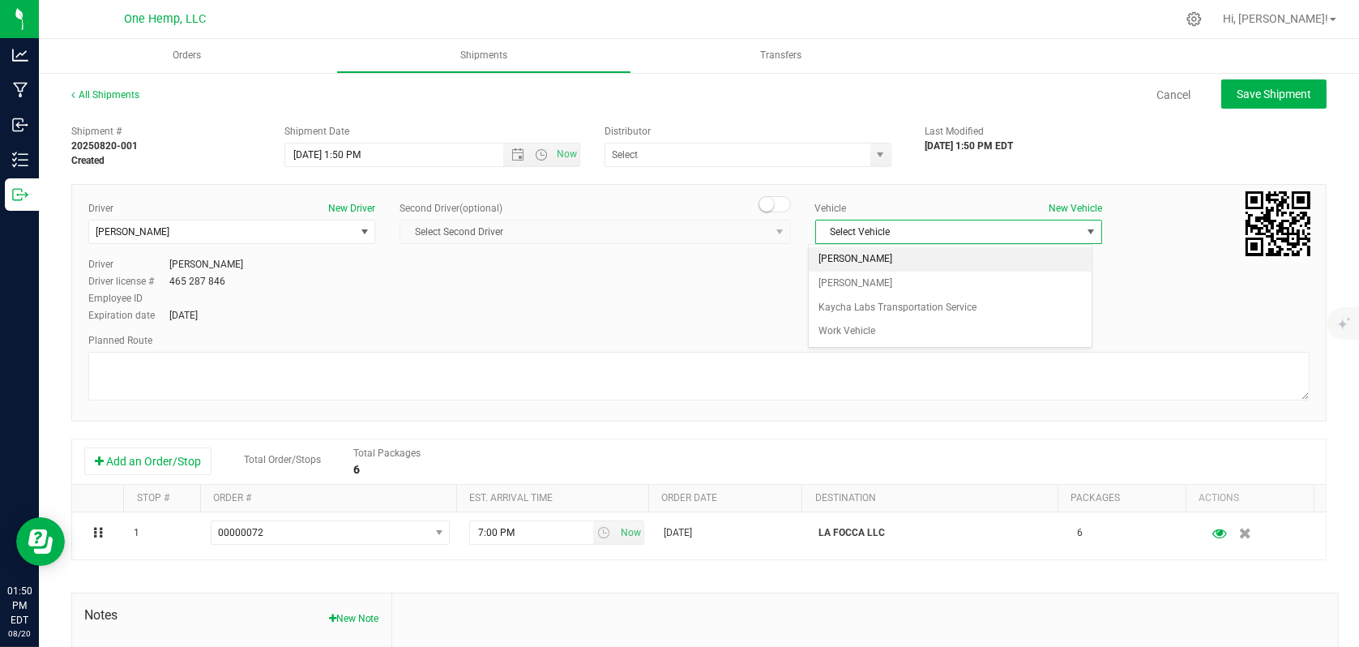
click at [879, 257] on li "[PERSON_NAME]" at bounding box center [950, 259] width 283 height 24
click at [879, 257] on body "Analytics Manufacturing Inbound Inventory Outbound 01:50 PM EDT [DATE] 08/20 On…" at bounding box center [679, 323] width 1359 height 647
click at [882, 229] on span "[PERSON_NAME]" at bounding box center [948, 231] width 265 height 23
click at [853, 286] on li "[PERSON_NAME]" at bounding box center [950, 283] width 283 height 24
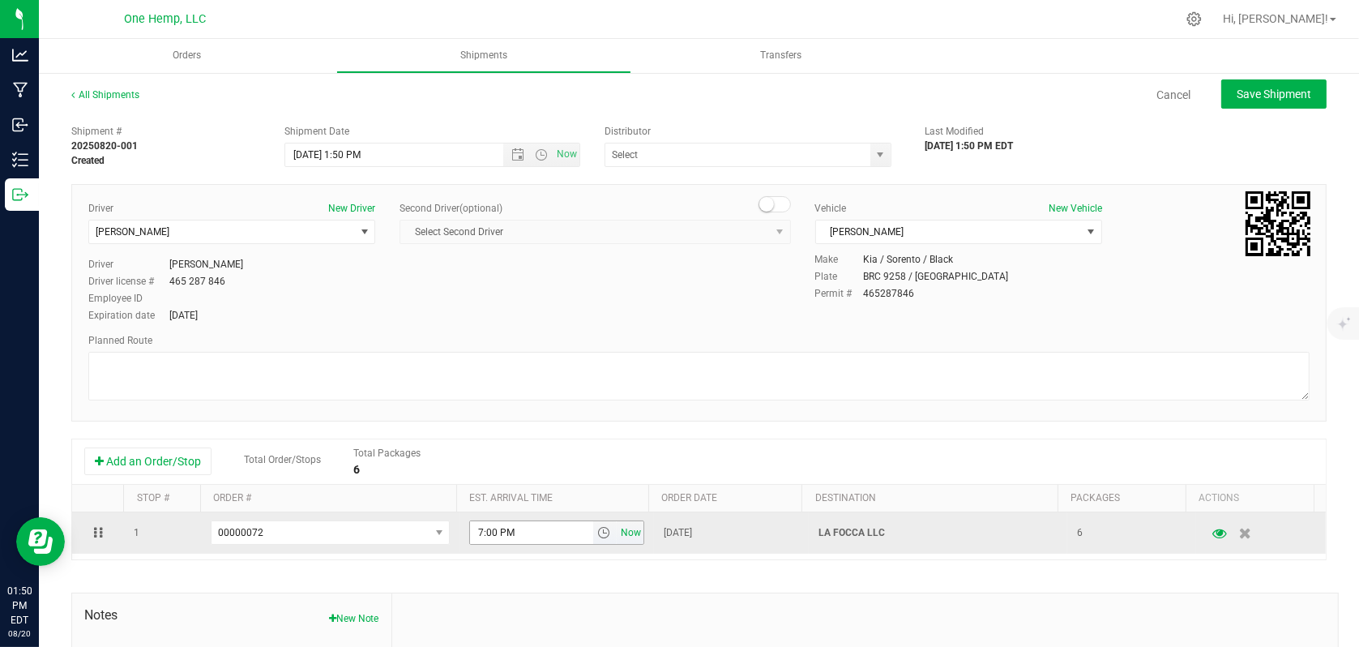
click at [617, 529] on span "Now" at bounding box center [631, 533] width 28 height 24
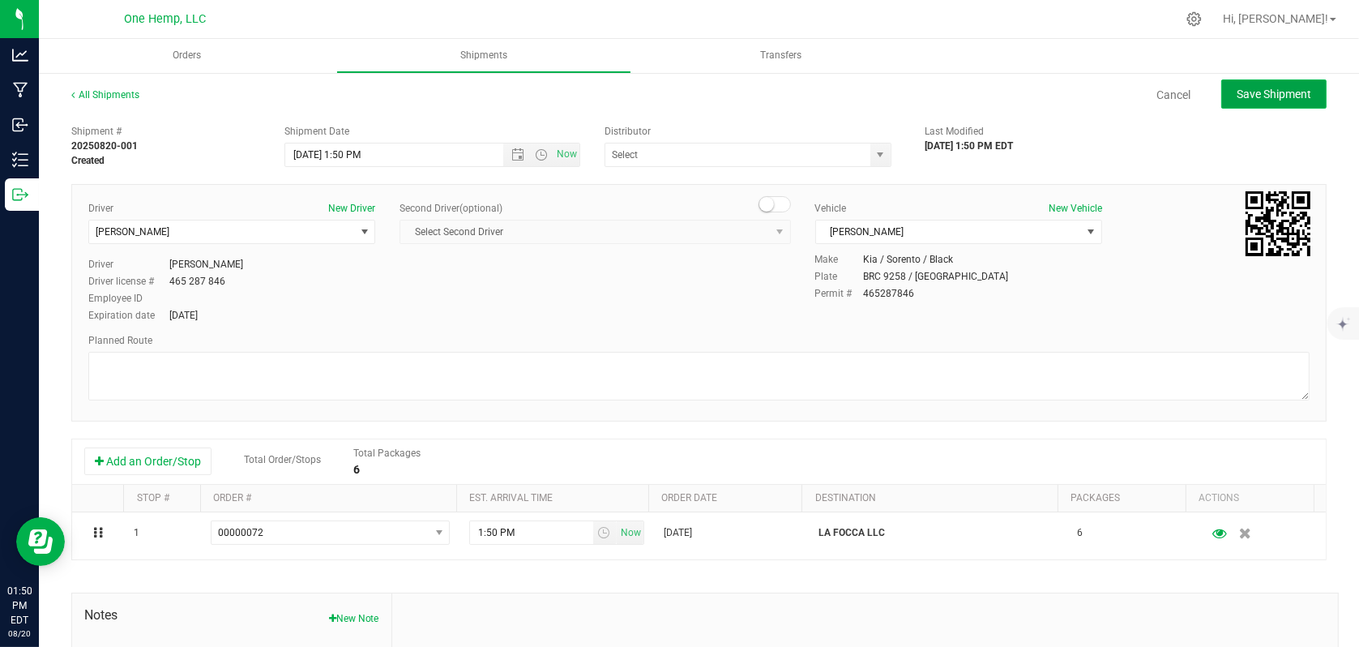
click at [1252, 93] on span "Save Shipment" at bounding box center [1274, 94] width 75 height 13
type input "[DATE] 5:50 PM"
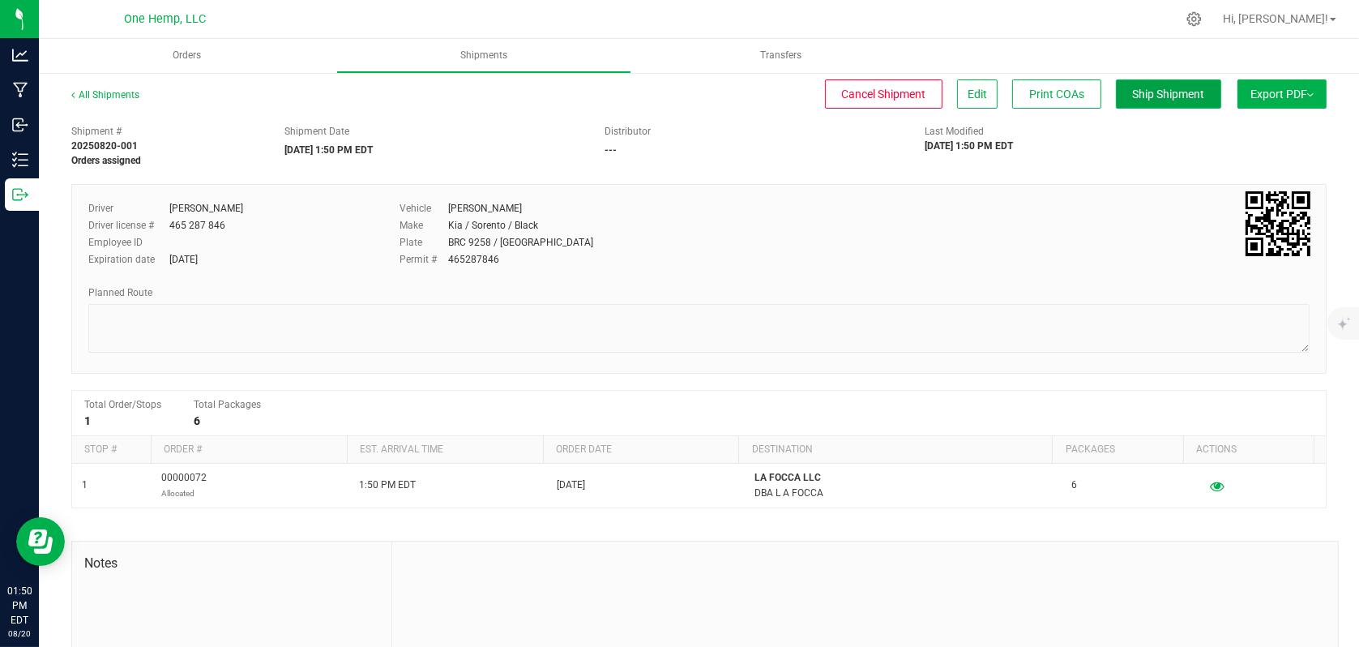
click at [1154, 95] on span "Ship Shipment" at bounding box center [1169, 94] width 72 height 13
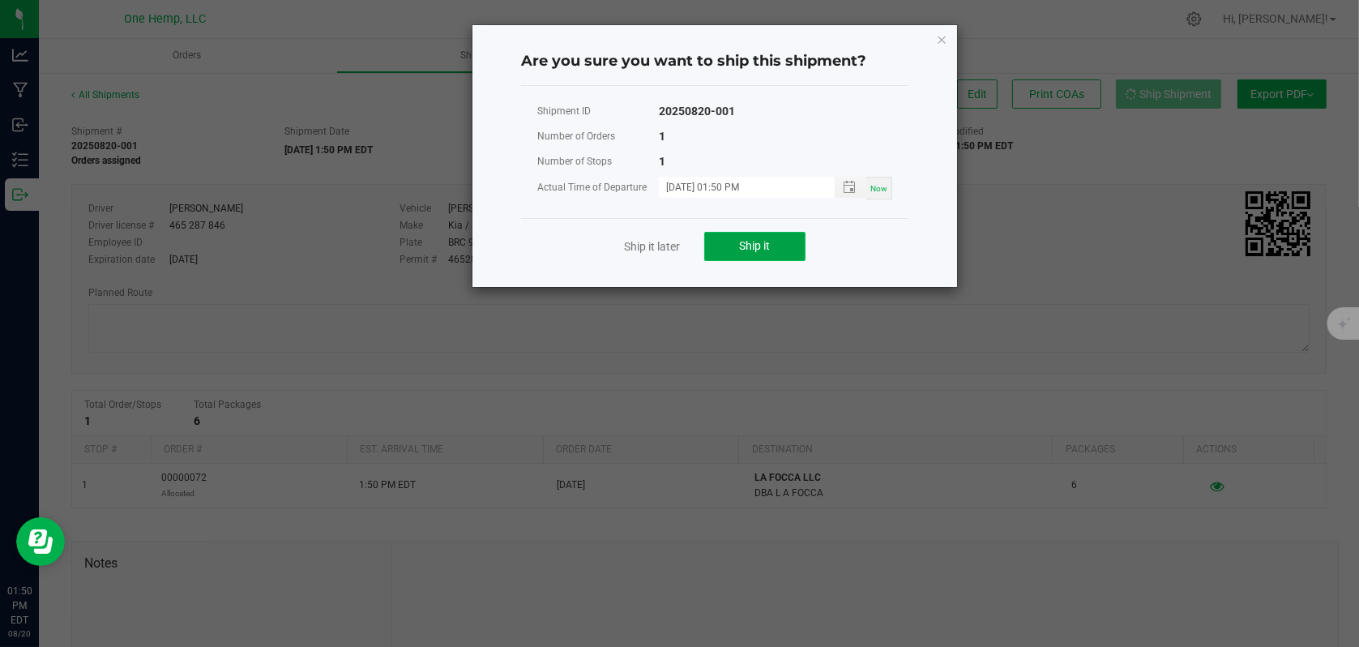
click at [794, 244] on button "Ship it" at bounding box center [754, 246] width 101 height 29
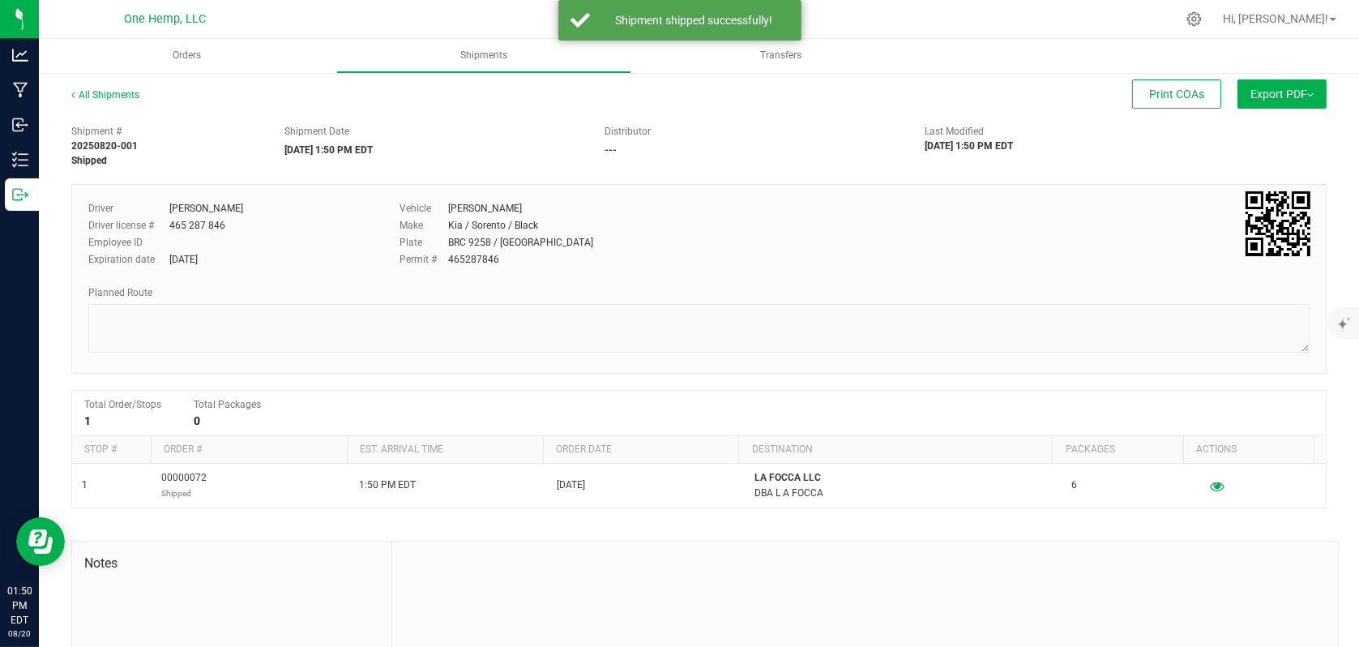
click at [1243, 88] on button "Export PDF" at bounding box center [1281, 93] width 89 height 29
click at [1195, 176] on li "NY Manifest" at bounding box center [1277, 178] width 164 height 24
